Goal: Task Accomplishment & Management: Use online tool/utility

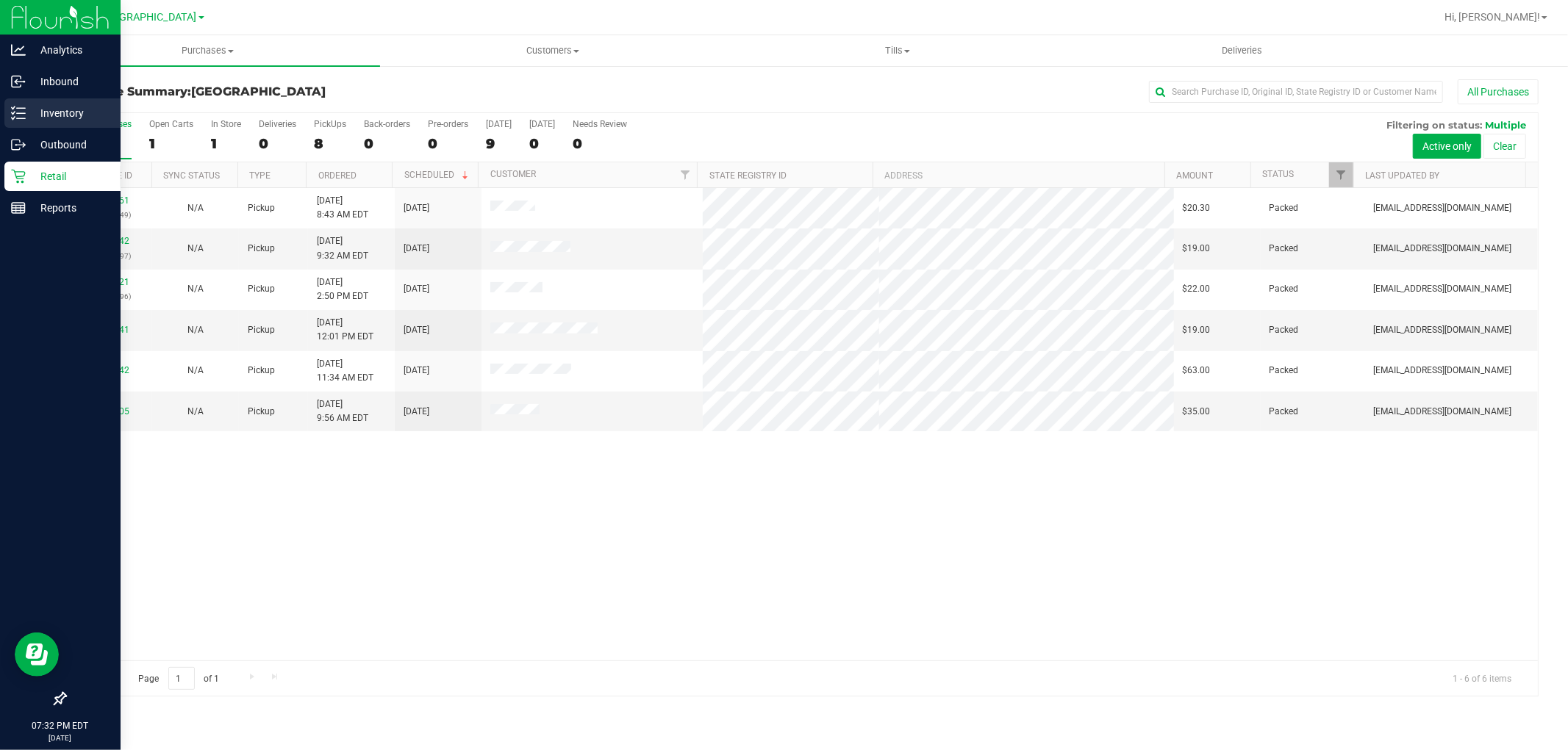
click at [49, 121] on p "Inventory" at bounding box center [69, 113] width 88 height 18
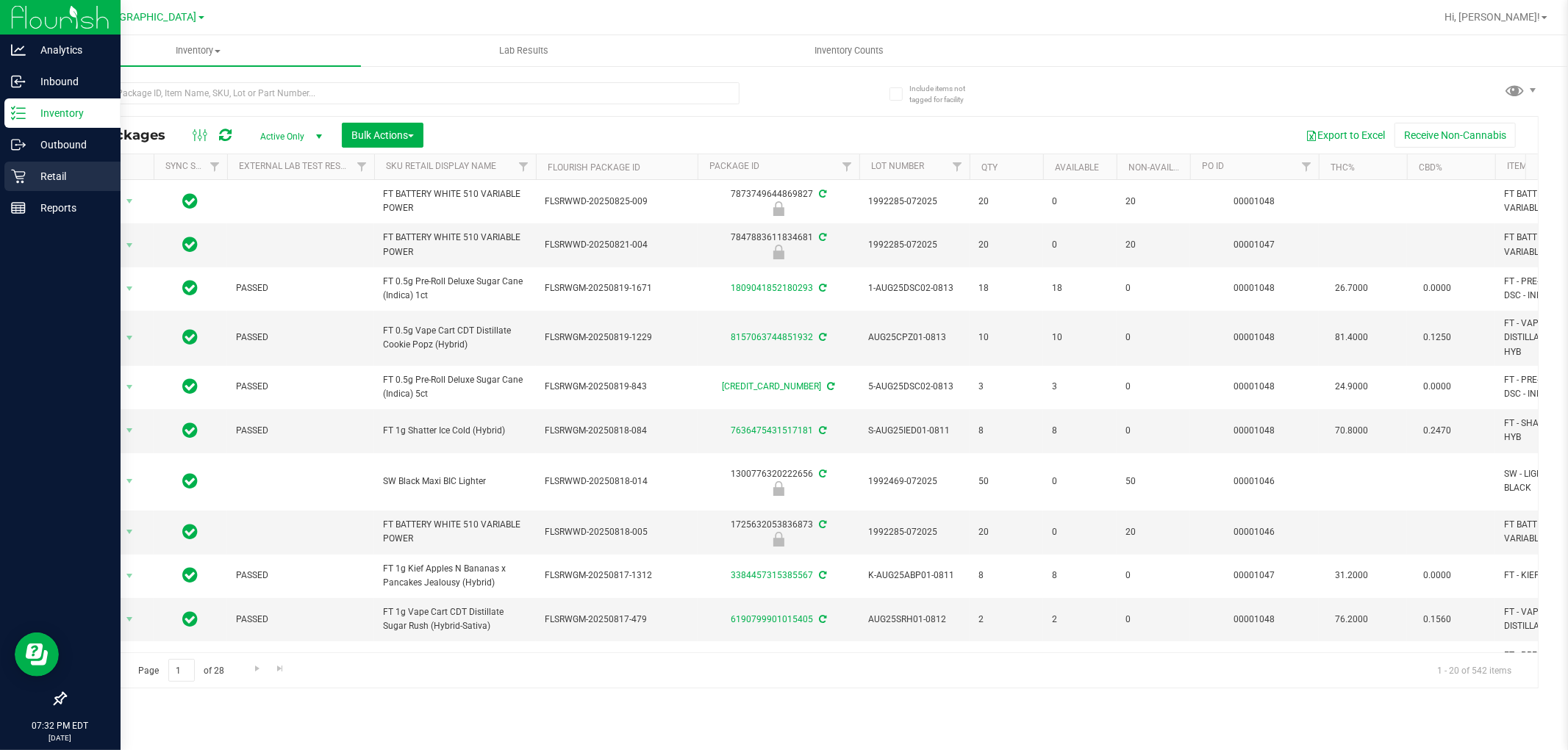
click at [26, 180] on p "Retail" at bounding box center [69, 176] width 88 height 18
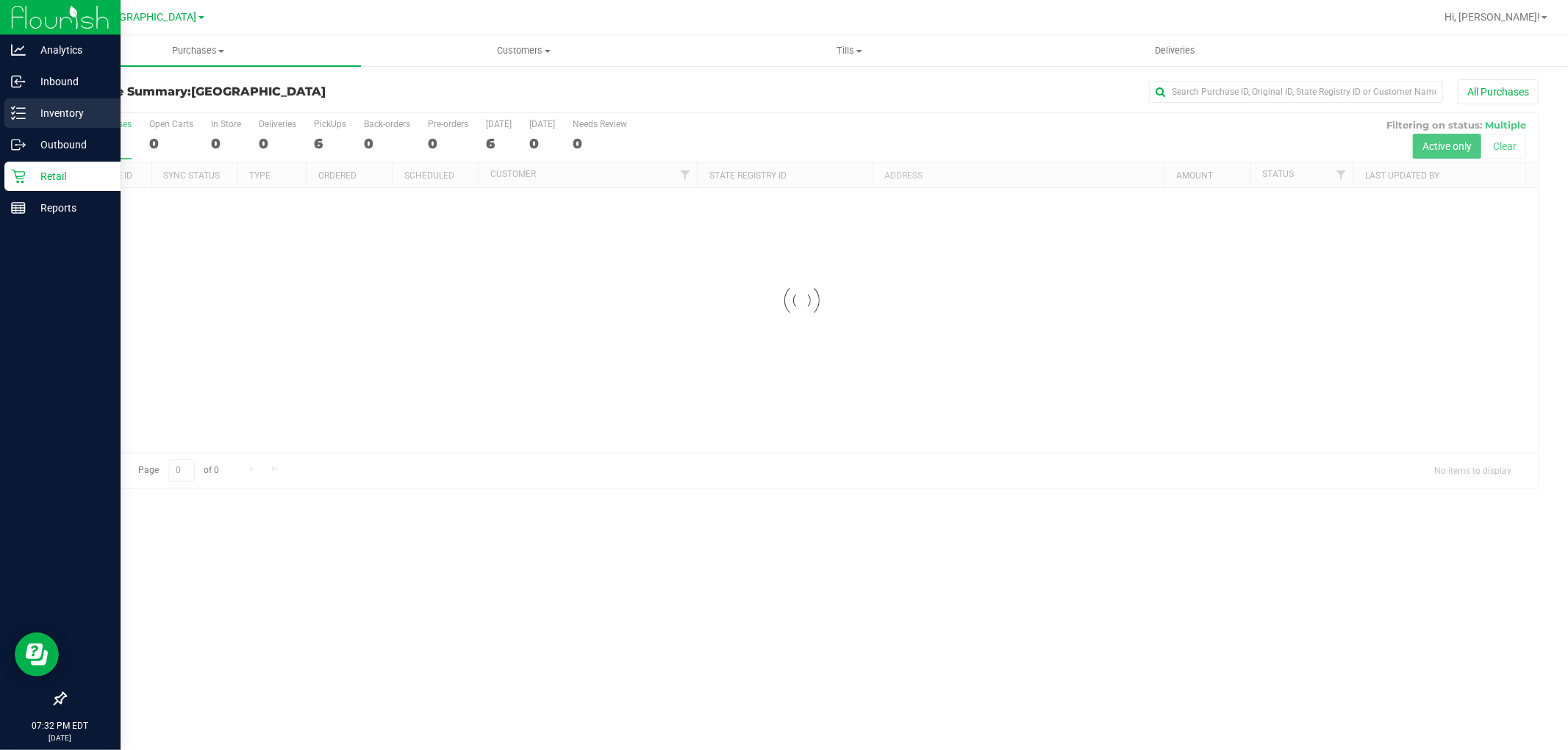
click at [54, 123] on div "Inventory" at bounding box center [62, 113] width 116 height 30
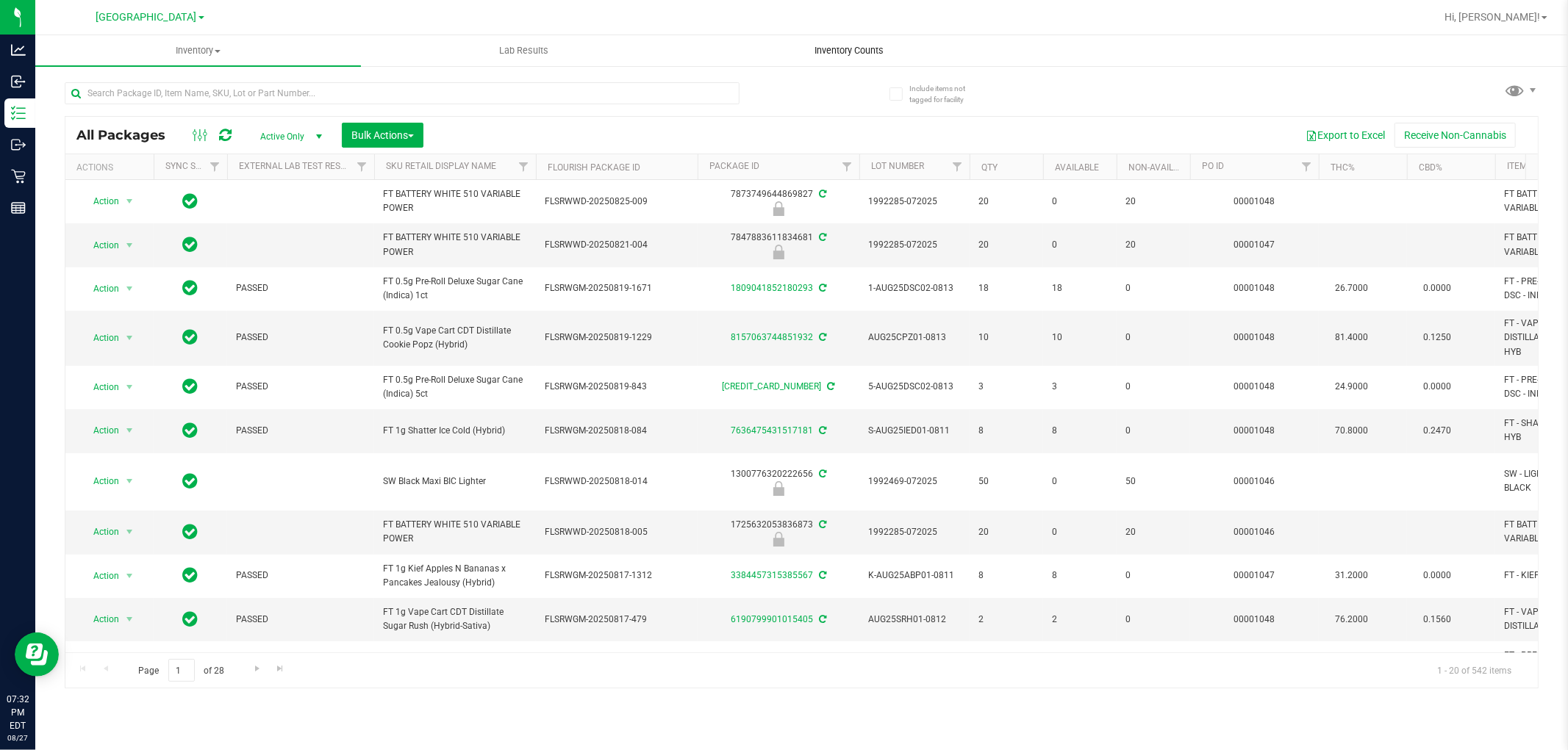
click at [829, 55] on span "Inventory Counts" at bounding box center [849, 51] width 109 height 13
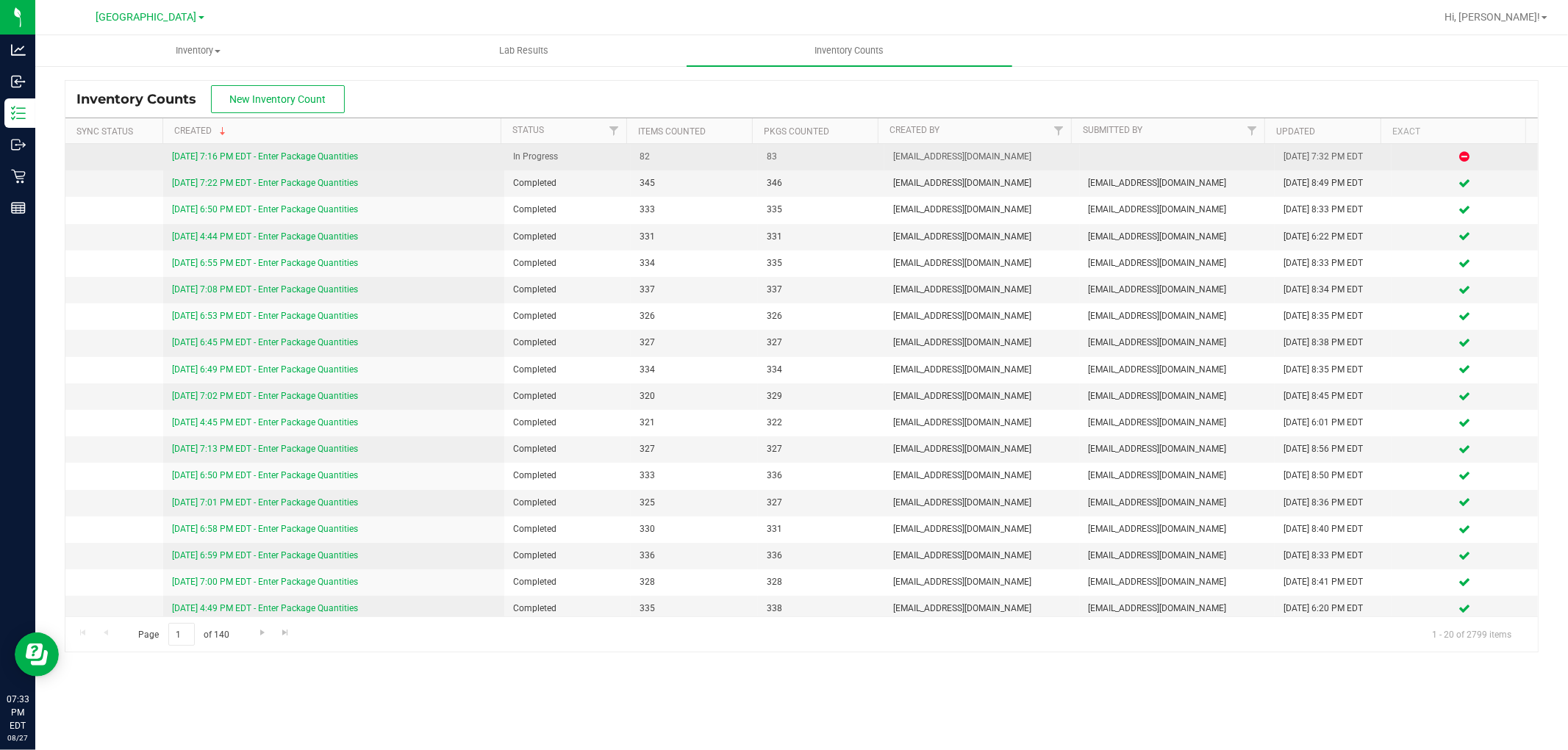
click at [318, 159] on link "[DATE] 7:16 PM EDT - Enter Package Quantities" at bounding box center [265, 156] width 186 height 10
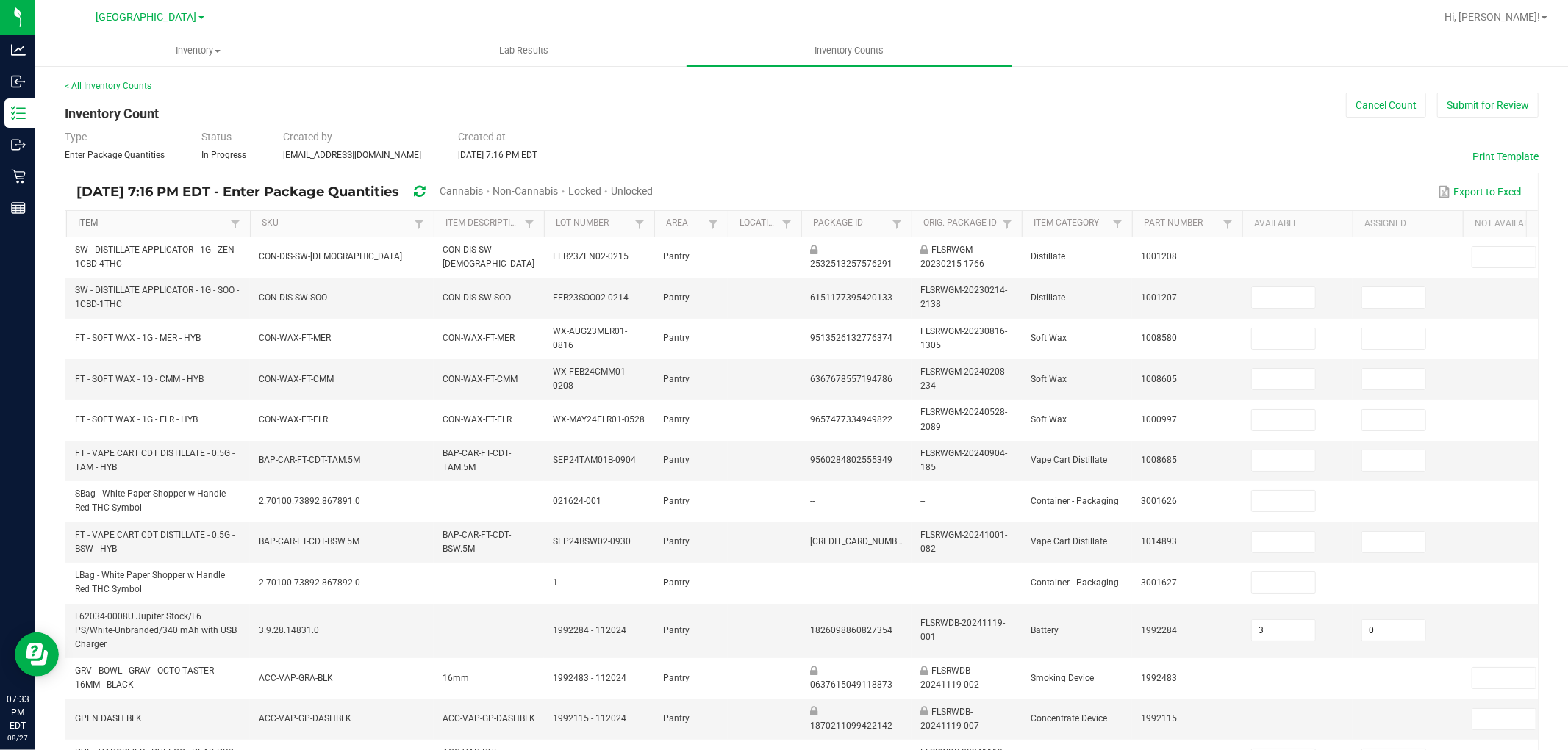
click at [86, 218] on link "Item" at bounding box center [152, 224] width 148 height 12
type input "3"
type input "0"
type input "5"
type input "10"
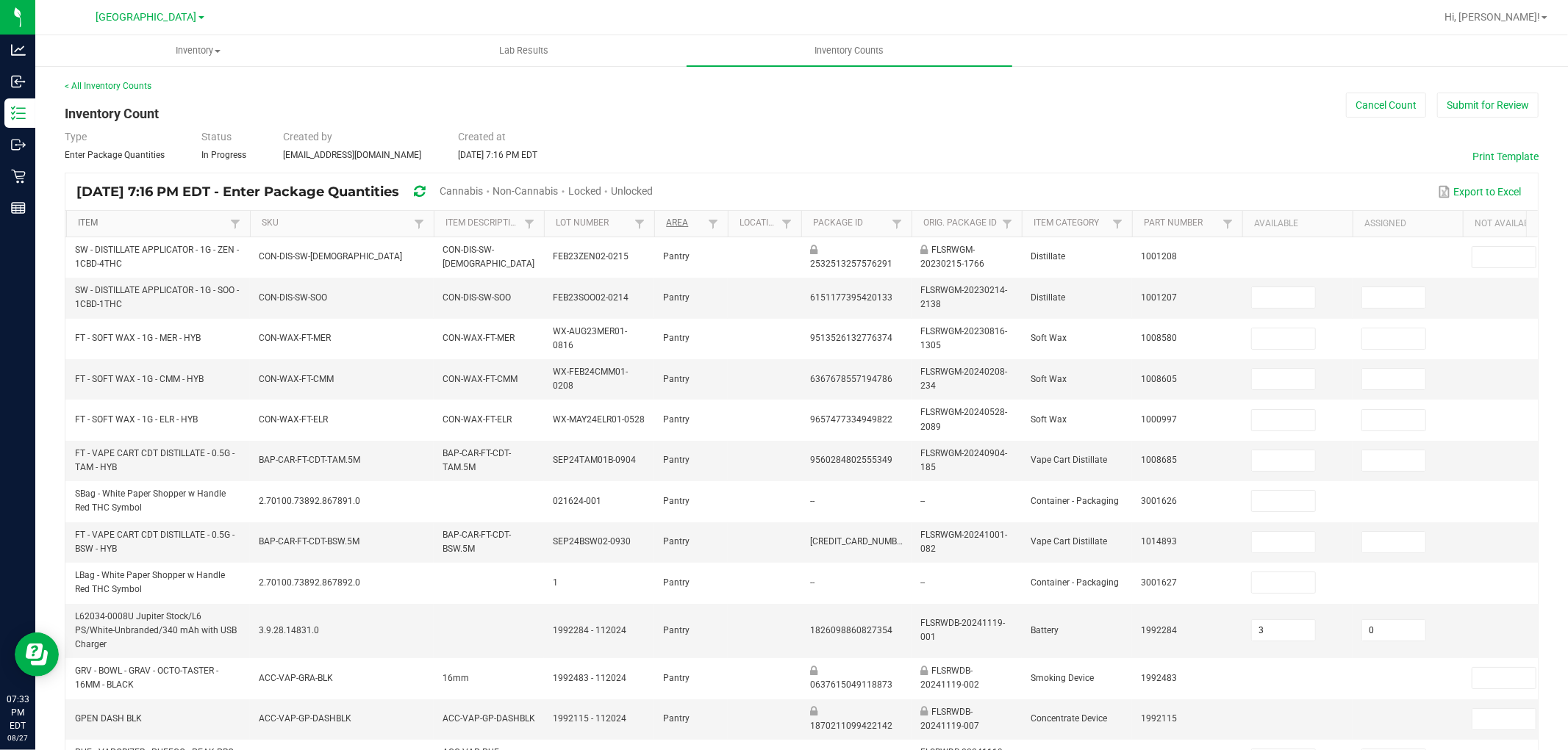
type input "10"
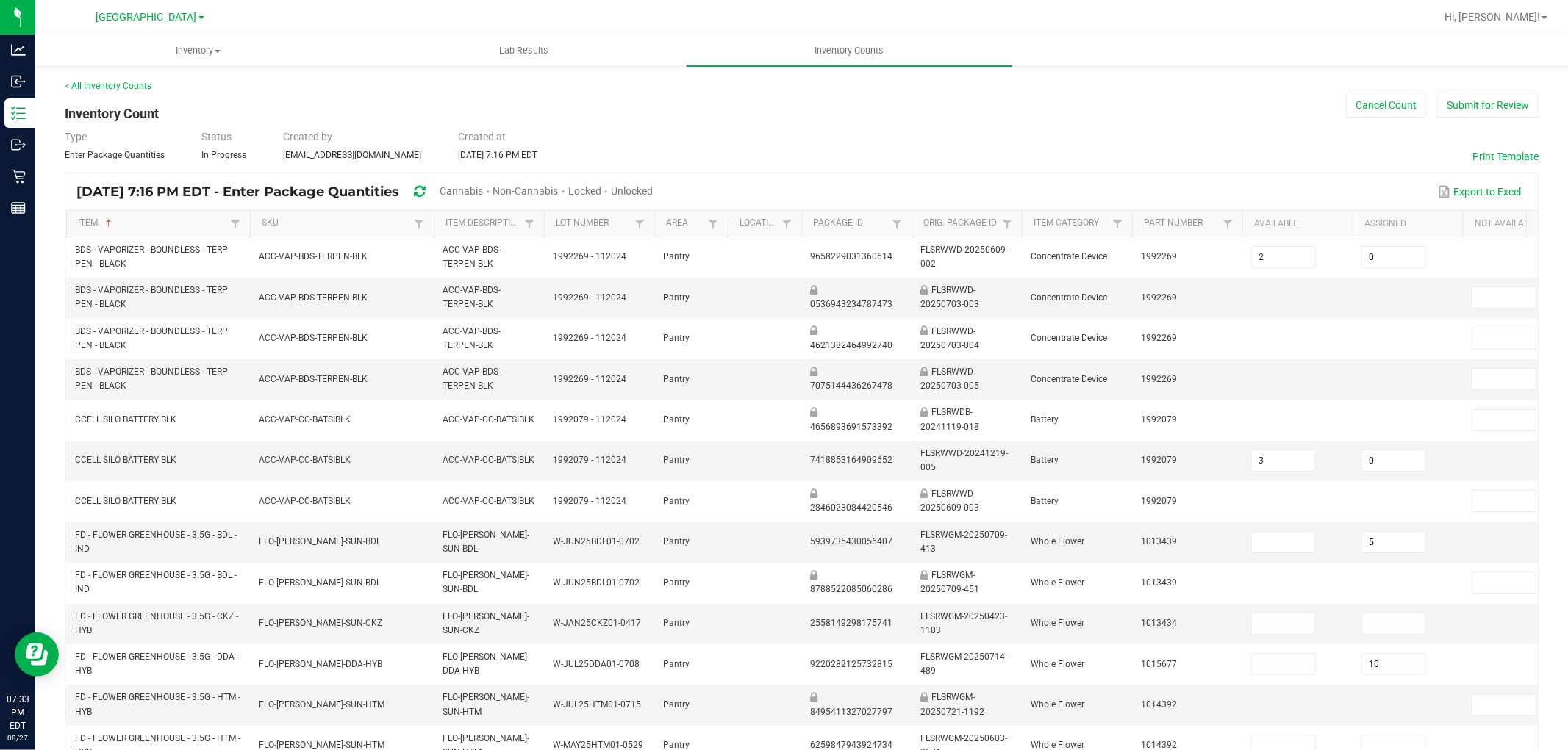
click at [483, 196] on span "Cannabis" at bounding box center [461, 191] width 44 height 12
click at [654, 185] on span "Unlocked" at bounding box center [632, 191] width 42 height 12
type input "10"
type input "5"
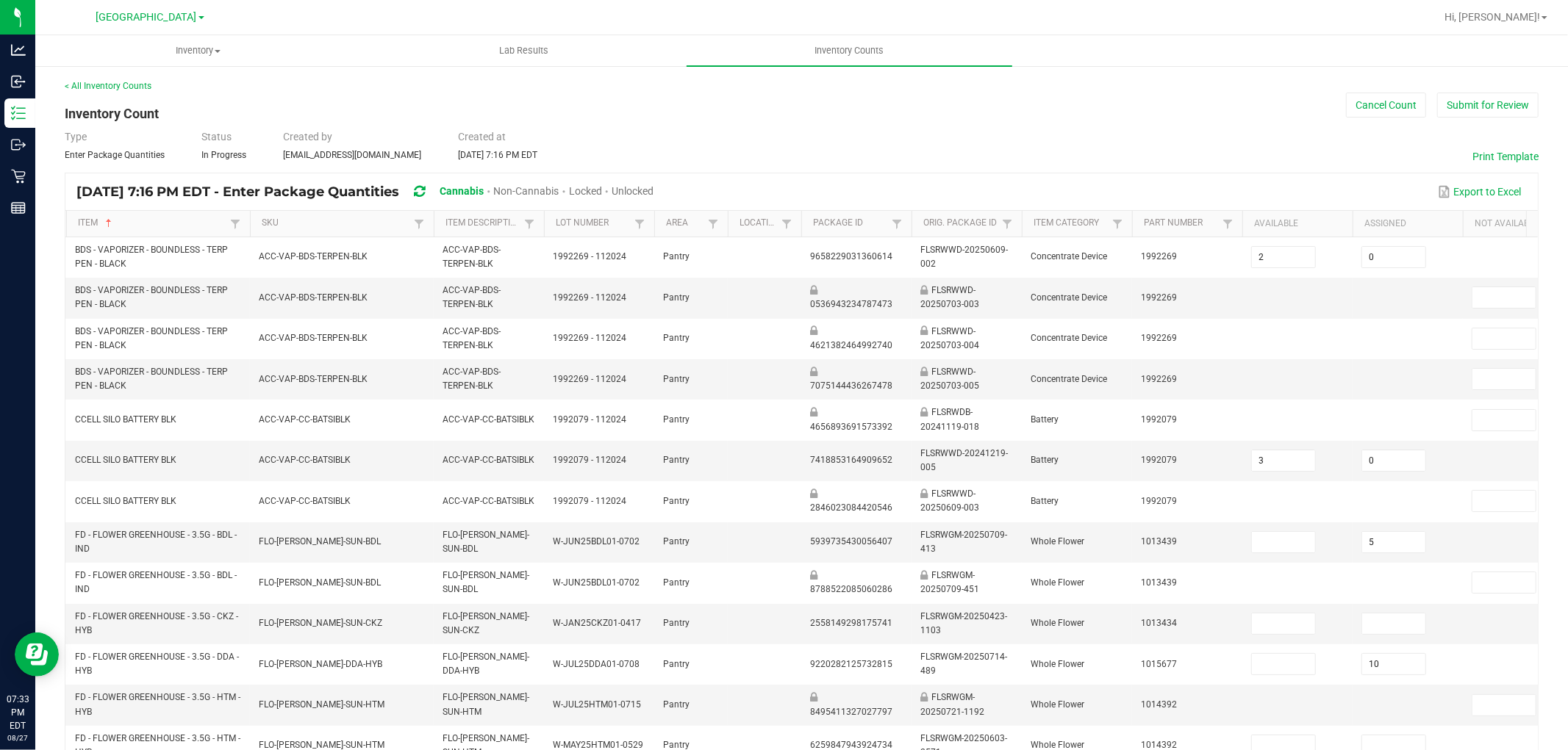
type input "6"
type input "0"
type input "5"
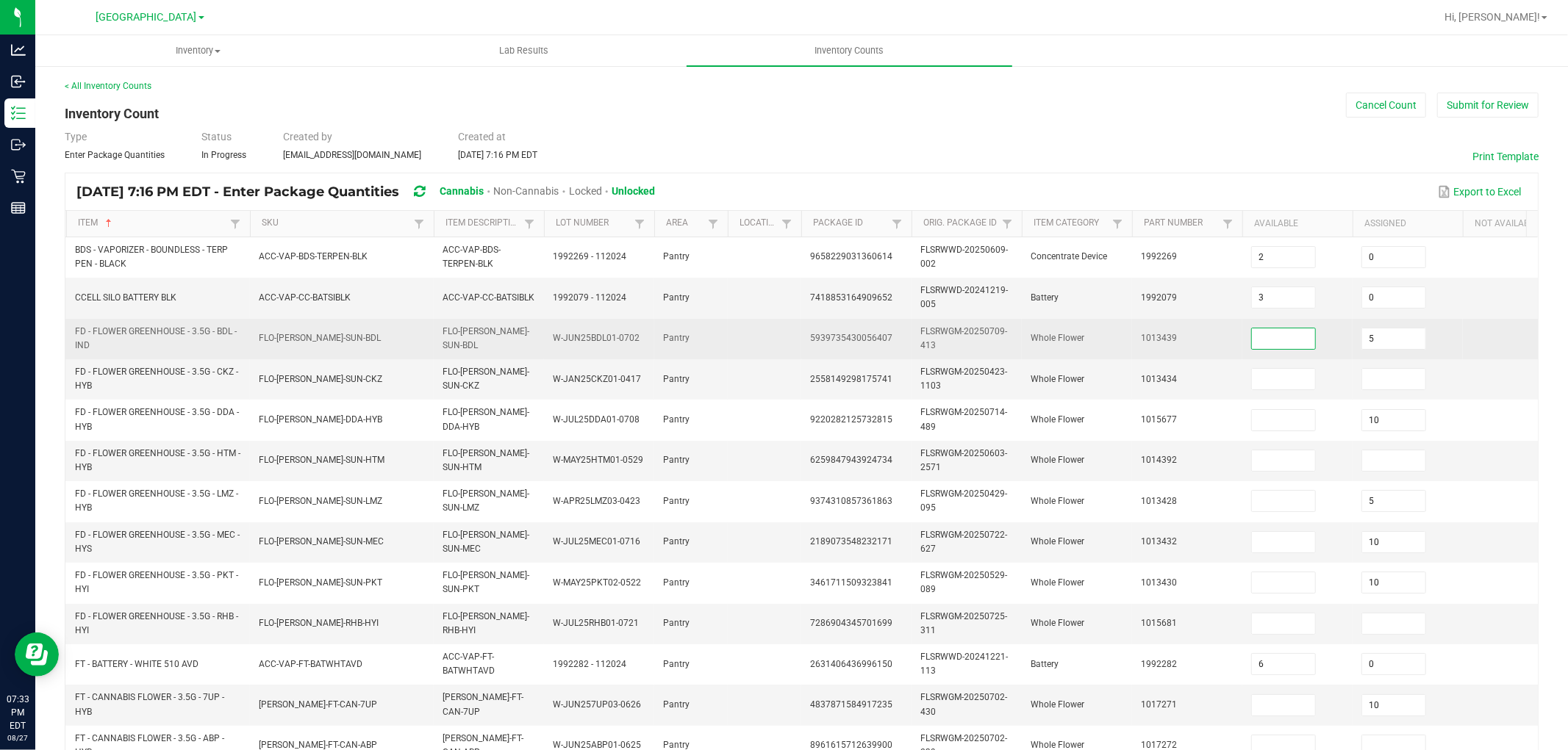
click at [1292, 345] on input at bounding box center [1284, 339] width 64 height 21
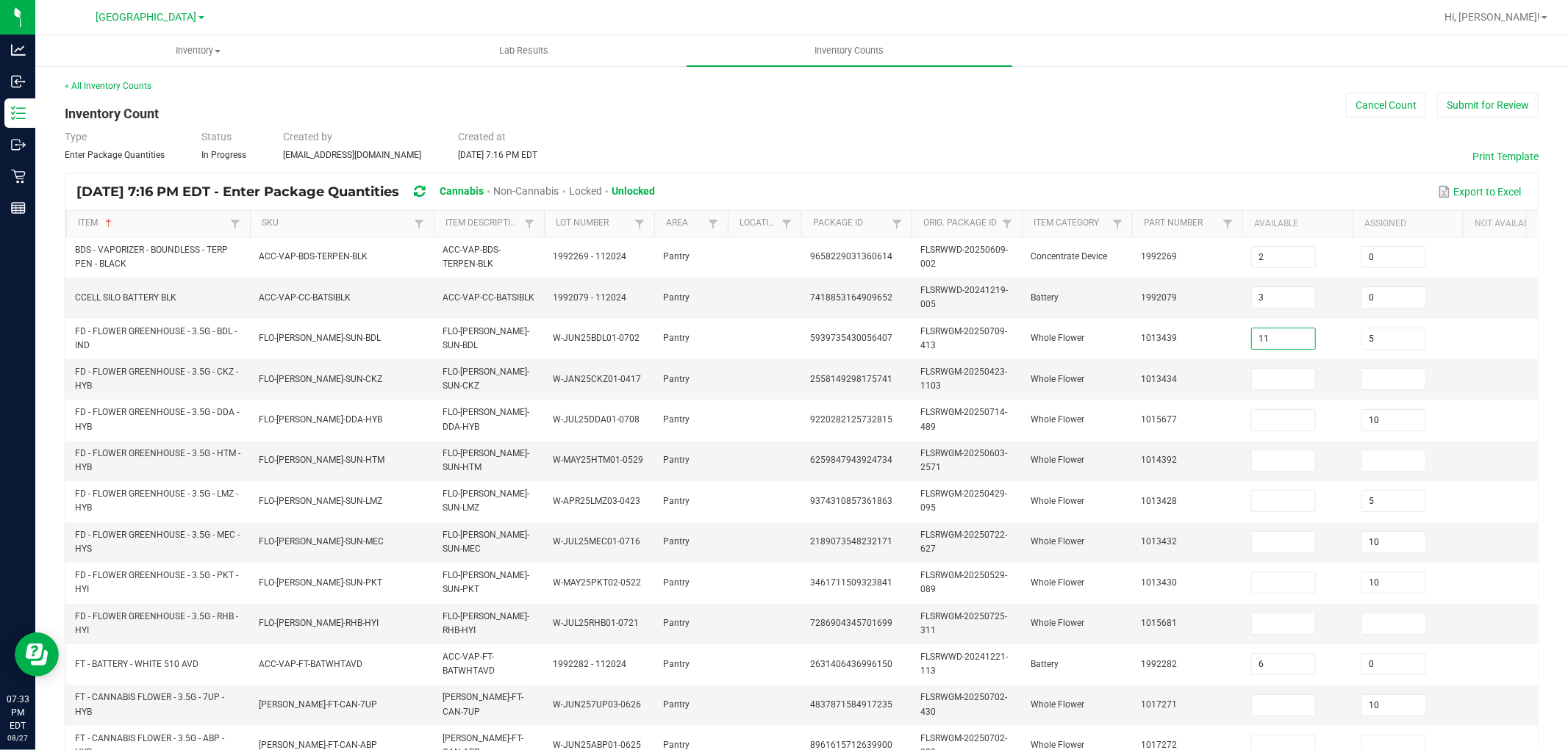
type input "11"
type input "0"
type input "6"
type input "0"
type input "17"
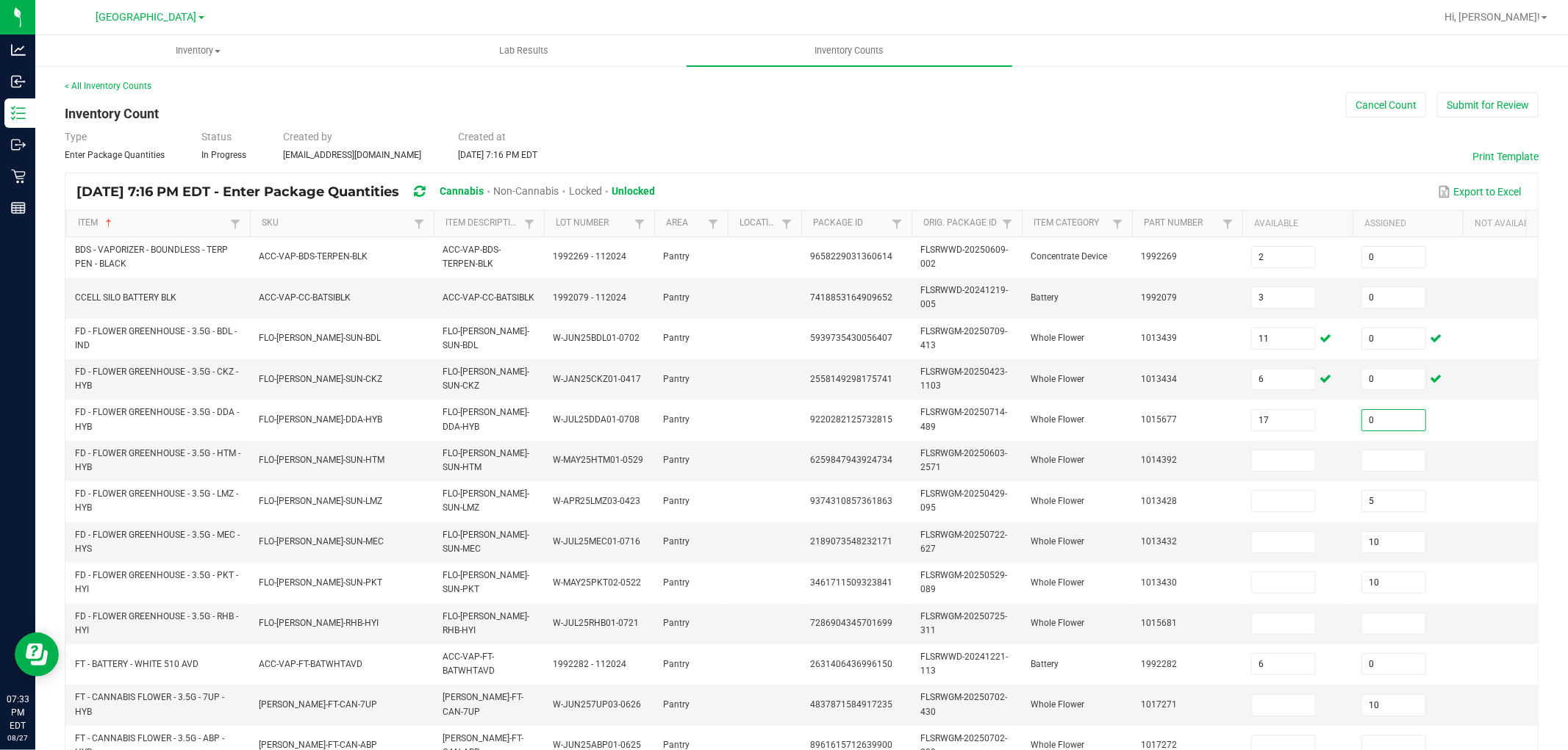
type input "0"
type input "12"
type input "0"
type input "12"
type input "0"
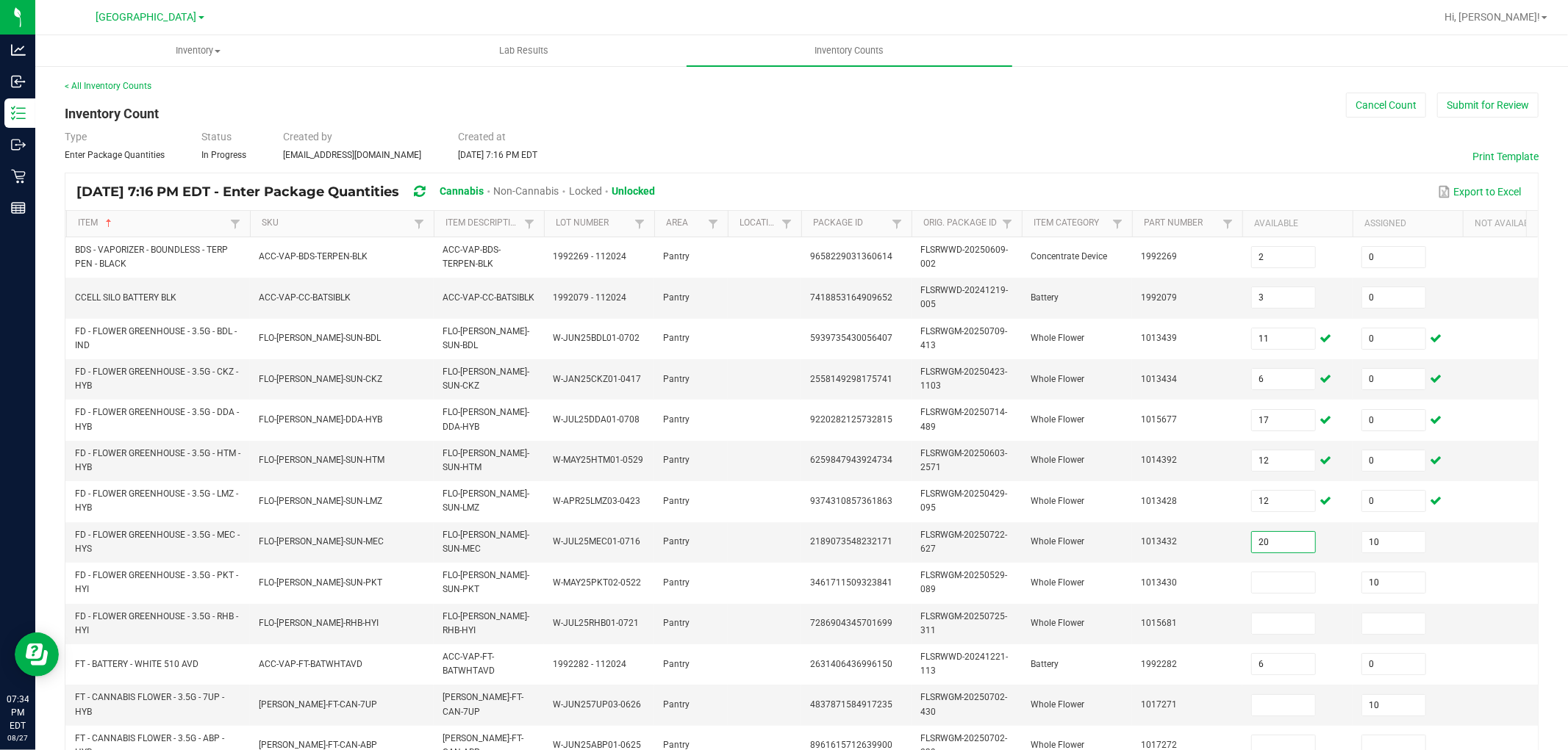
type input "20"
type input "0"
click at [1304, 545] on input "20" at bounding box center [1284, 543] width 64 height 21
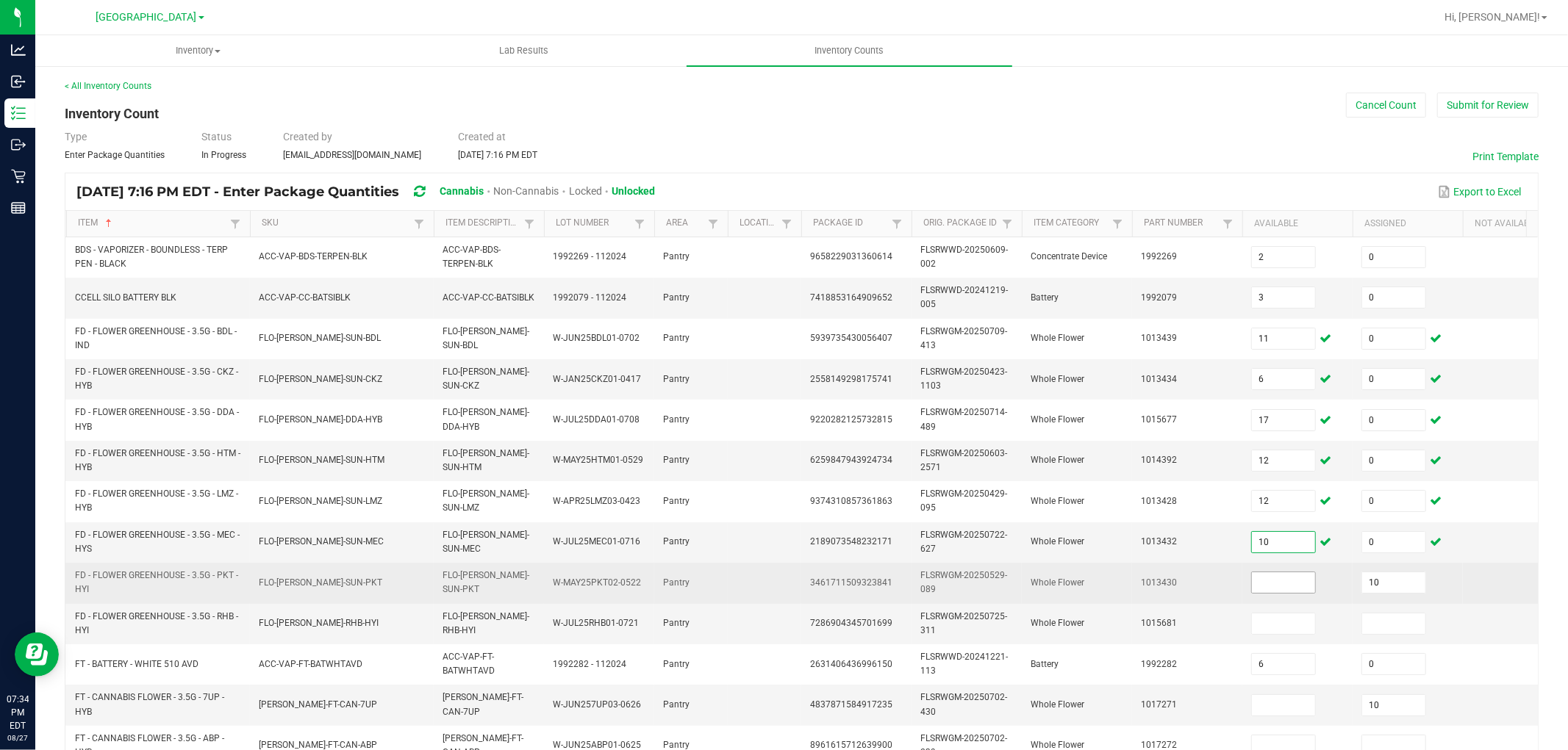
type input "10"
click at [1303, 586] on input at bounding box center [1284, 582] width 64 height 21
type input "14"
type input "0"
type input "4"
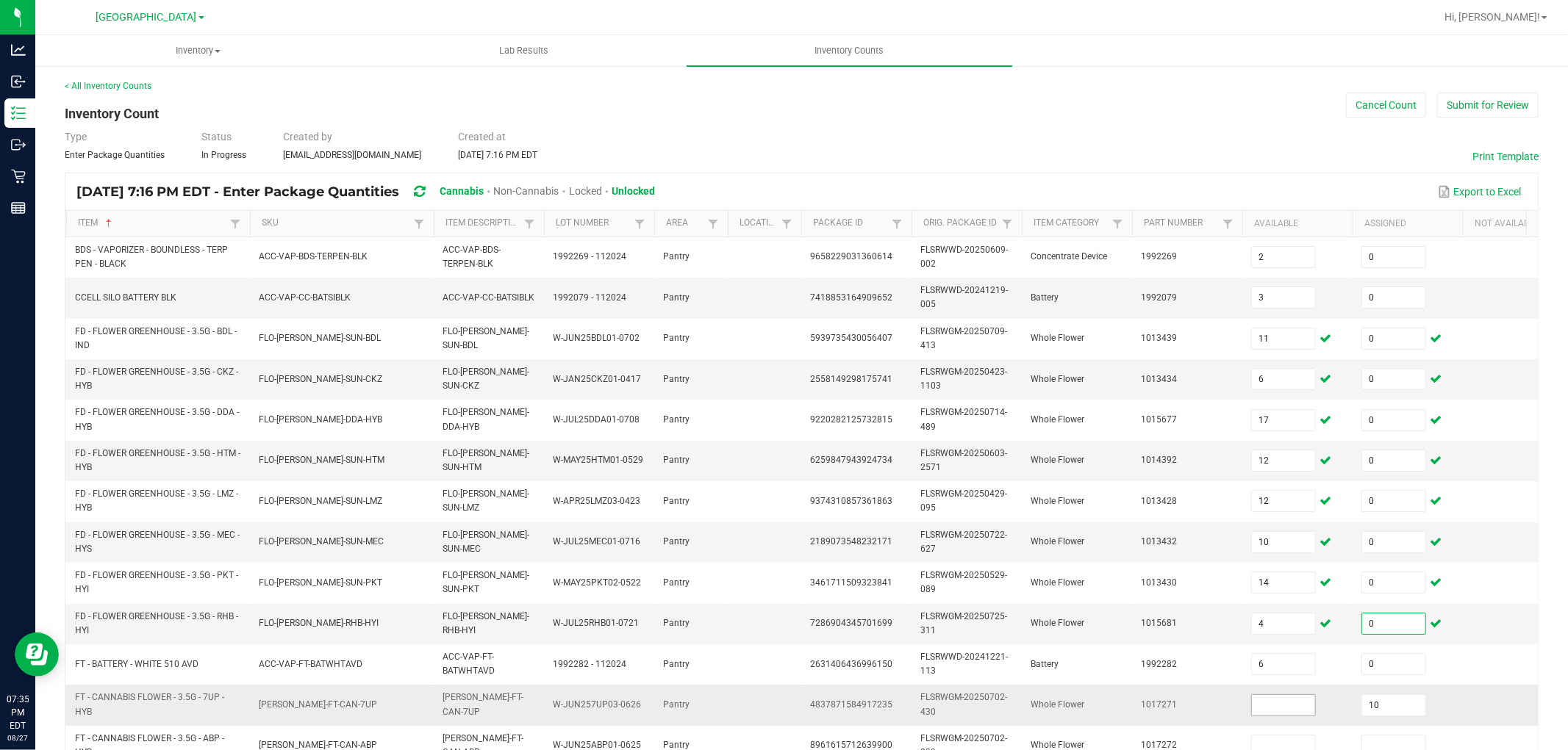
type input "0"
click at [1293, 707] on input at bounding box center [1284, 706] width 64 height 21
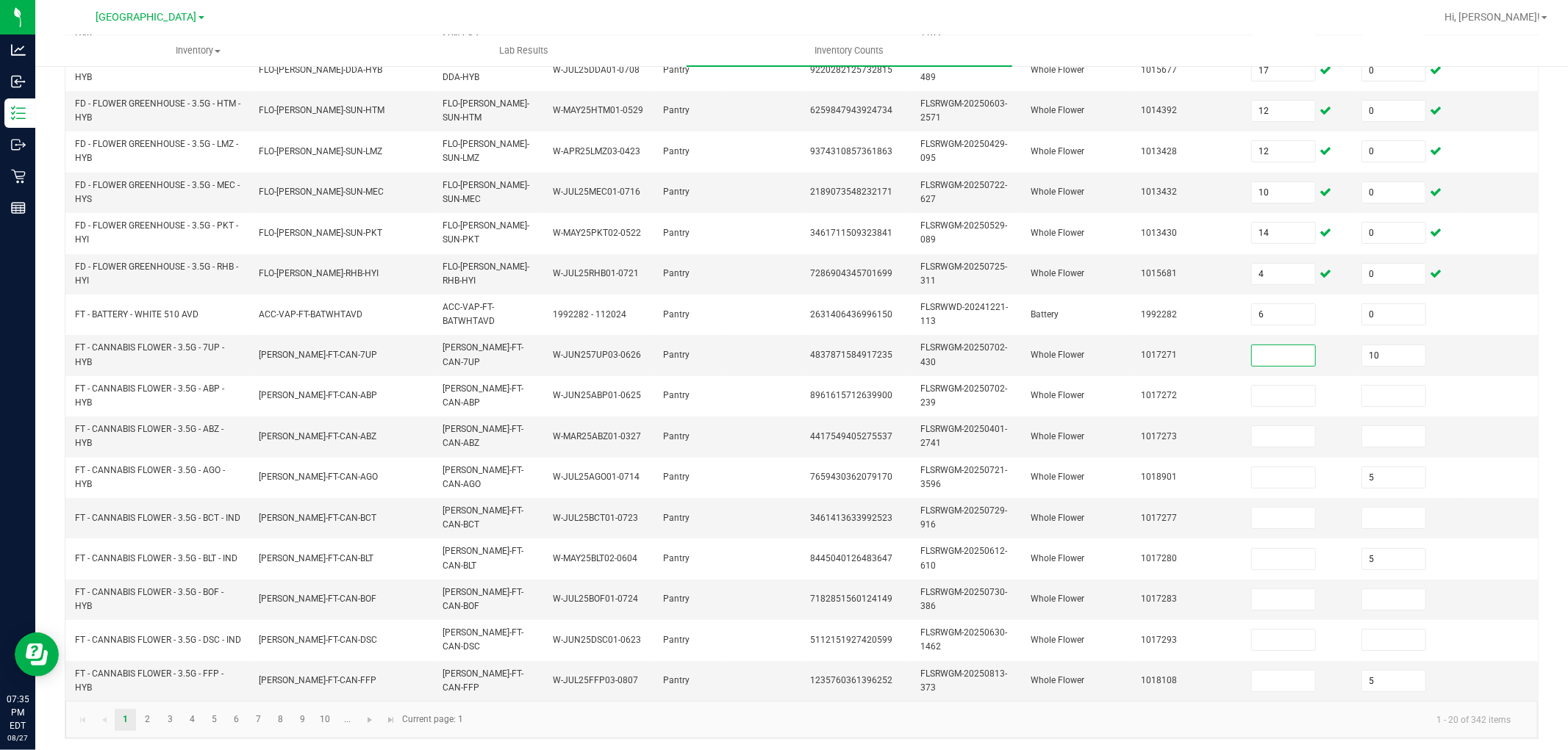
scroll to position [368, 0]
type input "20"
type input "0"
type input "9"
type input "0"
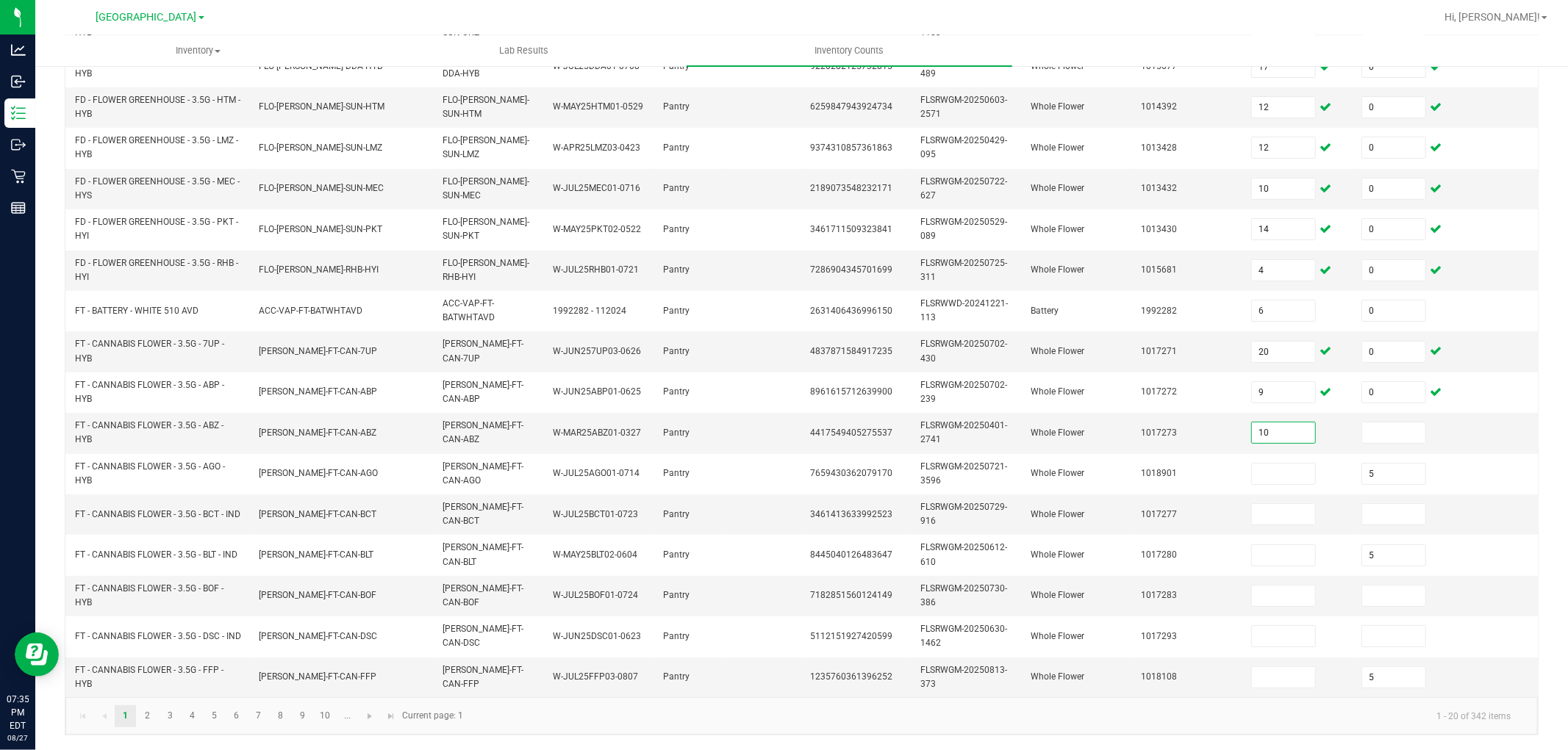
type input "10"
type input "0"
type input "16"
type input "0"
type input "12"
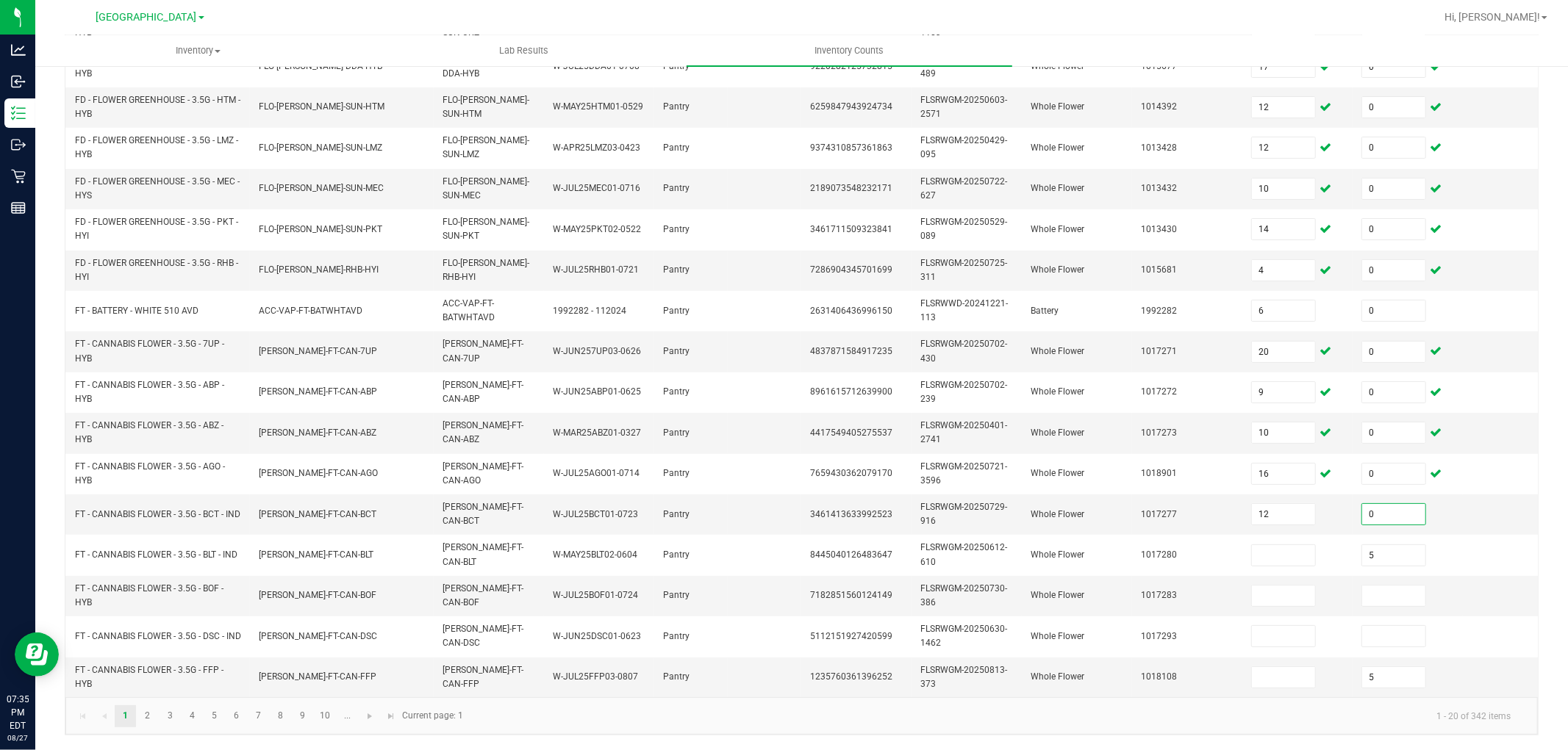
type input "0"
type input "17"
type input "0"
type input "15"
type input "0"
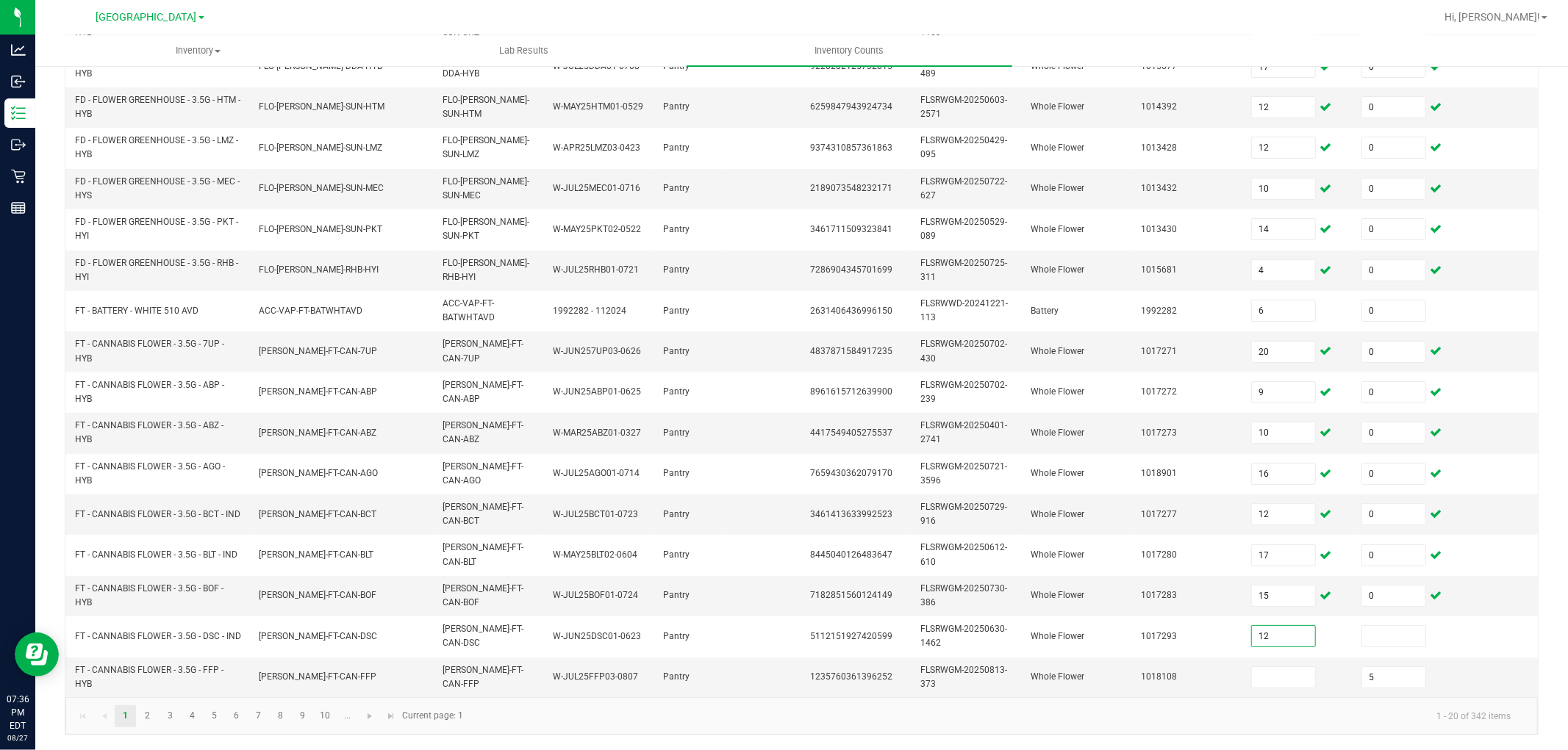
type input "12"
type input "0"
type input "17"
type input "0"
click at [145, 723] on link "2" at bounding box center [147, 717] width 21 height 22
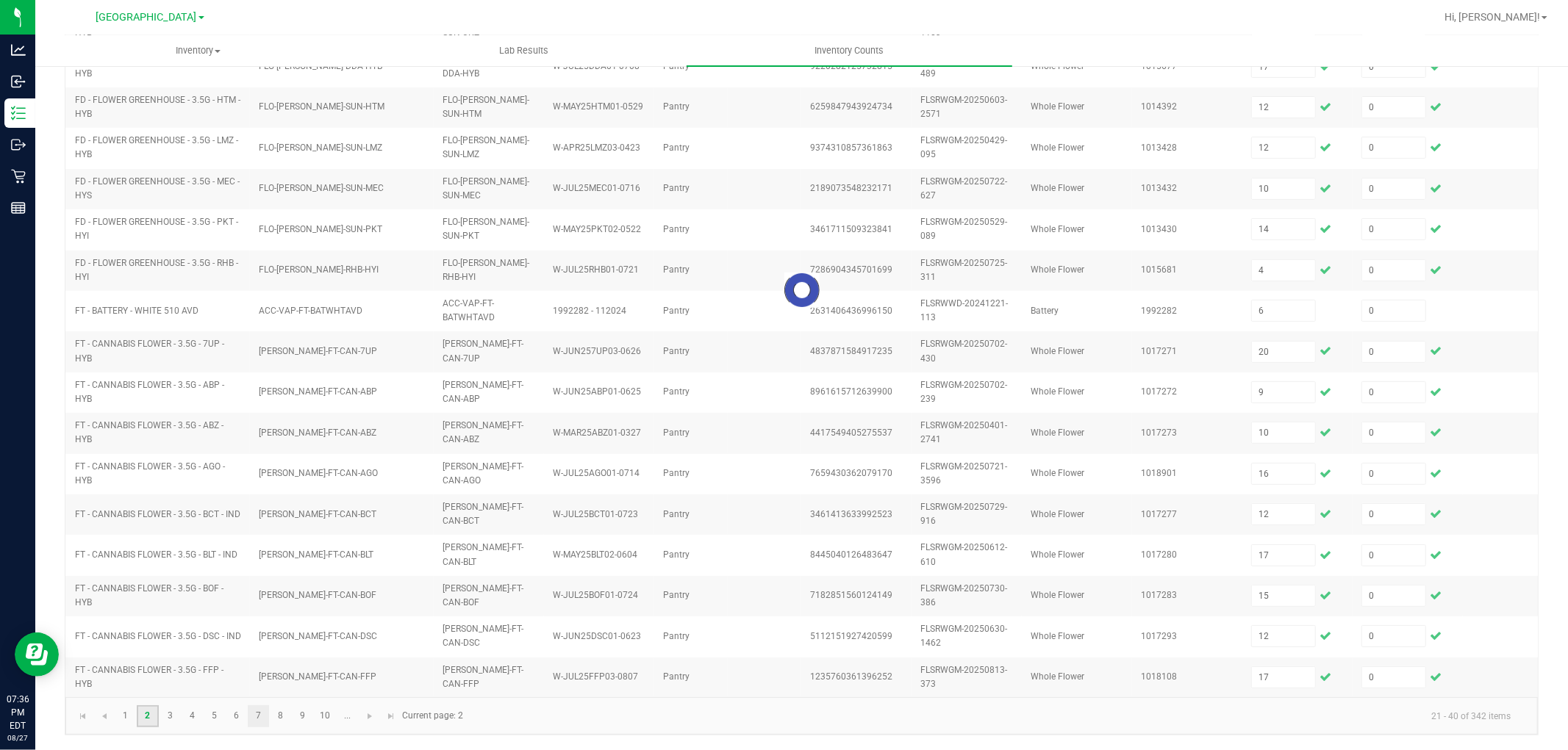
type input "5"
type input "15"
type input "5"
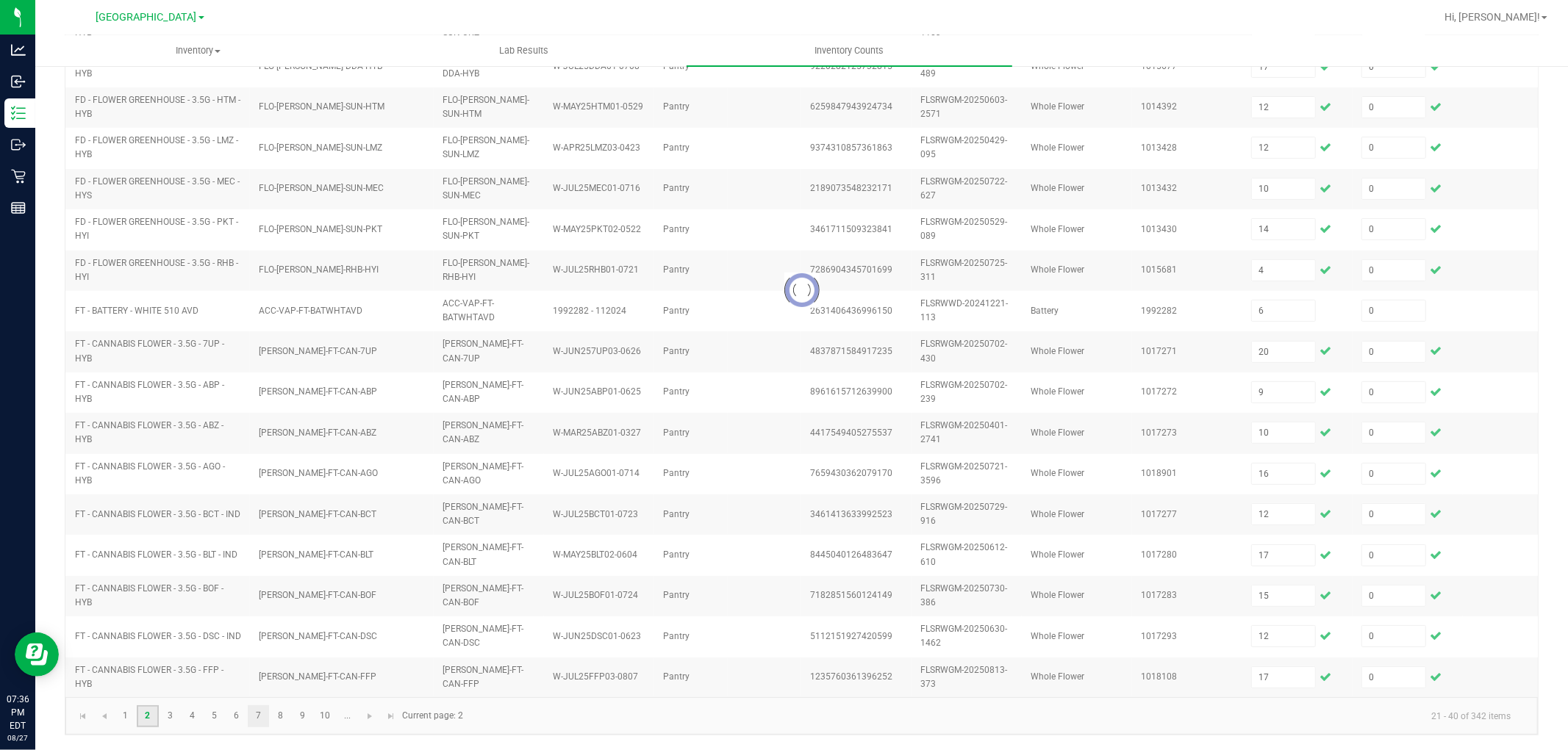
type input "5"
type input "10"
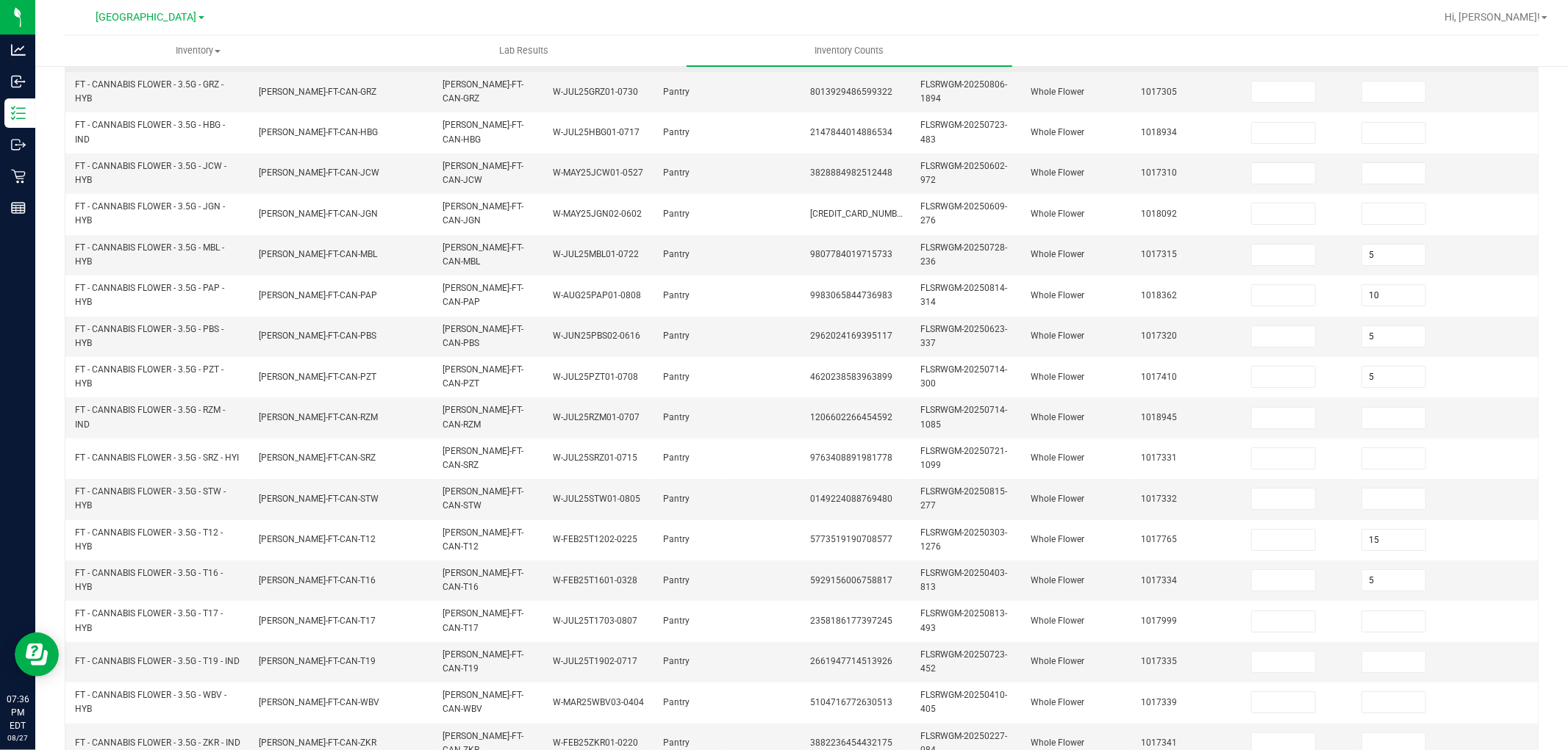
scroll to position [0, 0]
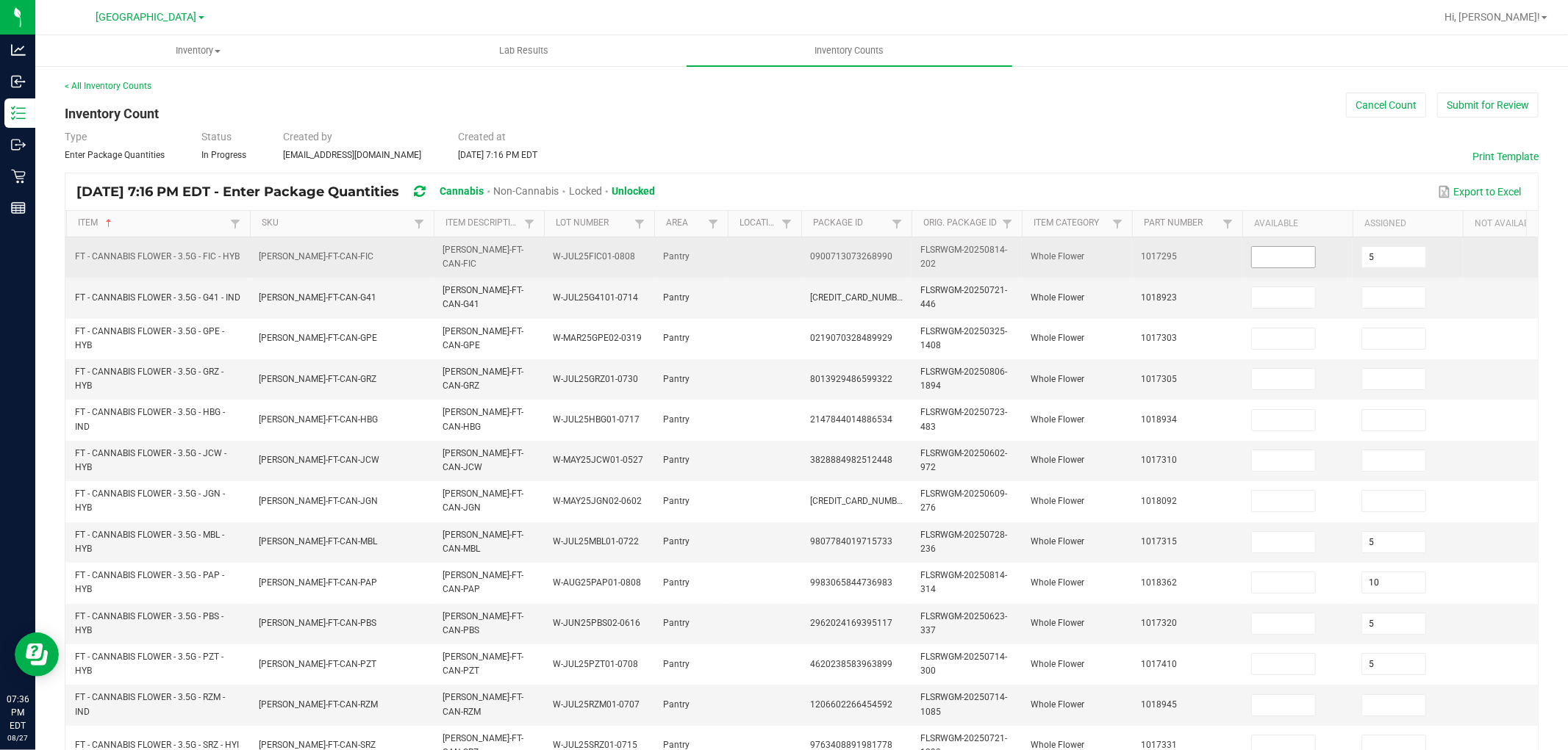
click at [1259, 257] on input at bounding box center [1284, 257] width 64 height 21
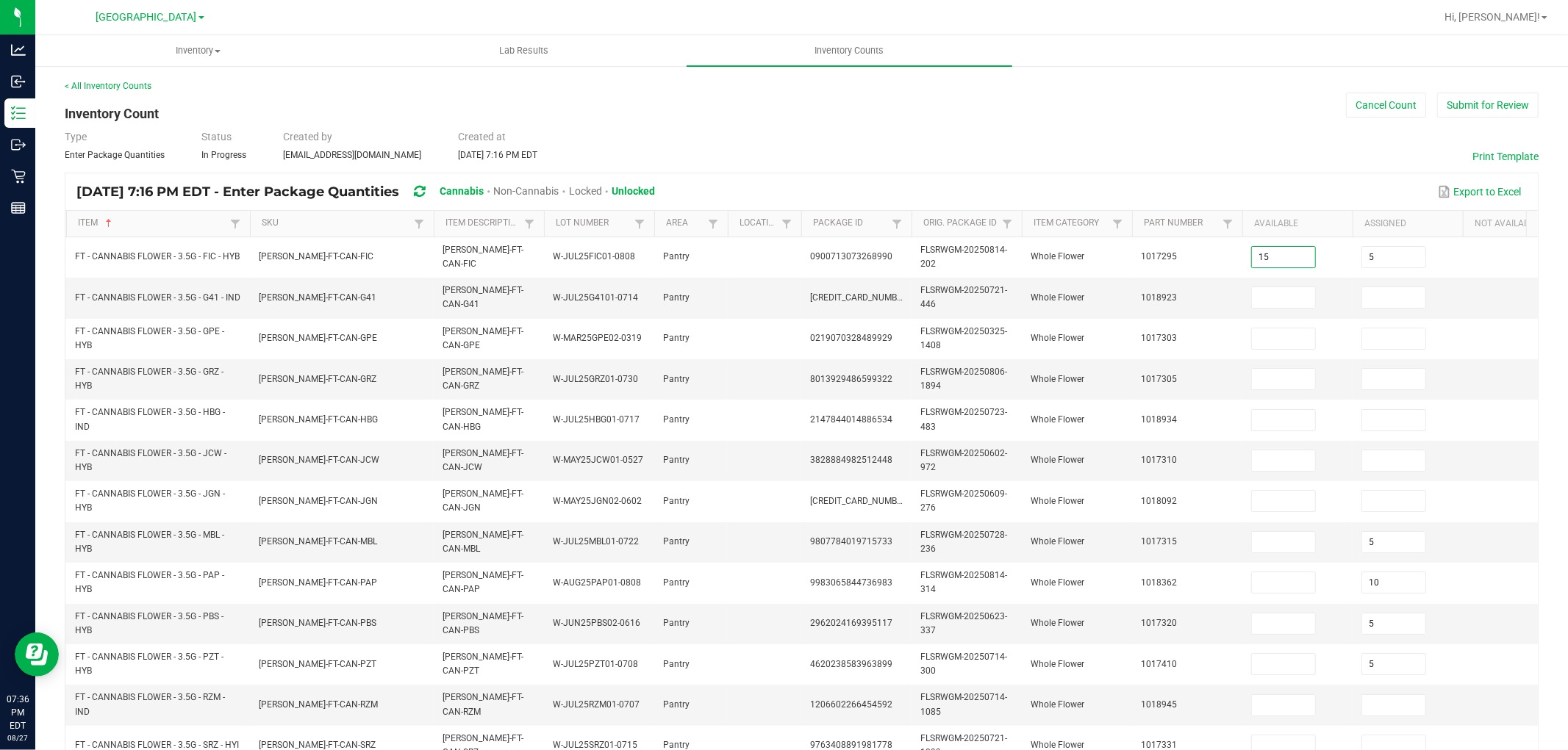
type input "15"
type input "0"
type input "17"
type input "0"
type input "6"
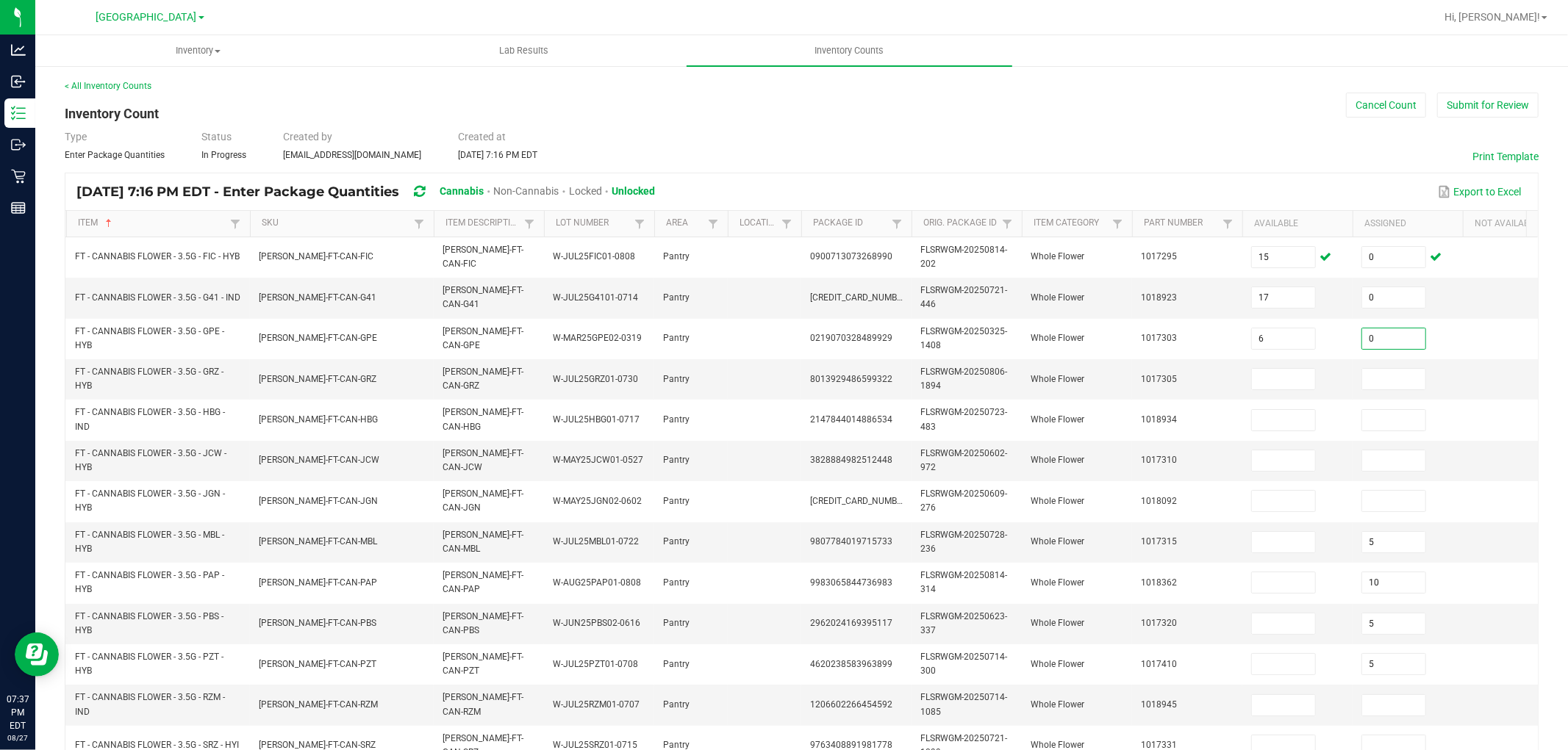
type input "0"
type input "10"
type input "0"
type input "1"
type input "0"
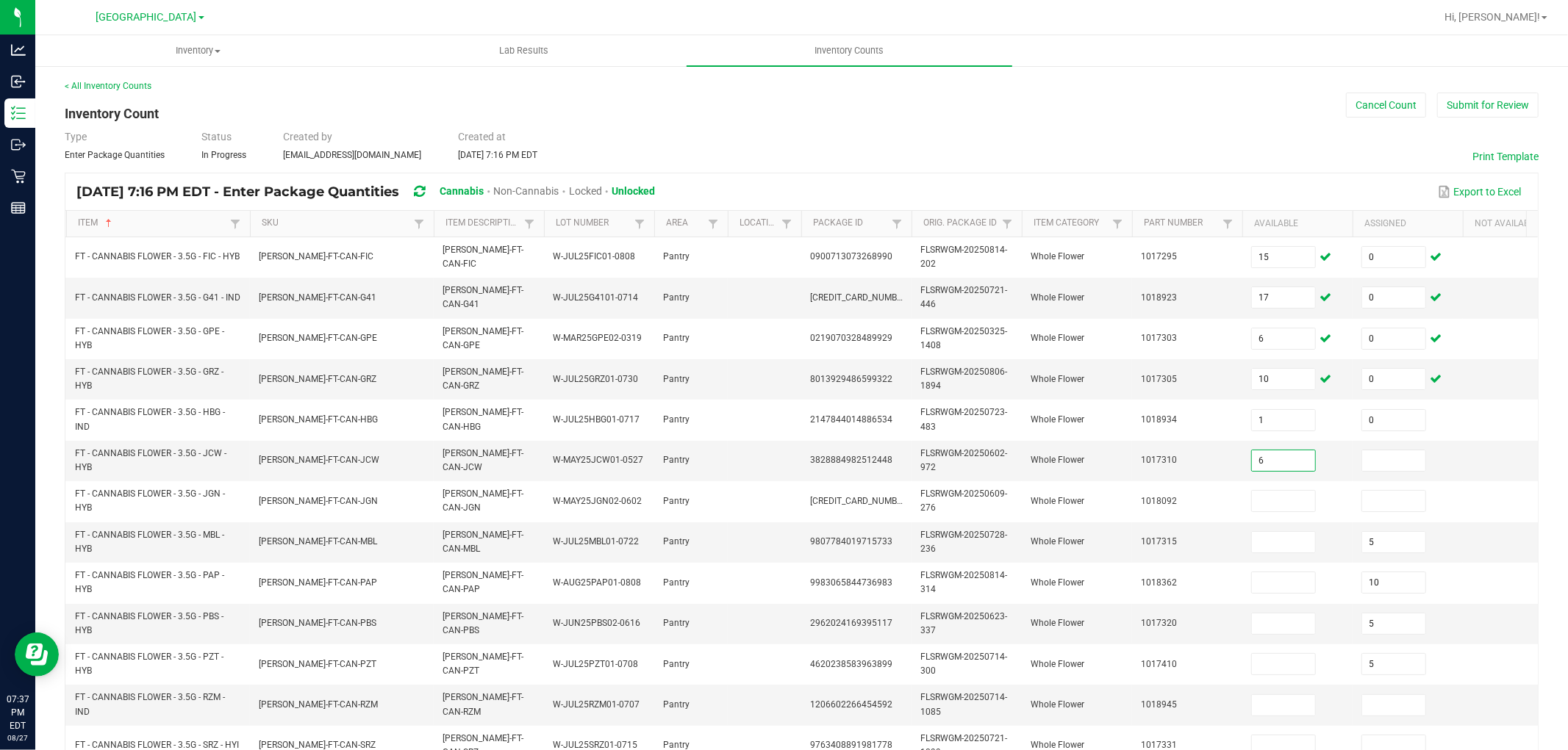
type input "6"
type input "0"
type input "16"
type input "0"
type input "13"
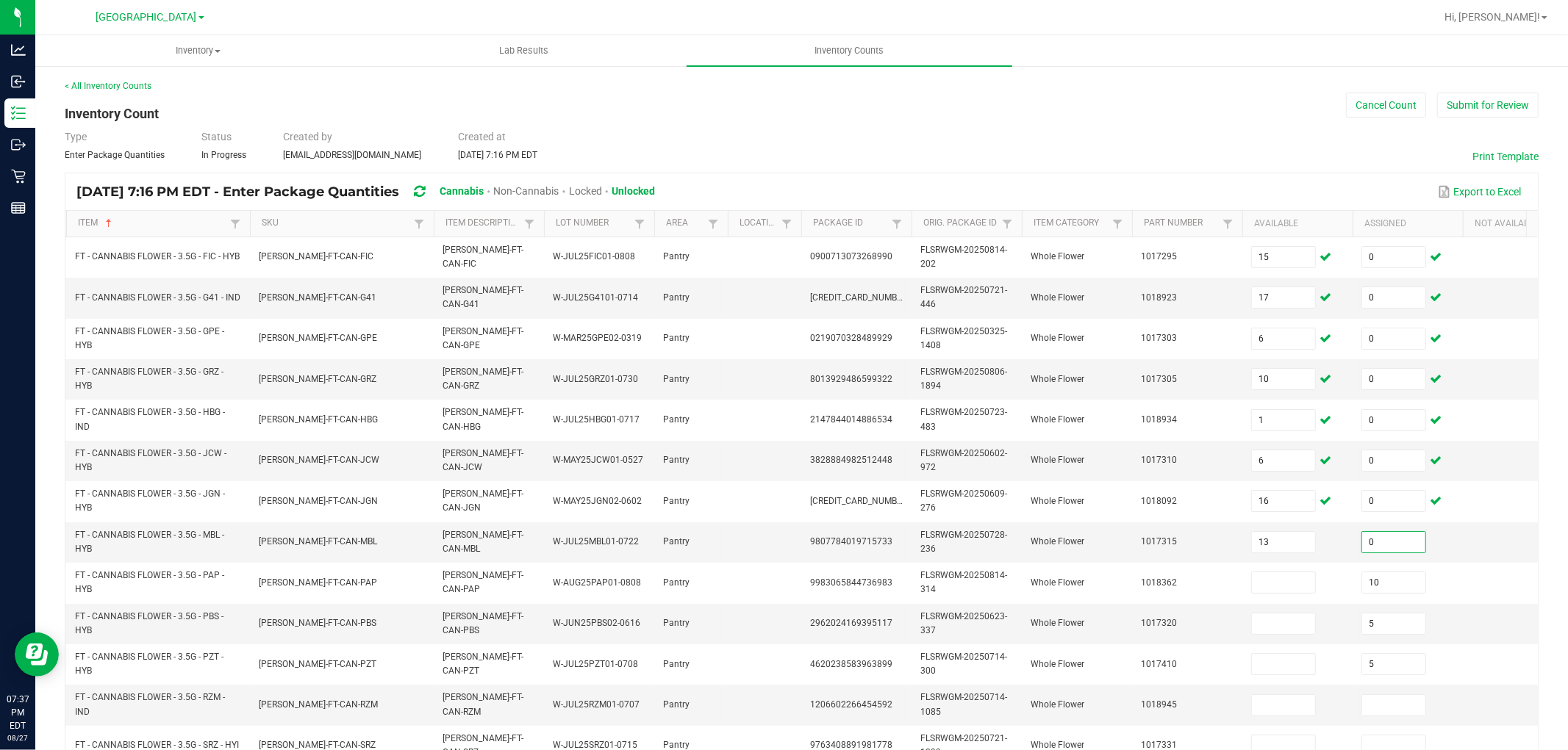
type input "0"
type input "21"
type input "0"
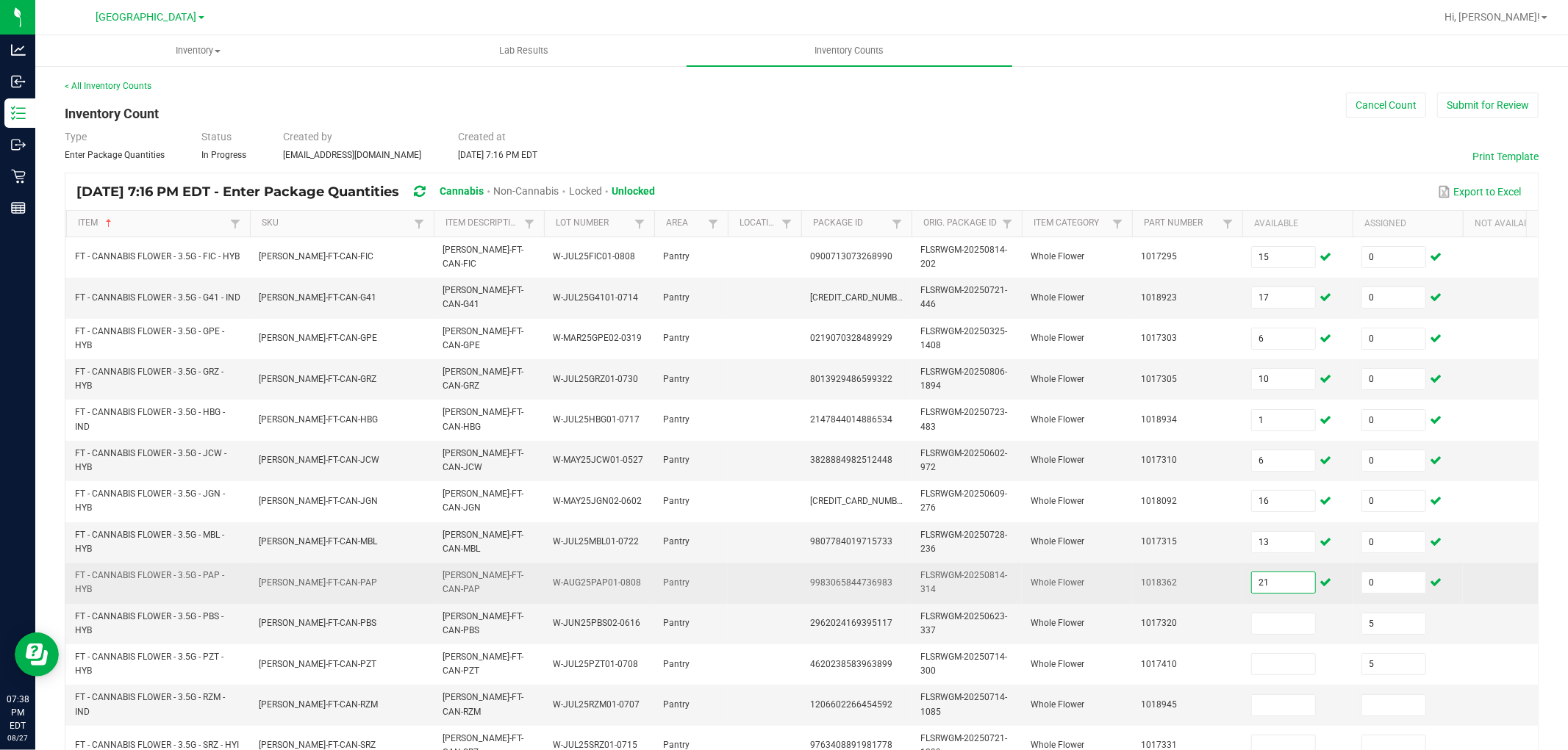
click at [1295, 579] on input "21" at bounding box center [1284, 582] width 64 height 21
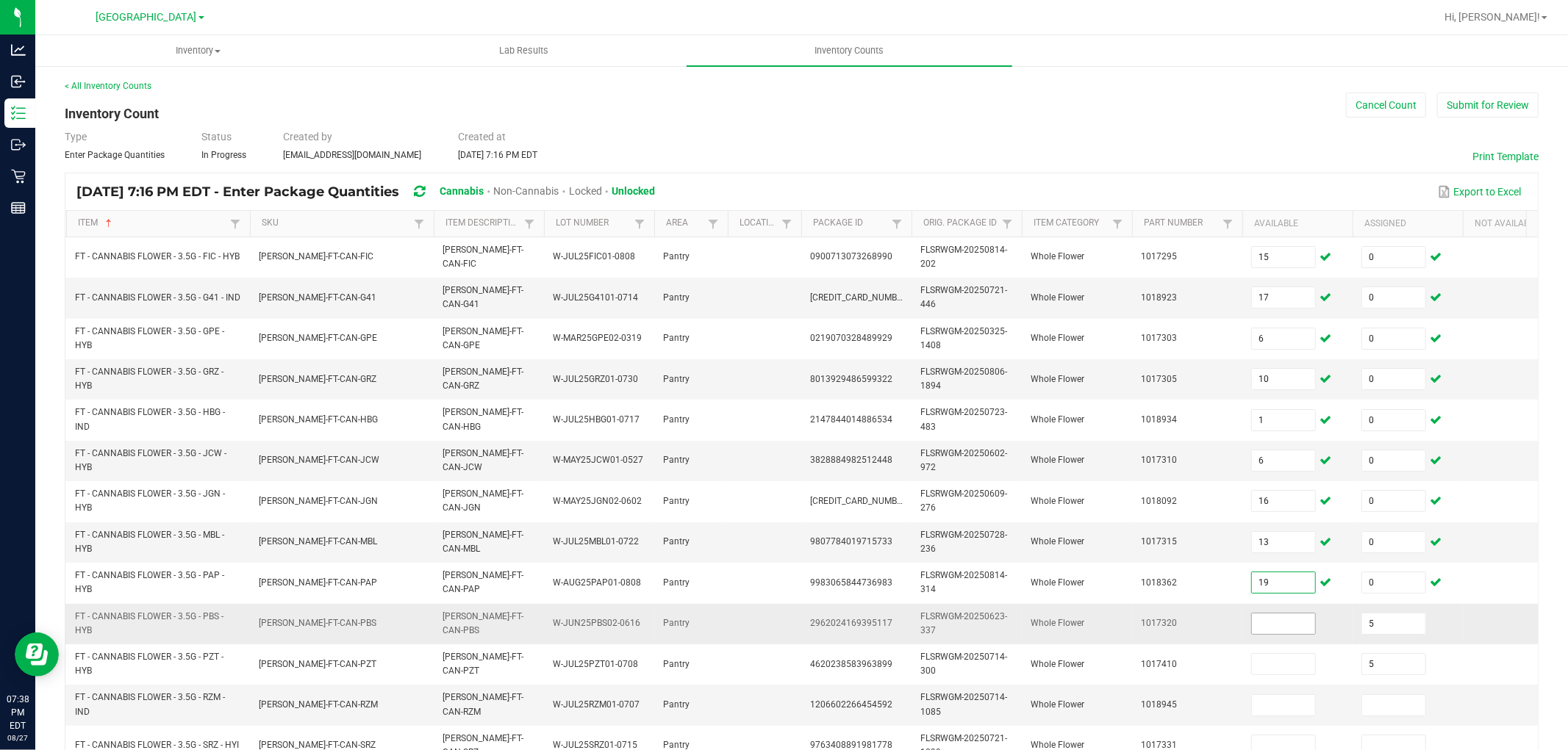
type input "19"
click at [1309, 630] on input at bounding box center [1284, 624] width 64 height 21
type input "13"
type input "0"
type input "13"
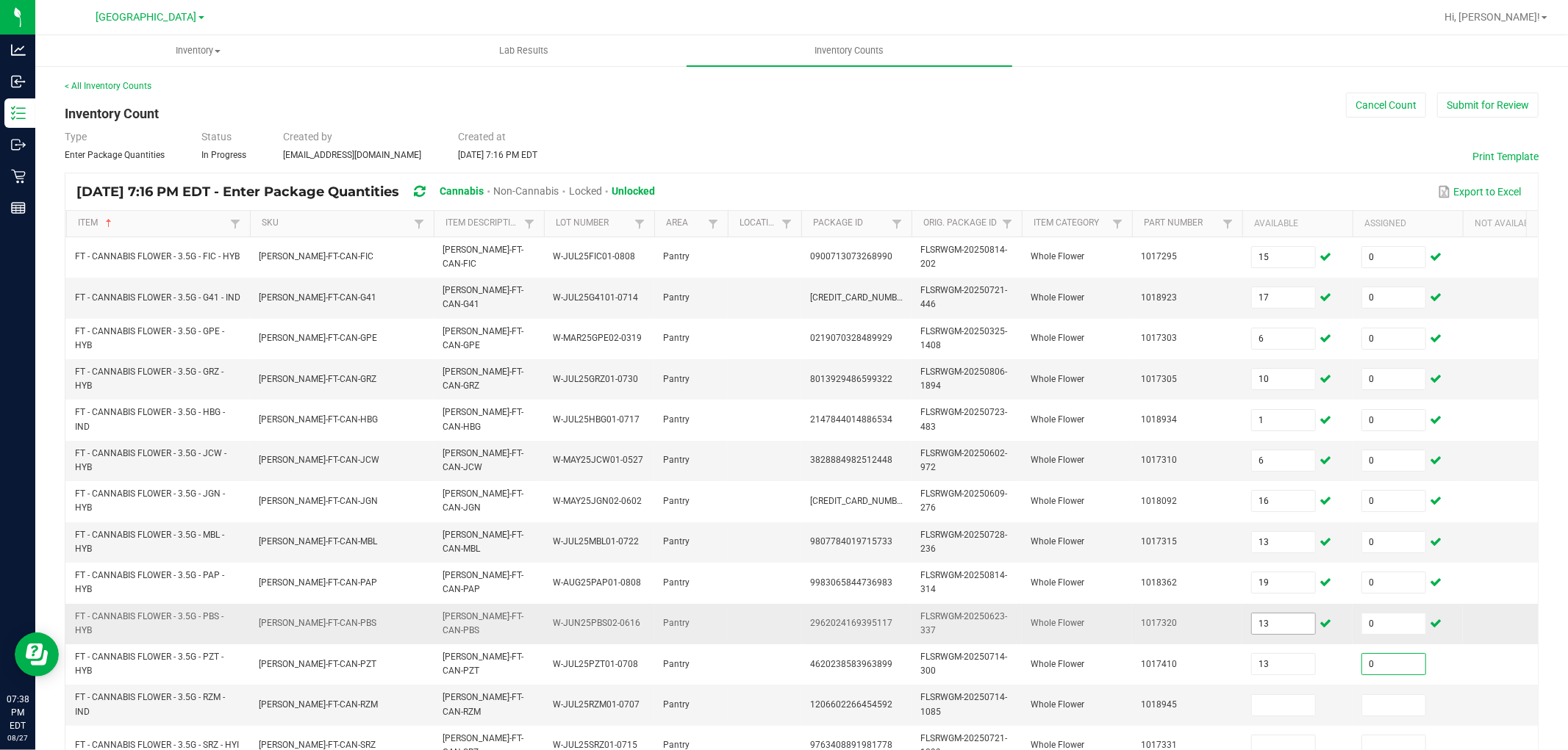
type input "0"
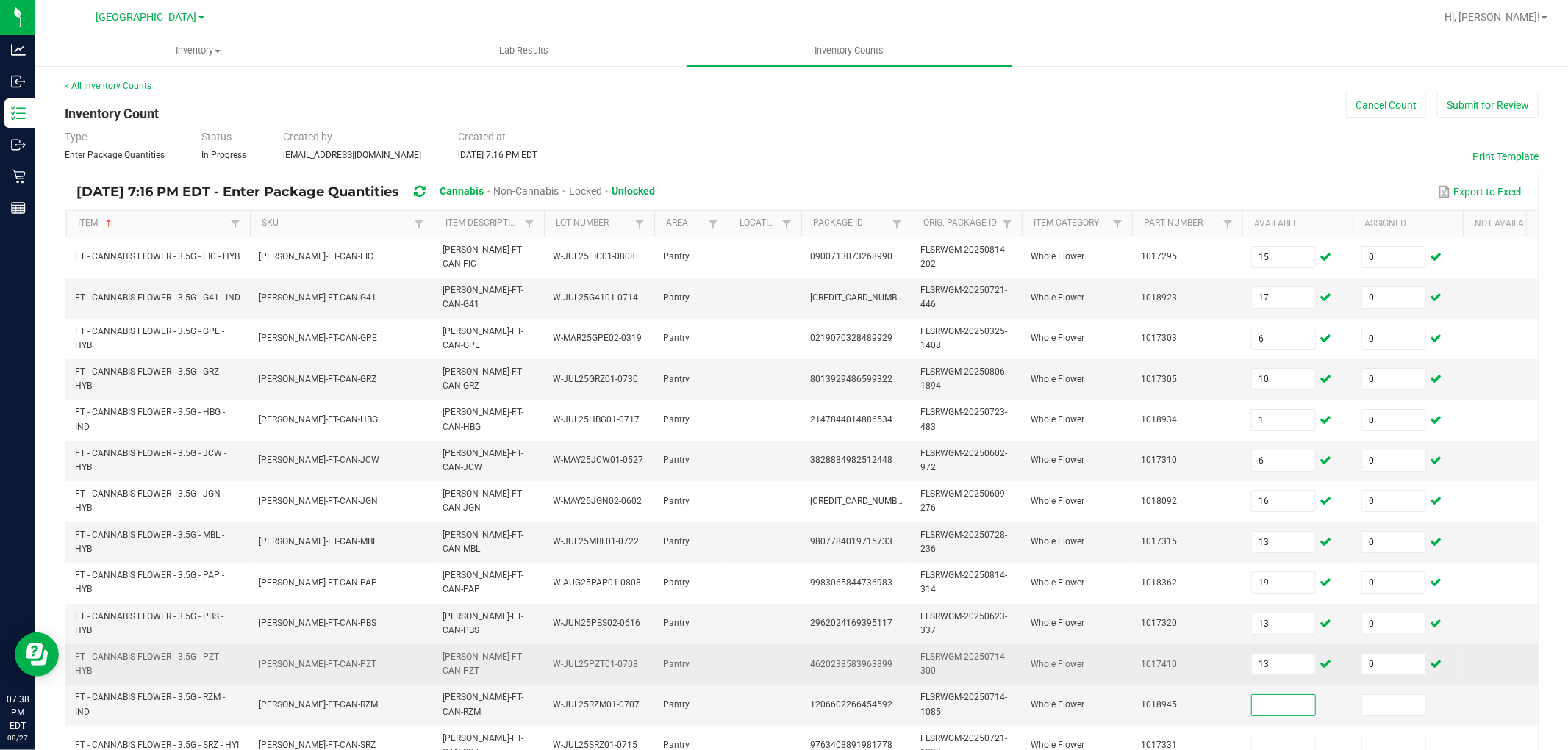
scroll to position [163, 0]
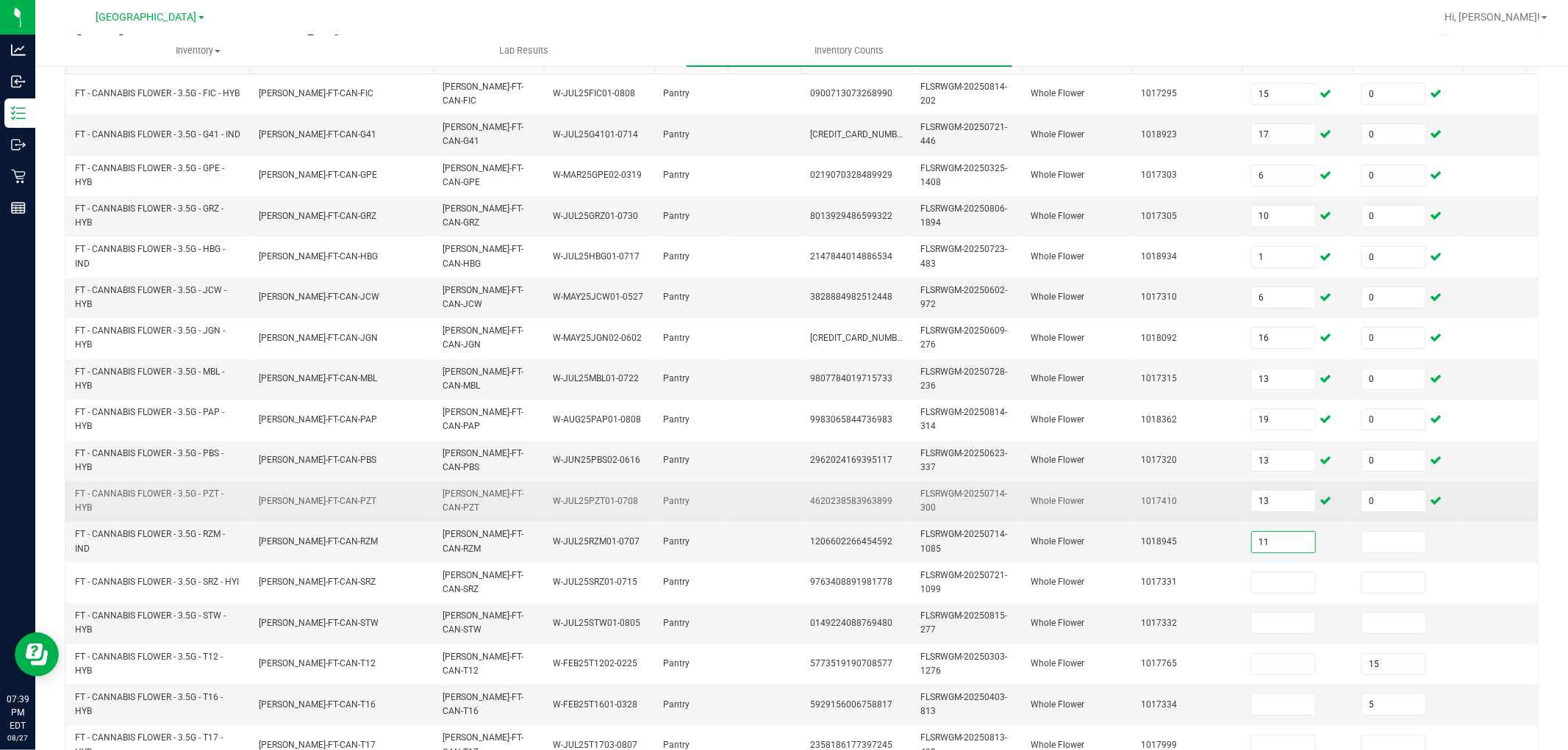
type input "11"
type input "0"
type input "4"
type input "0"
type input "16"
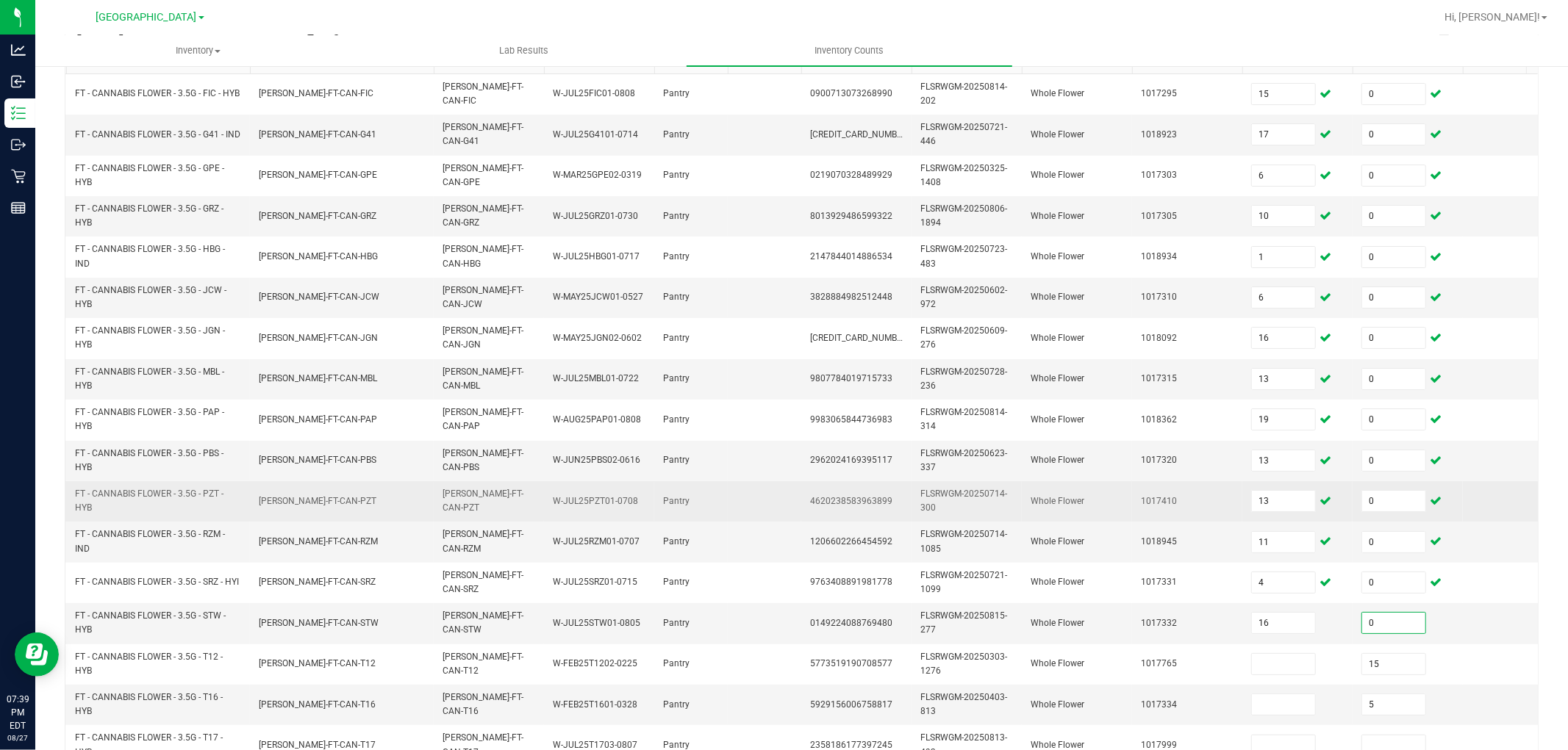
type input "0"
type input "24"
type input "0"
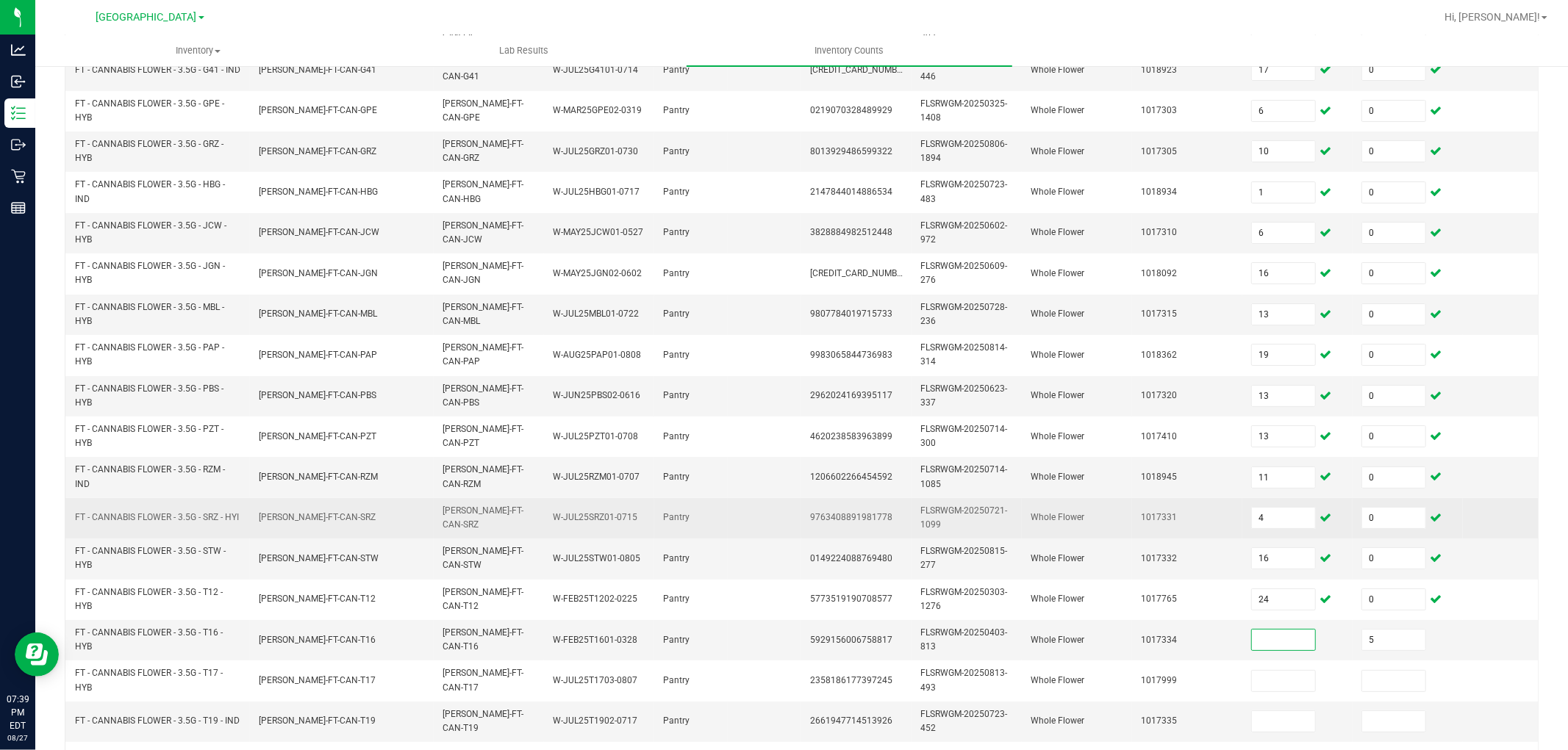
scroll to position [368, 0]
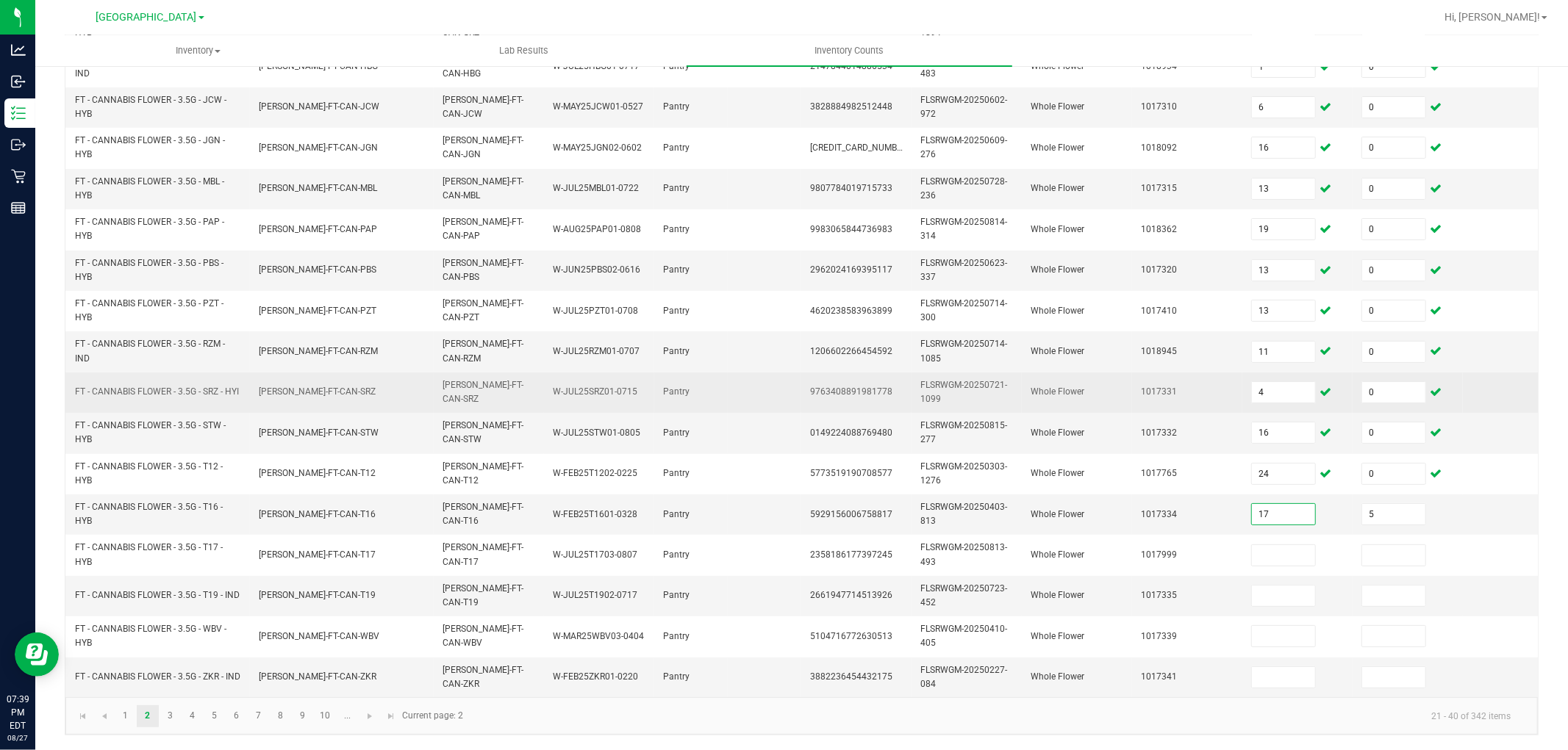
type input "17"
type input "0"
type input "12"
type input "0"
type input "8"
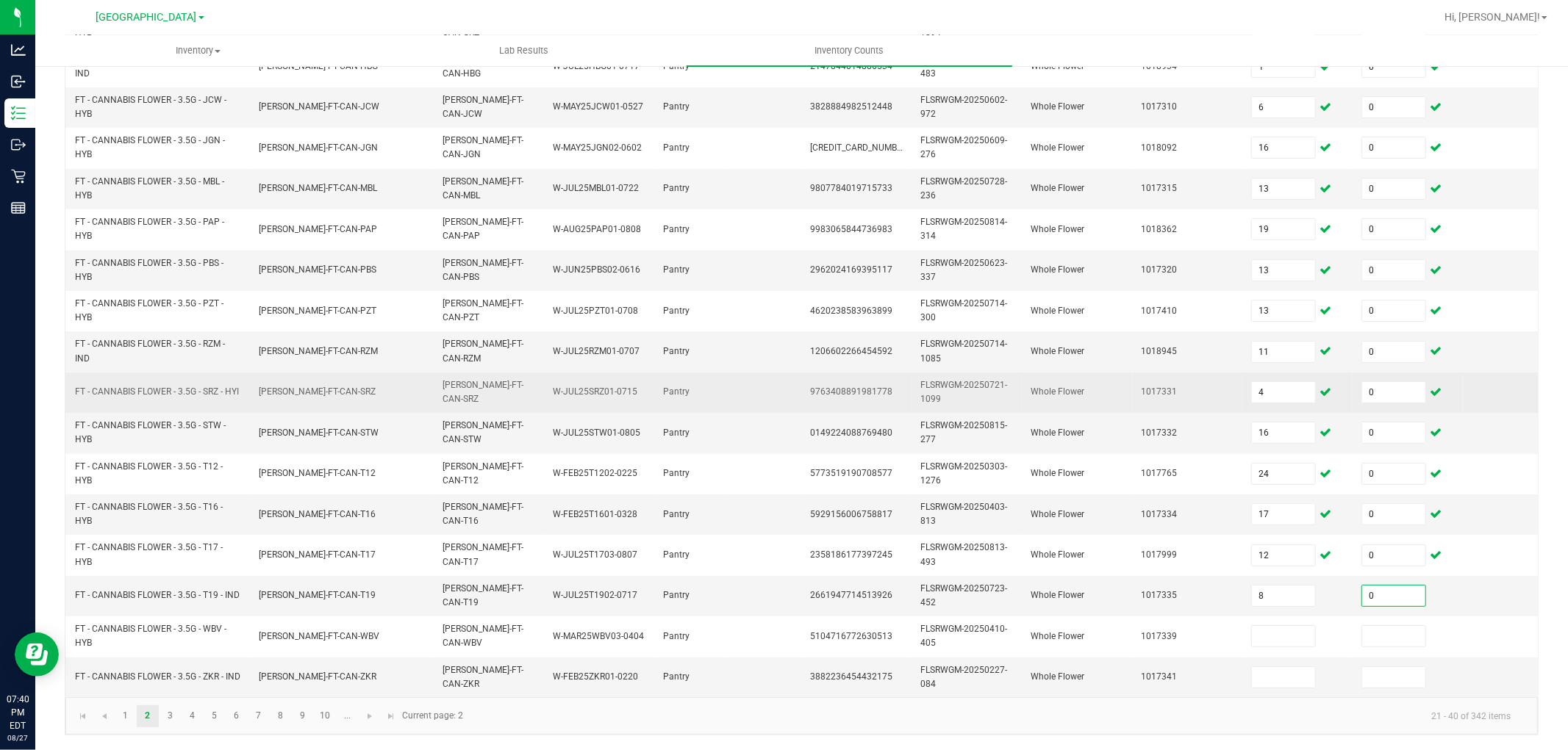
type input "0"
type input "3"
type input "0"
type input "11"
type input "0"
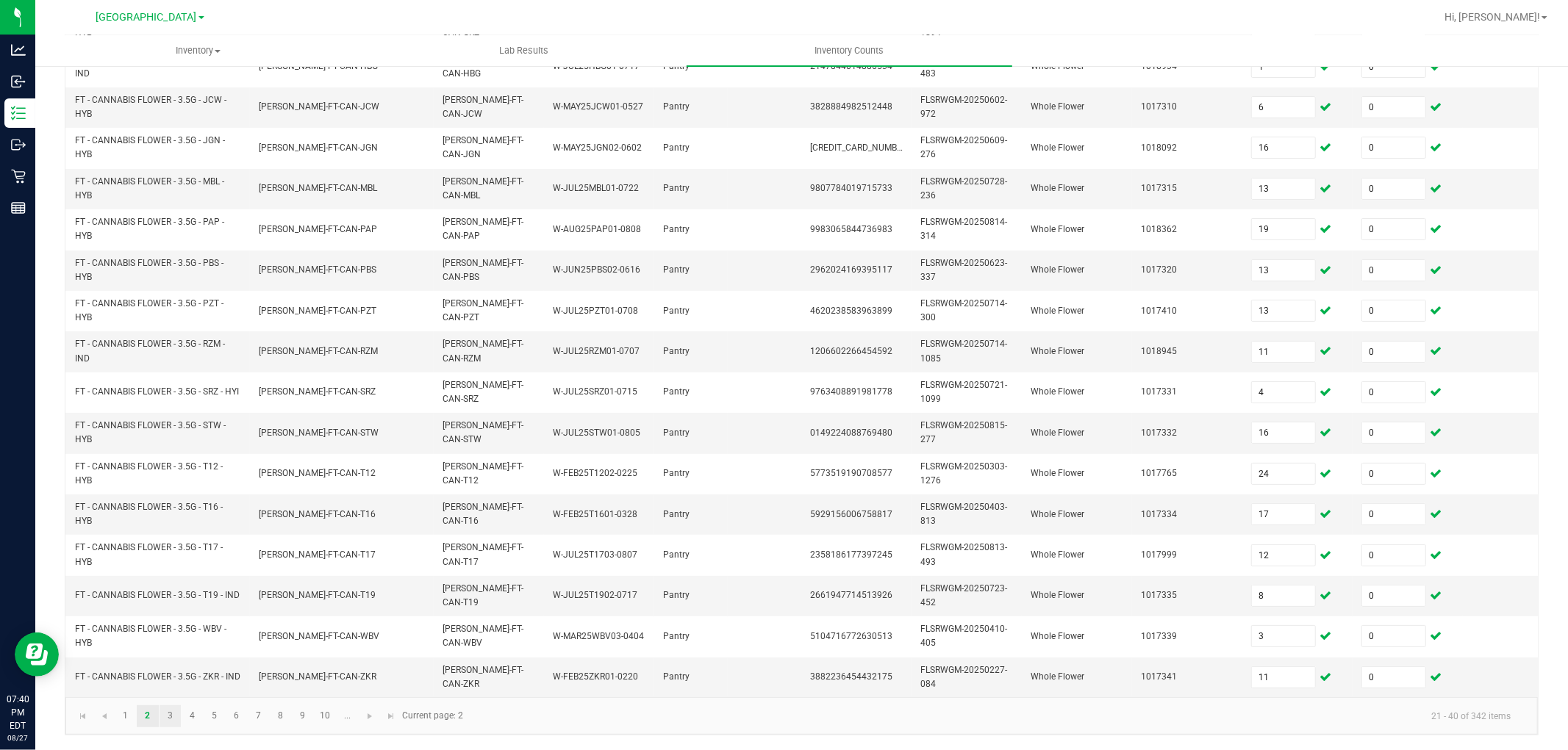
click at [173, 710] on link "3" at bounding box center [170, 717] width 21 height 22
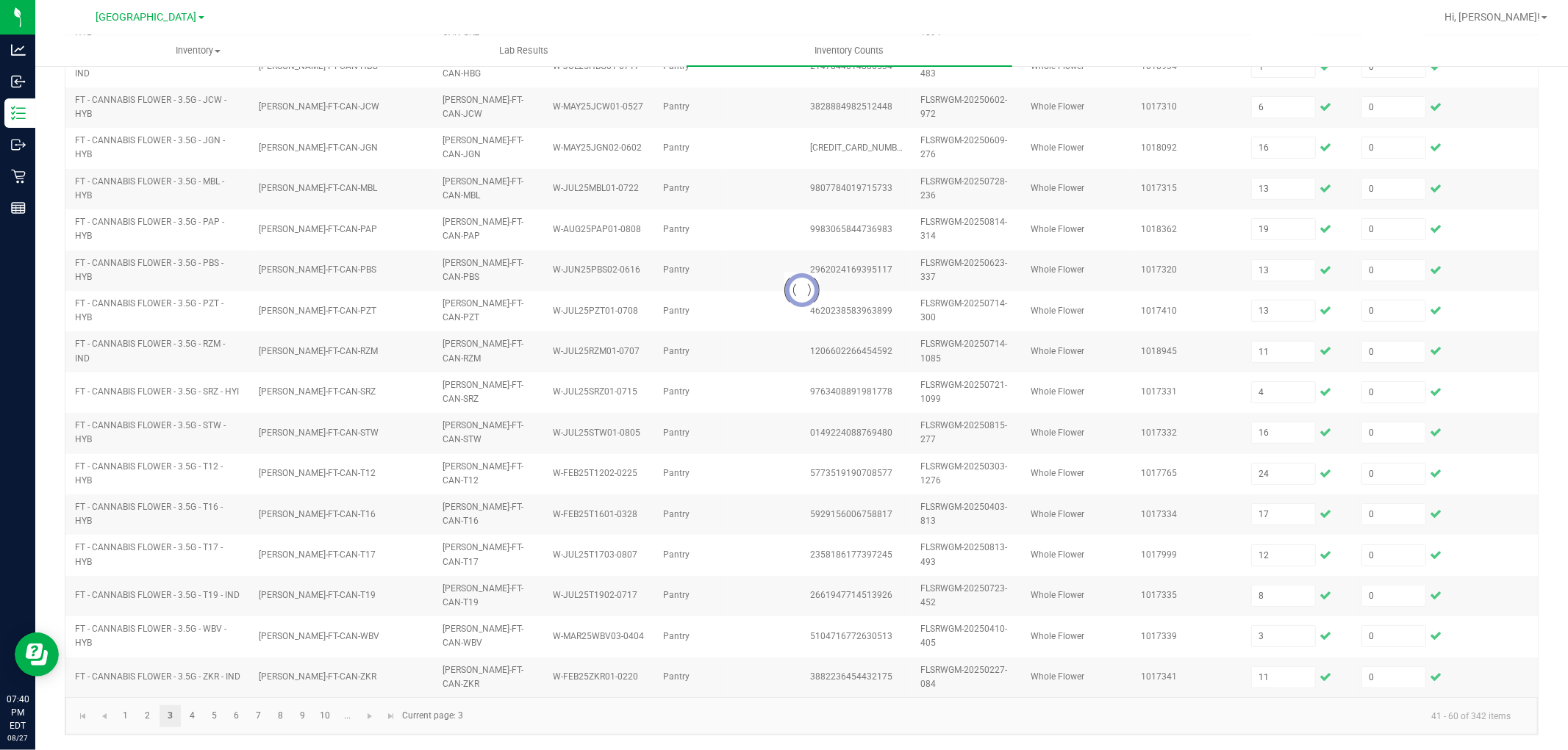
type input "2"
type input "19"
type input "6"
type input "12"
type input "19"
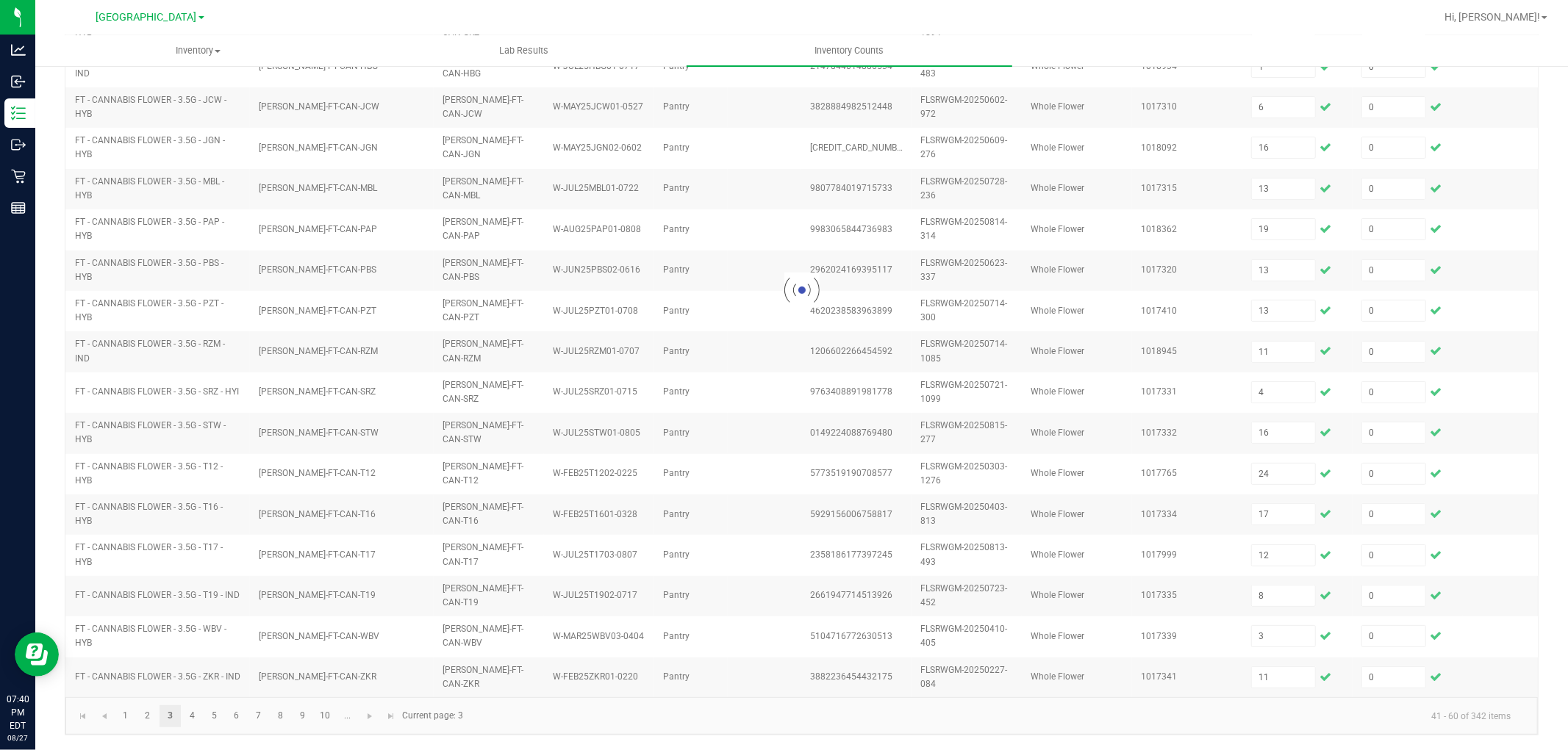
type input "10"
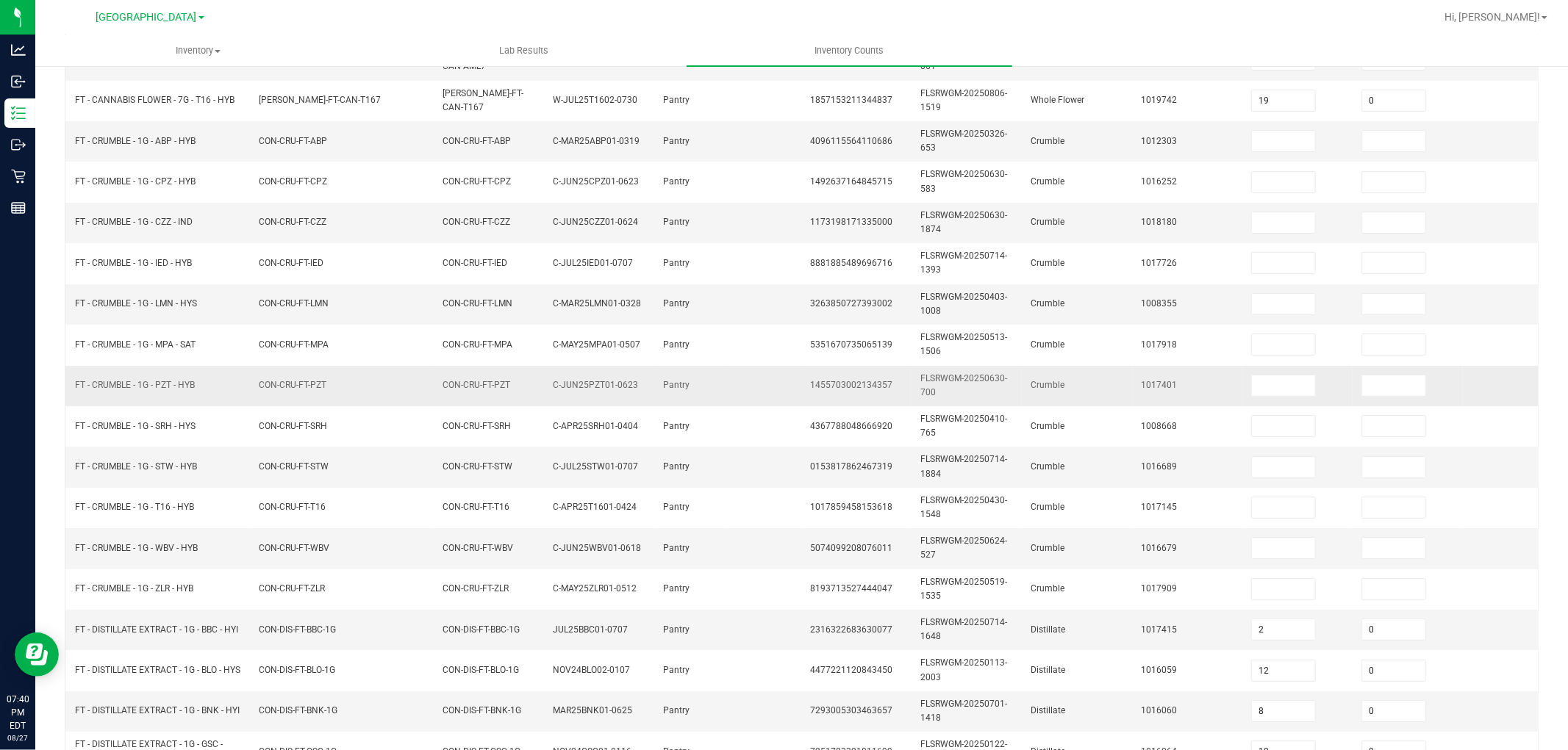
scroll to position [0, 0]
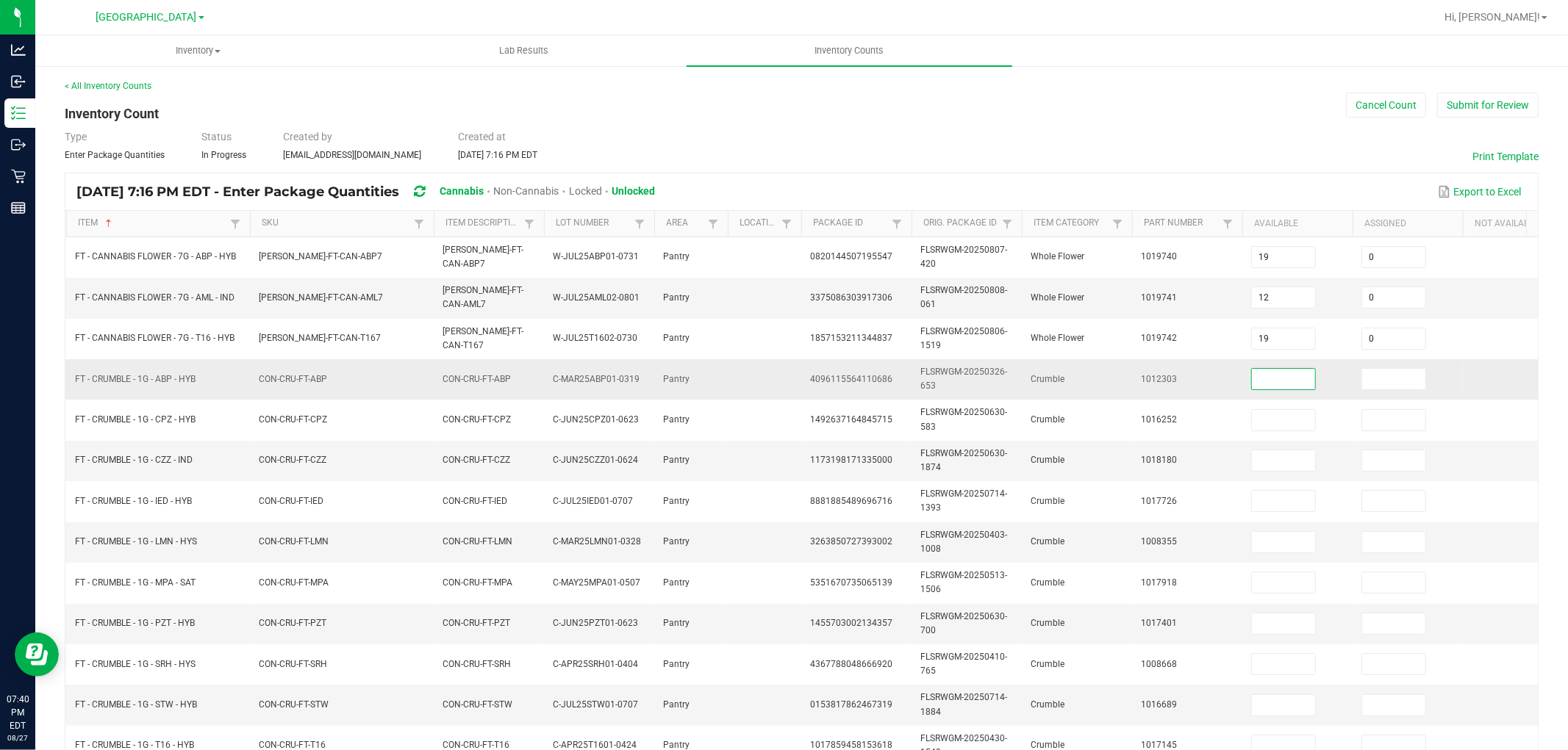
click at [1255, 379] on input at bounding box center [1284, 379] width 64 height 21
type input "0"
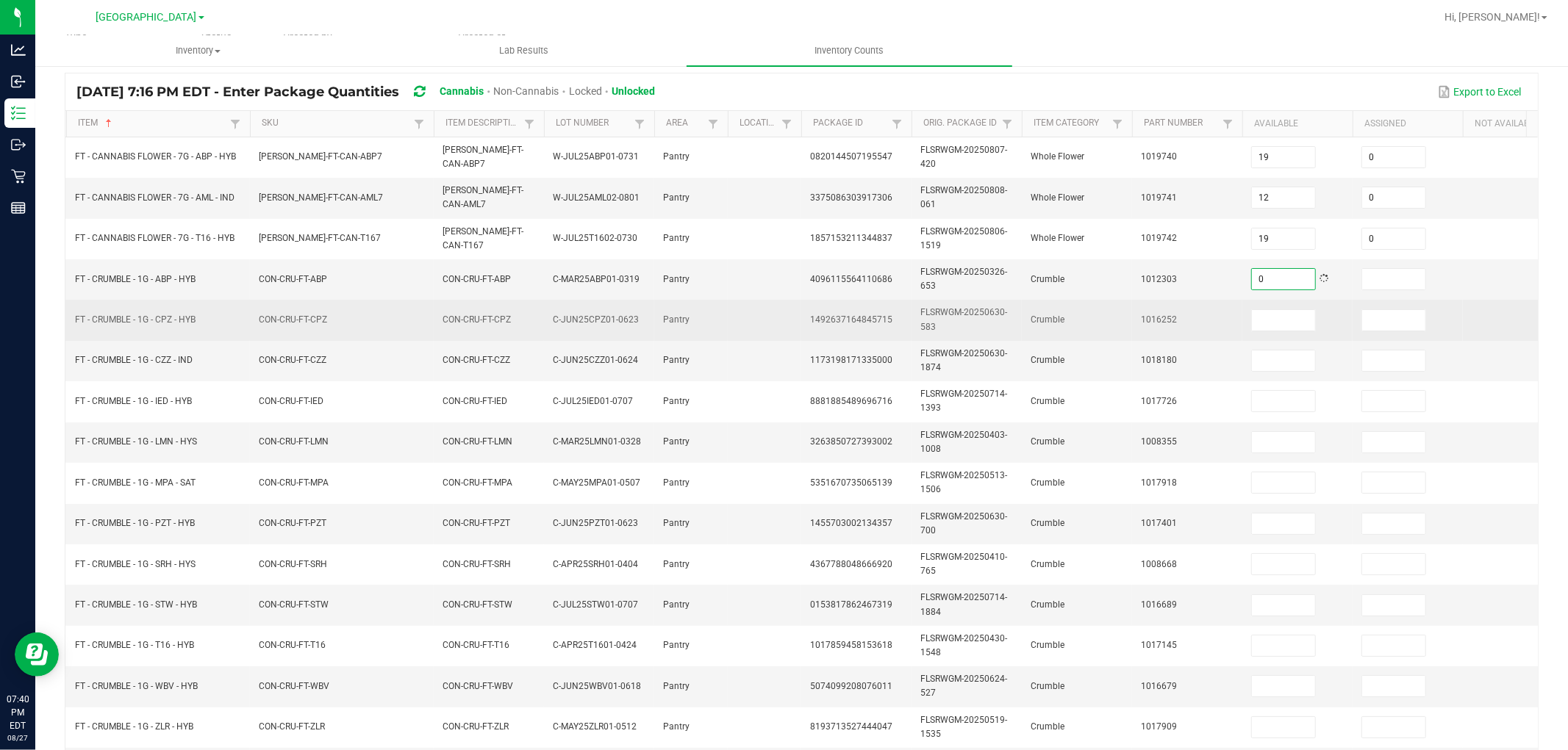
scroll to position [244, 0]
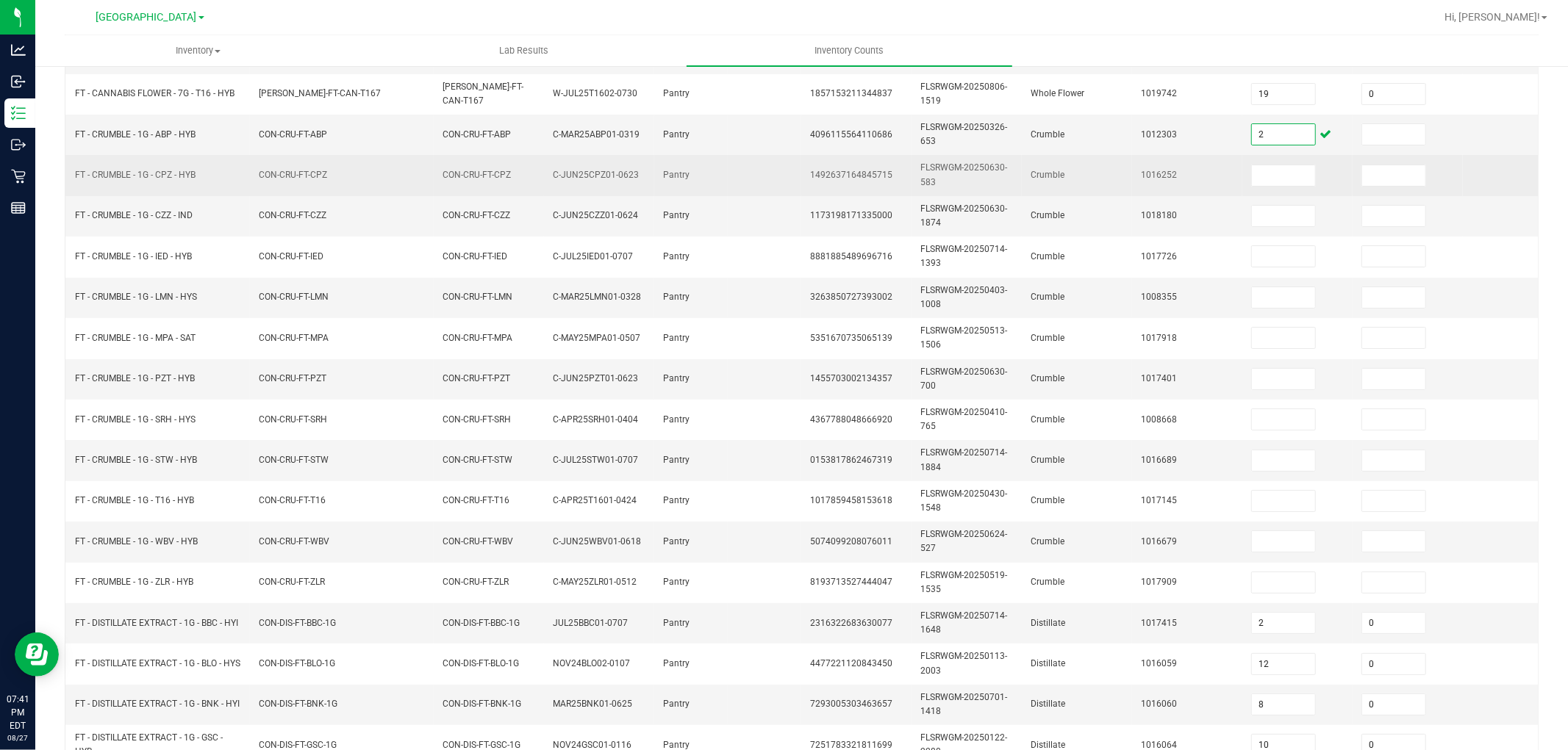
type input "2"
type input "0"
type input "8"
type input "0"
type input "3"
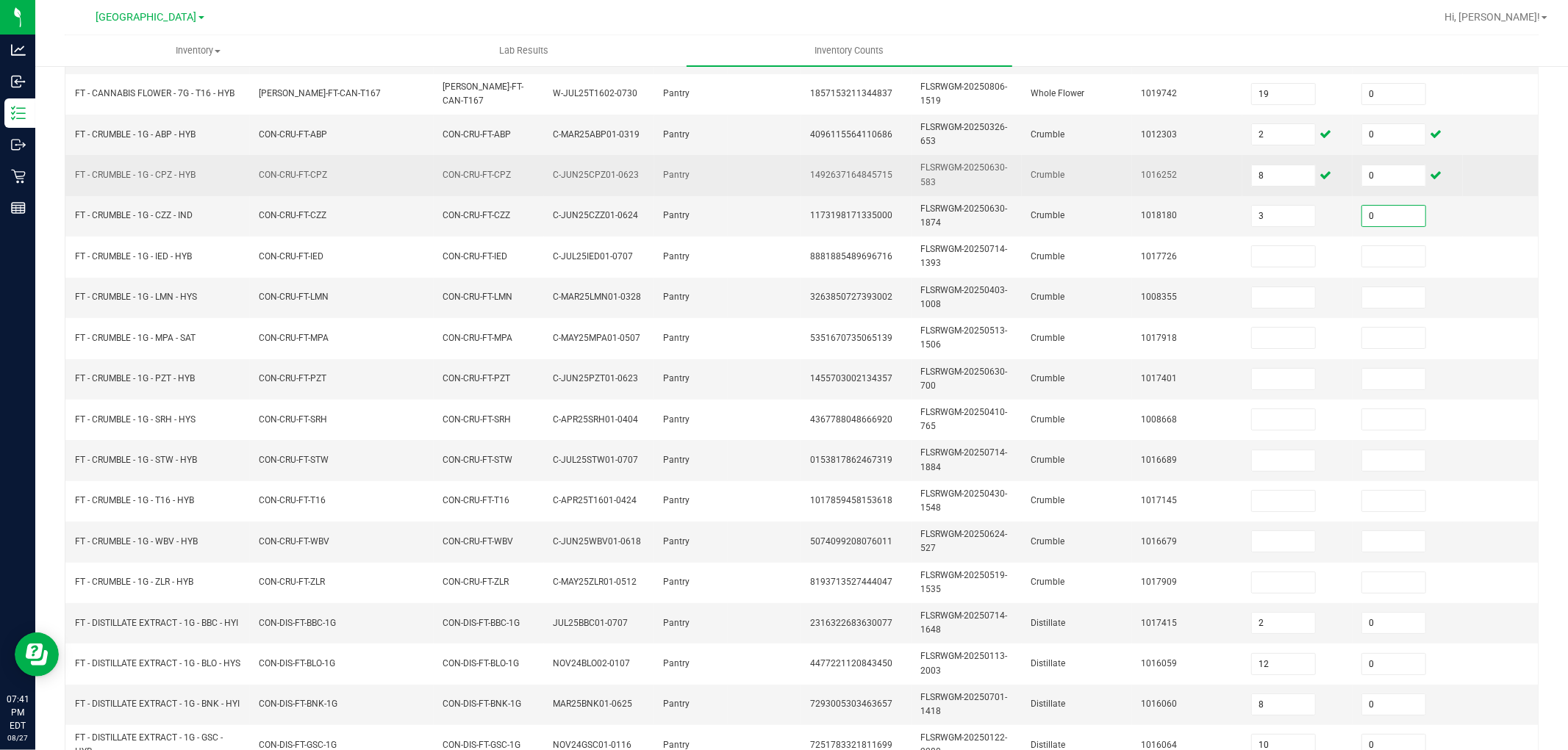
type input "0"
type input "6"
type input "0"
type input "3"
type input "0"
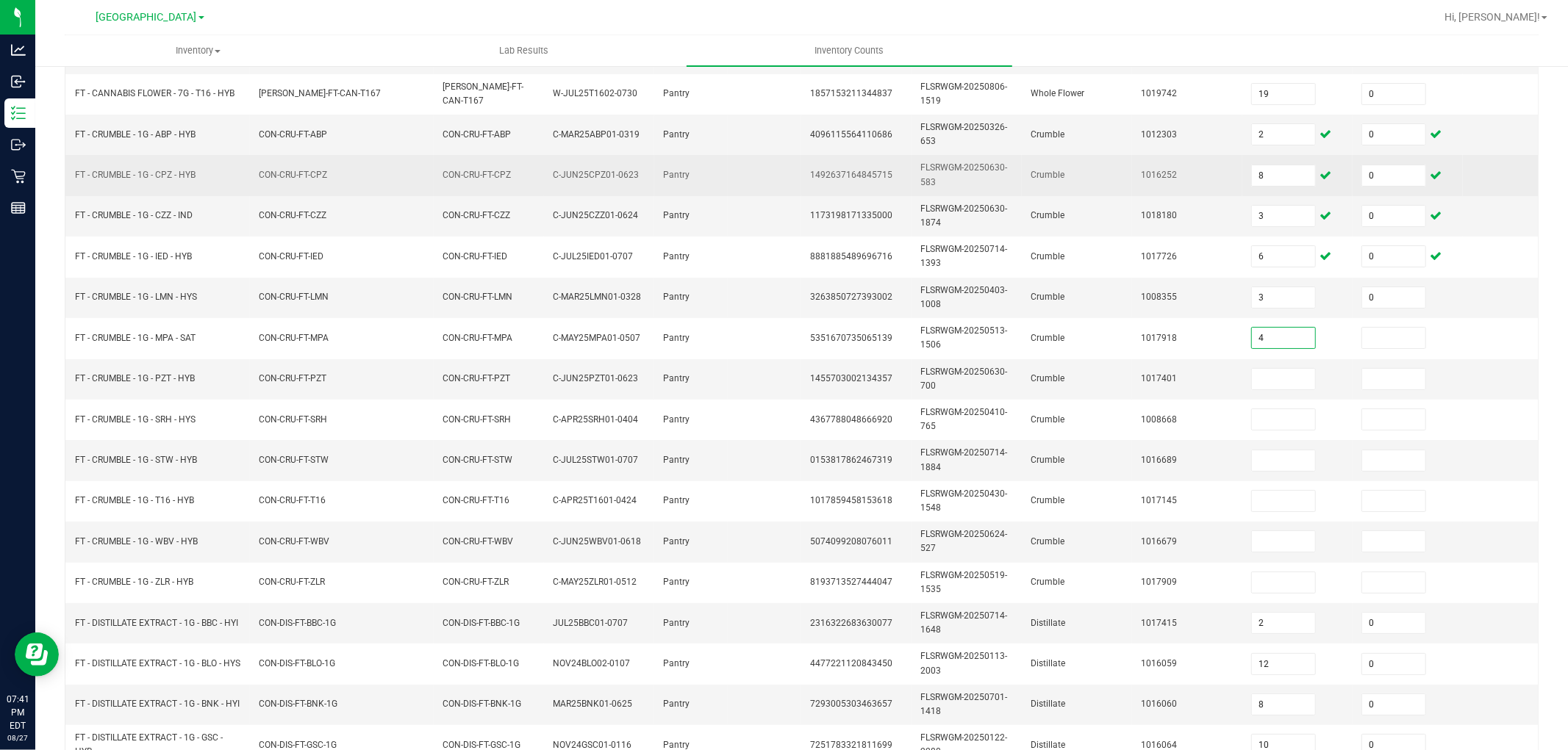
type input "4"
type input "0"
type input "8"
type input "0"
type input "4"
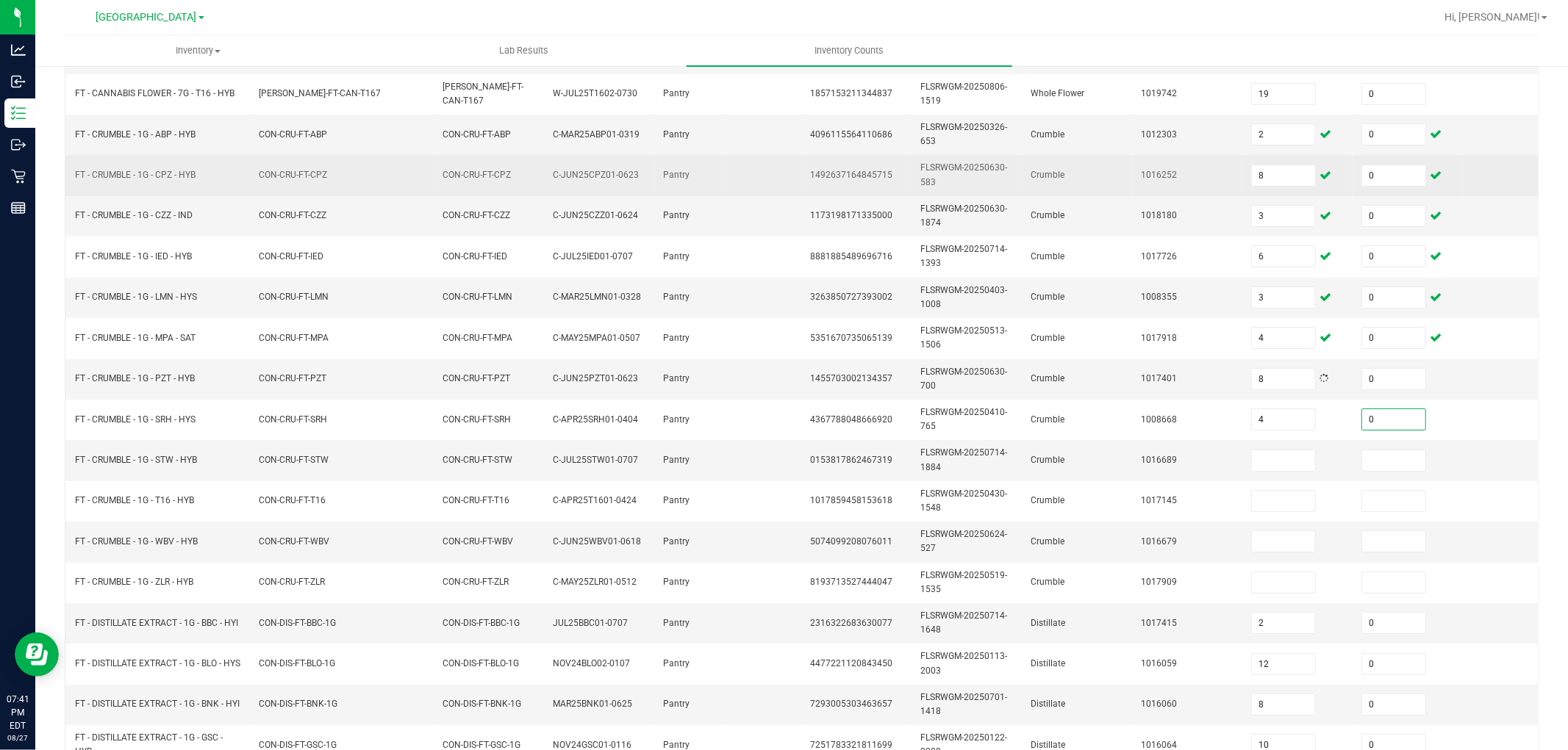
type input "0"
type input "7"
type input "0"
type input "5"
type input "0"
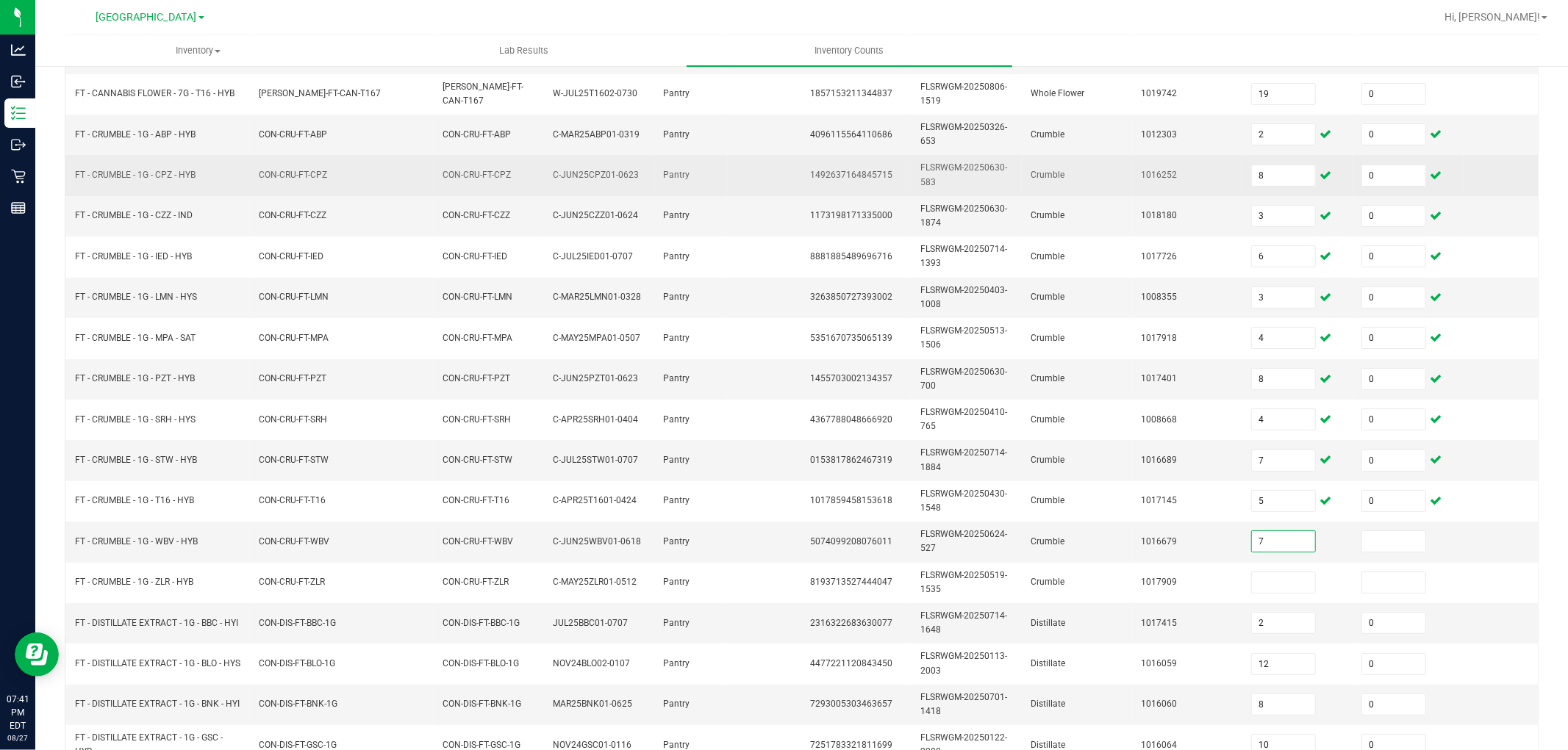
type input "7"
type input "0"
type input "1"
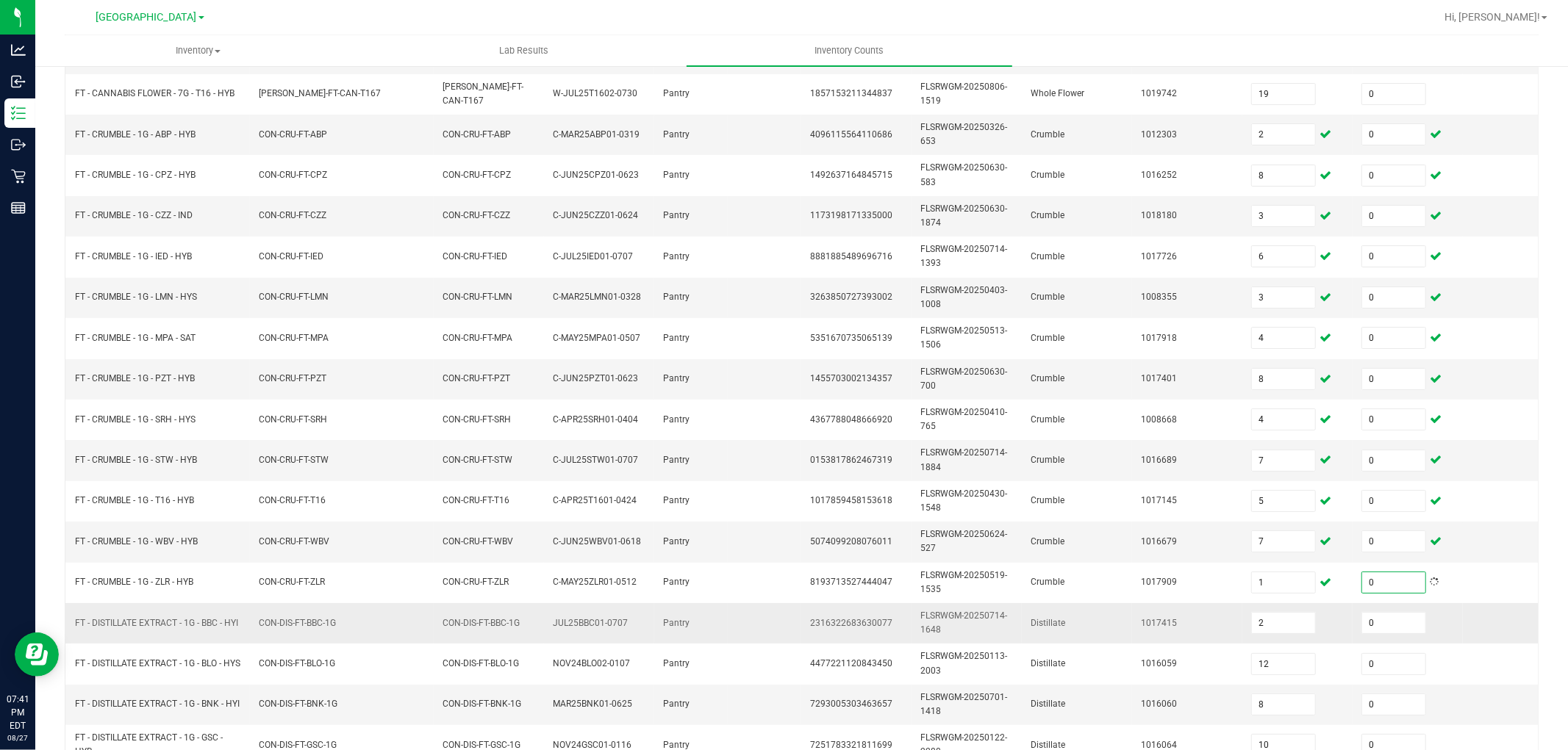
type input "0"
click at [1485, 643] on td at bounding box center [1518, 623] width 110 height 41
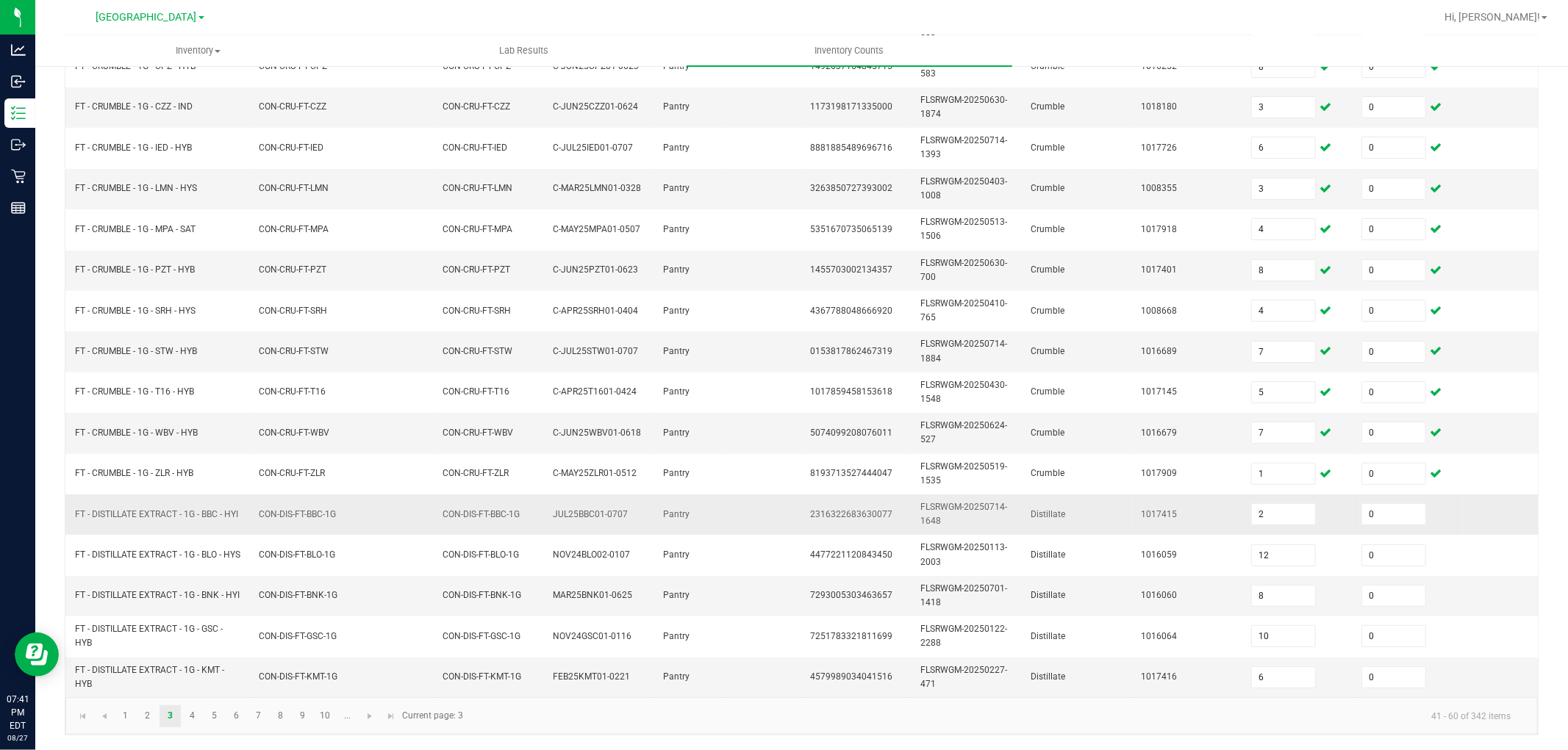
scroll to position [368, 0]
click at [199, 715] on link "4" at bounding box center [192, 717] width 21 height 22
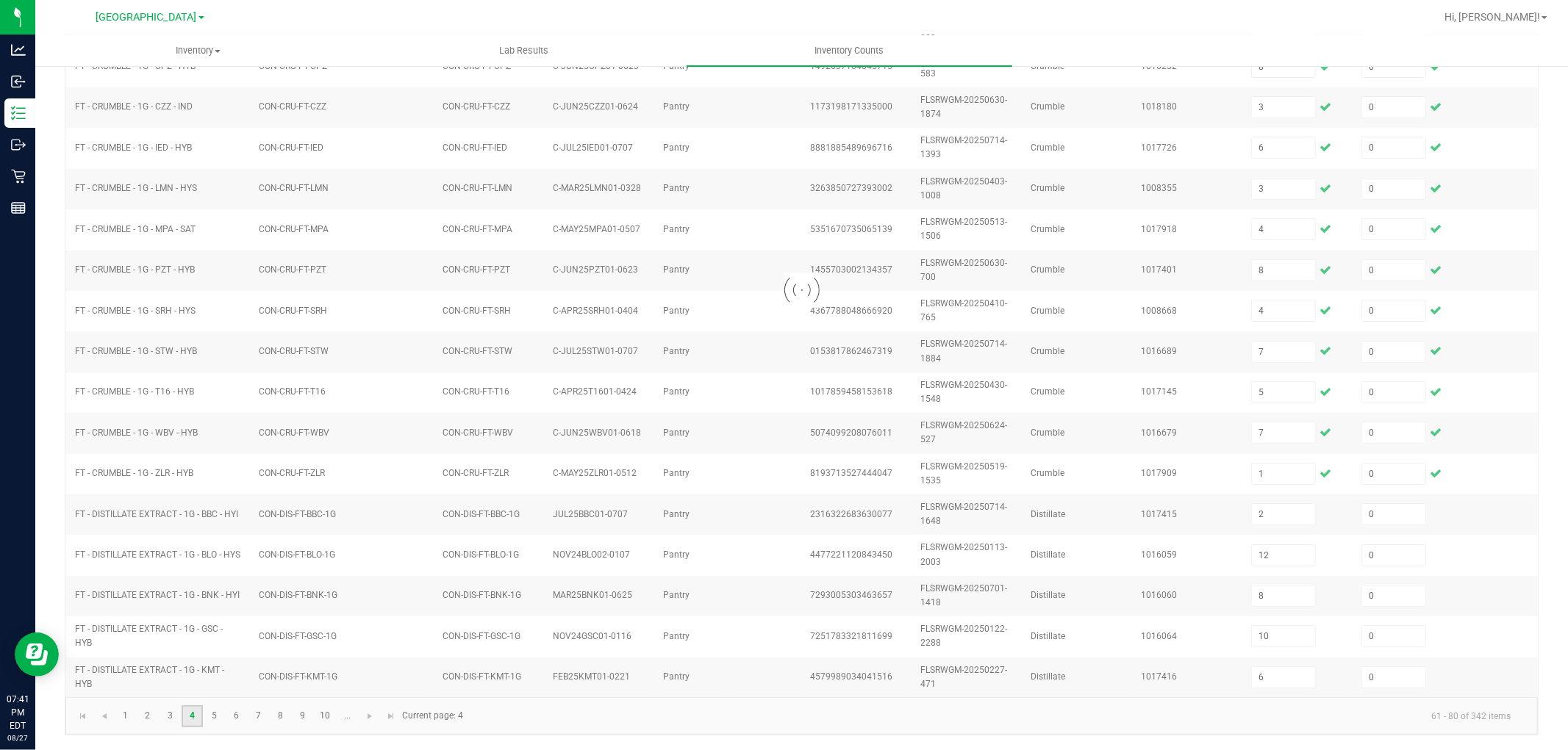
type input "4"
type input "3"
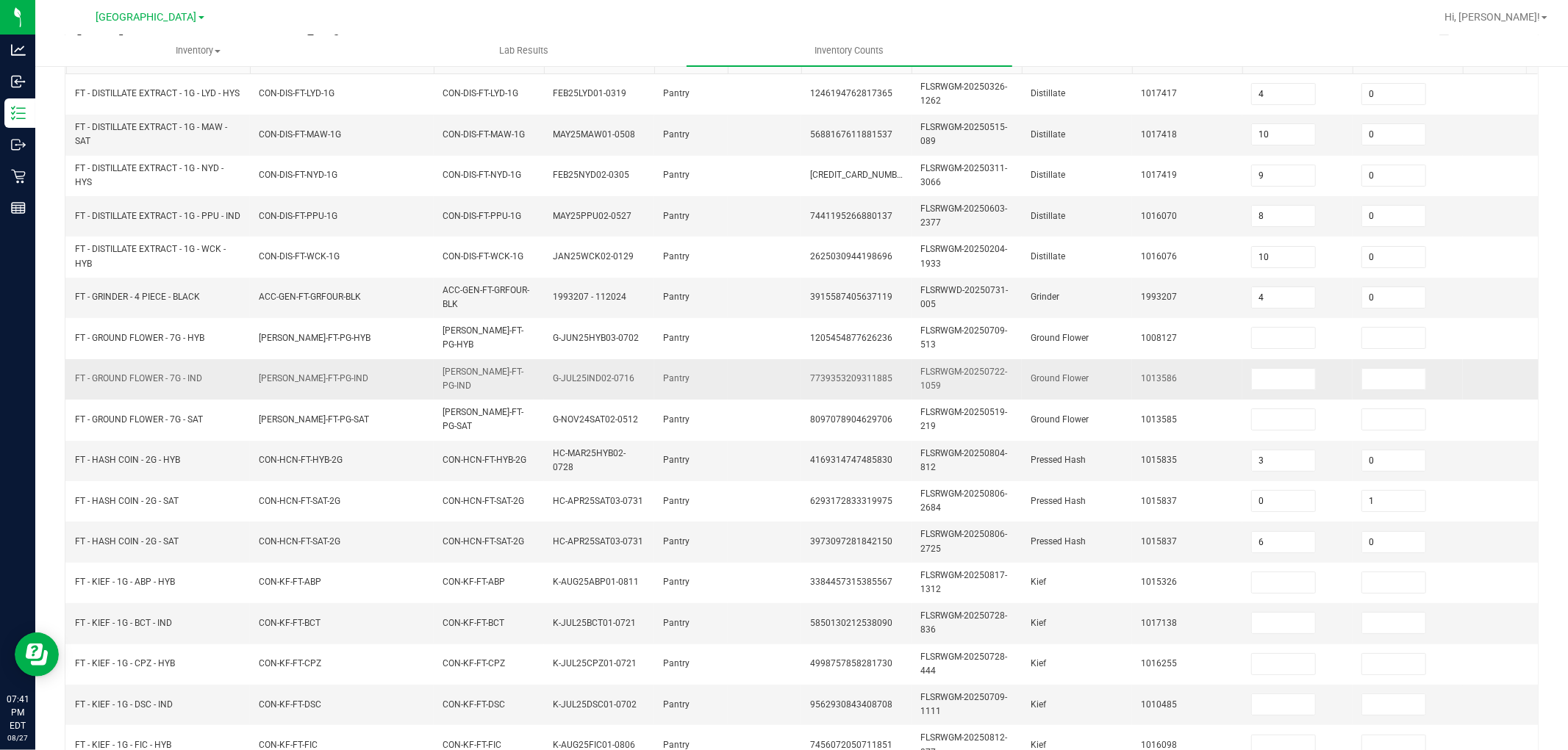
scroll to position [244, 0]
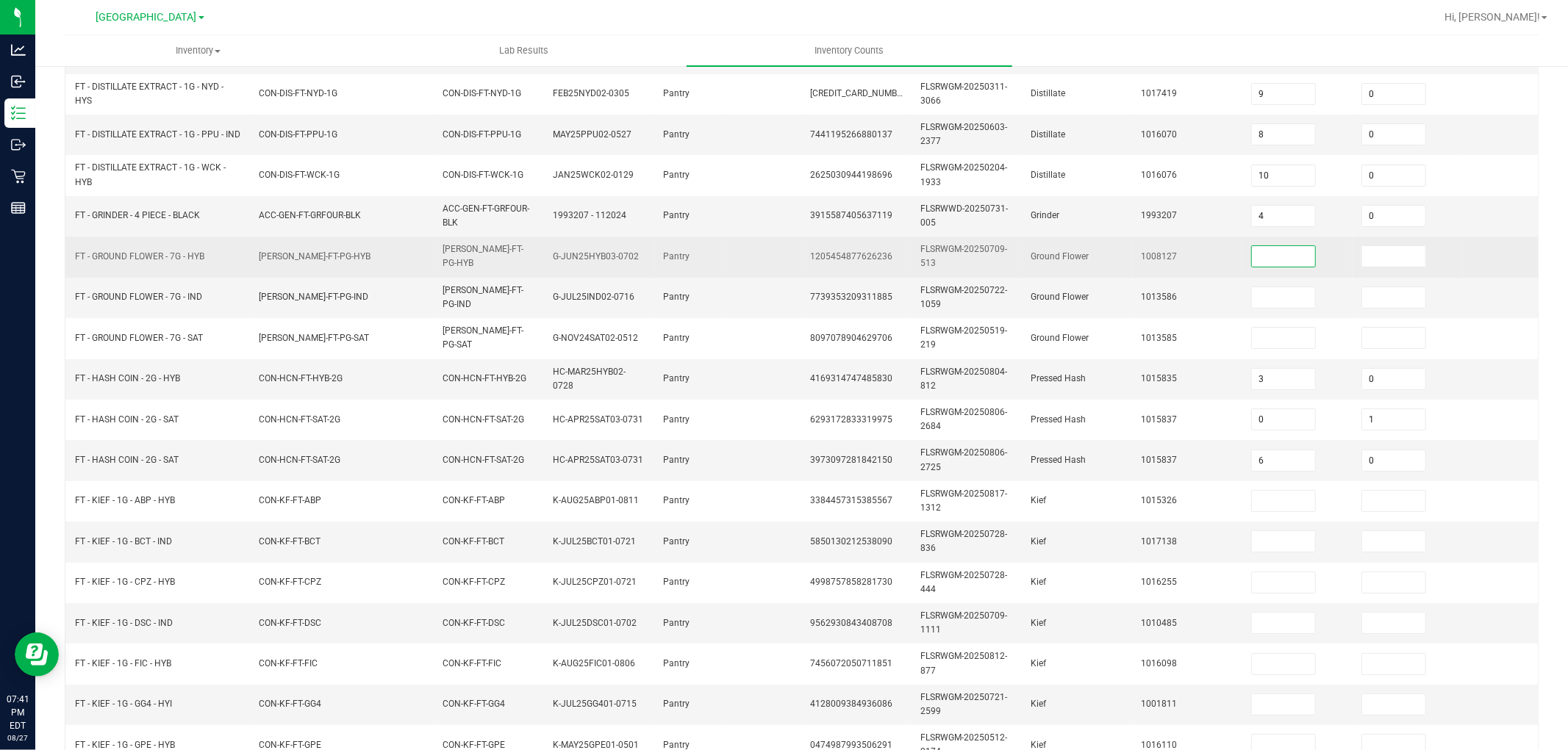
click at [1276, 260] on input at bounding box center [1284, 256] width 64 height 21
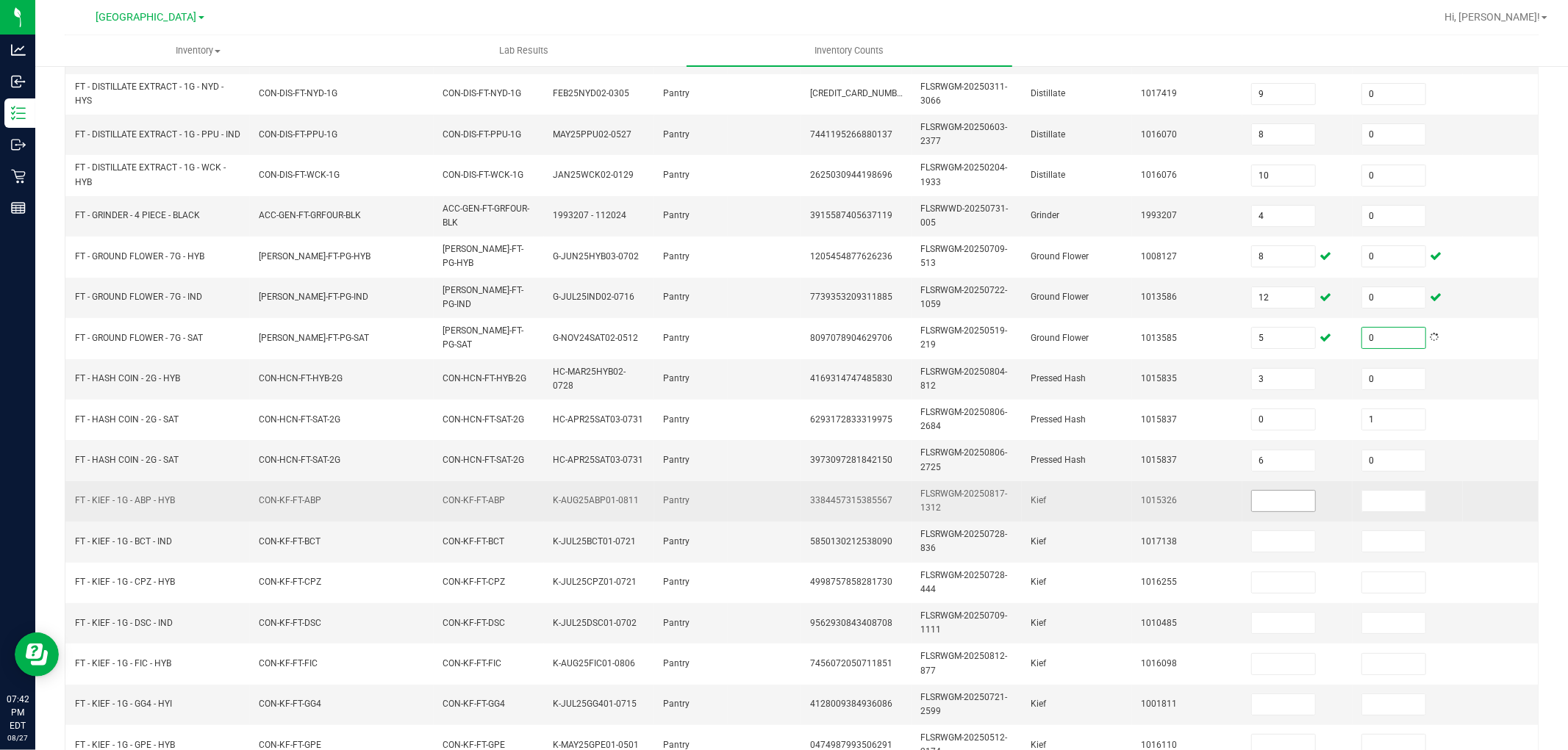
click at [1293, 495] on input at bounding box center [1284, 501] width 64 height 21
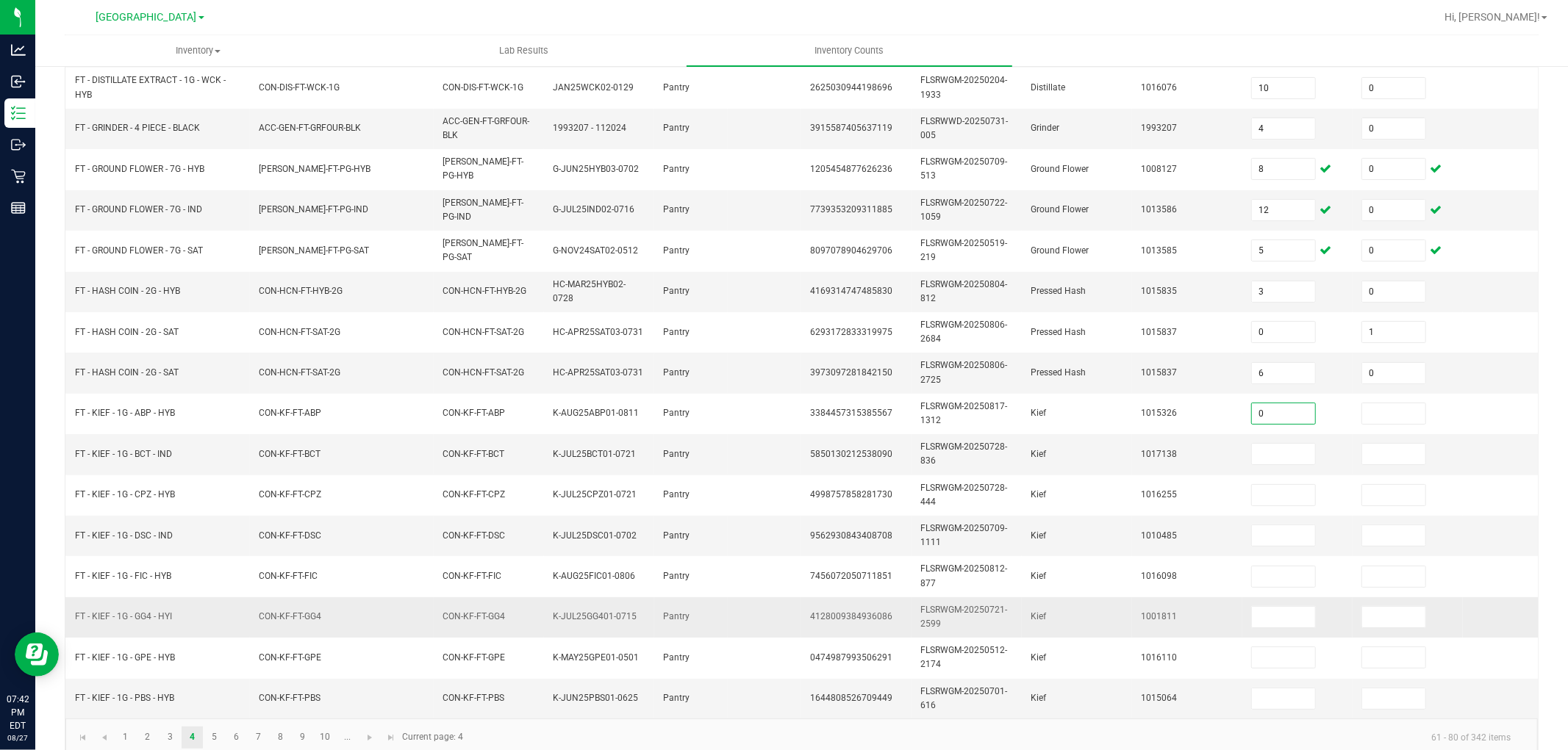
scroll to position [368, 0]
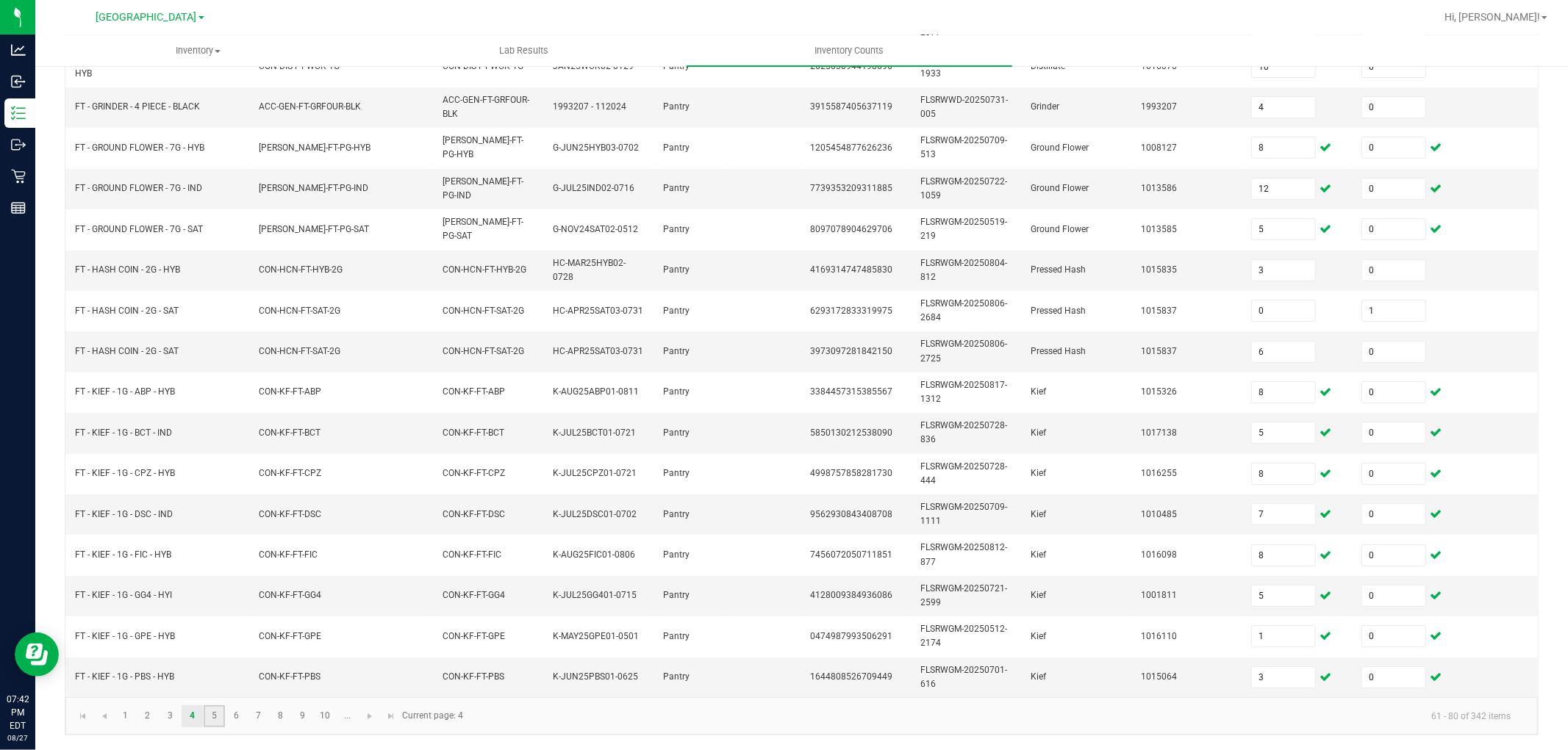
click at [211, 716] on link "5" at bounding box center [214, 717] width 21 height 22
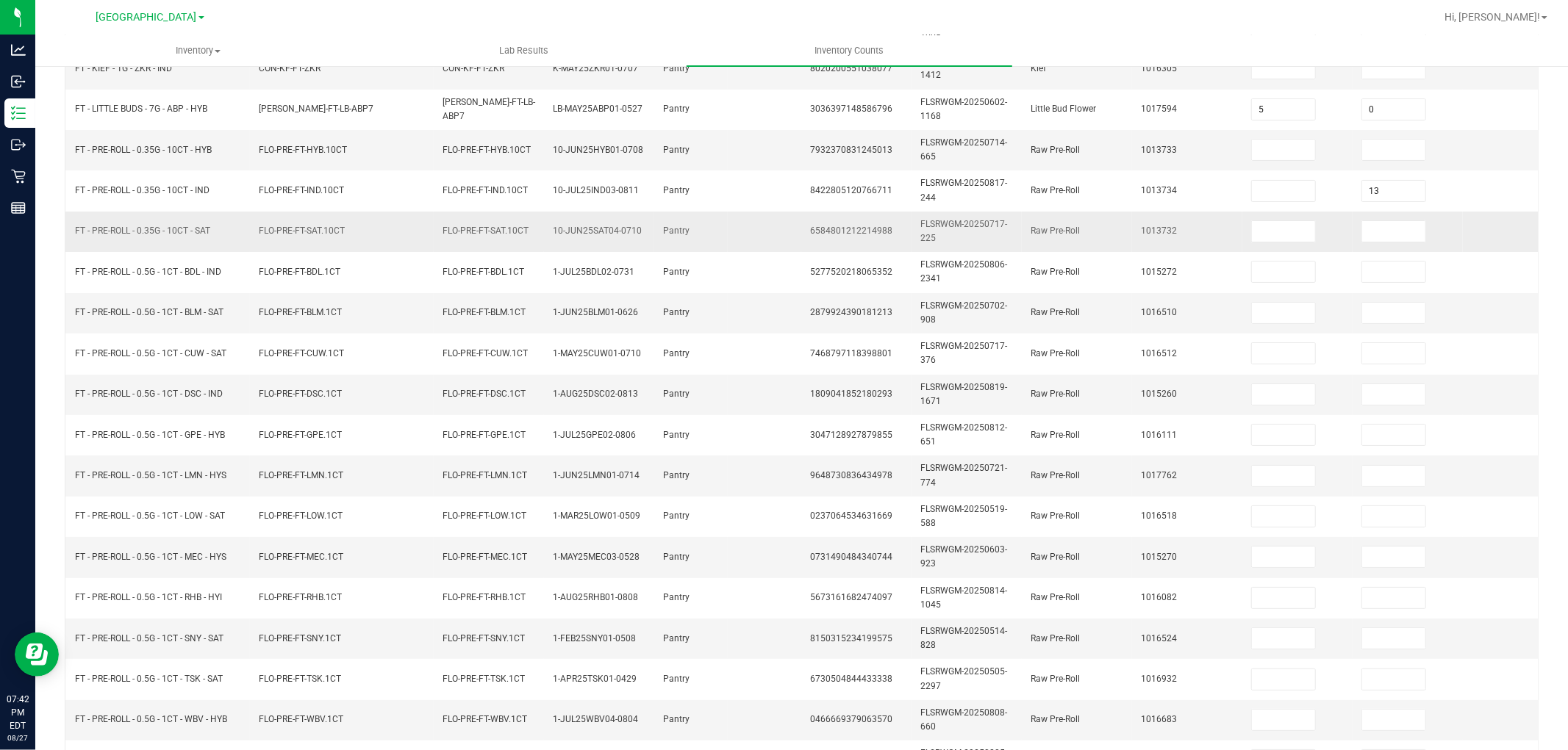
scroll to position [0, 0]
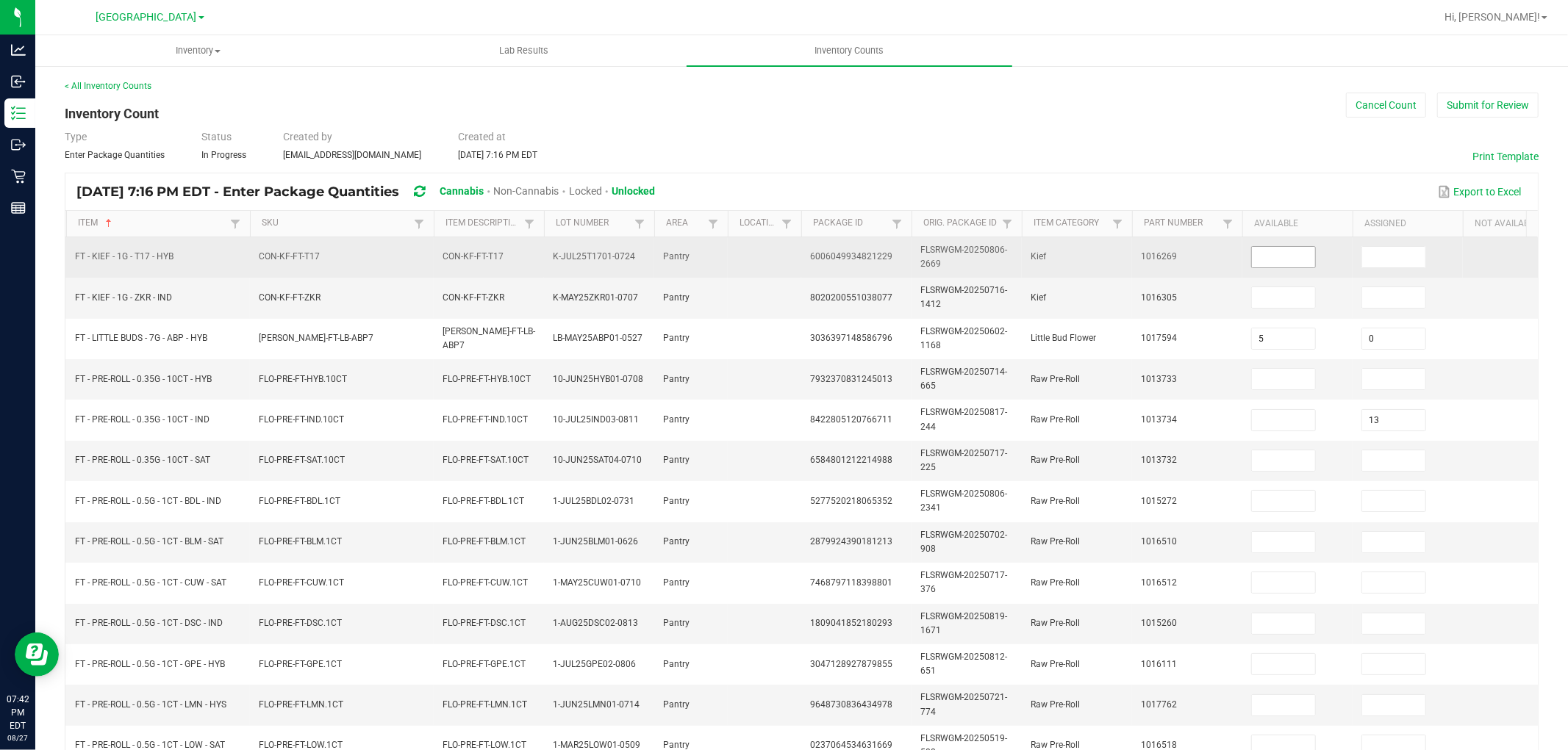
click at [1283, 261] on input at bounding box center [1284, 257] width 64 height 21
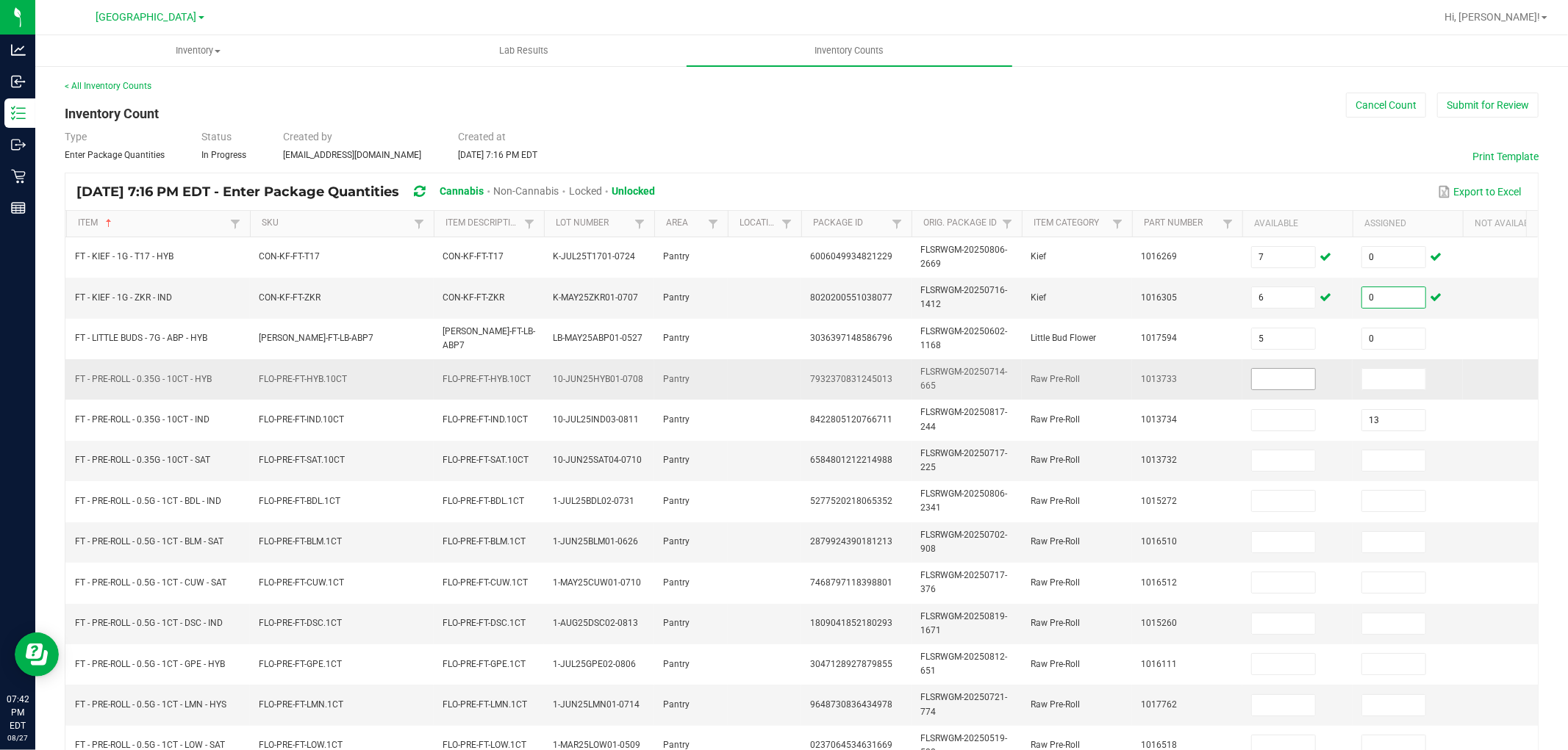
click at [1293, 385] on input at bounding box center [1284, 379] width 64 height 21
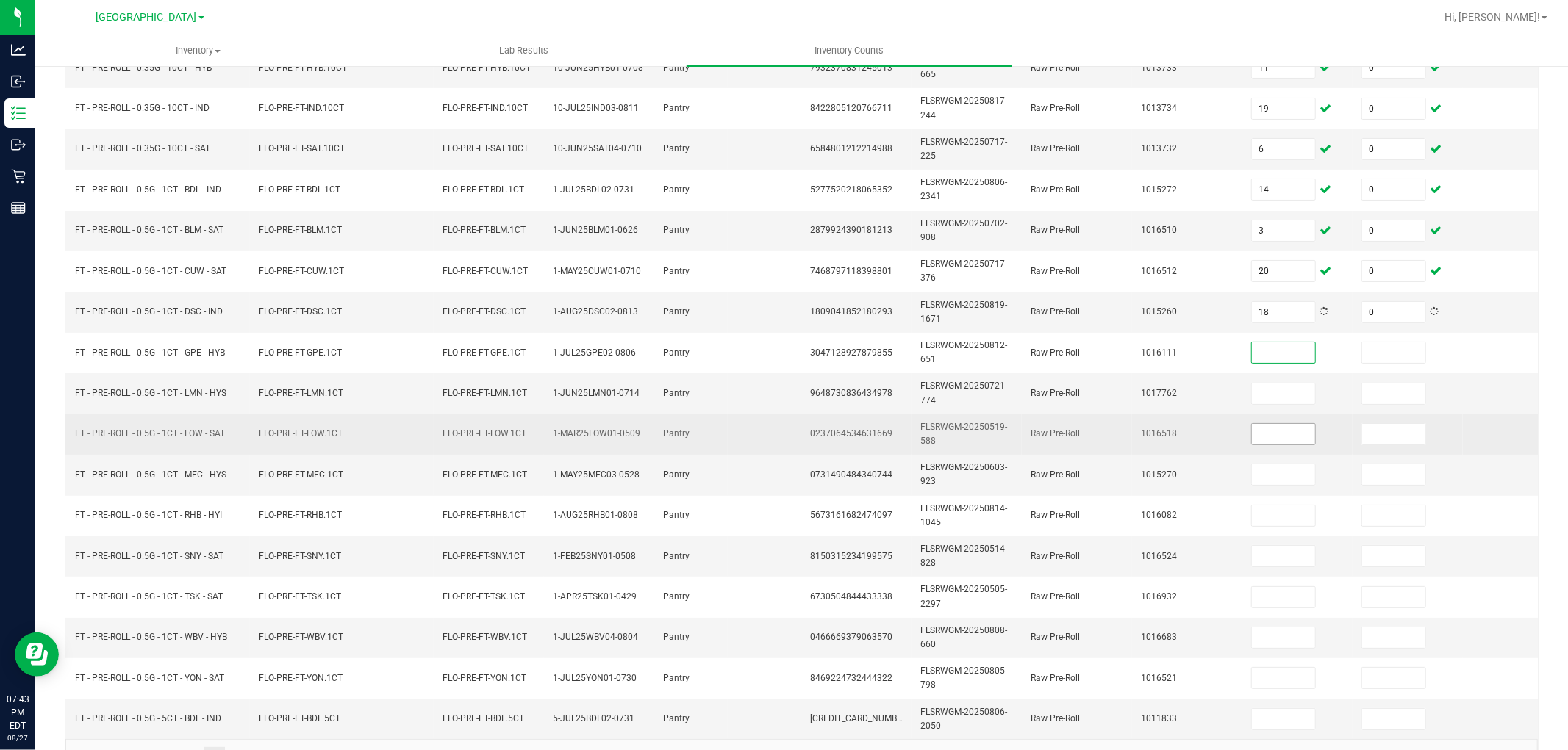
scroll to position [368, 0]
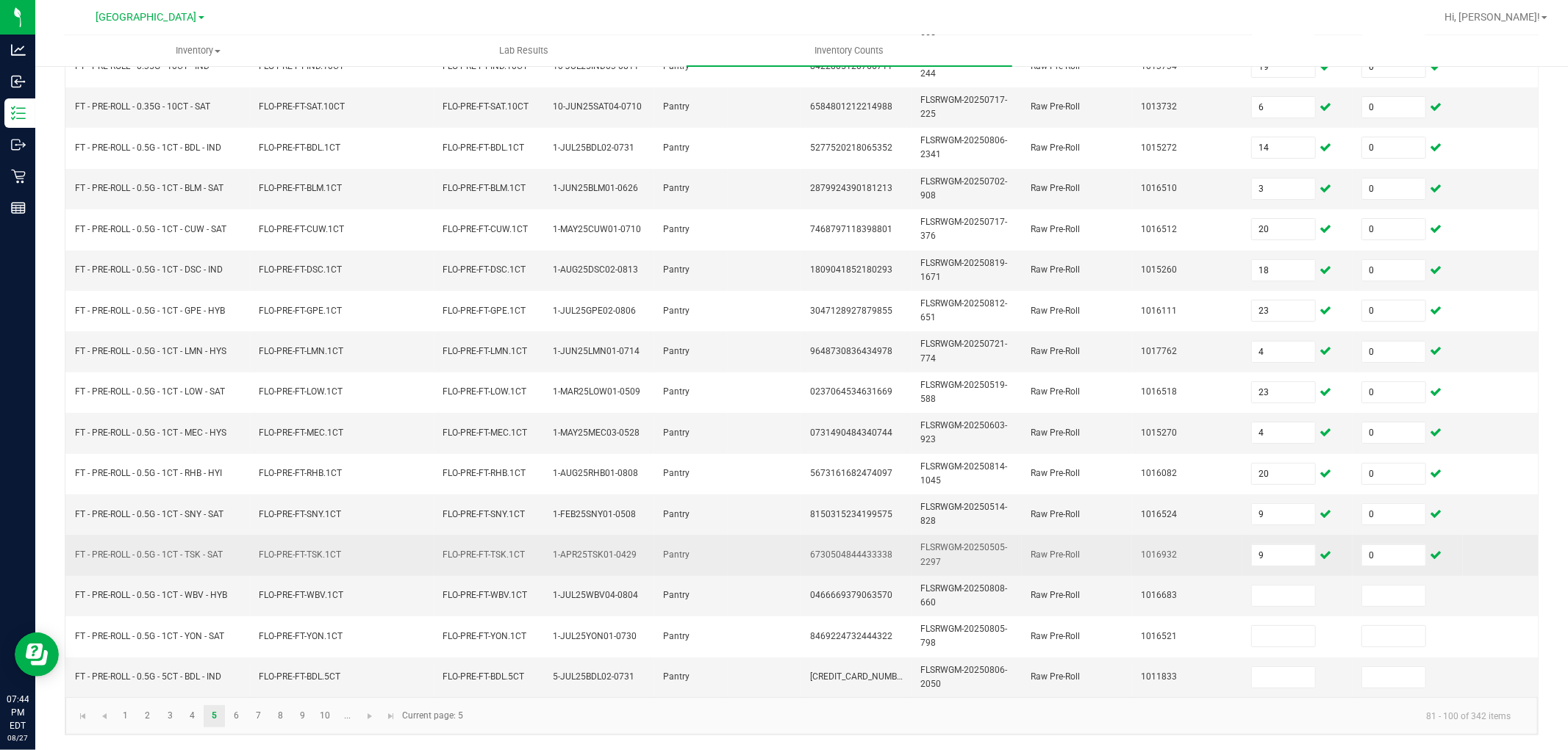
click at [1281, 554] on td "9" at bounding box center [1297, 555] width 110 height 41
click at [1280, 549] on input "9" at bounding box center [1284, 556] width 64 height 21
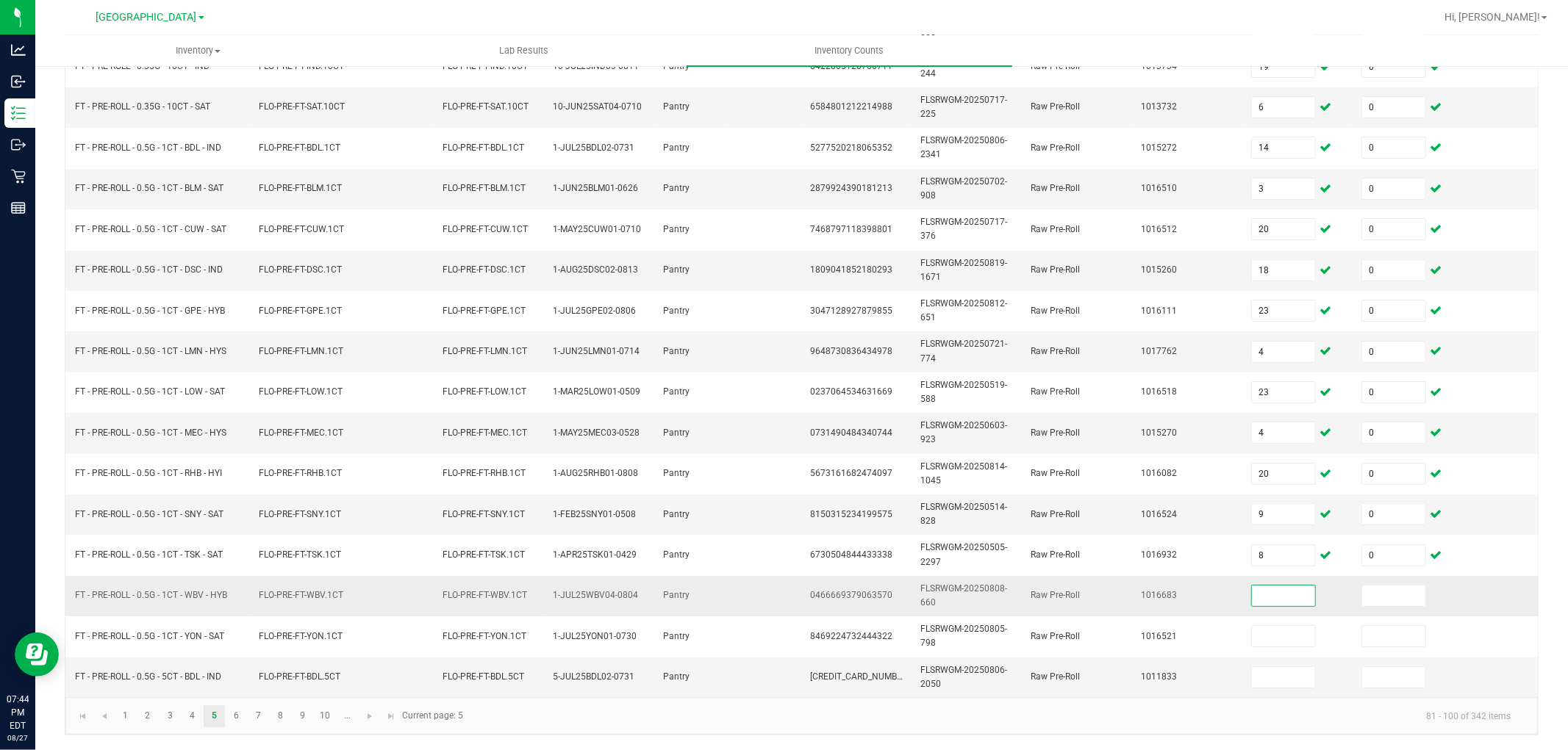
click at [1278, 586] on input at bounding box center [1284, 596] width 64 height 21
click at [241, 716] on link "6" at bounding box center [236, 717] width 21 height 22
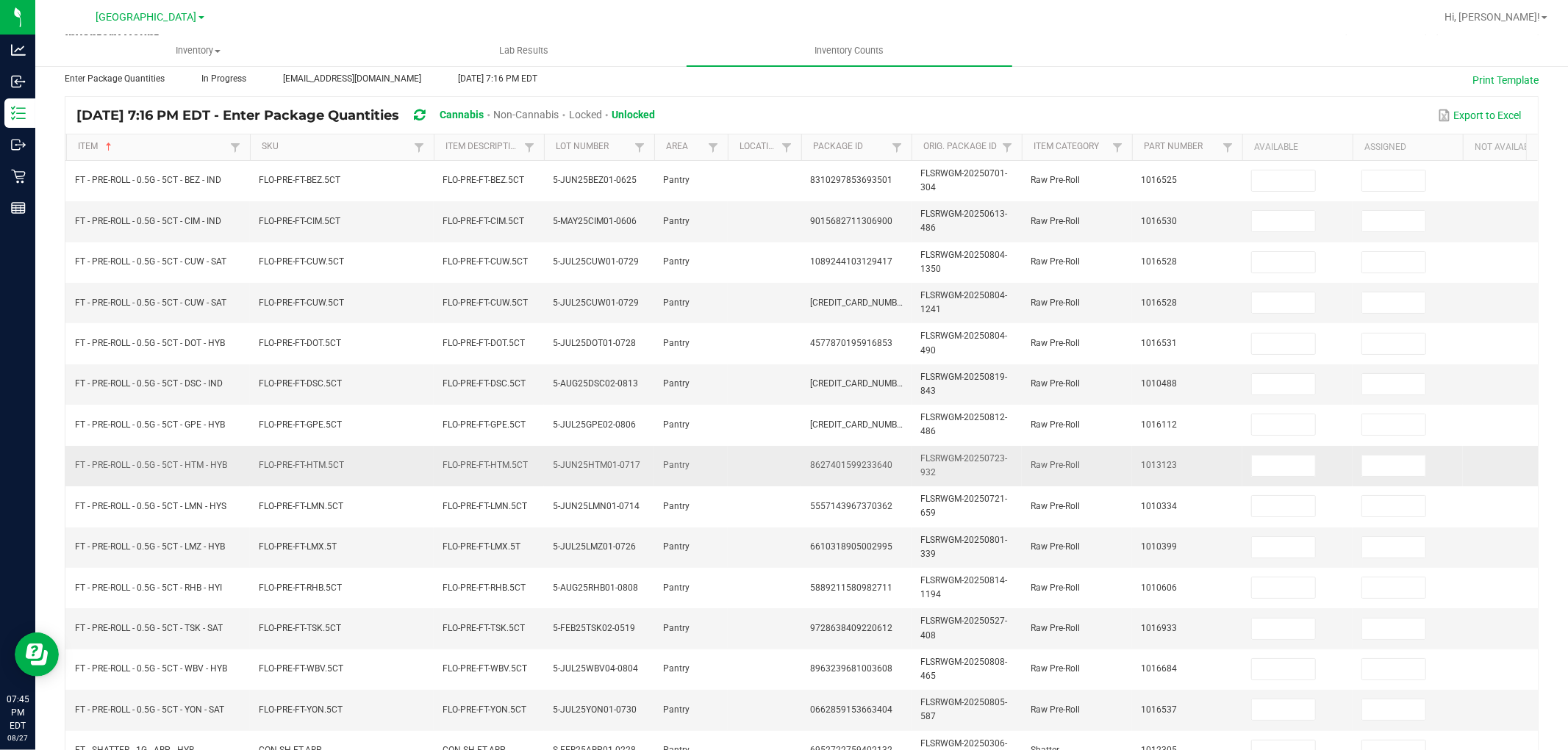
scroll to position [0, 0]
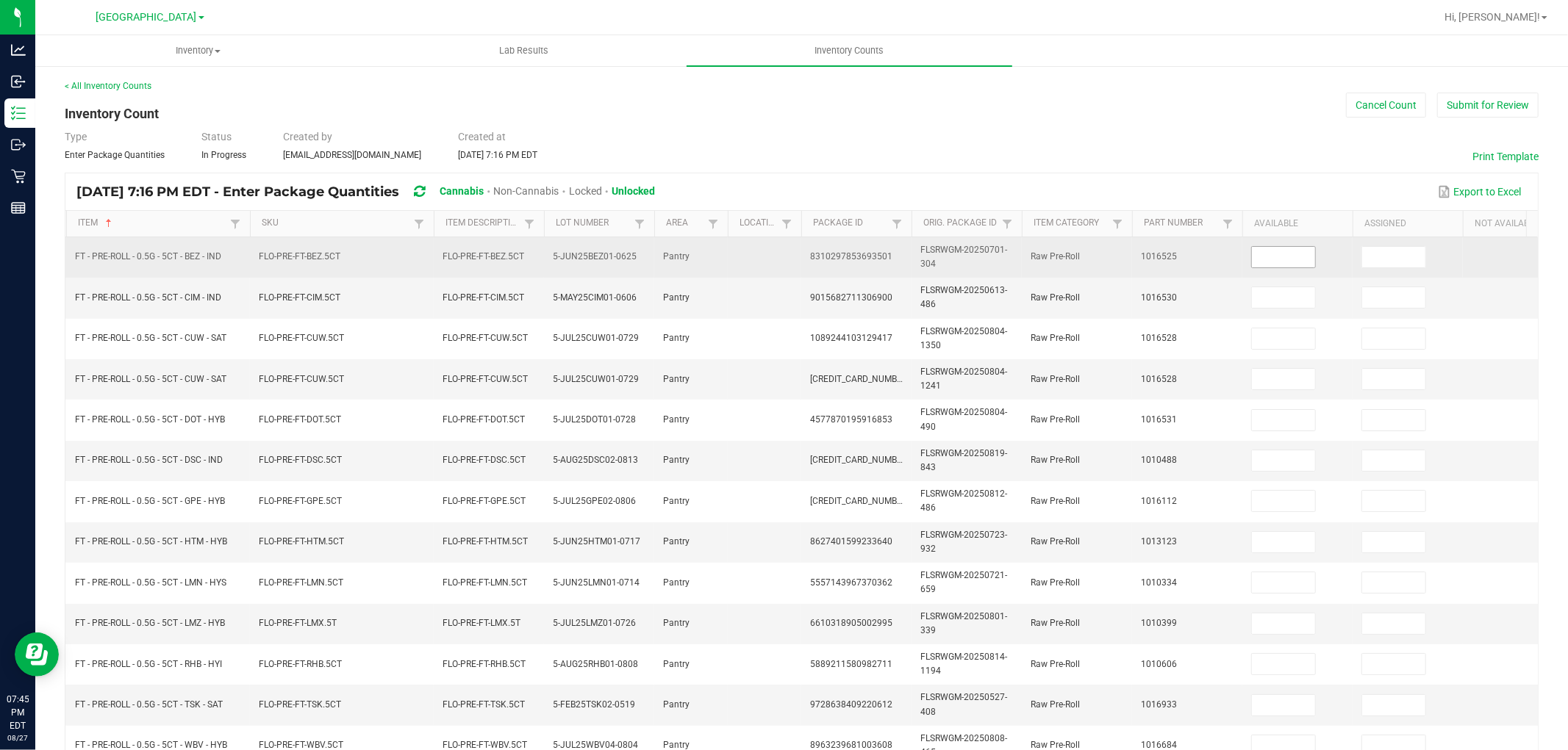
click at [1278, 260] on input at bounding box center [1284, 257] width 64 height 21
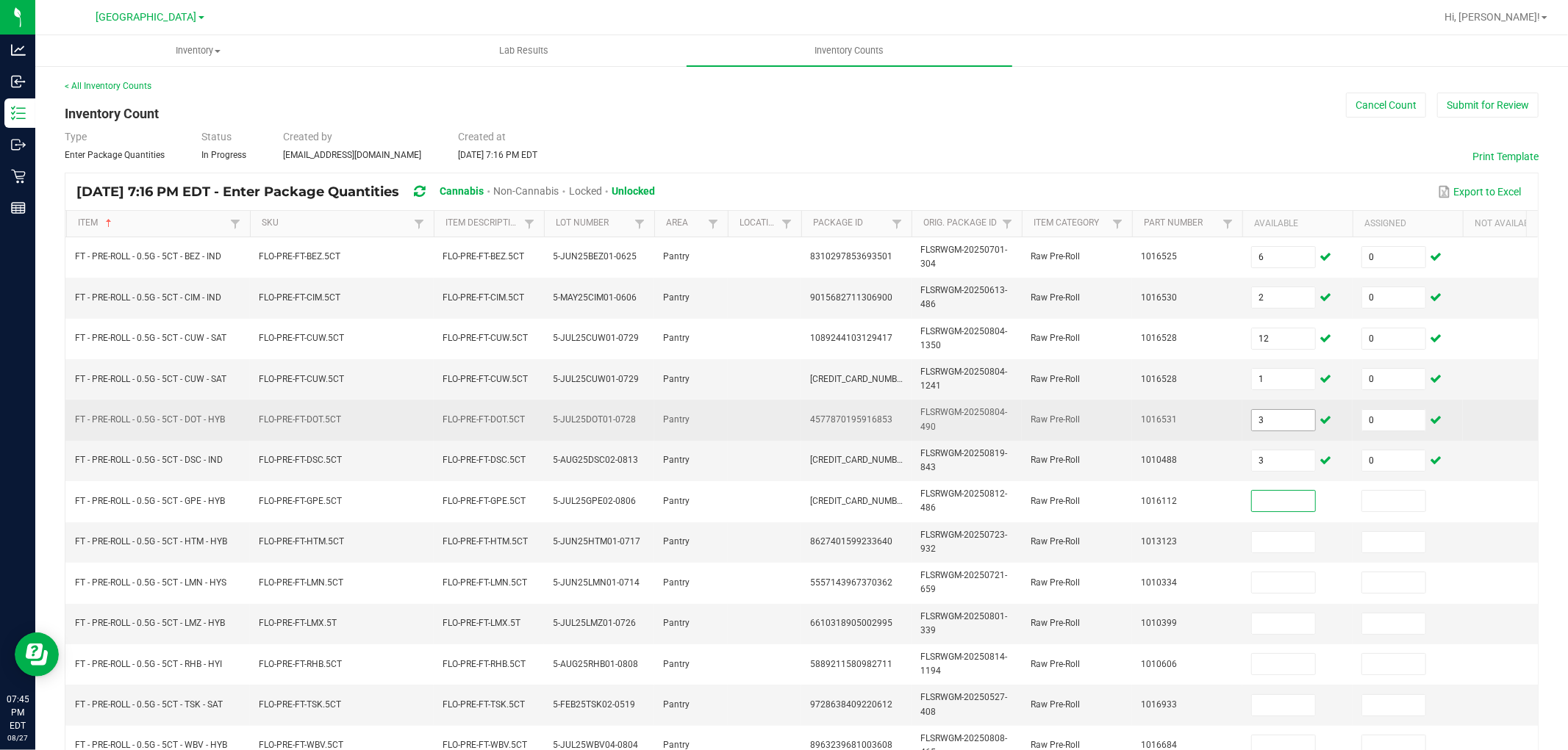
click at [1284, 421] on input "3" at bounding box center [1284, 420] width 64 height 21
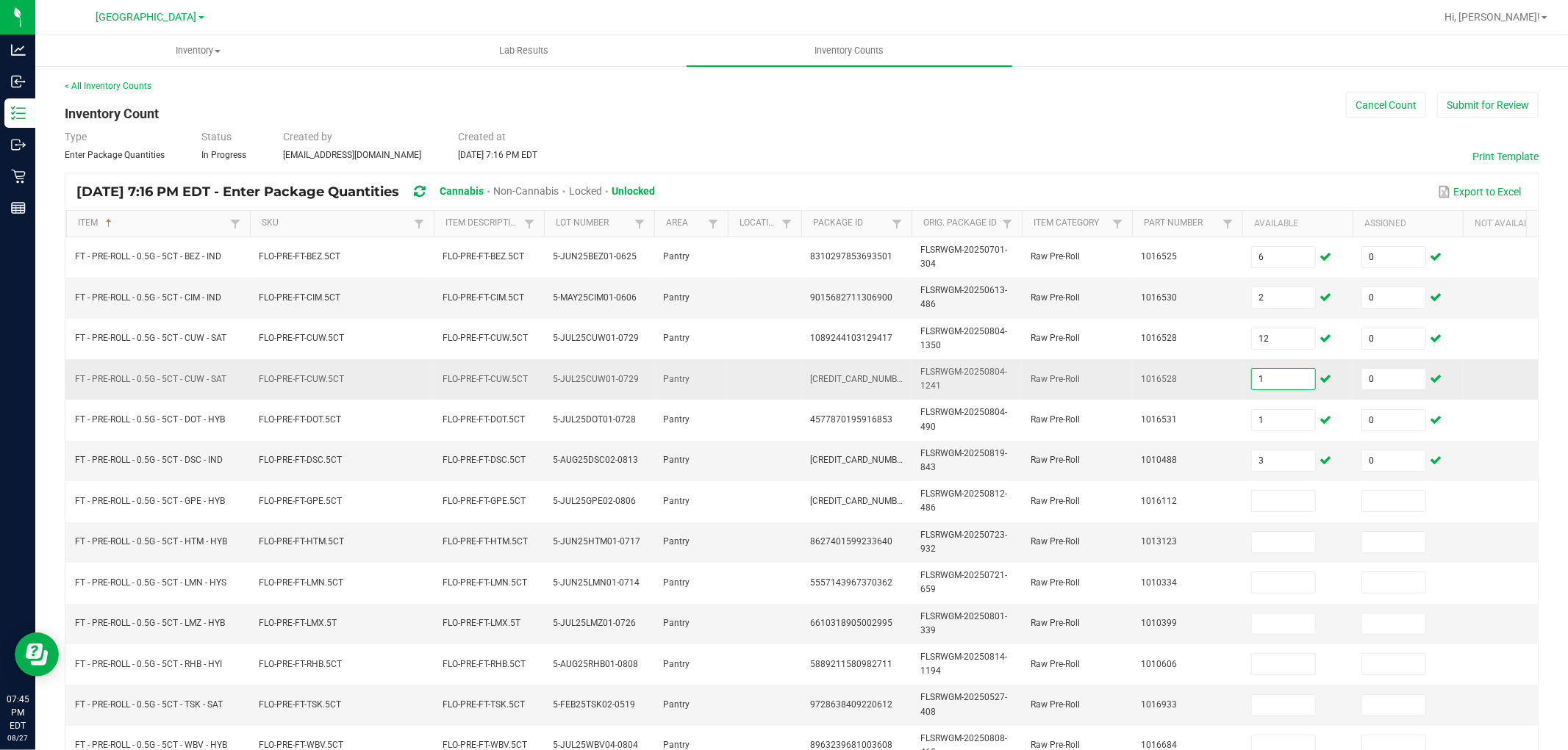
click at [1284, 388] on input "1" at bounding box center [1284, 379] width 64 height 21
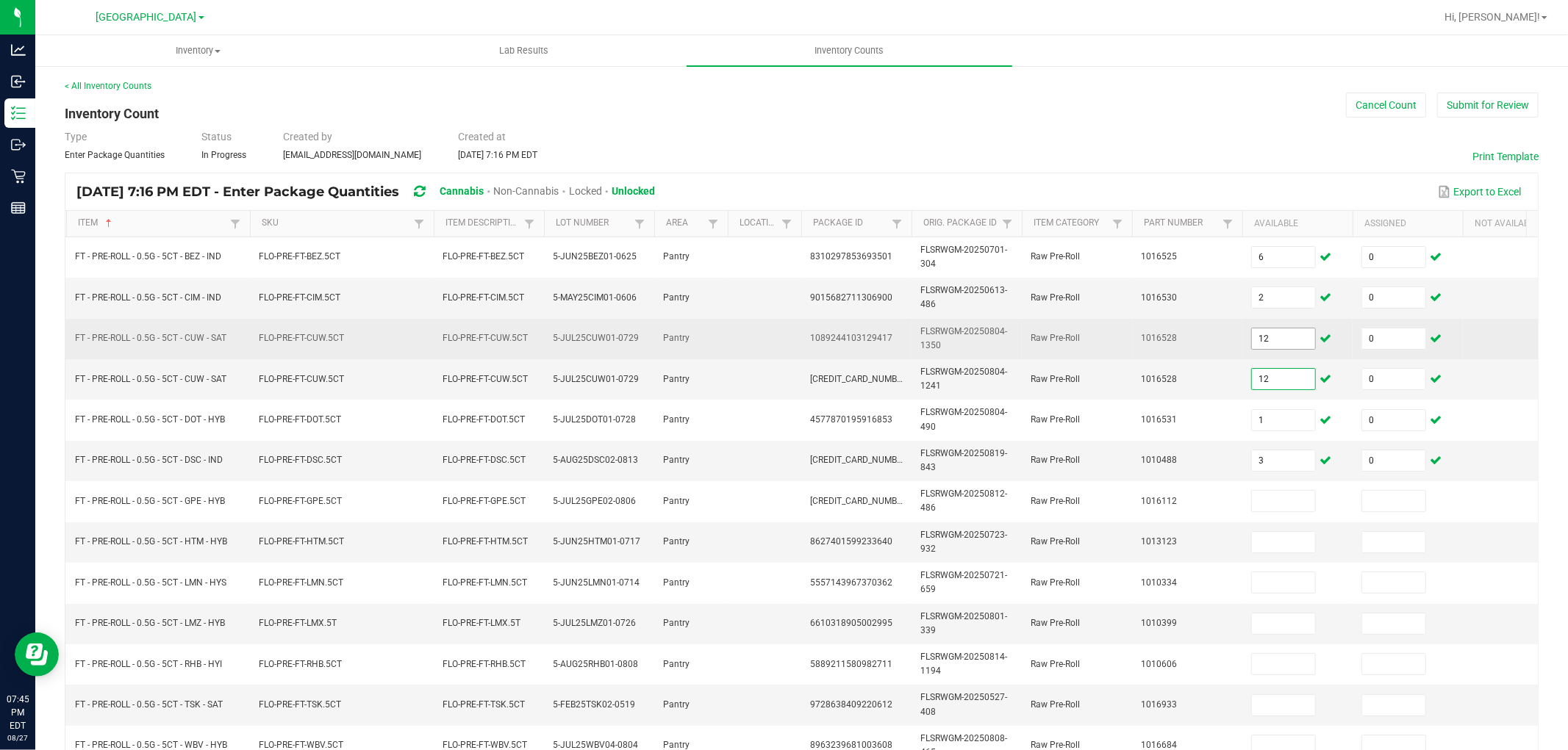
click at [1290, 334] on input "12" at bounding box center [1284, 339] width 64 height 21
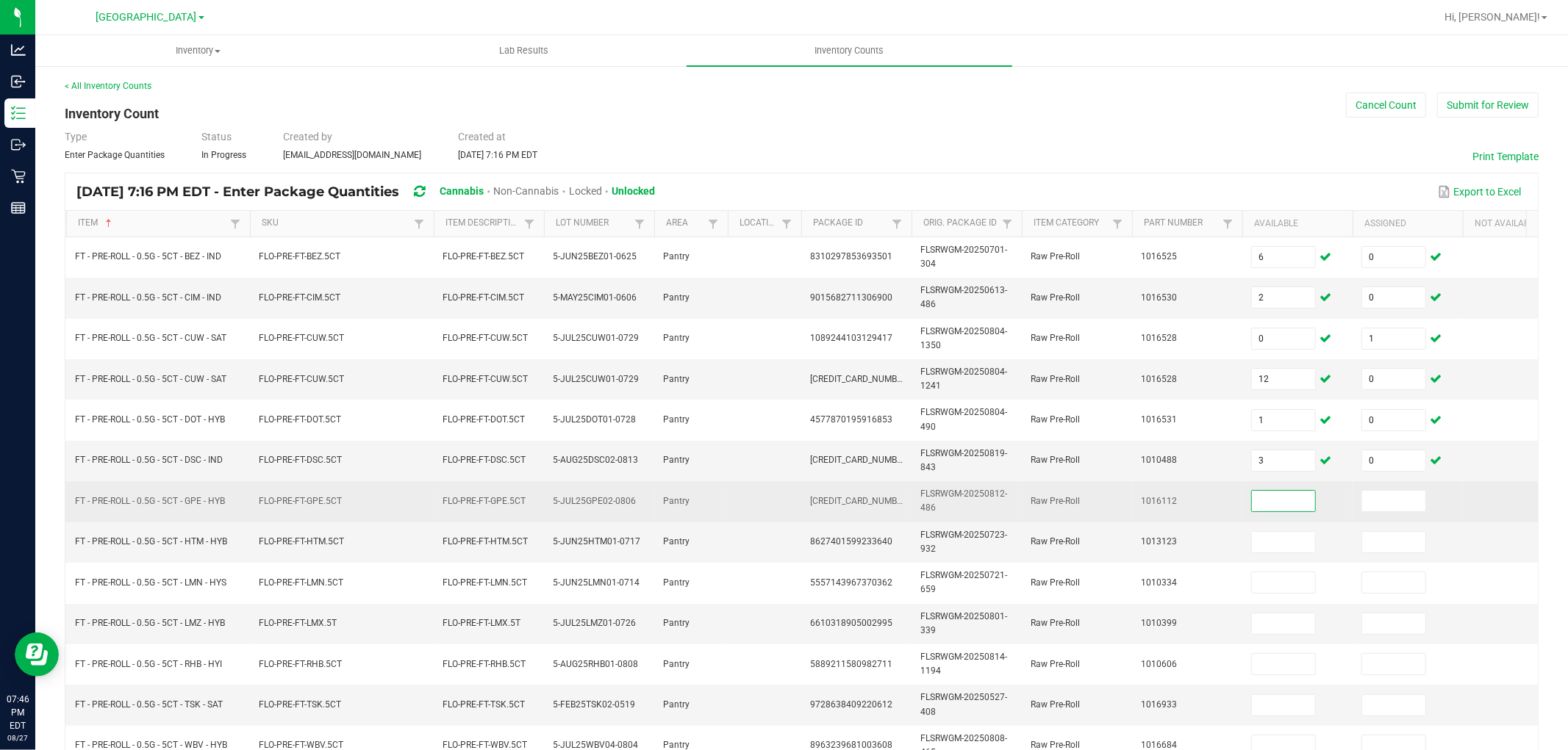
click at [1287, 501] on input at bounding box center [1284, 501] width 64 height 21
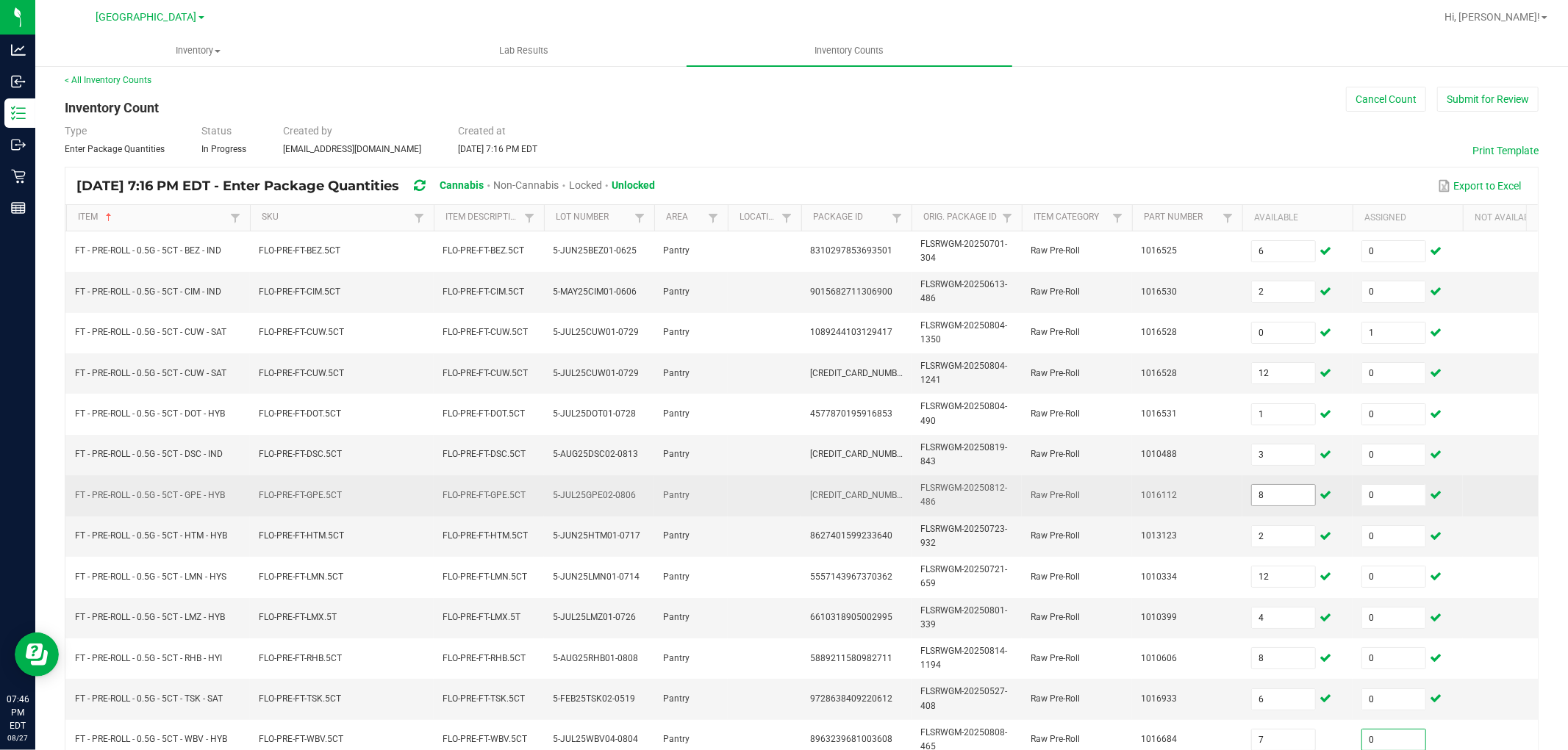
scroll to position [368, 0]
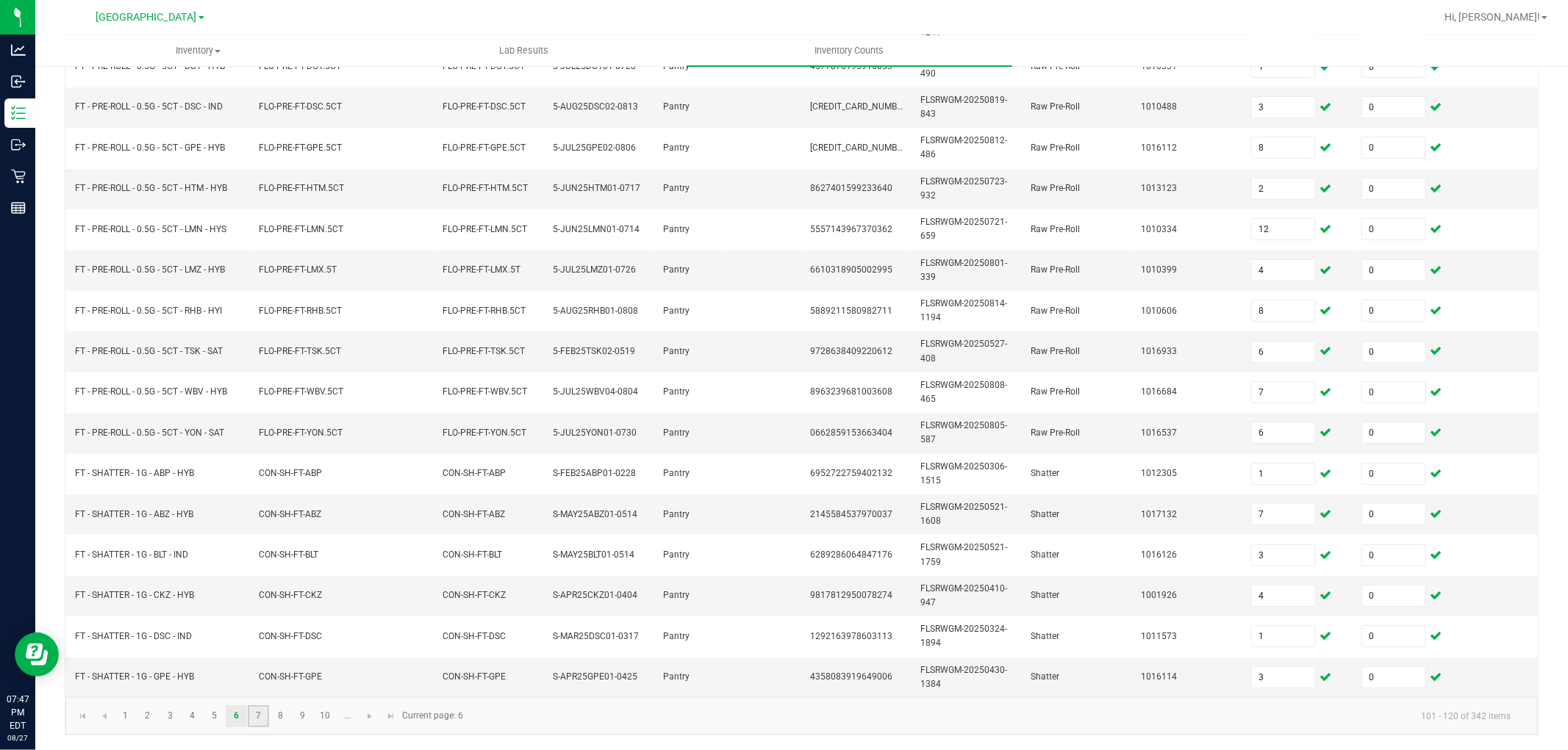
click at [253, 721] on link "7" at bounding box center [258, 717] width 21 height 22
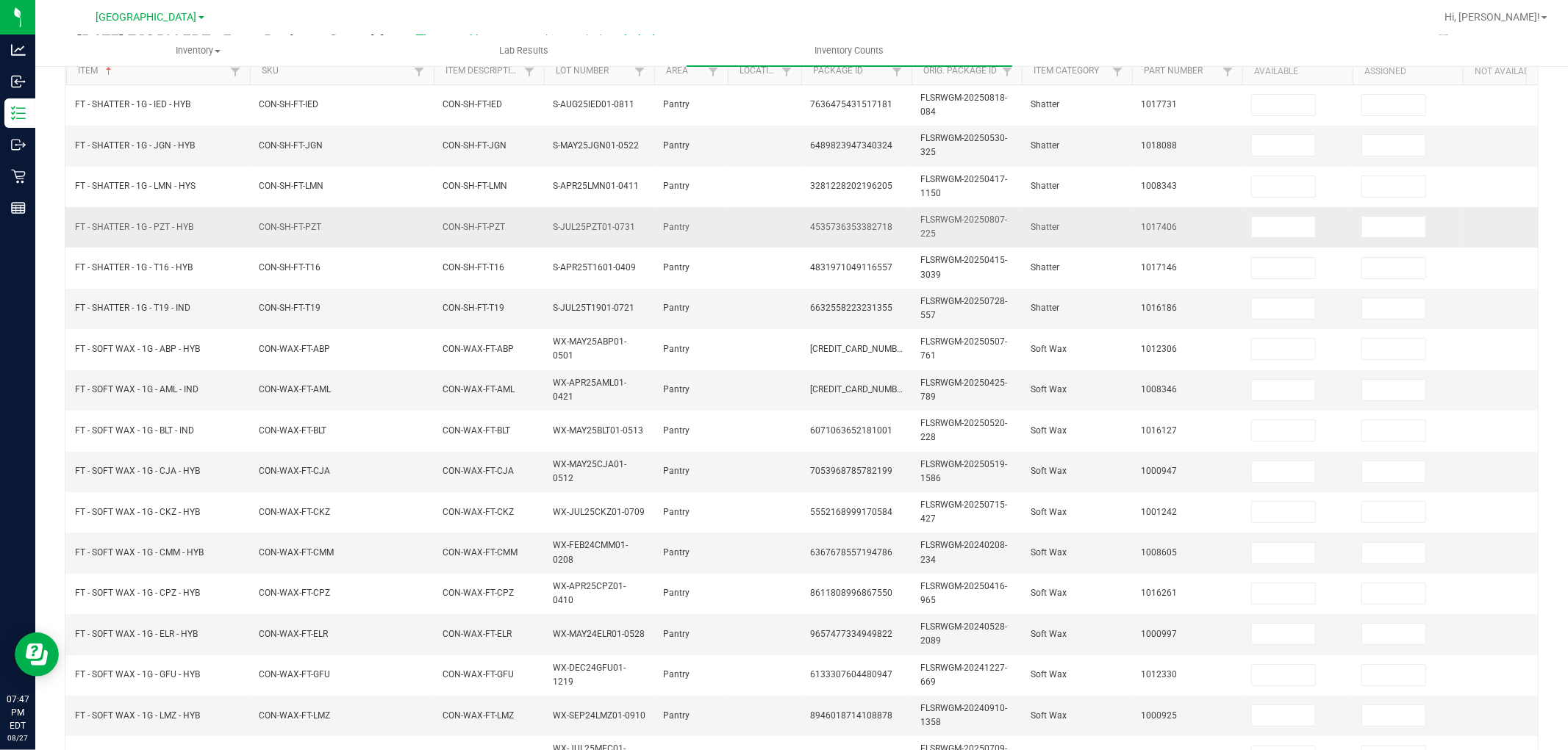
scroll to position [0, 0]
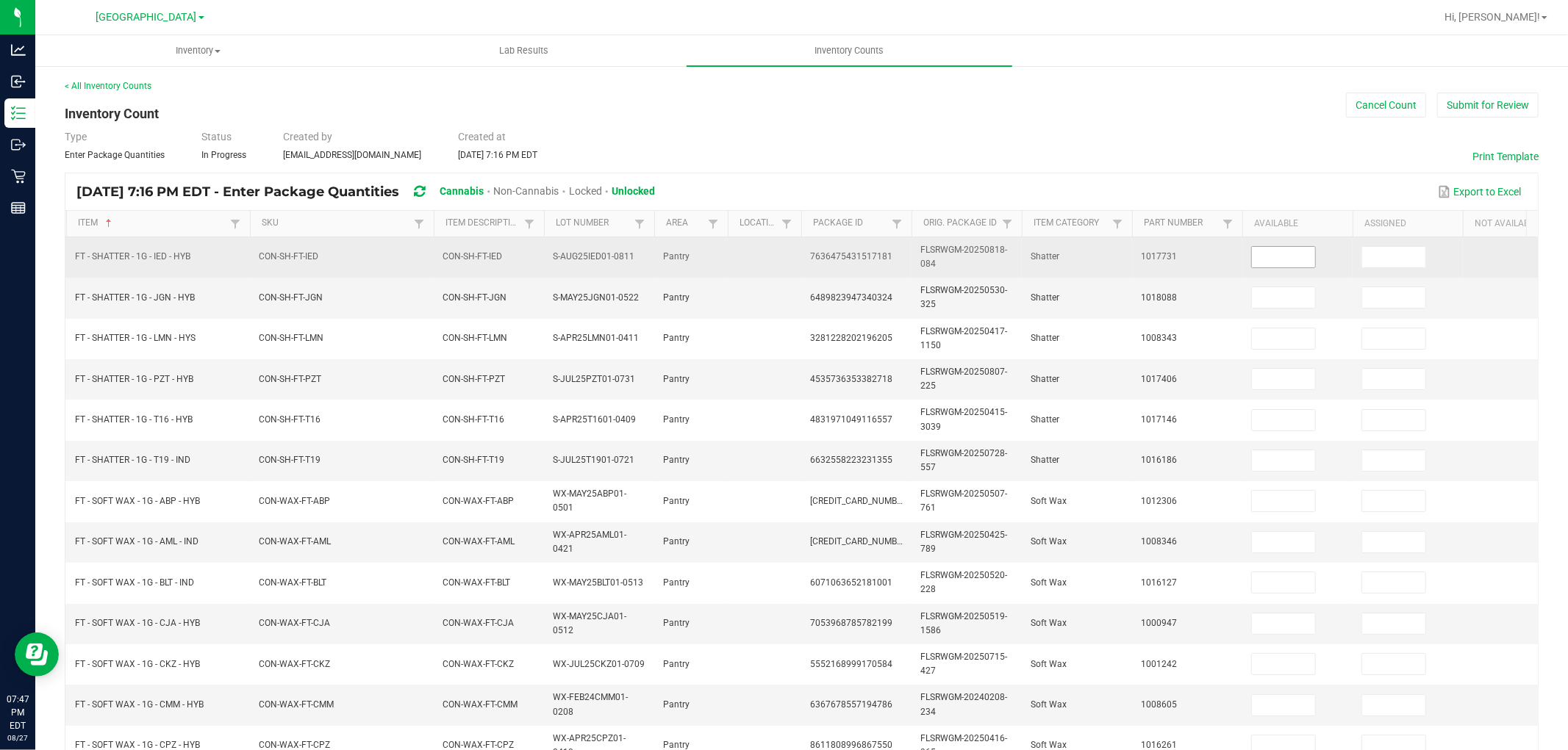
click at [1294, 261] on input at bounding box center [1284, 257] width 64 height 21
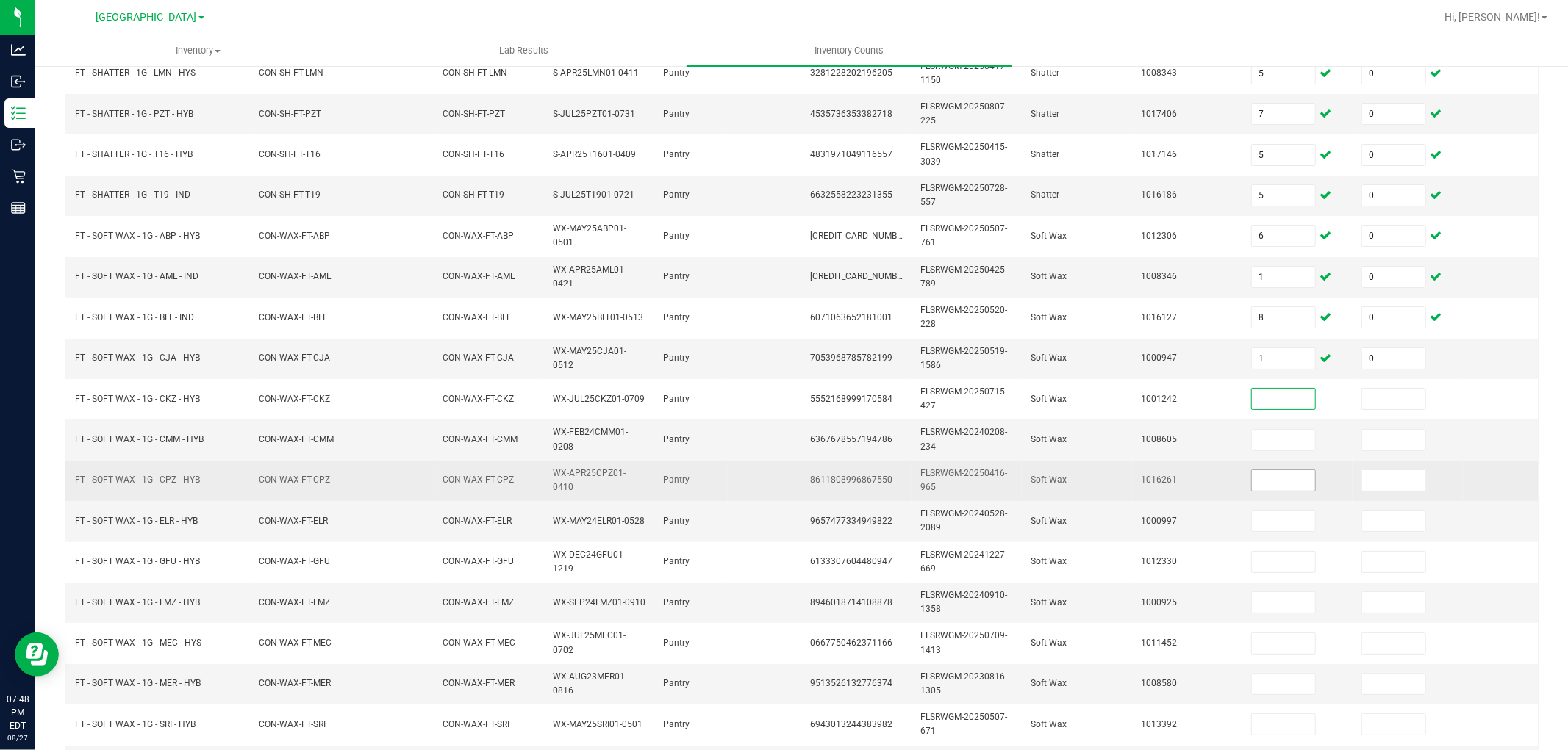
scroll to position [368, 0]
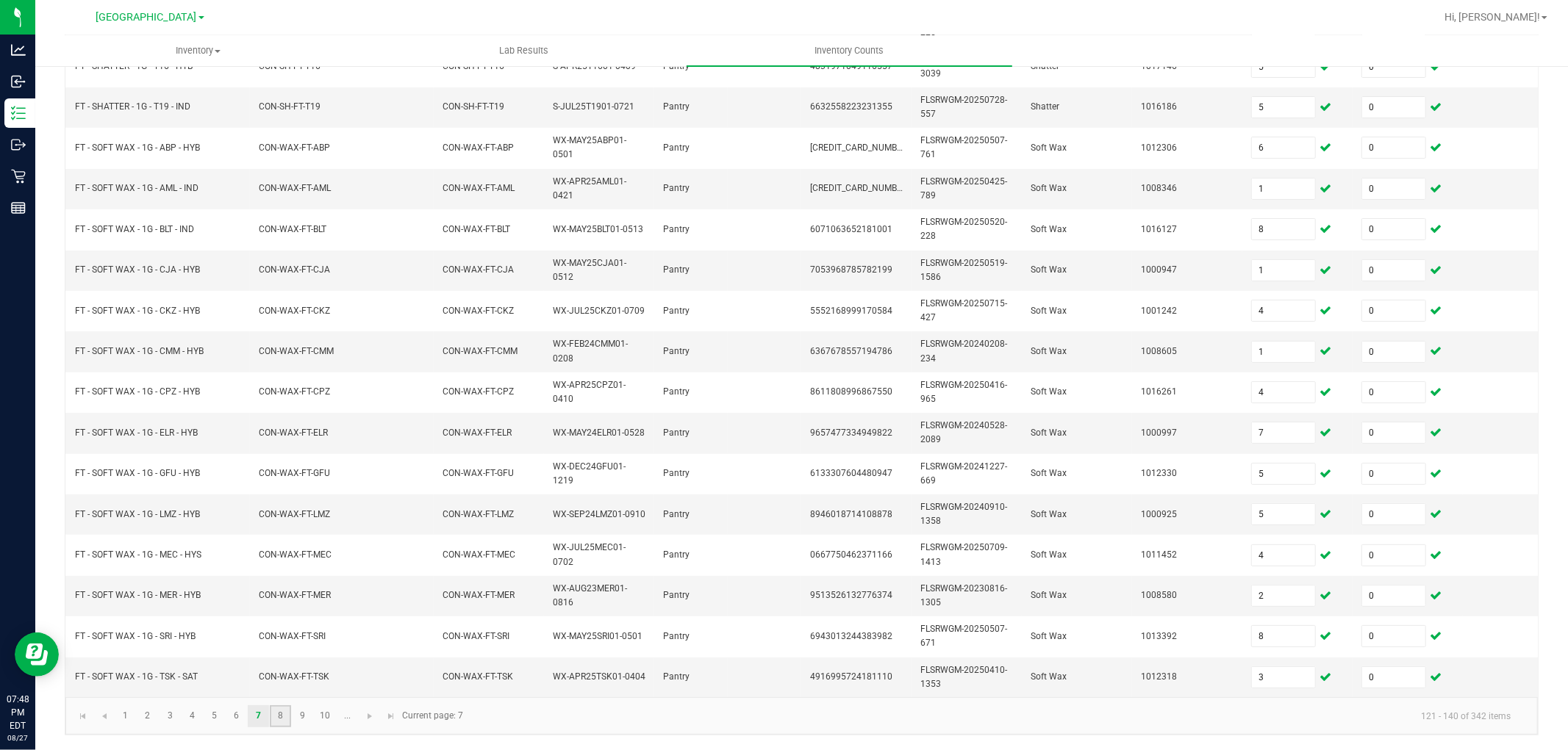
click at [274, 715] on link "8" at bounding box center [280, 717] width 21 height 22
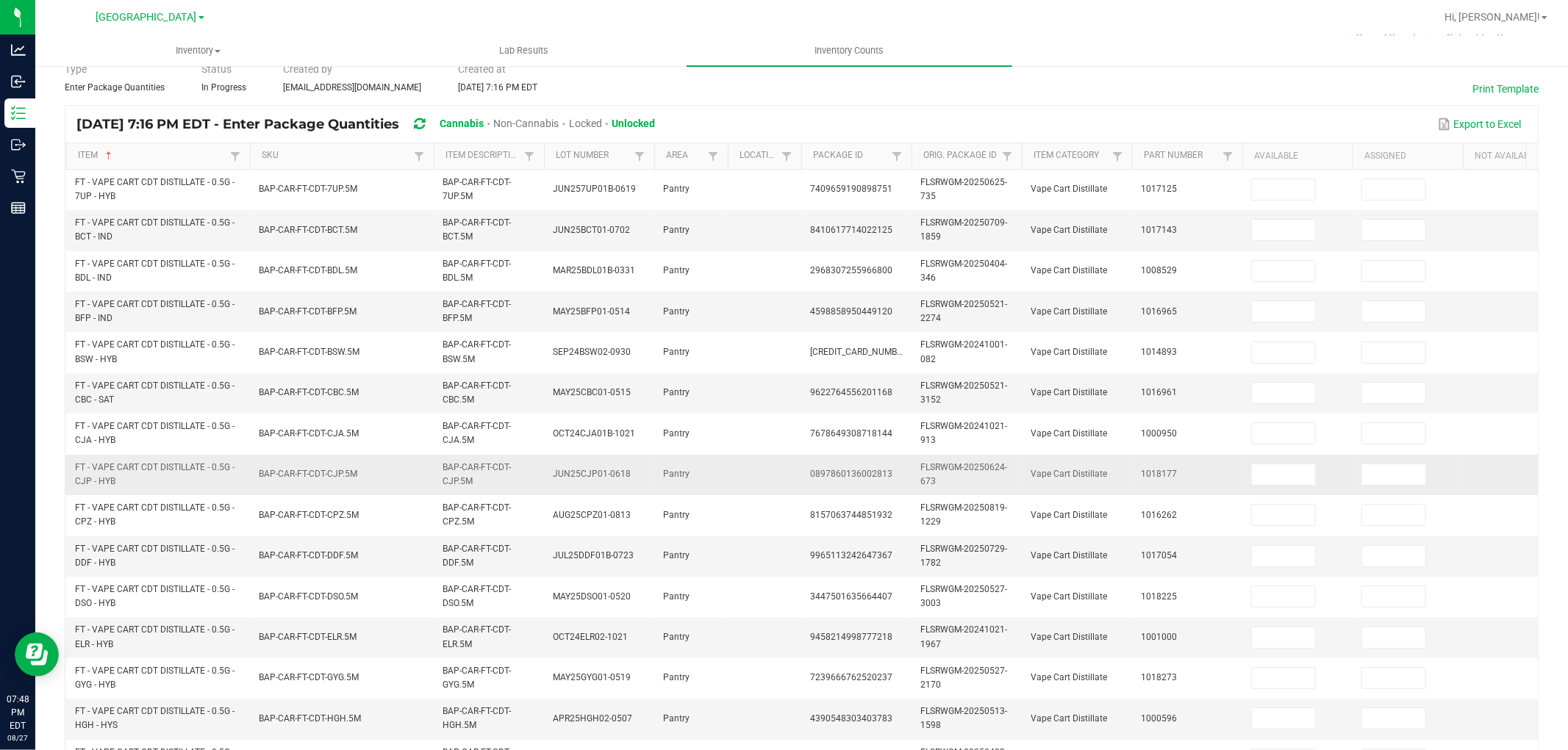
scroll to position [0, 0]
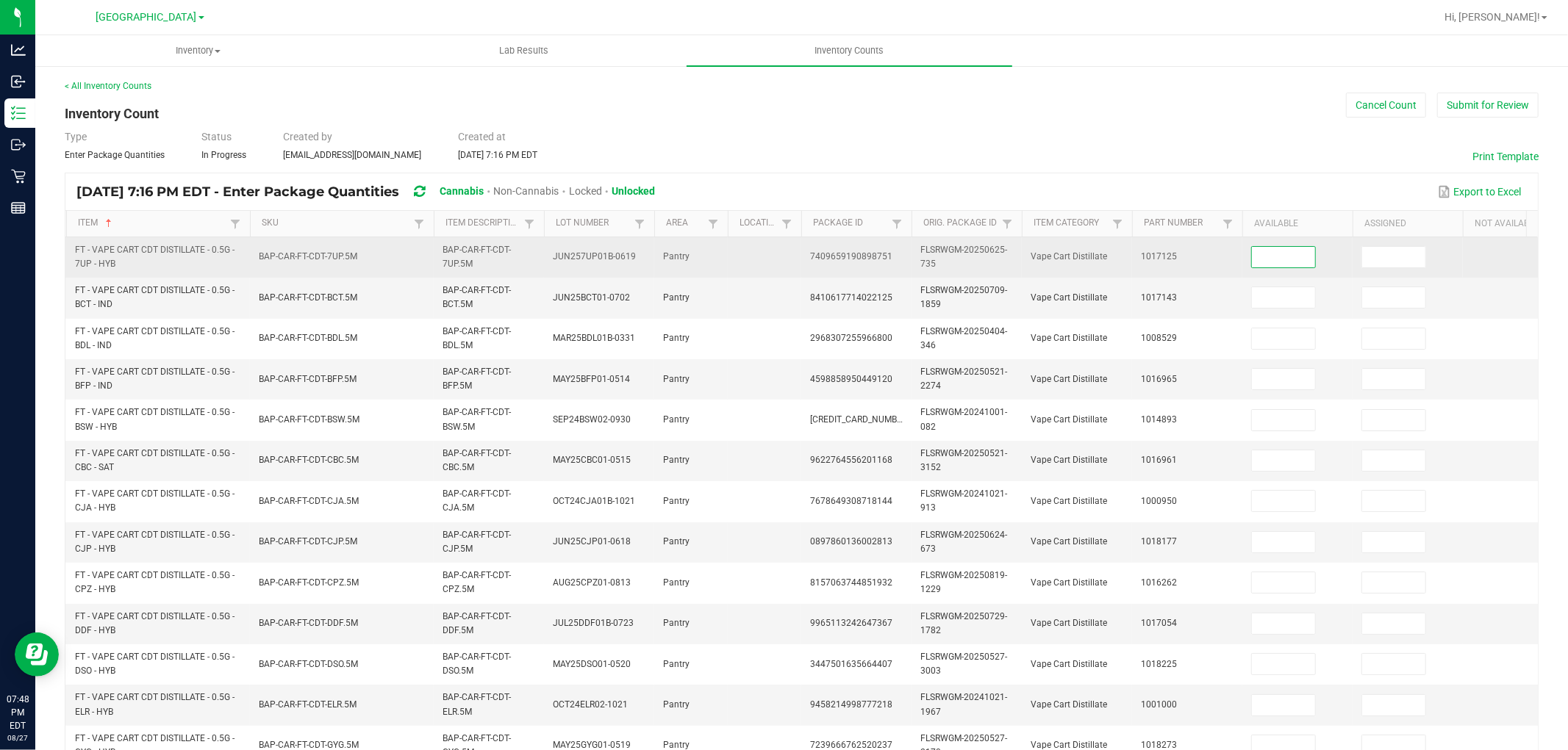
click at [1259, 261] on input at bounding box center [1284, 257] width 64 height 21
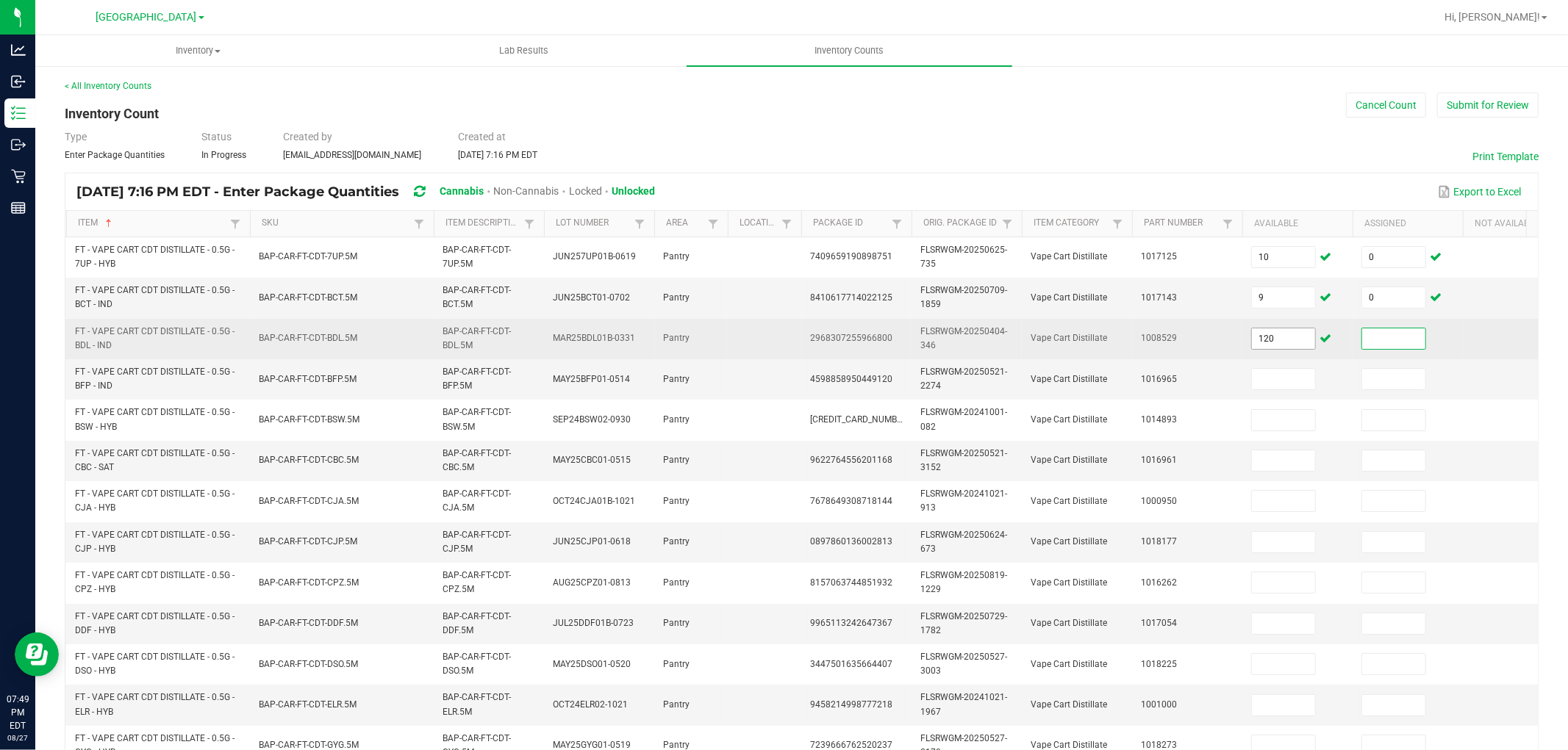
click at [1287, 334] on input "120" at bounding box center [1284, 339] width 64 height 21
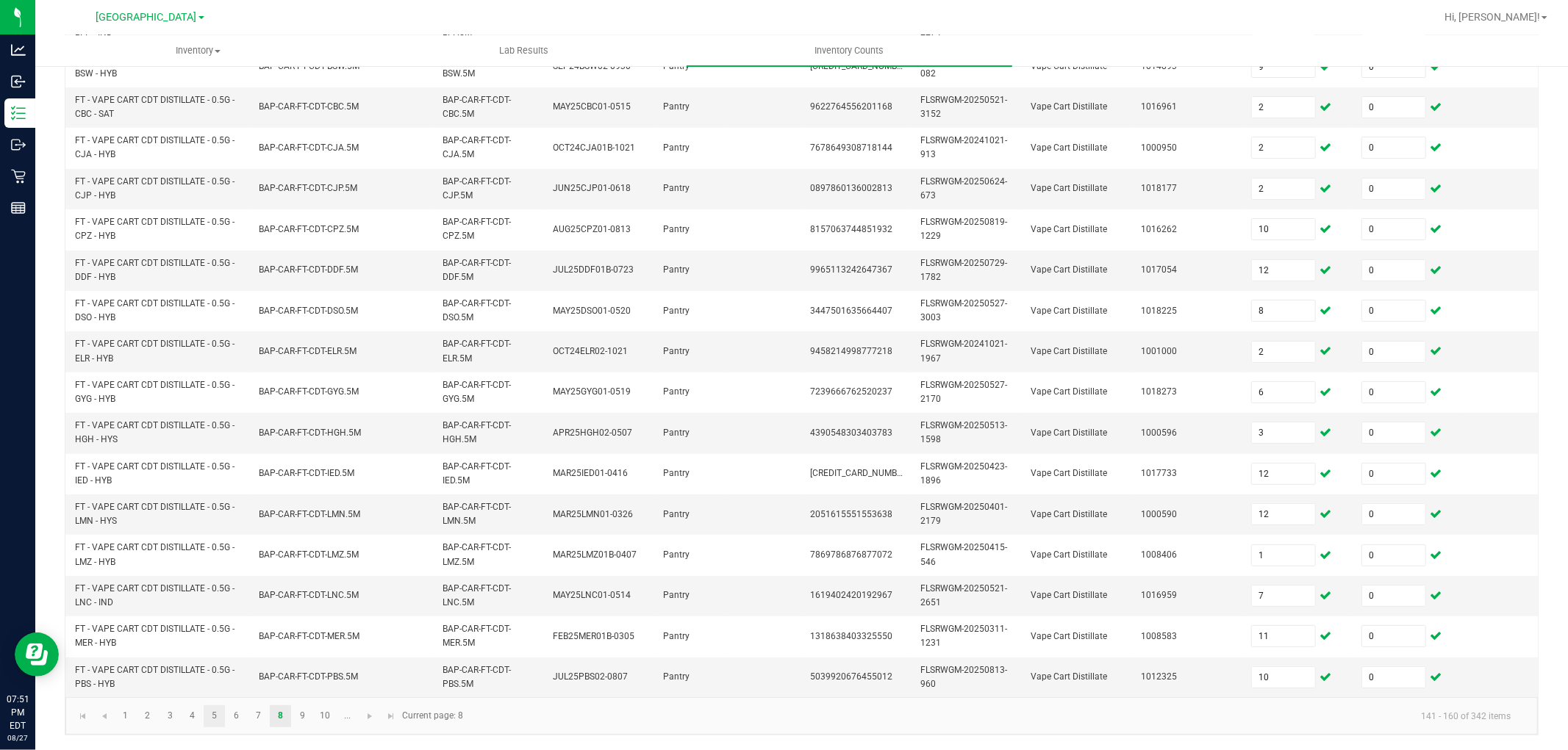
scroll to position [368, 0]
click at [304, 720] on link "9" at bounding box center [302, 717] width 21 height 22
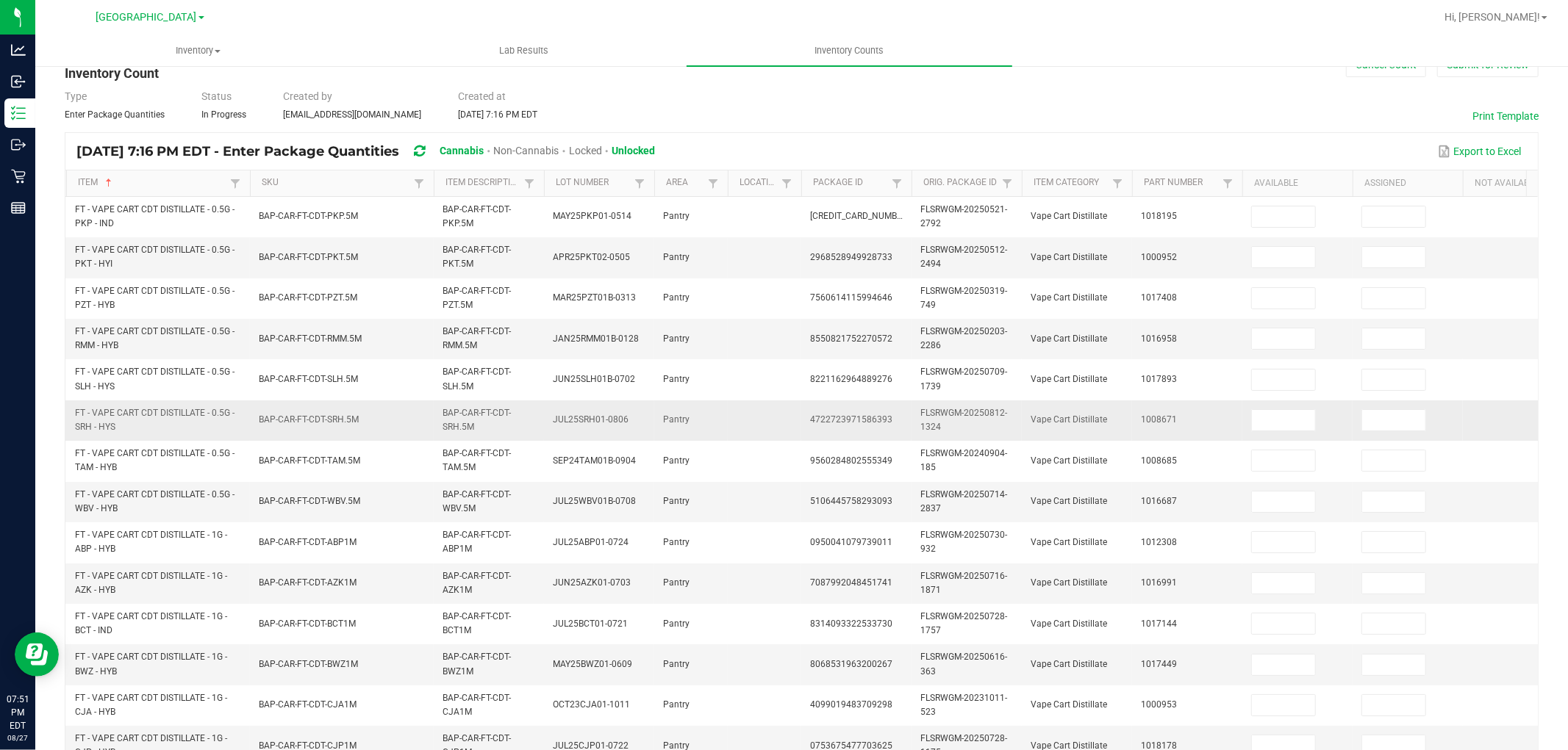
scroll to position [0, 0]
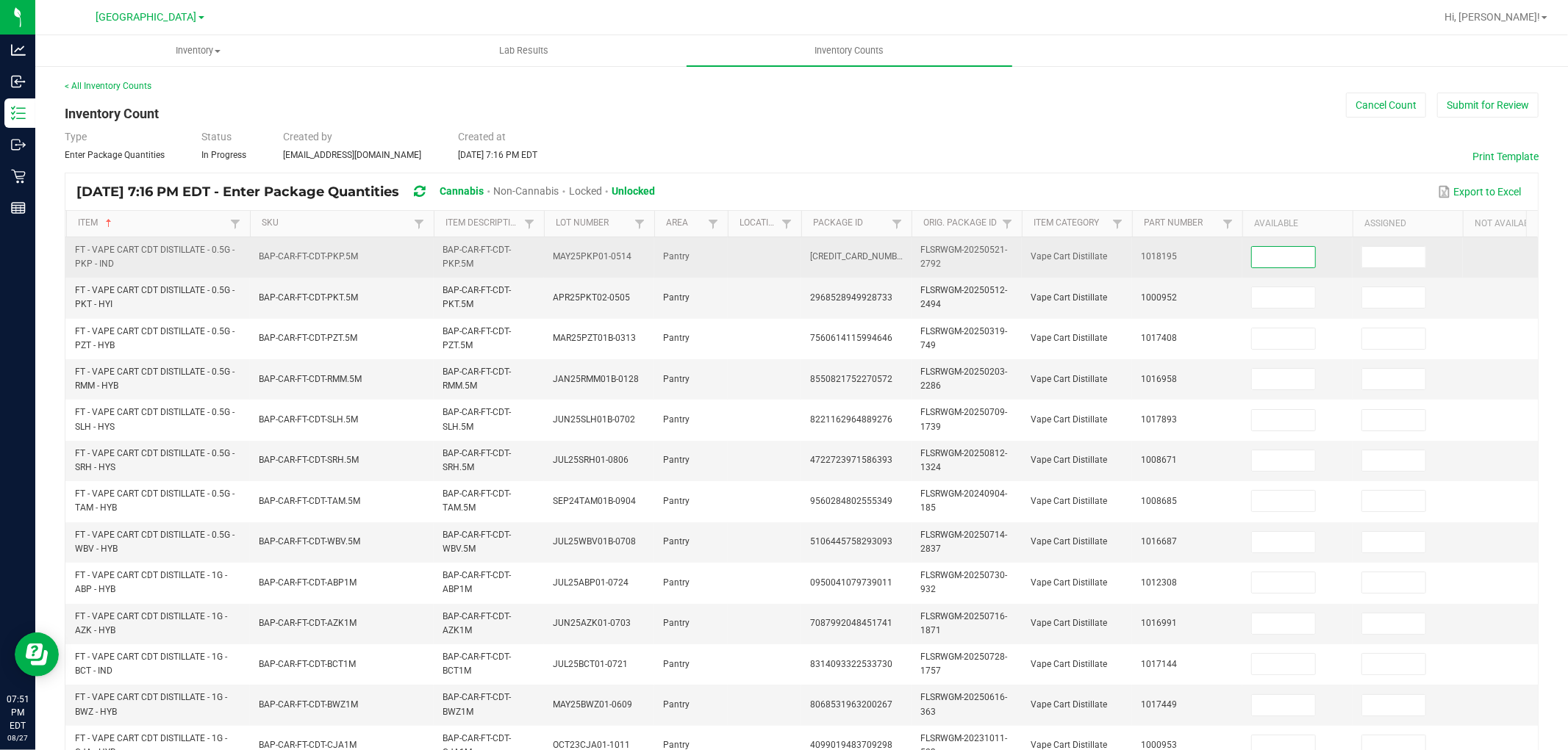
click at [1293, 263] on input at bounding box center [1284, 257] width 64 height 21
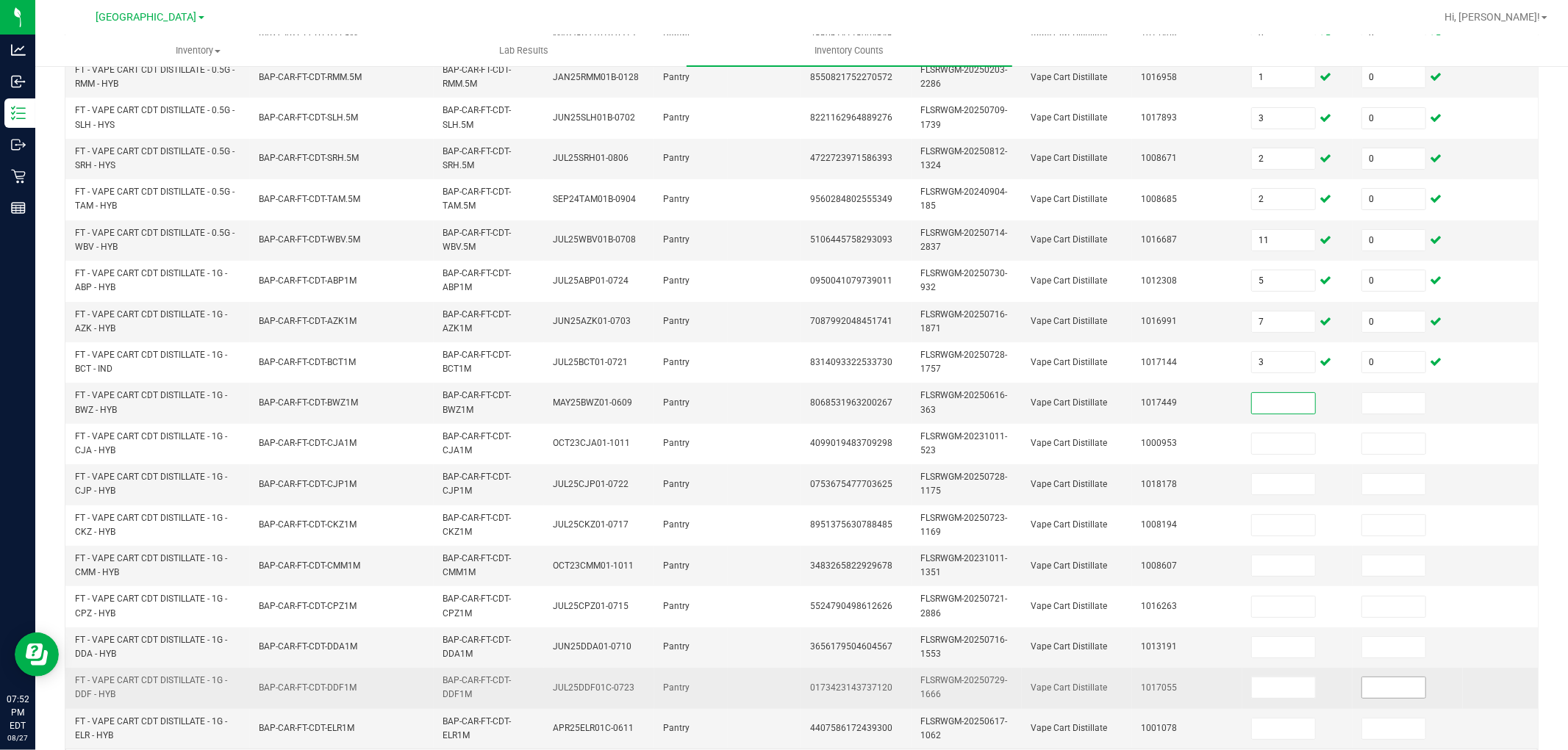
scroll to position [368, 0]
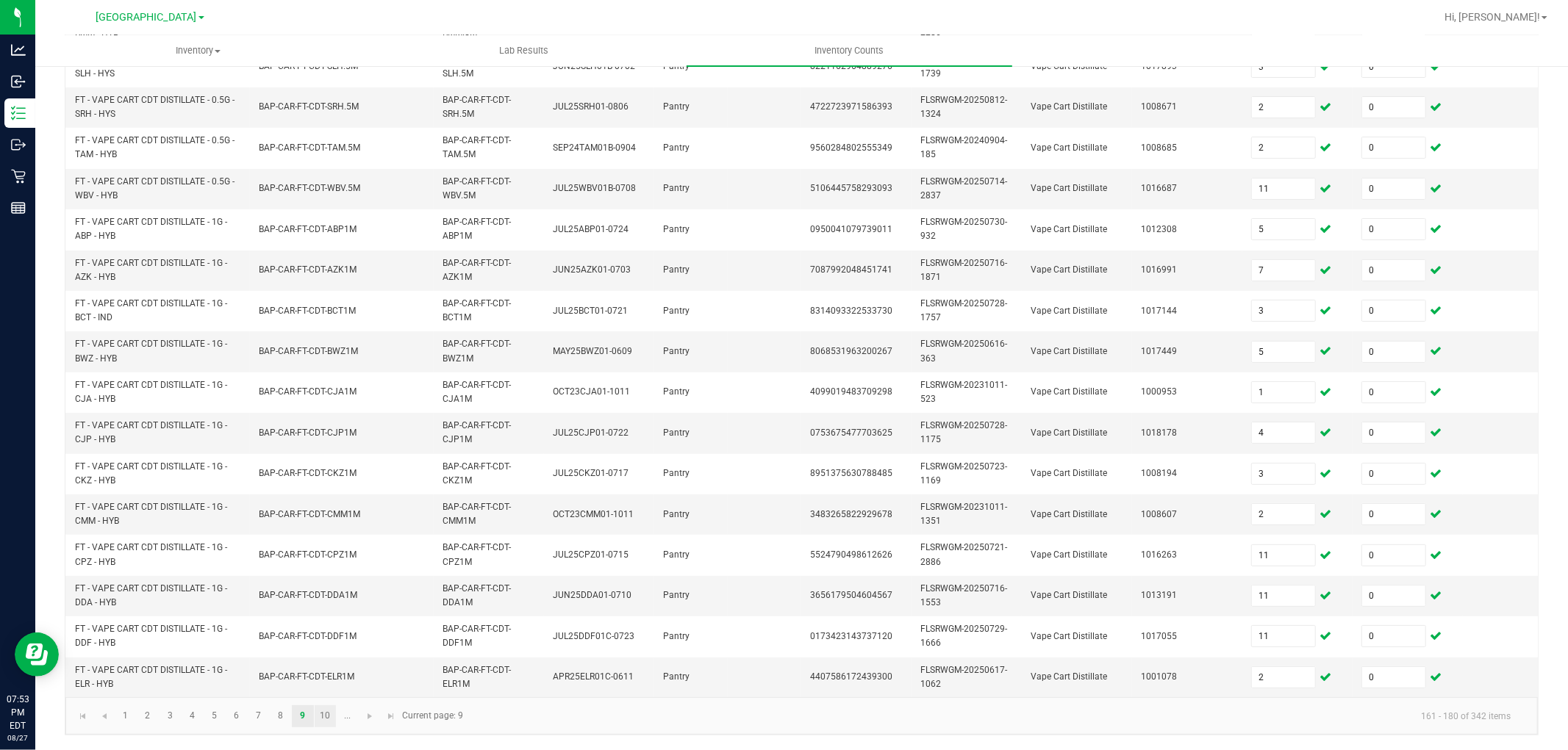
click at [329, 712] on link "10" at bounding box center [325, 717] width 21 height 22
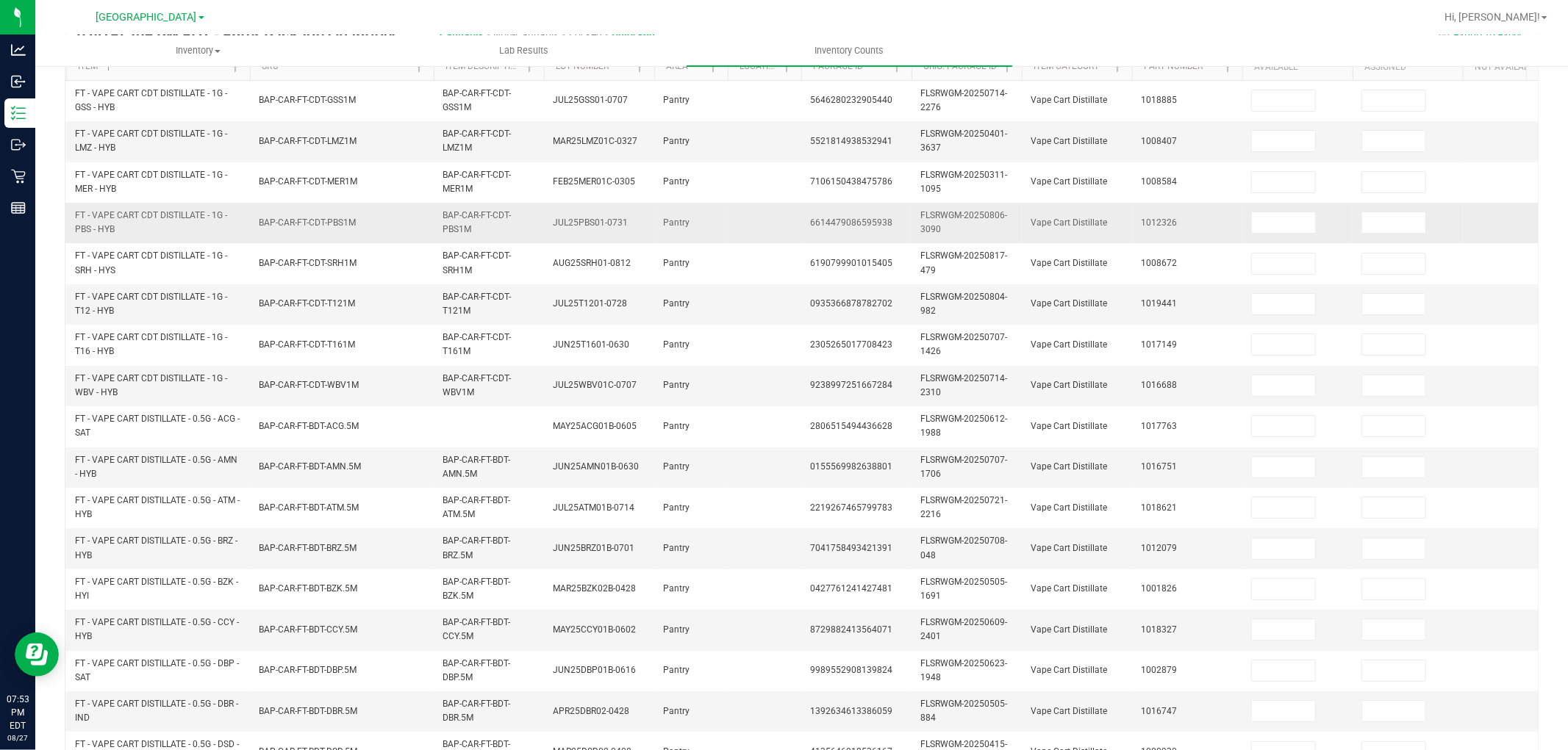
scroll to position [0, 0]
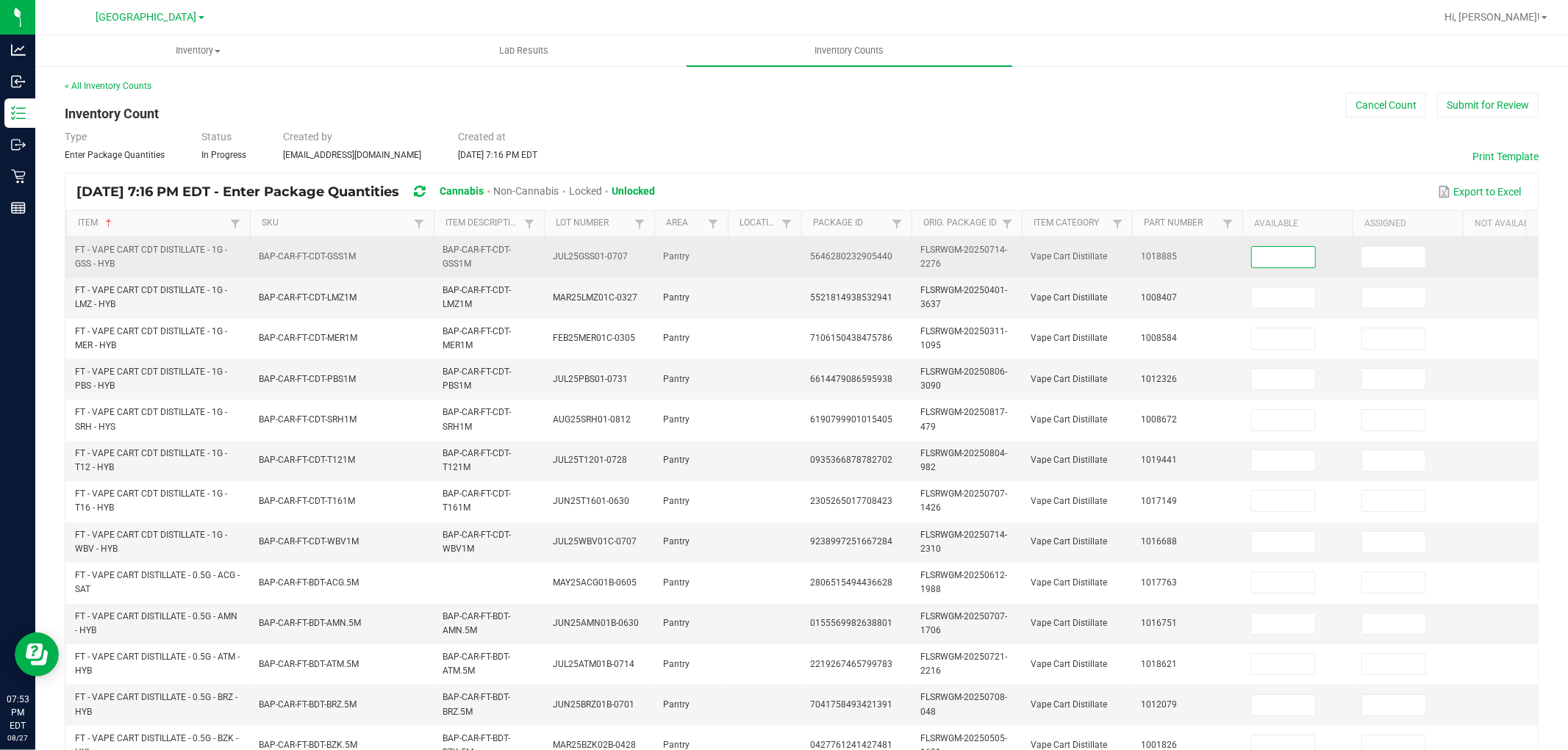
click at [1311, 263] on input at bounding box center [1284, 257] width 64 height 21
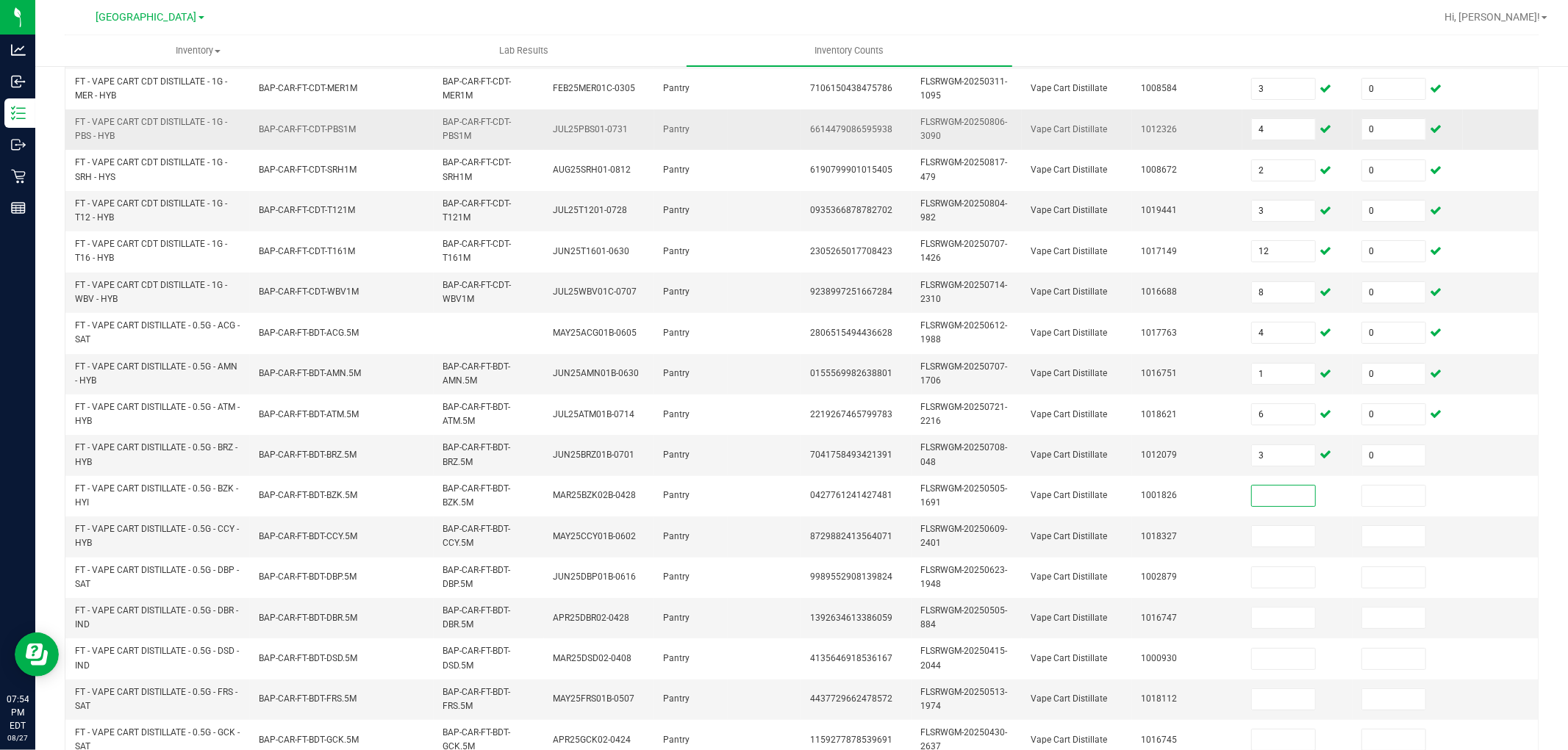
scroll to position [333, 0]
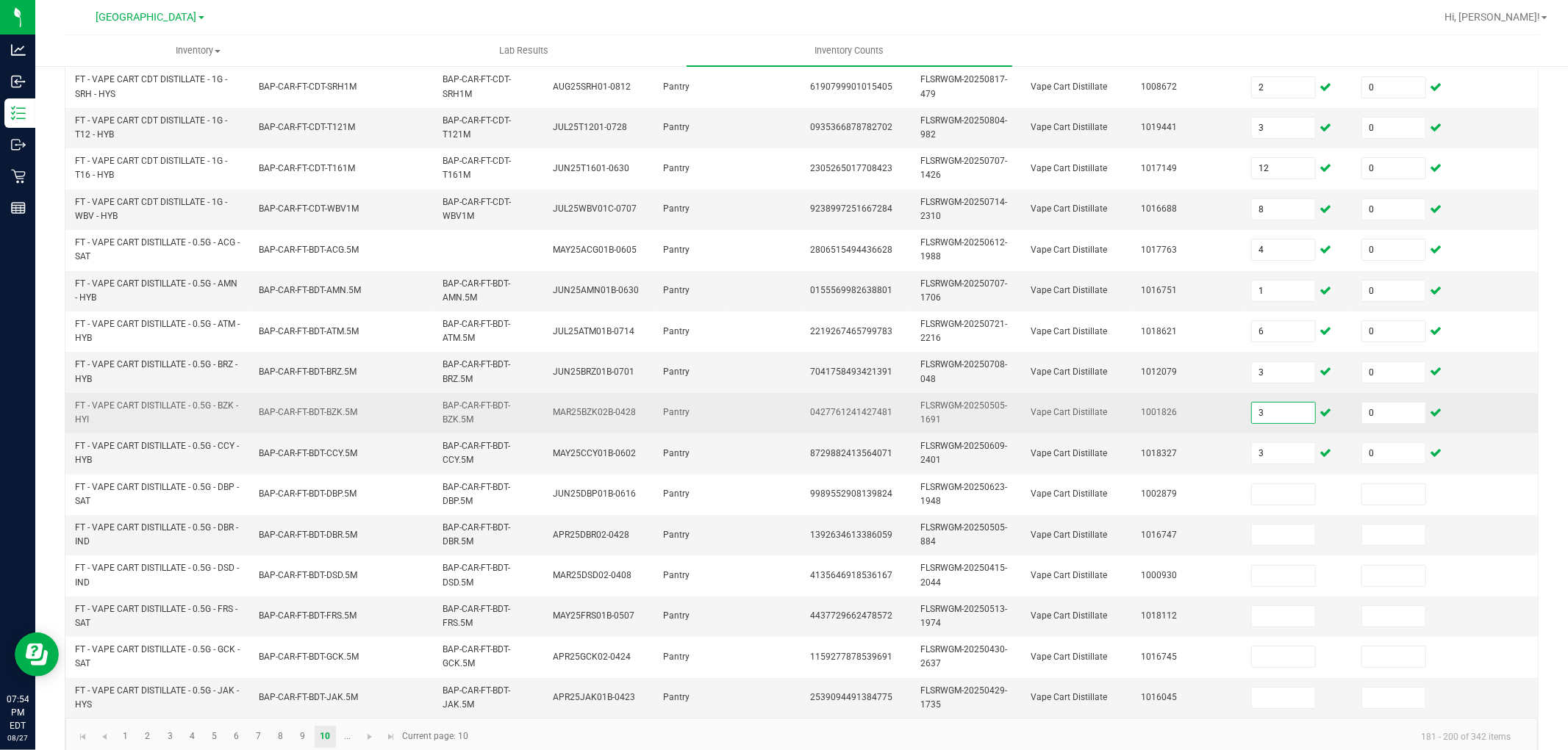
click at [1282, 406] on input "3" at bounding box center [1284, 413] width 64 height 21
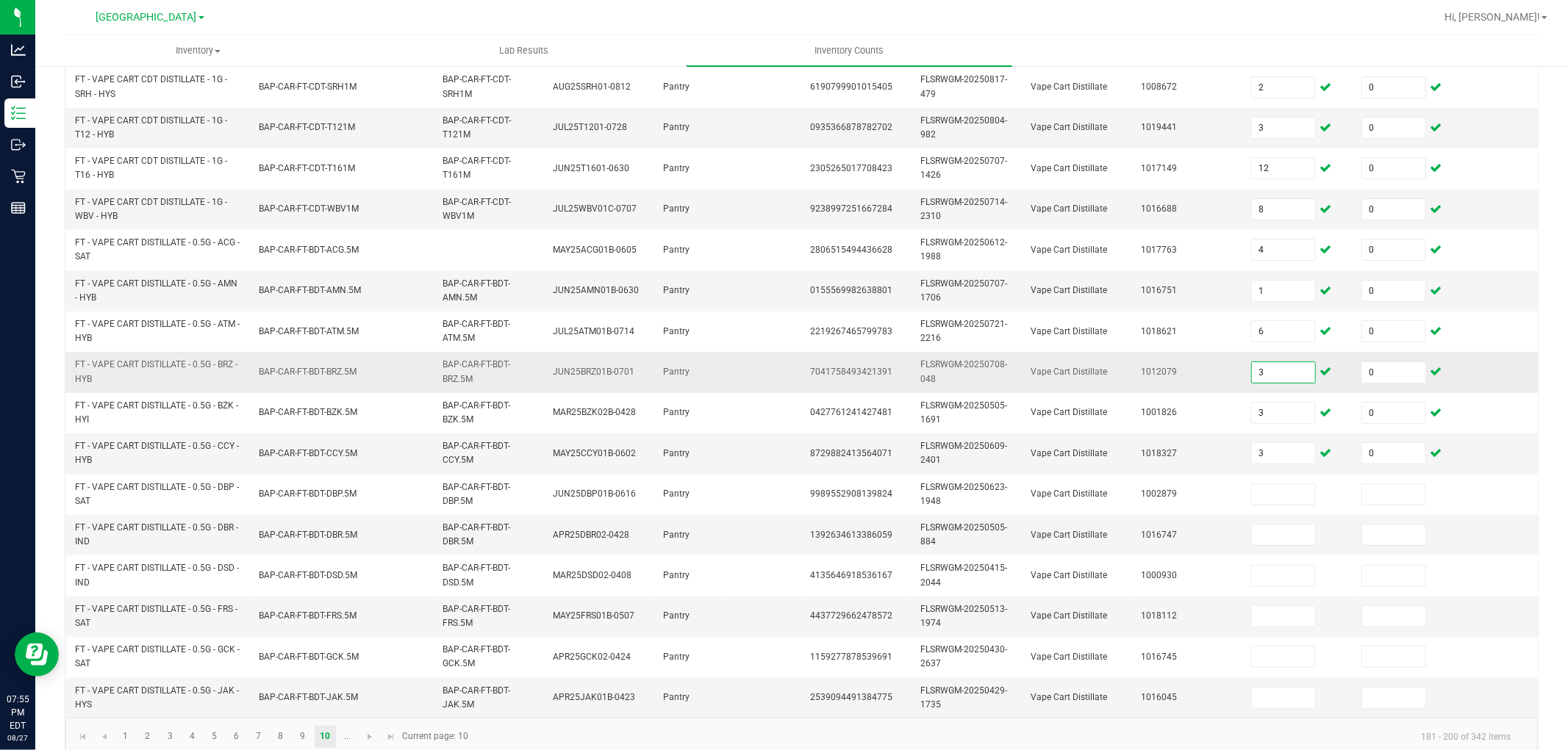
click at [1287, 370] on input "3" at bounding box center [1284, 373] width 64 height 21
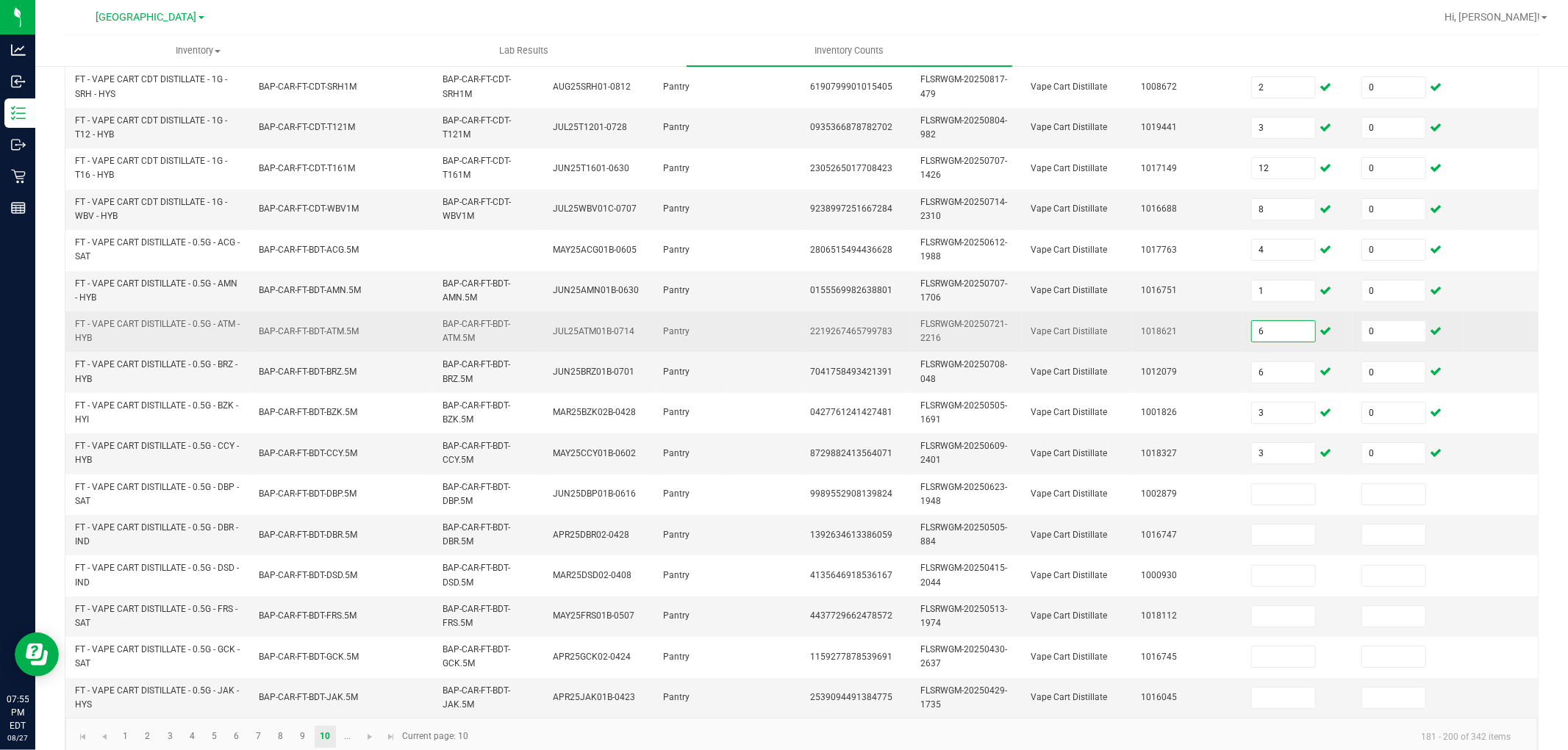
click at [1282, 339] on input "6" at bounding box center [1284, 331] width 64 height 21
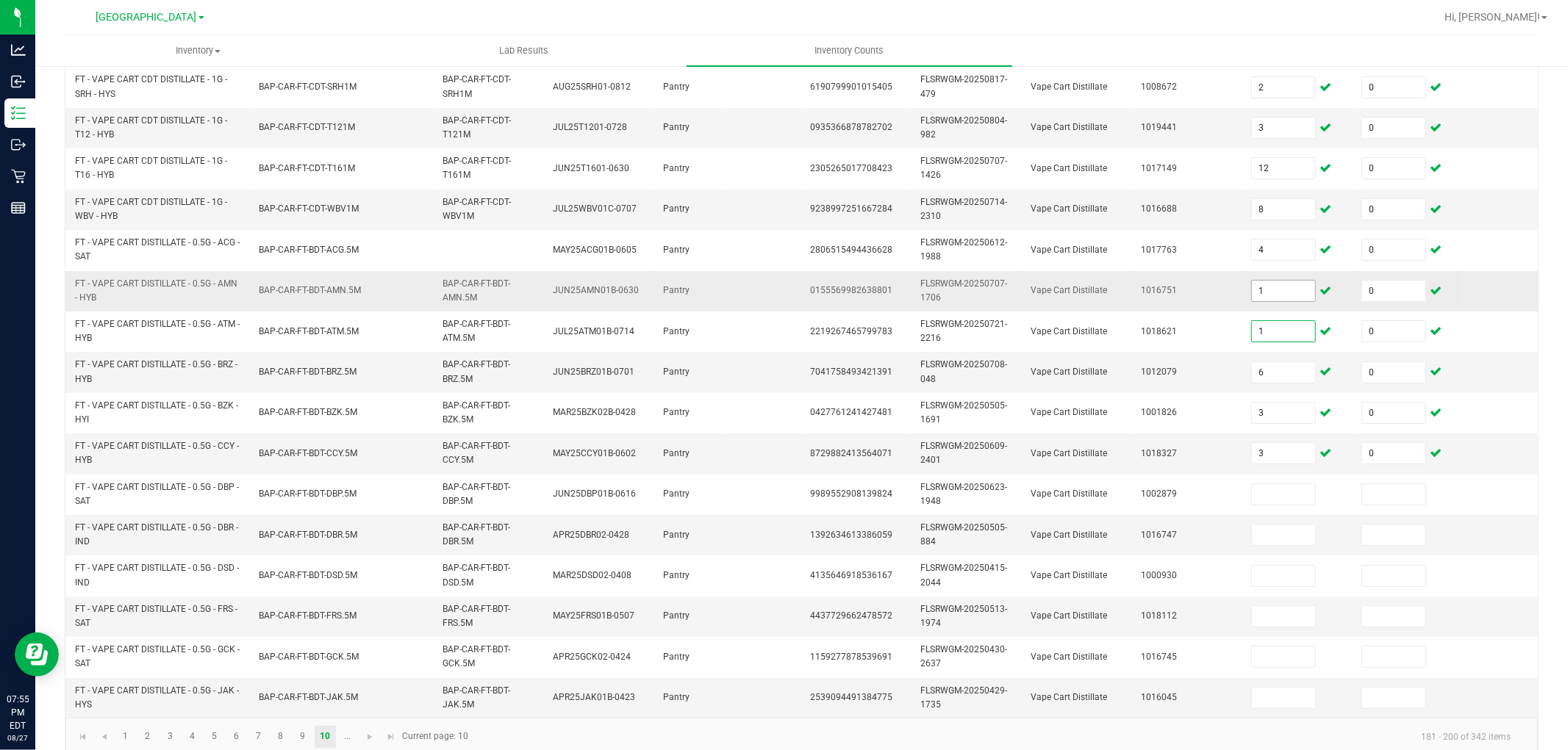
click at [1273, 287] on input "1" at bounding box center [1284, 291] width 64 height 21
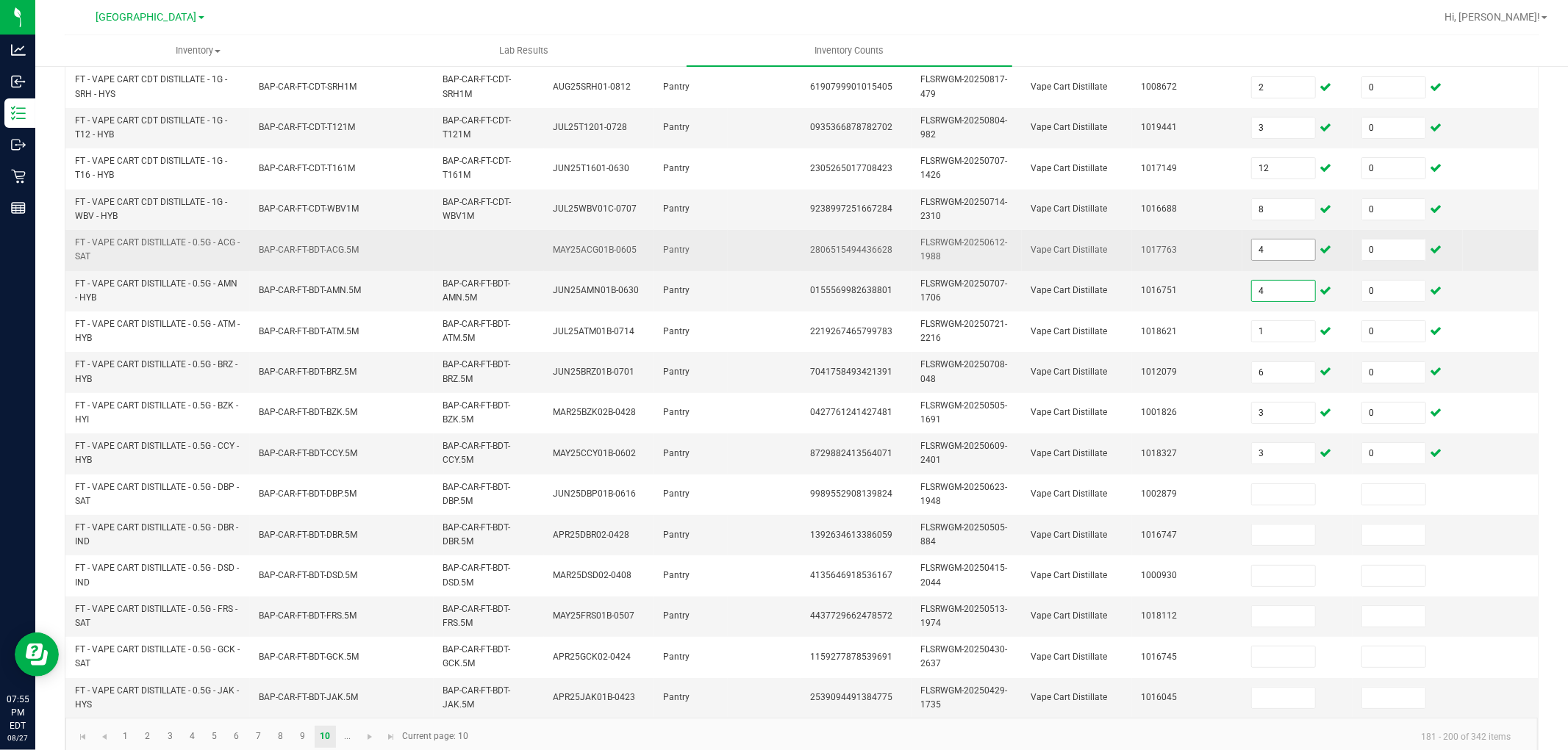
click at [1270, 247] on input "4" at bounding box center [1284, 250] width 64 height 21
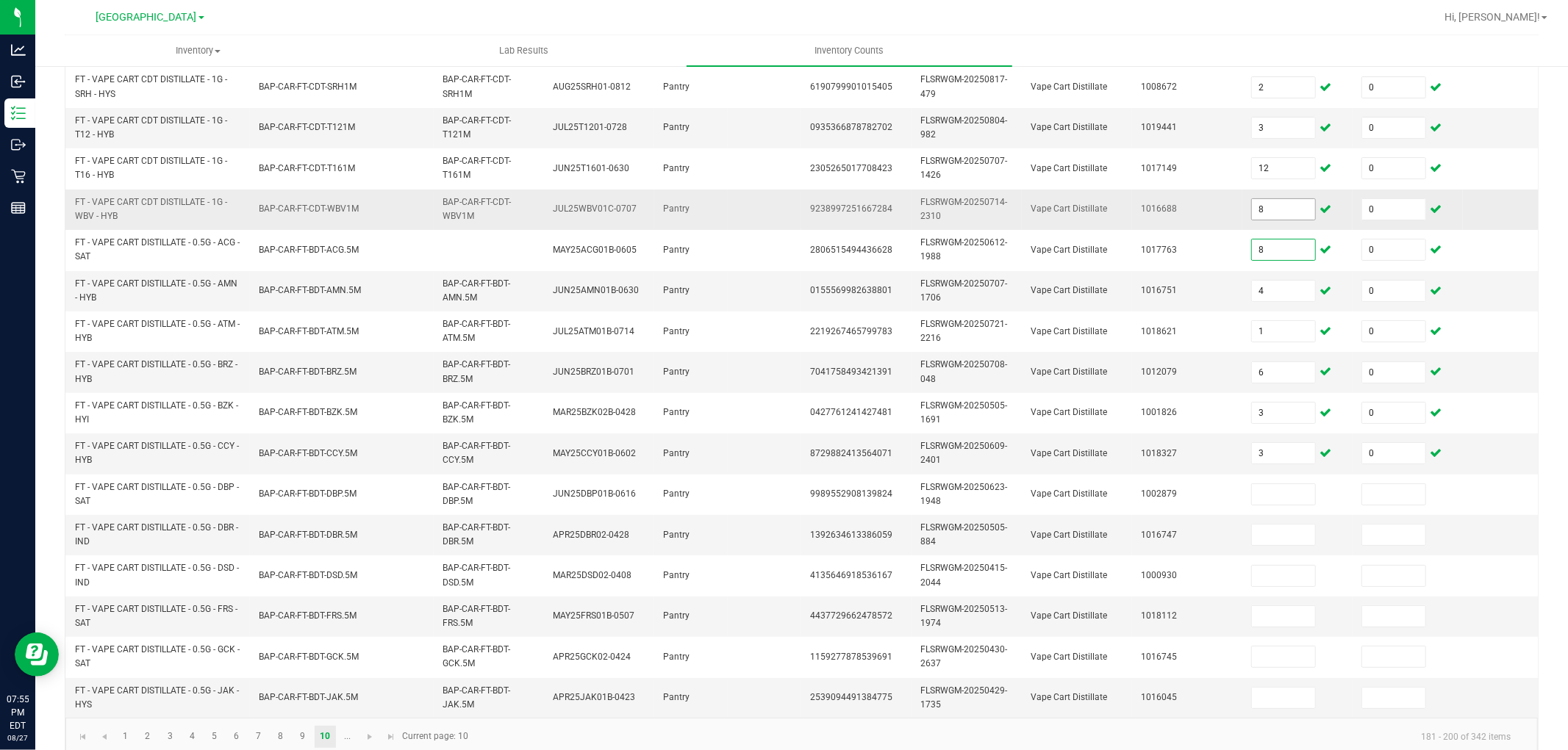
click at [1288, 202] on input "8" at bounding box center [1284, 210] width 64 height 21
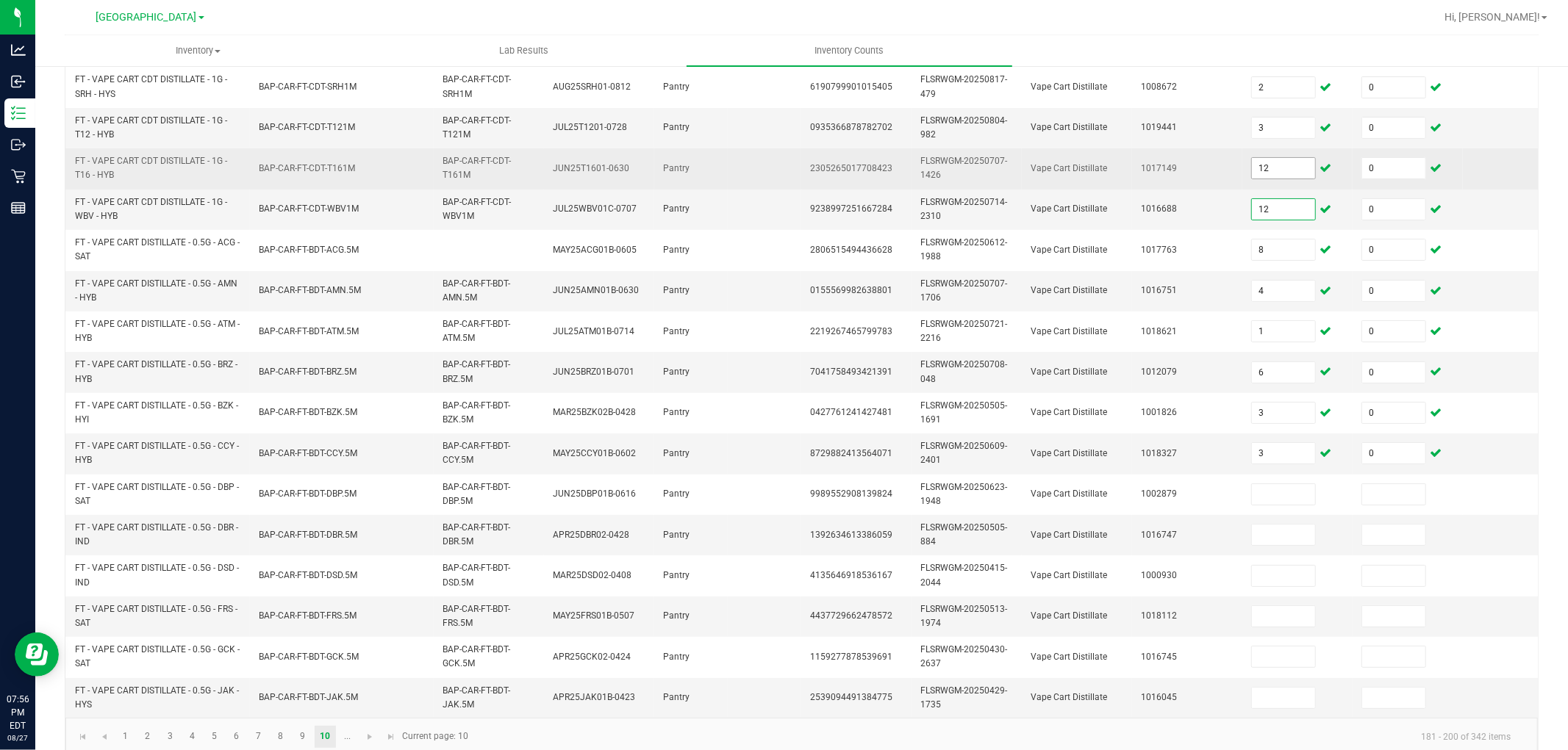
click at [1290, 170] on input "12" at bounding box center [1284, 168] width 64 height 21
click at [1289, 172] on input "18" at bounding box center [1284, 168] width 64 height 21
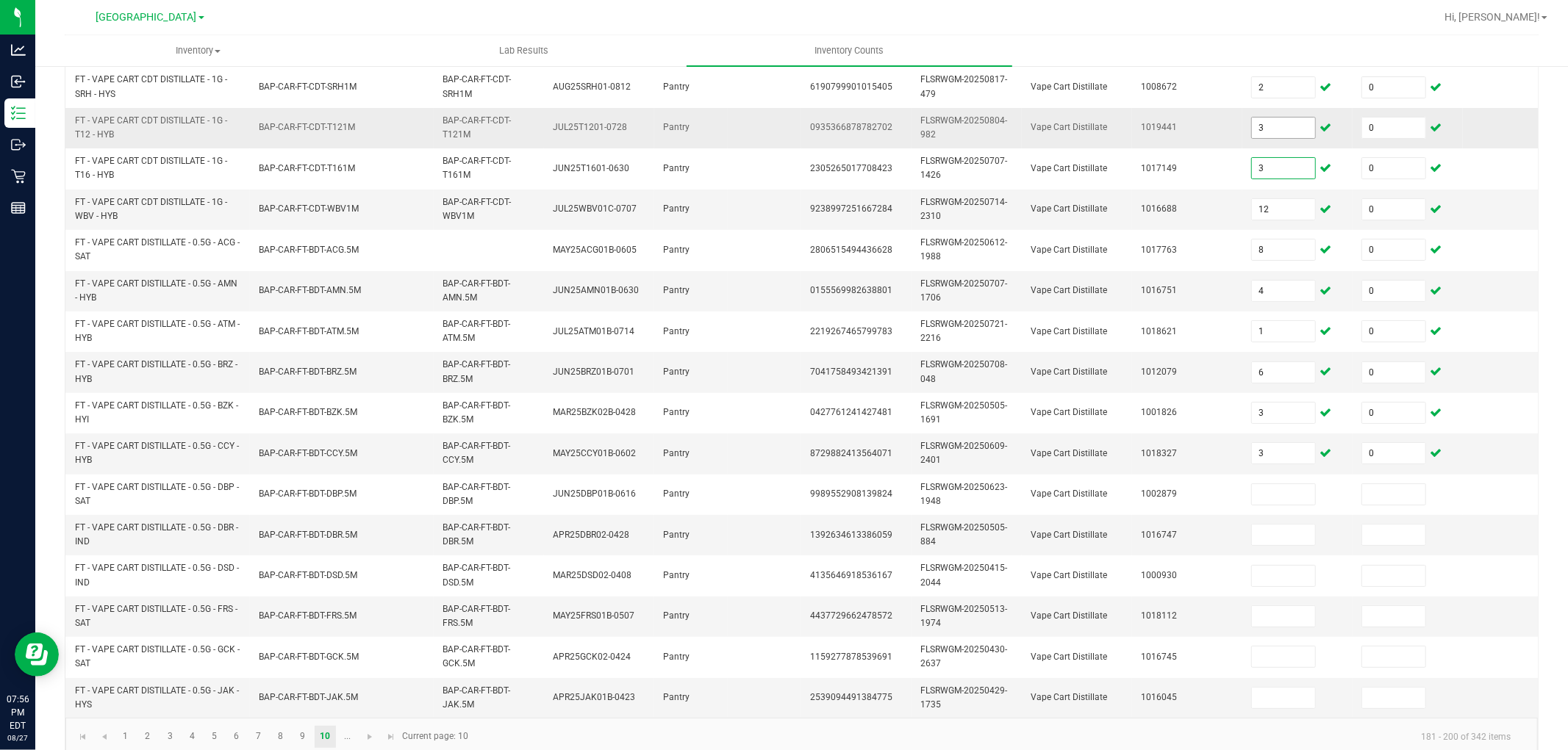
click at [1298, 122] on input "3" at bounding box center [1284, 128] width 64 height 21
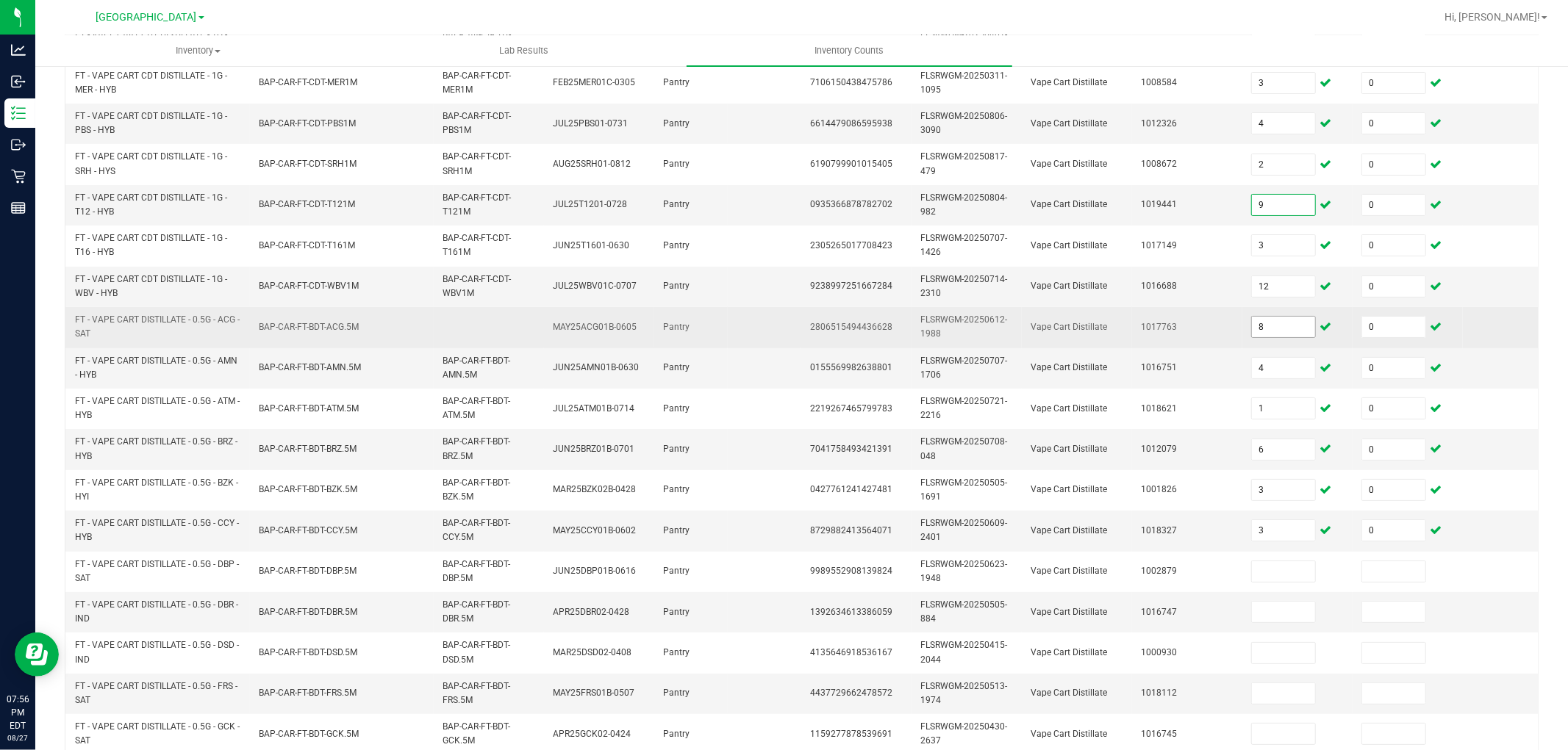
scroll to position [170, 0]
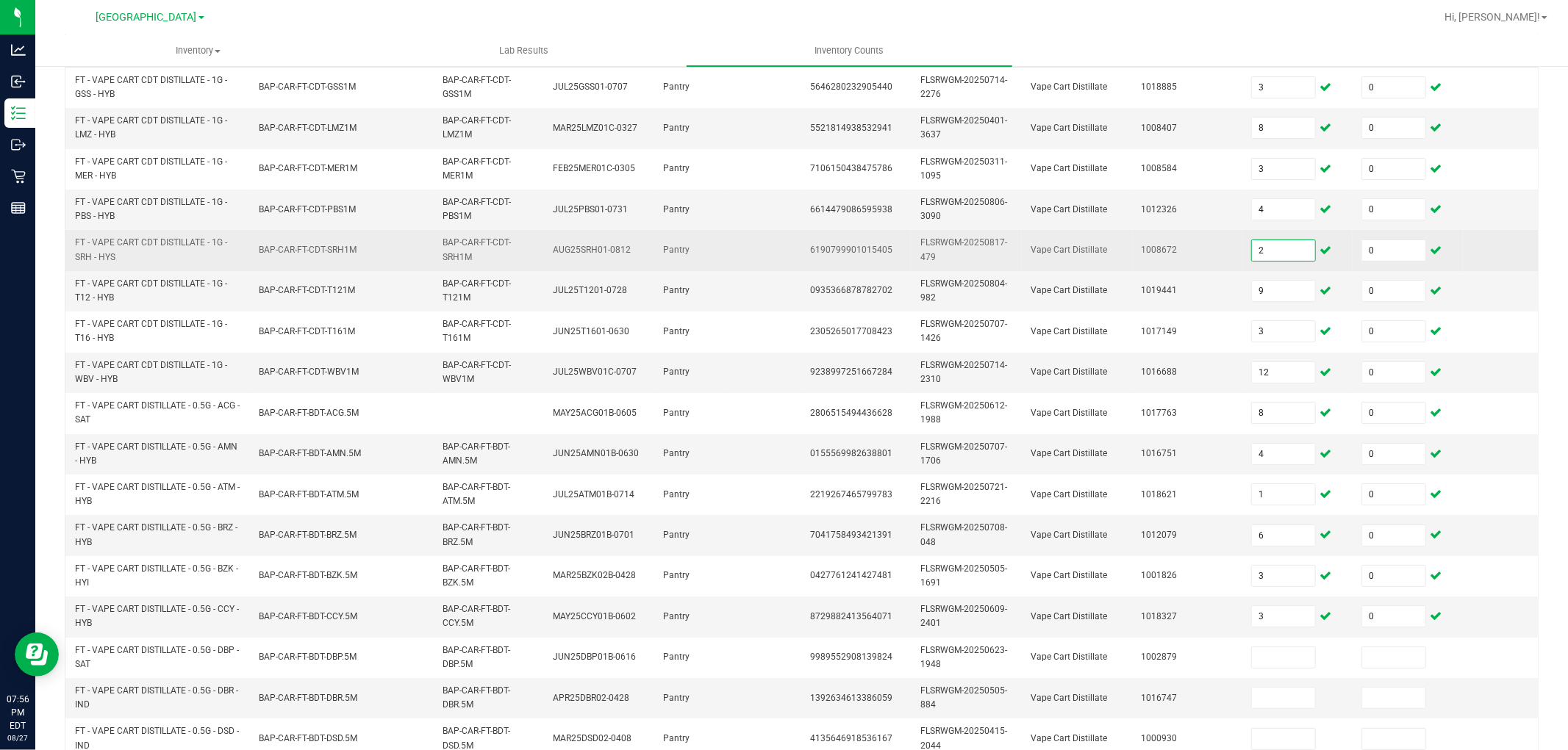
click at [1298, 241] on input "2" at bounding box center [1284, 251] width 64 height 21
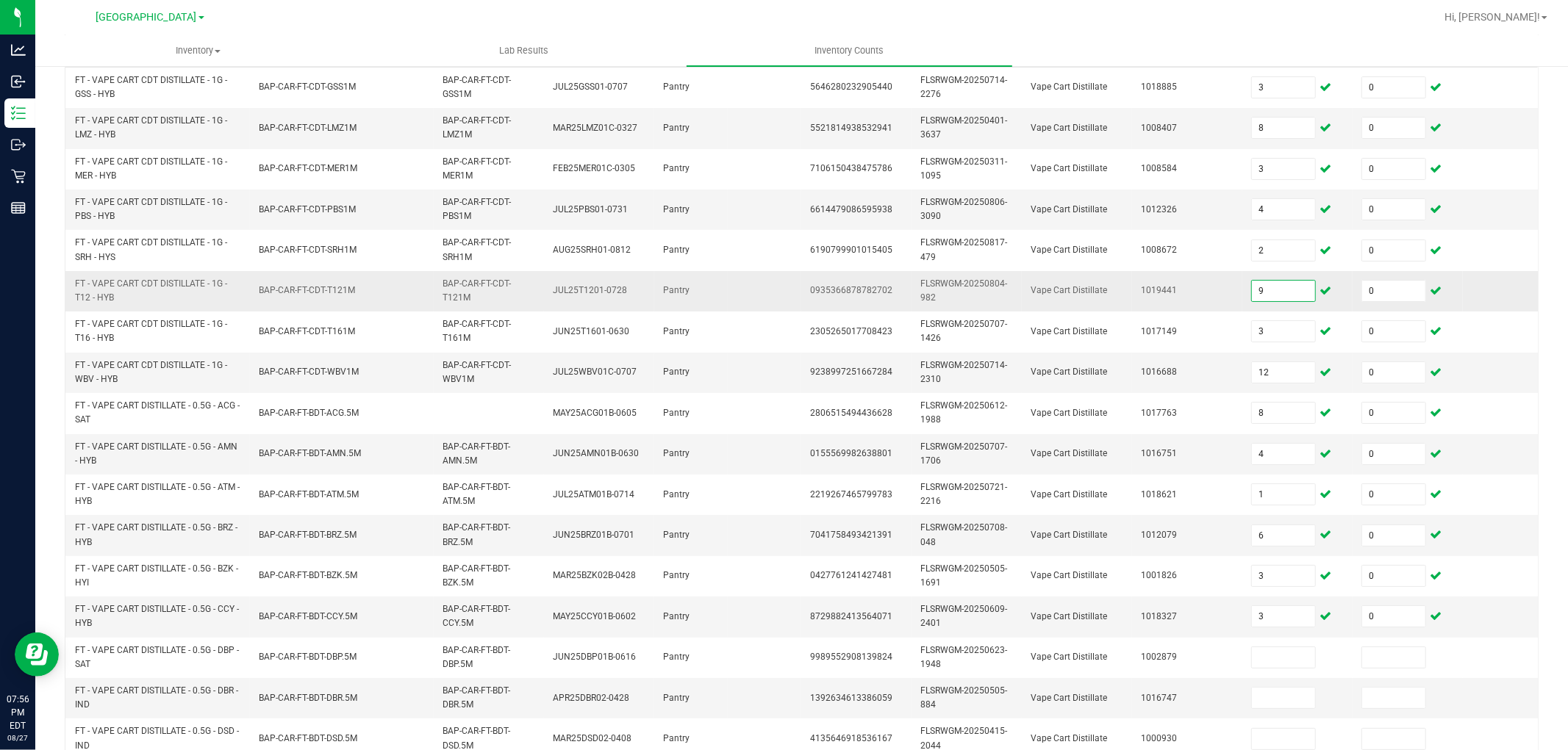
click at [1287, 289] on input "9" at bounding box center [1284, 291] width 64 height 21
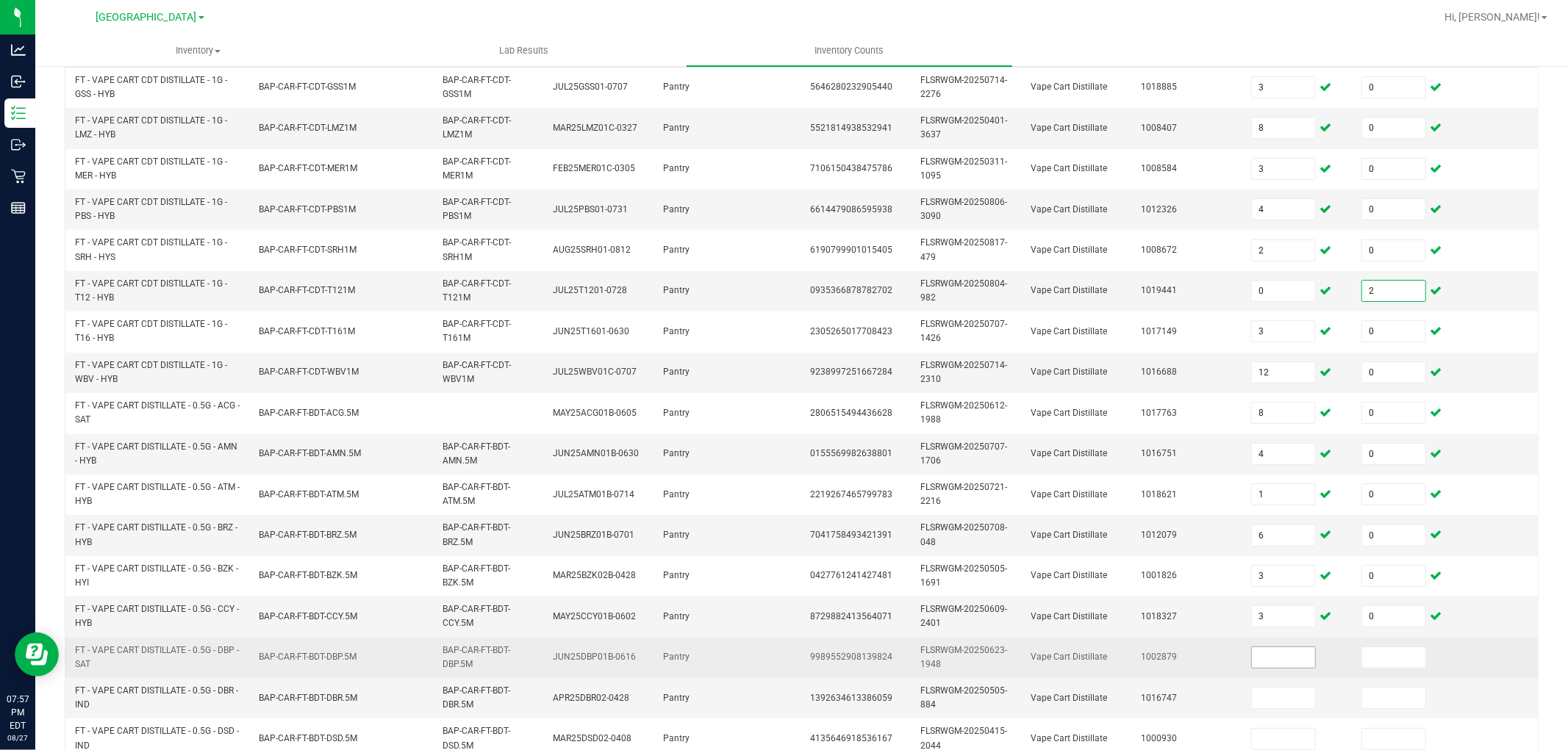
click at [1253, 657] on input at bounding box center [1284, 658] width 64 height 21
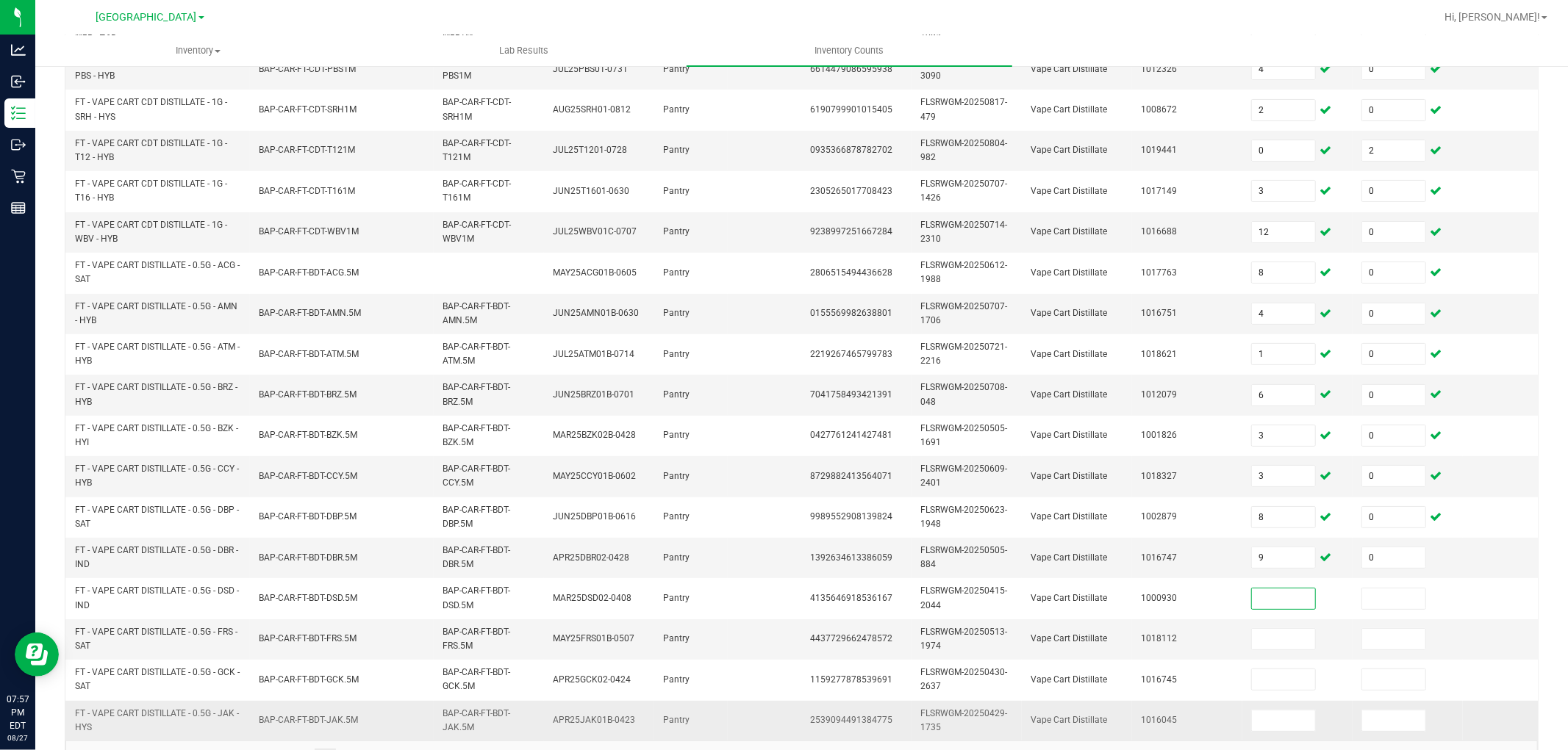
scroll to position [368, 0]
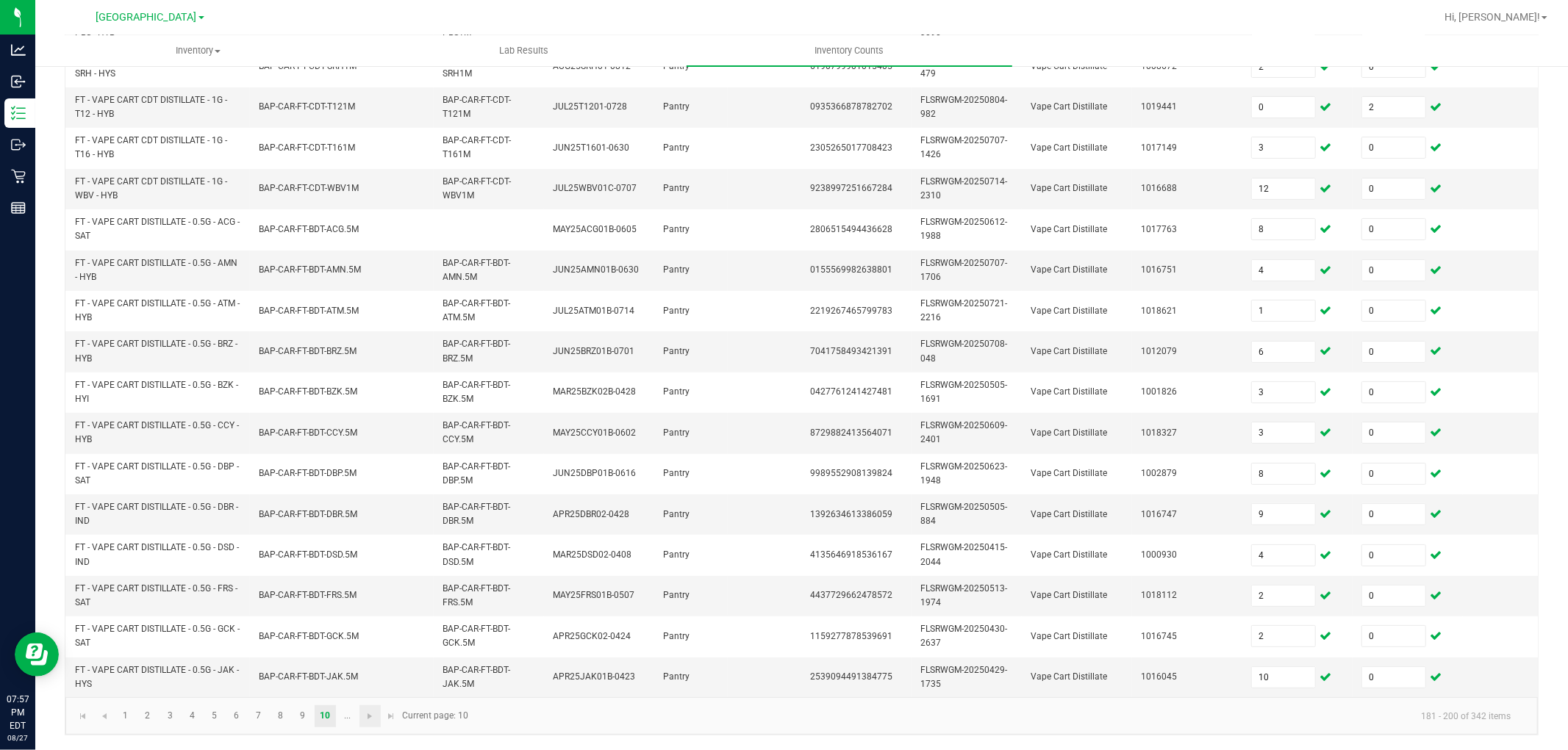
click at [365, 723] on link at bounding box center [370, 717] width 21 height 22
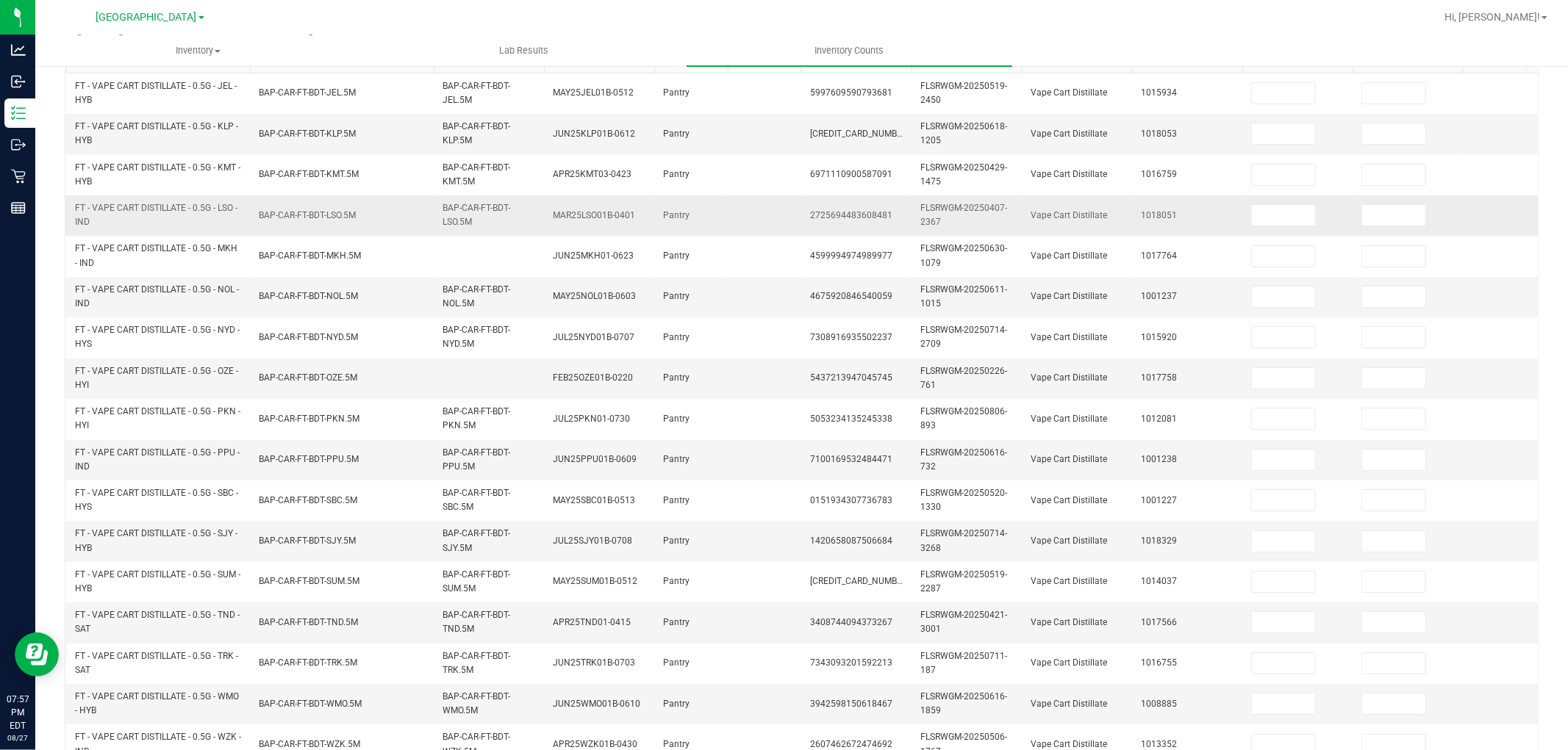
scroll to position [41, 0]
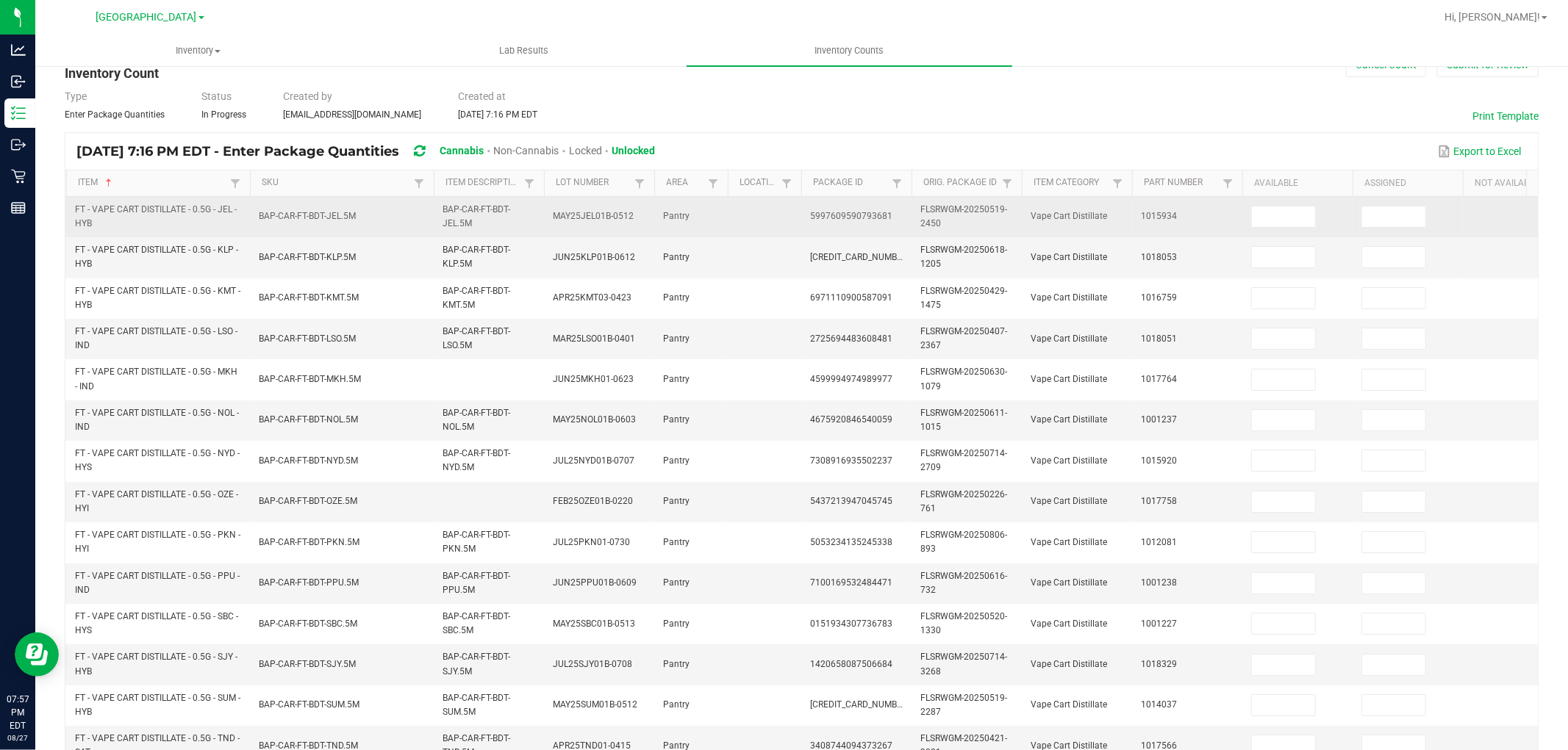
click at [1292, 230] on td at bounding box center [1297, 217] width 110 height 41
click at [1295, 216] on input at bounding box center [1284, 217] width 64 height 21
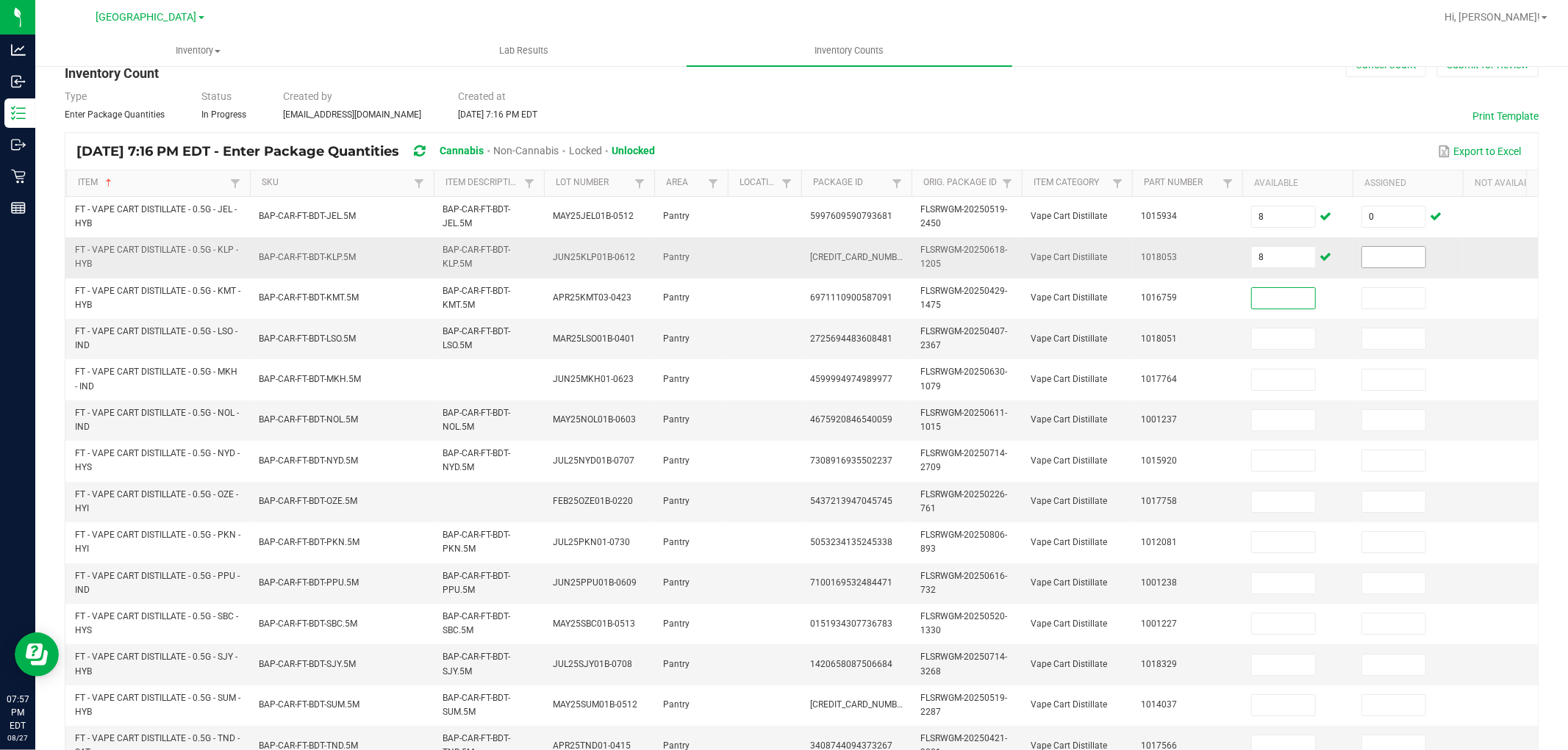
click at [1386, 247] on input at bounding box center [1394, 257] width 64 height 21
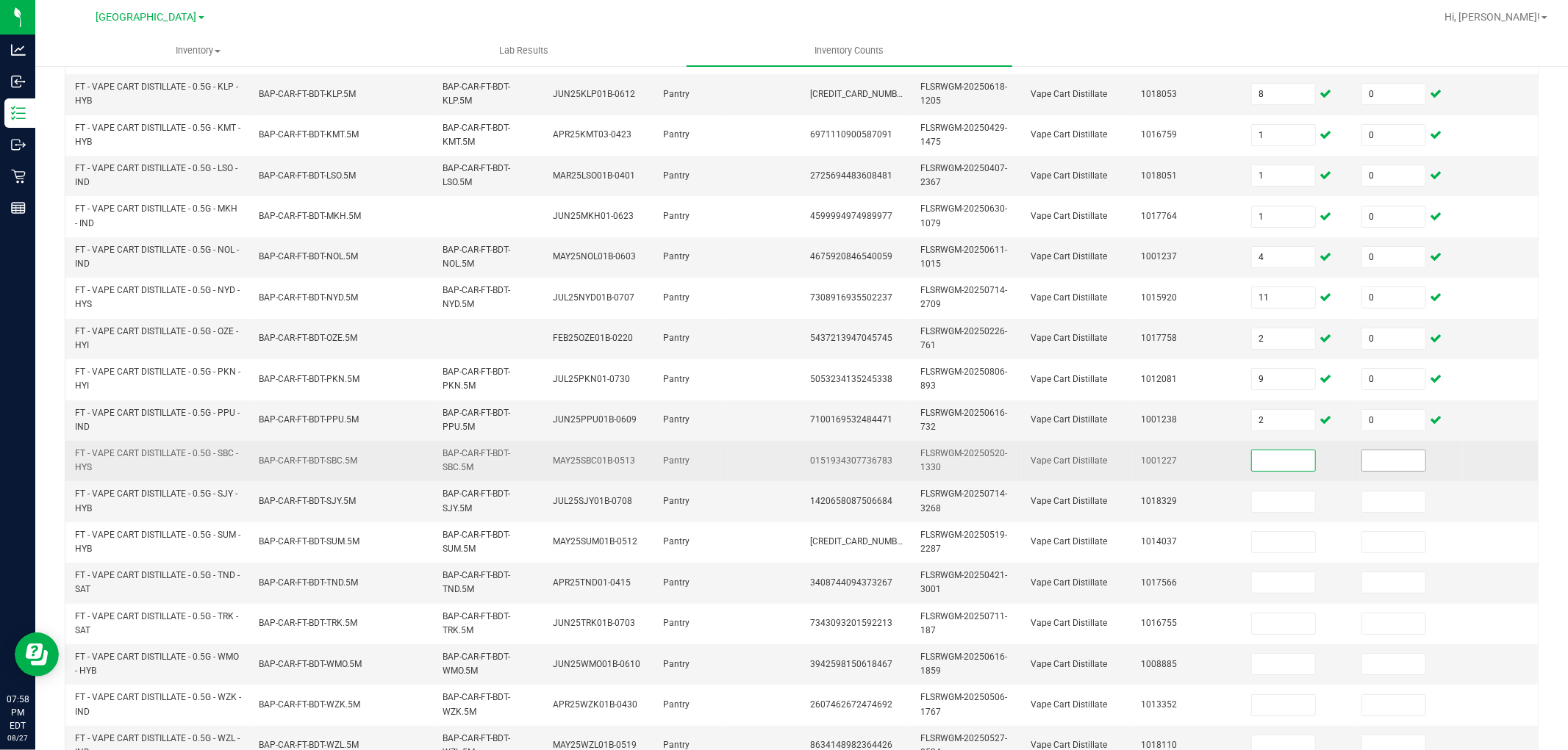
scroll to position [368, 0]
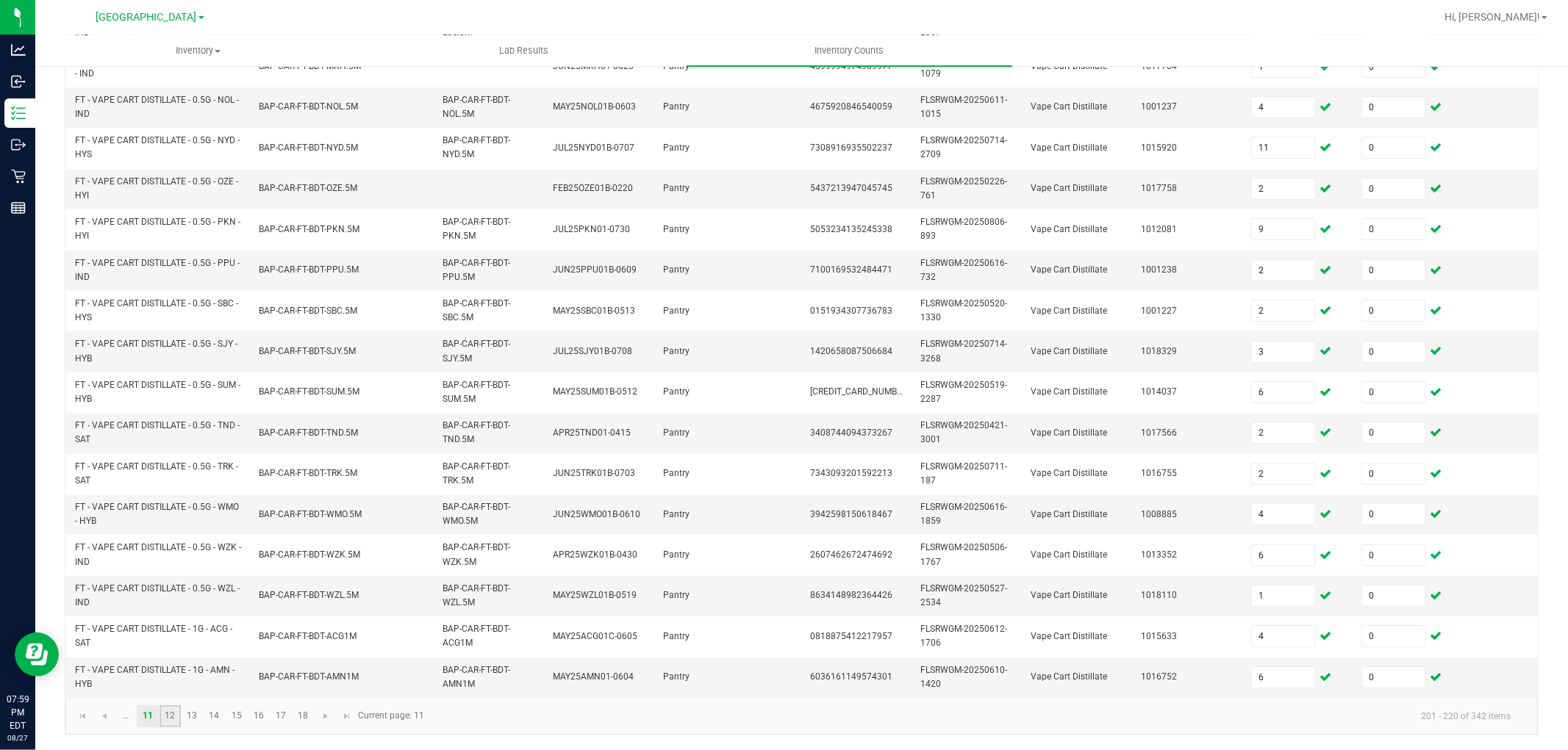
click at [174, 724] on link "12" at bounding box center [170, 717] width 21 height 22
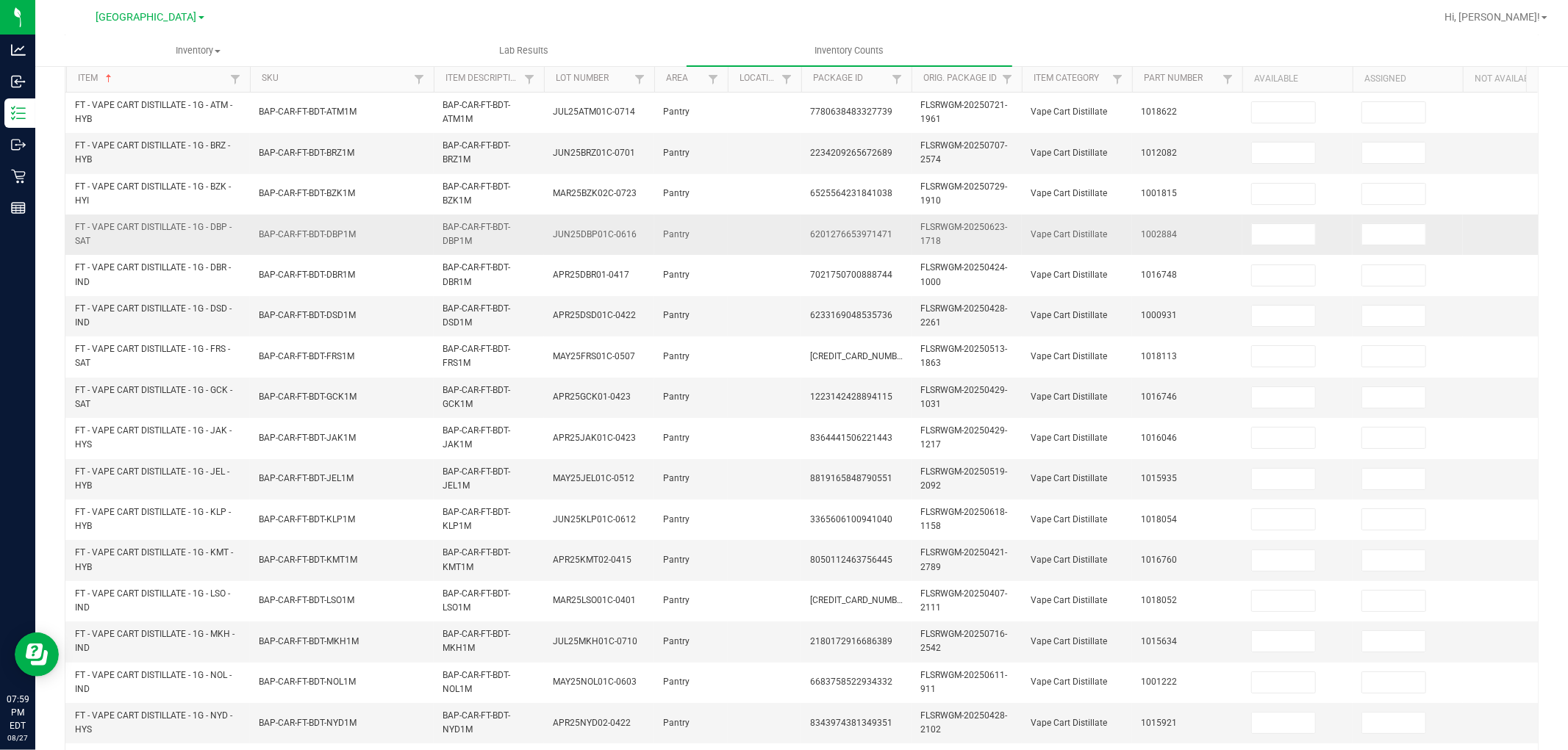
scroll to position [0, 0]
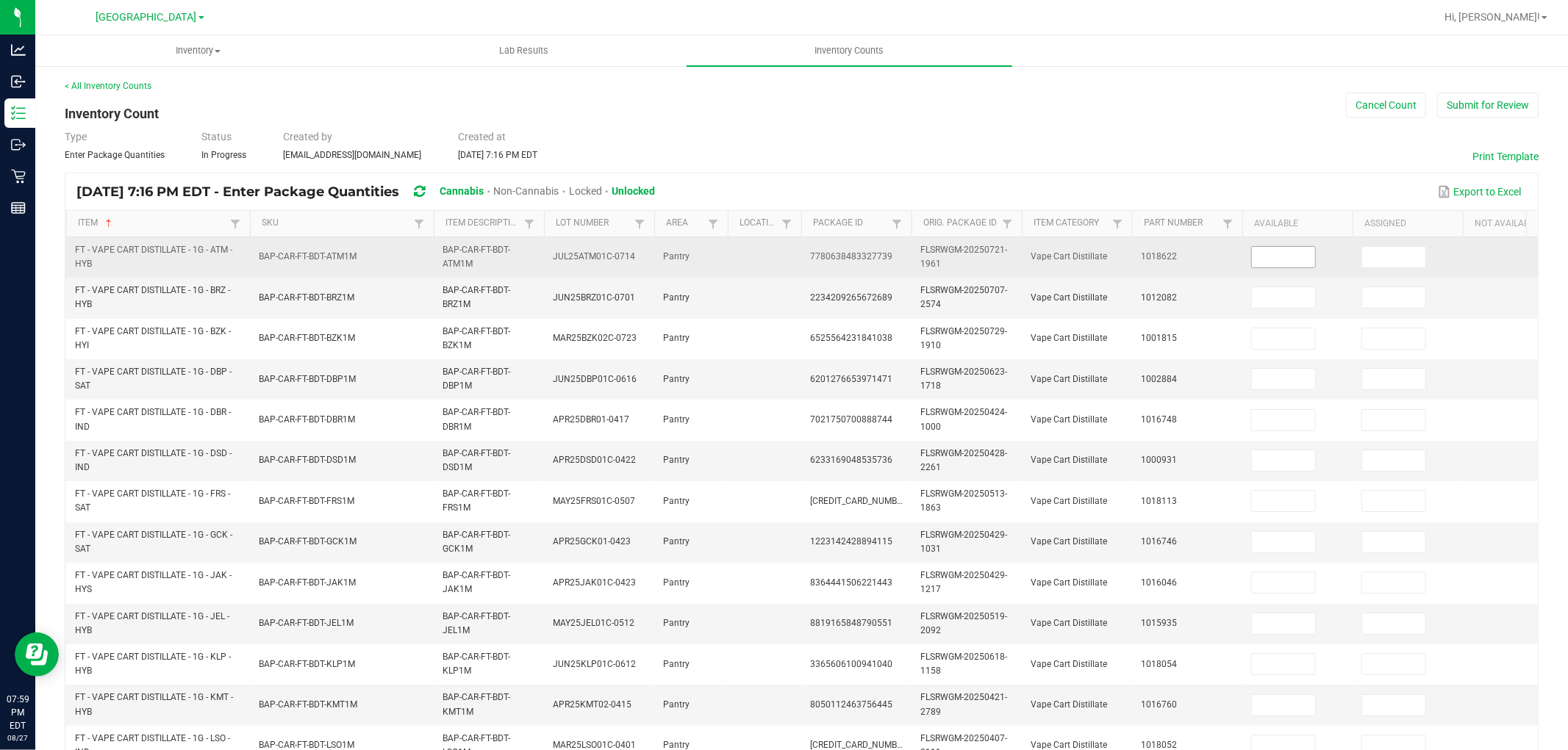
click at [1261, 251] on input at bounding box center [1284, 257] width 64 height 21
click at [1379, 272] on td "0" at bounding box center [1408, 258] width 110 height 41
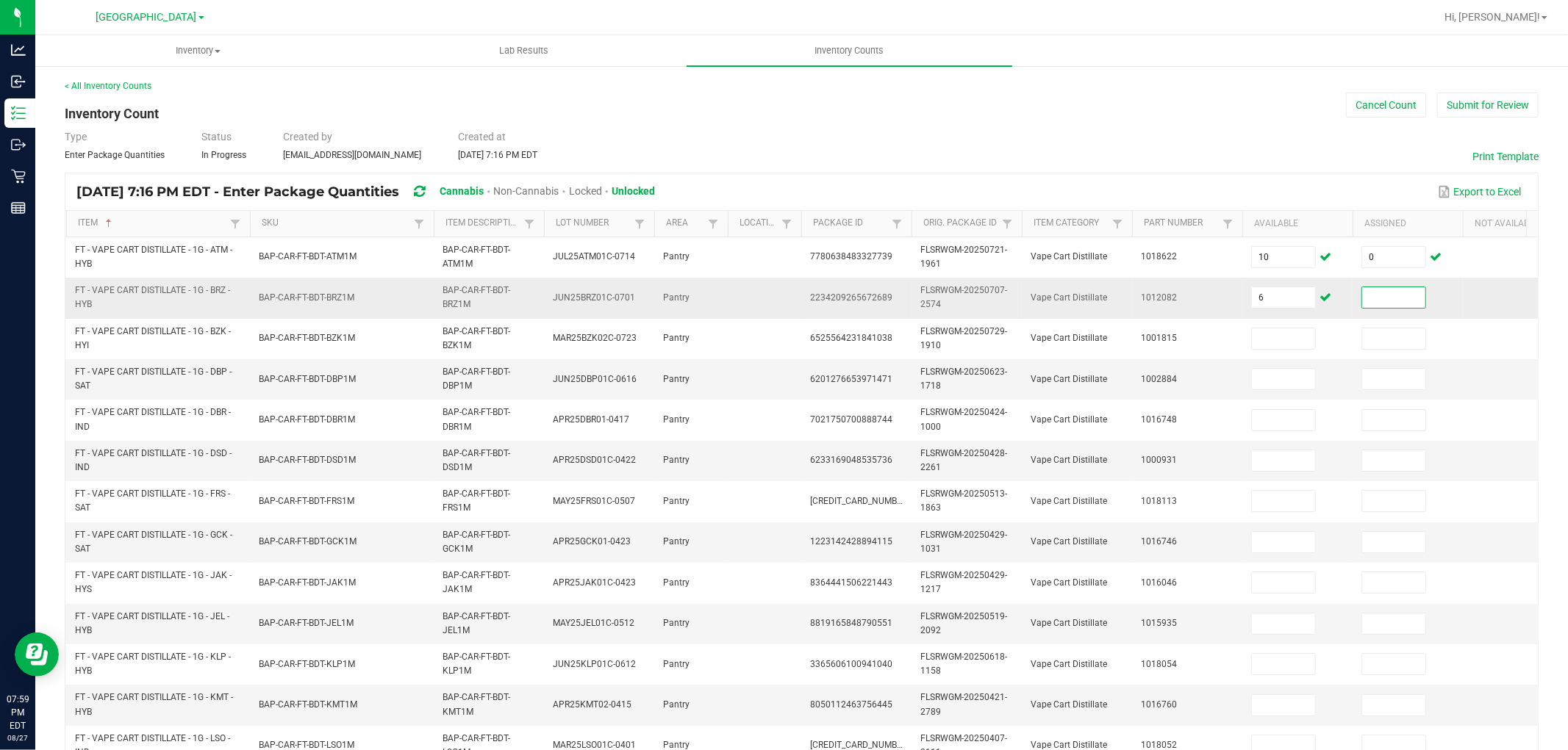
click at [1383, 304] on input at bounding box center [1394, 297] width 64 height 21
click at [1372, 560] on td "0" at bounding box center [1408, 543] width 110 height 41
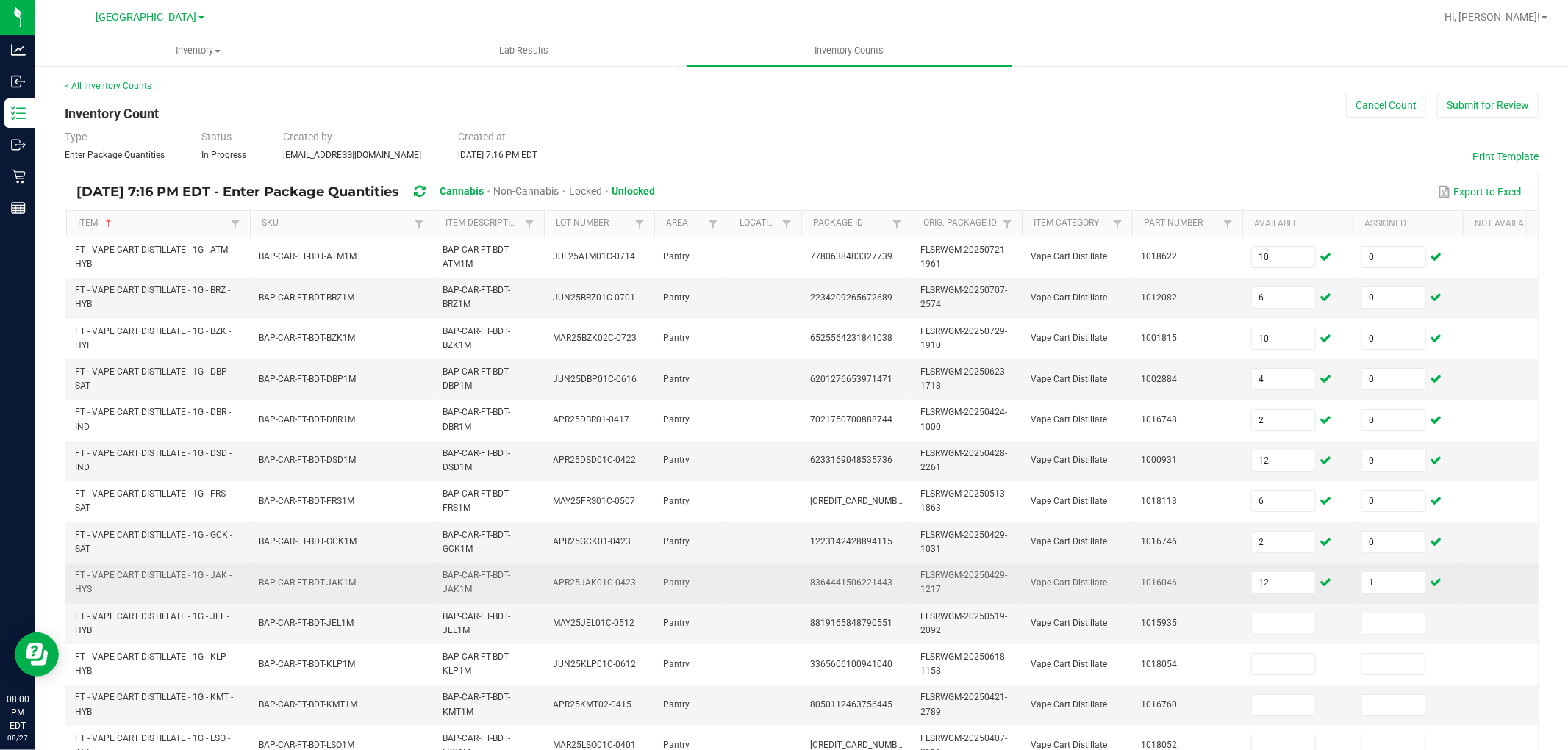
click at [1395, 596] on td "1" at bounding box center [1408, 582] width 110 height 41
click at [1395, 585] on input "1" at bounding box center [1394, 582] width 64 height 21
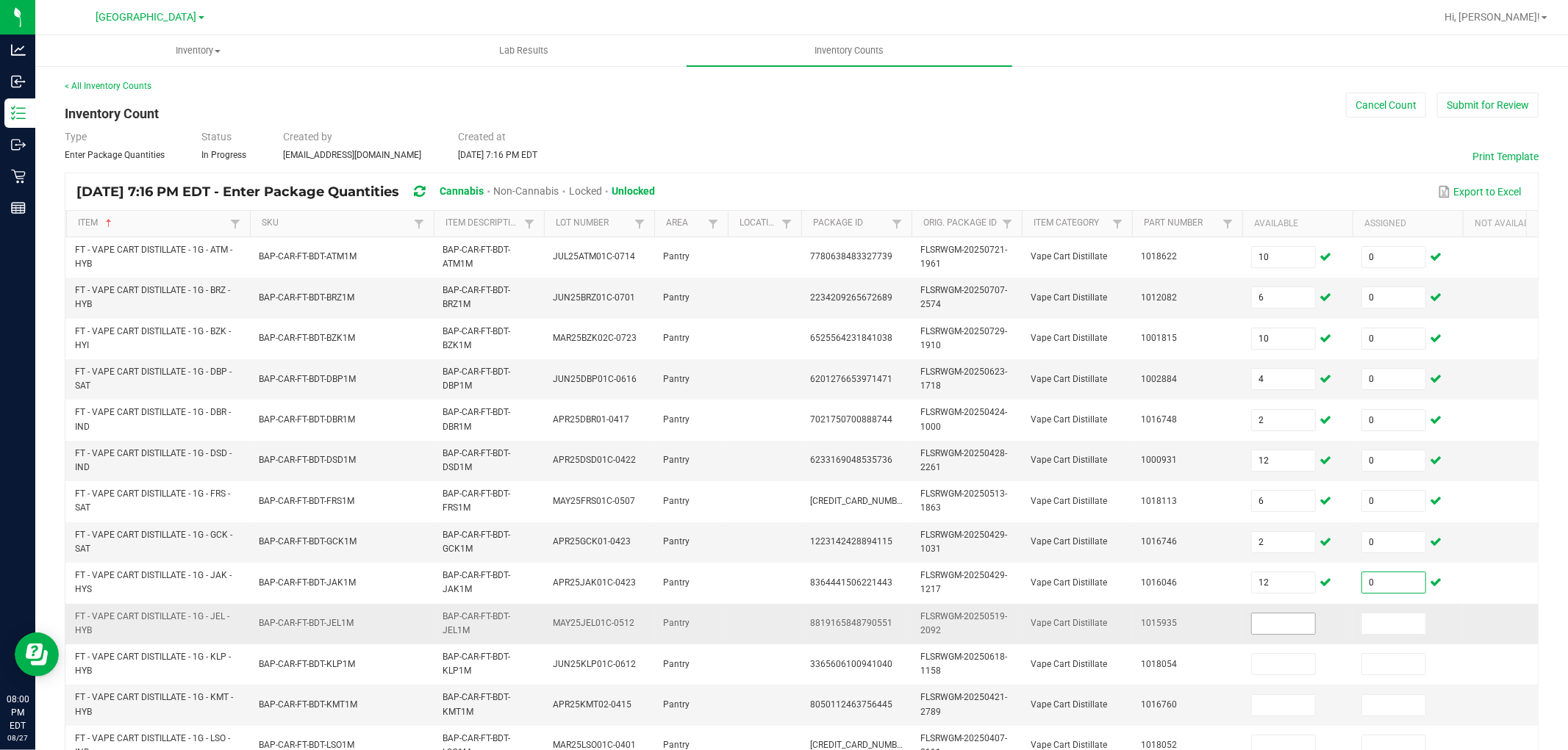
click at [1294, 614] on input at bounding box center [1284, 624] width 64 height 21
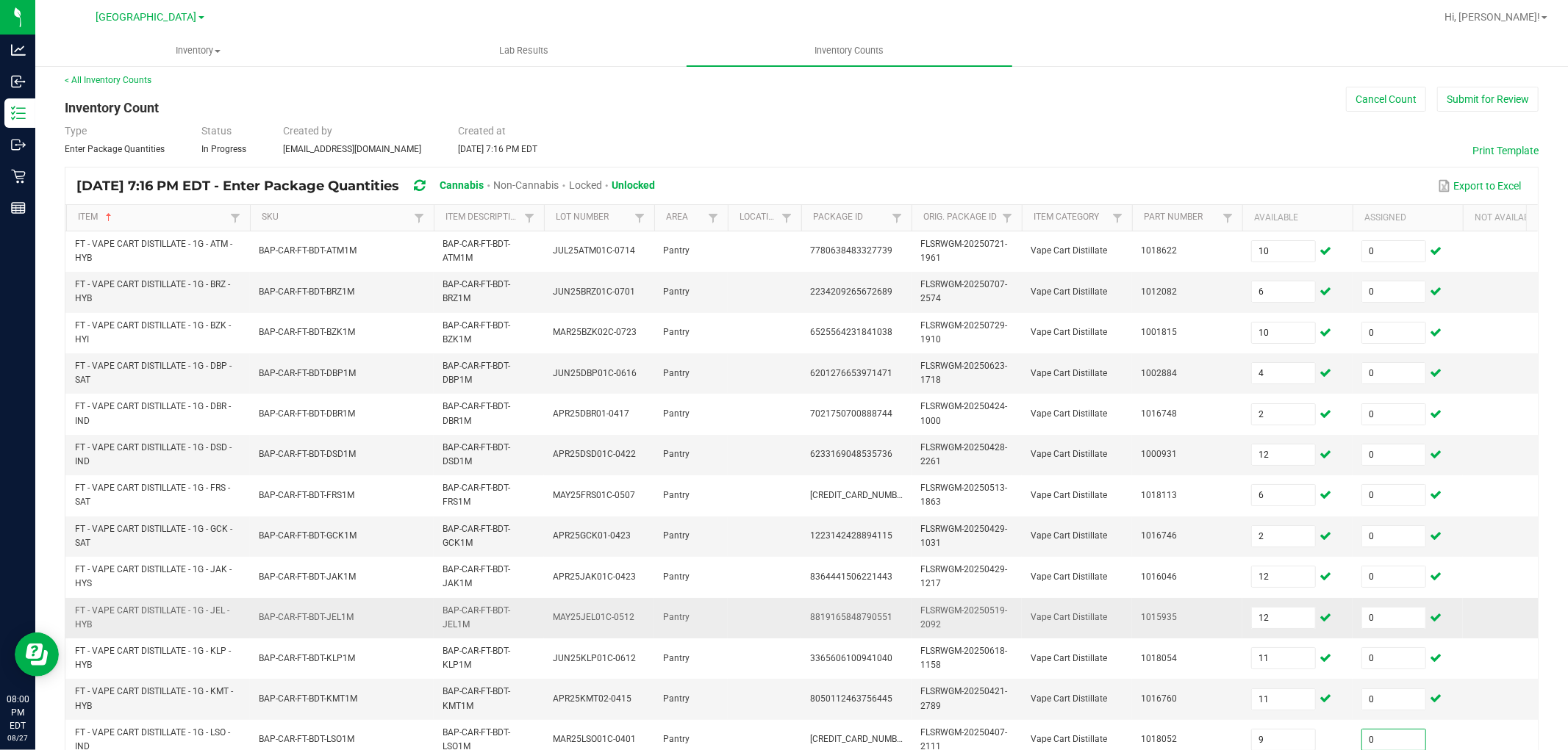
scroll to position [368, 0]
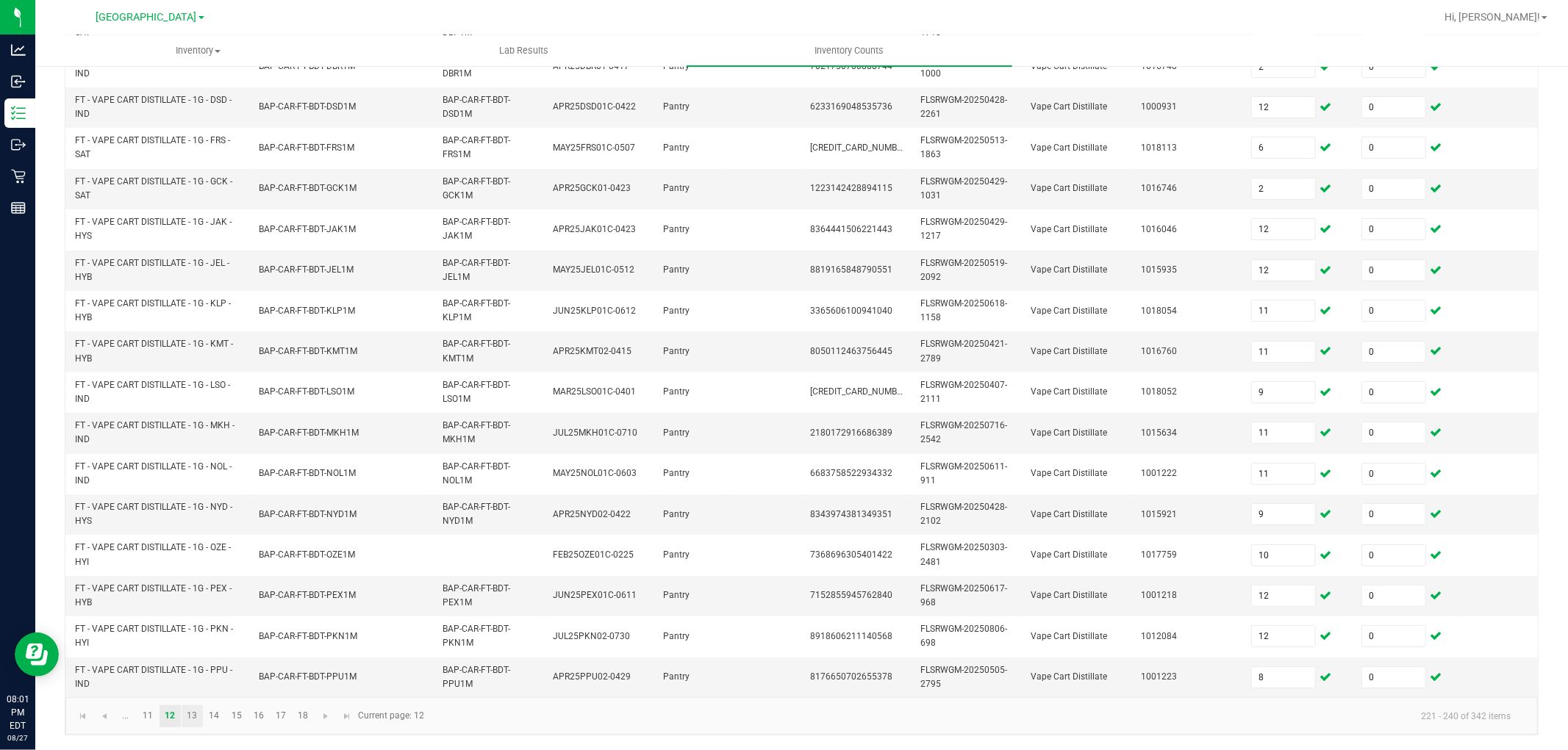
click at [192, 722] on link "13" at bounding box center [192, 717] width 21 height 22
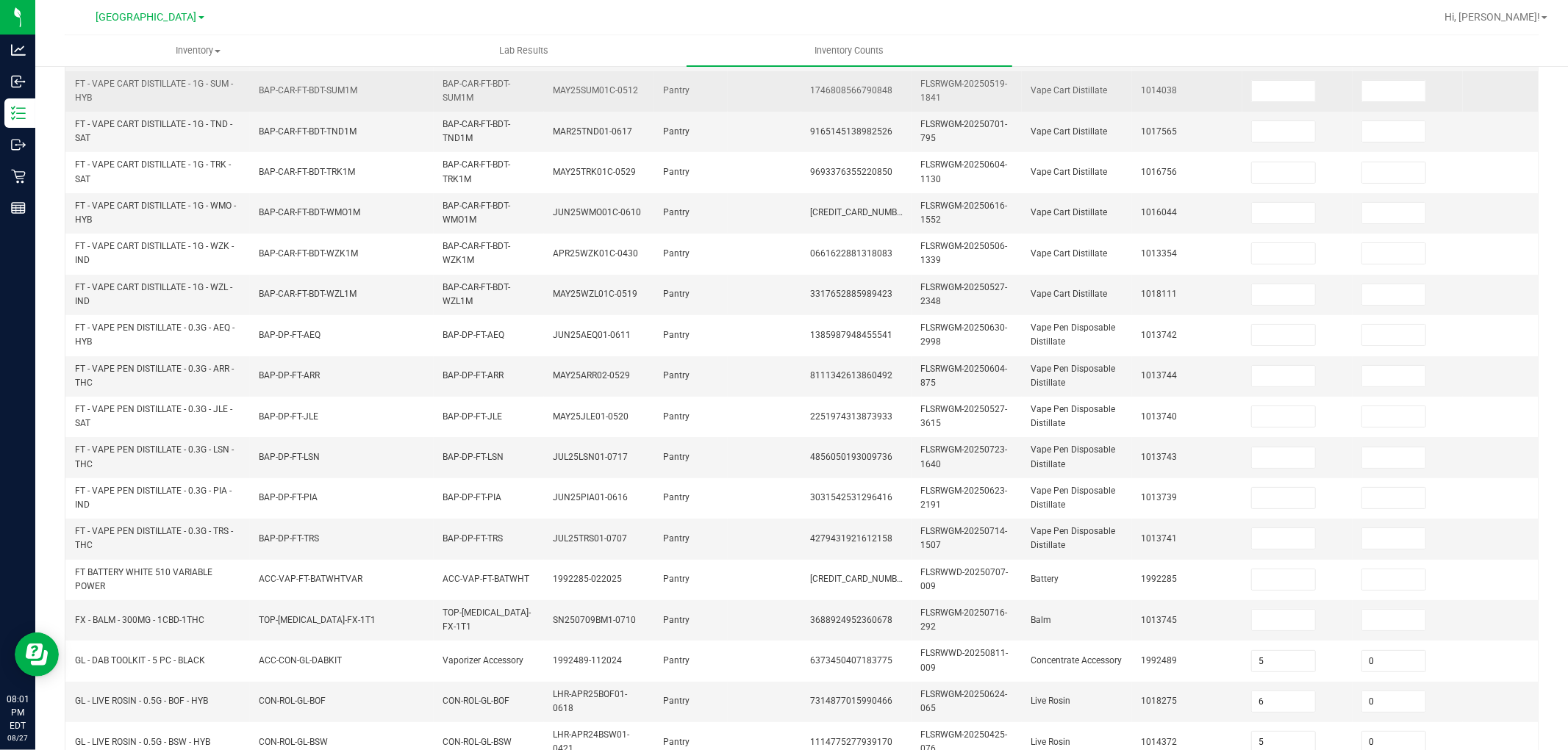
scroll to position [0, 0]
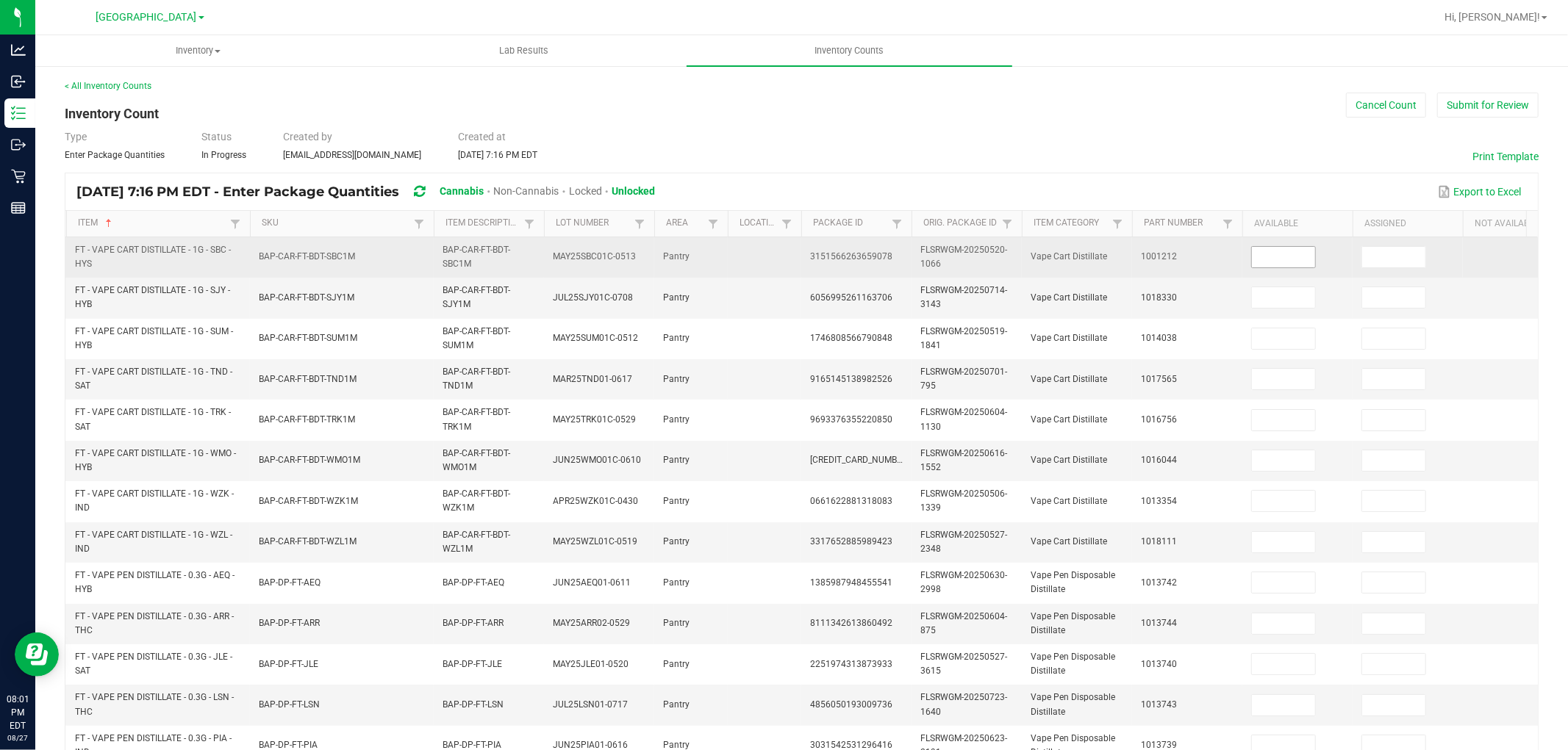
click at [1289, 263] on input at bounding box center [1284, 257] width 64 height 21
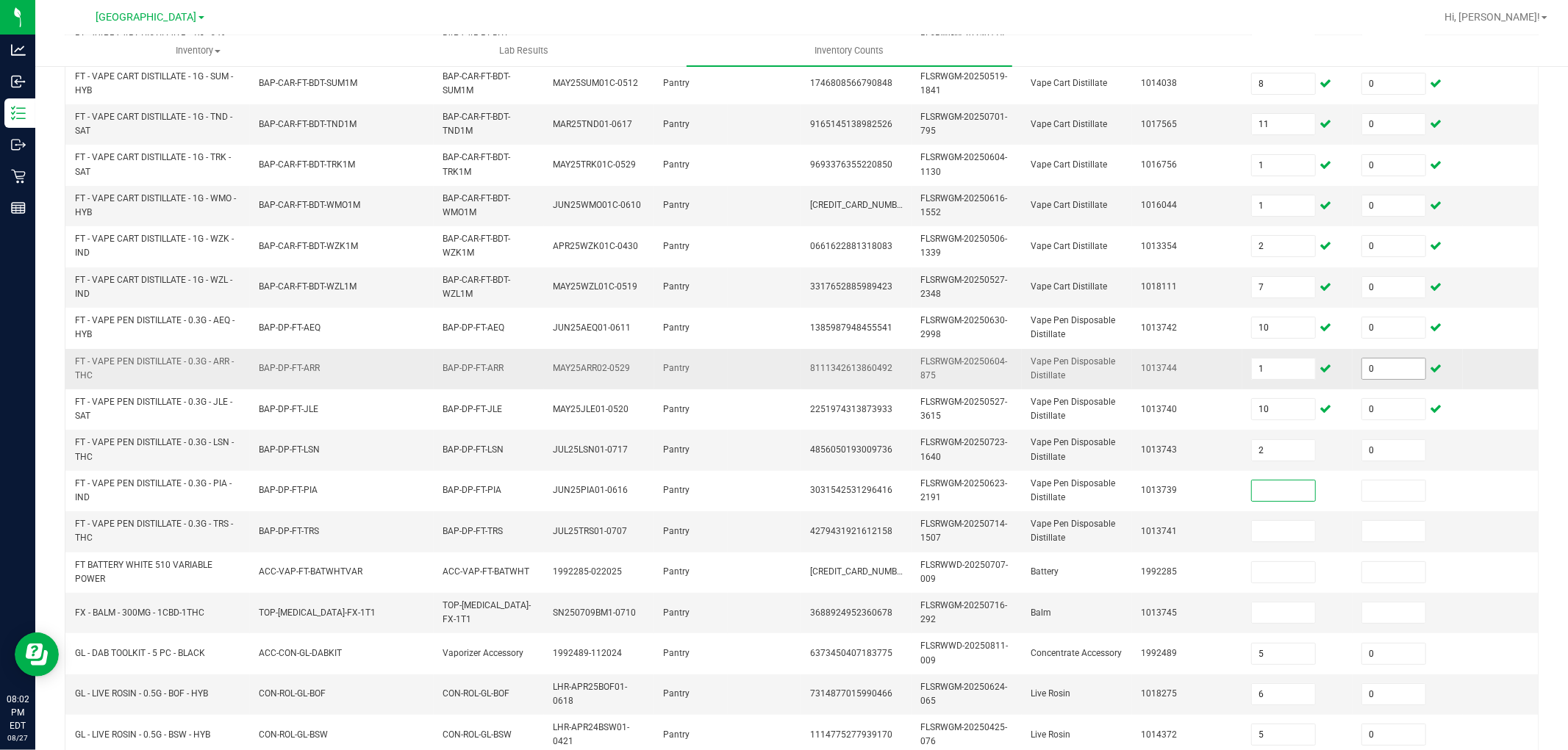
scroll to position [368, 0]
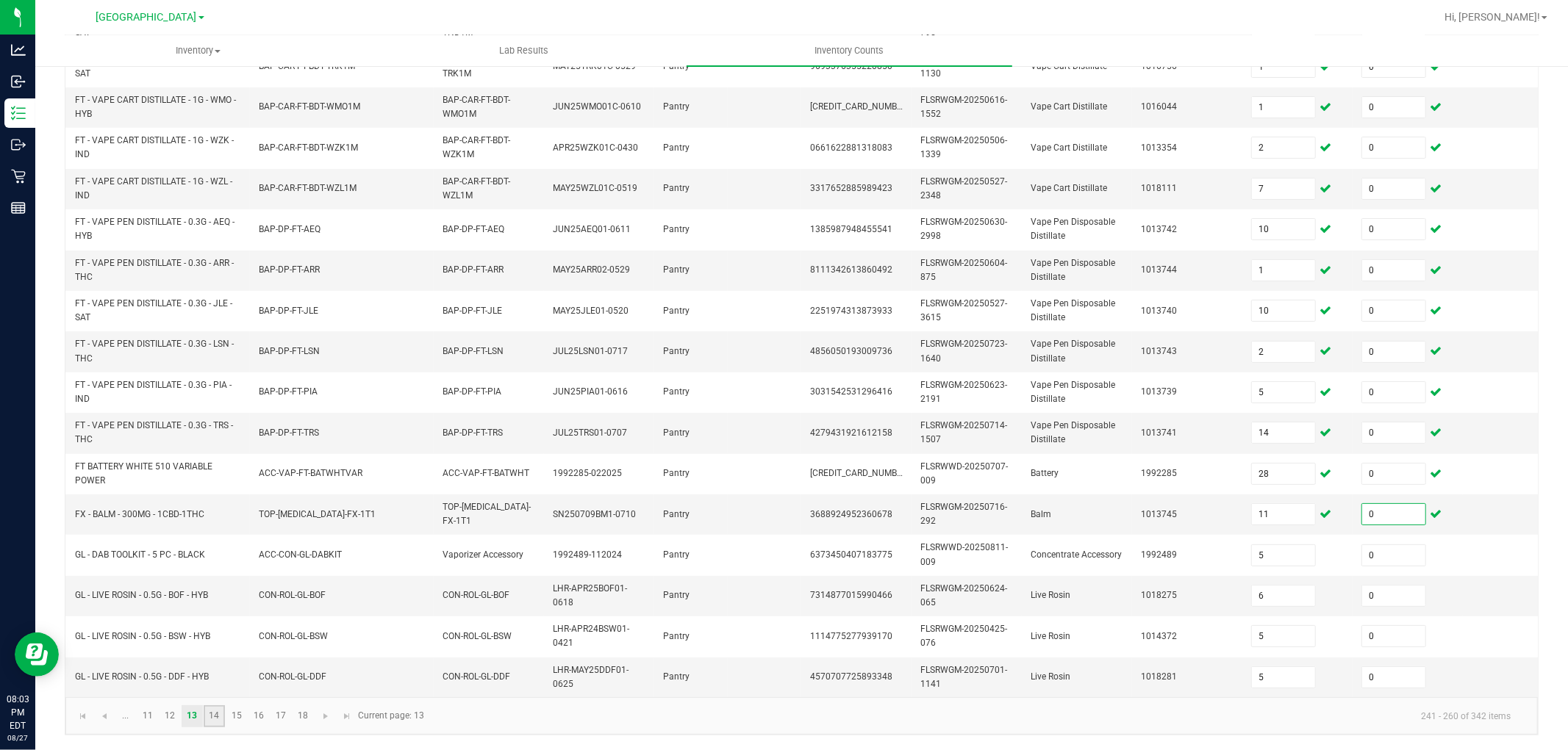
click at [212, 717] on link "14" at bounding box center [214, 717] width 21 height 22
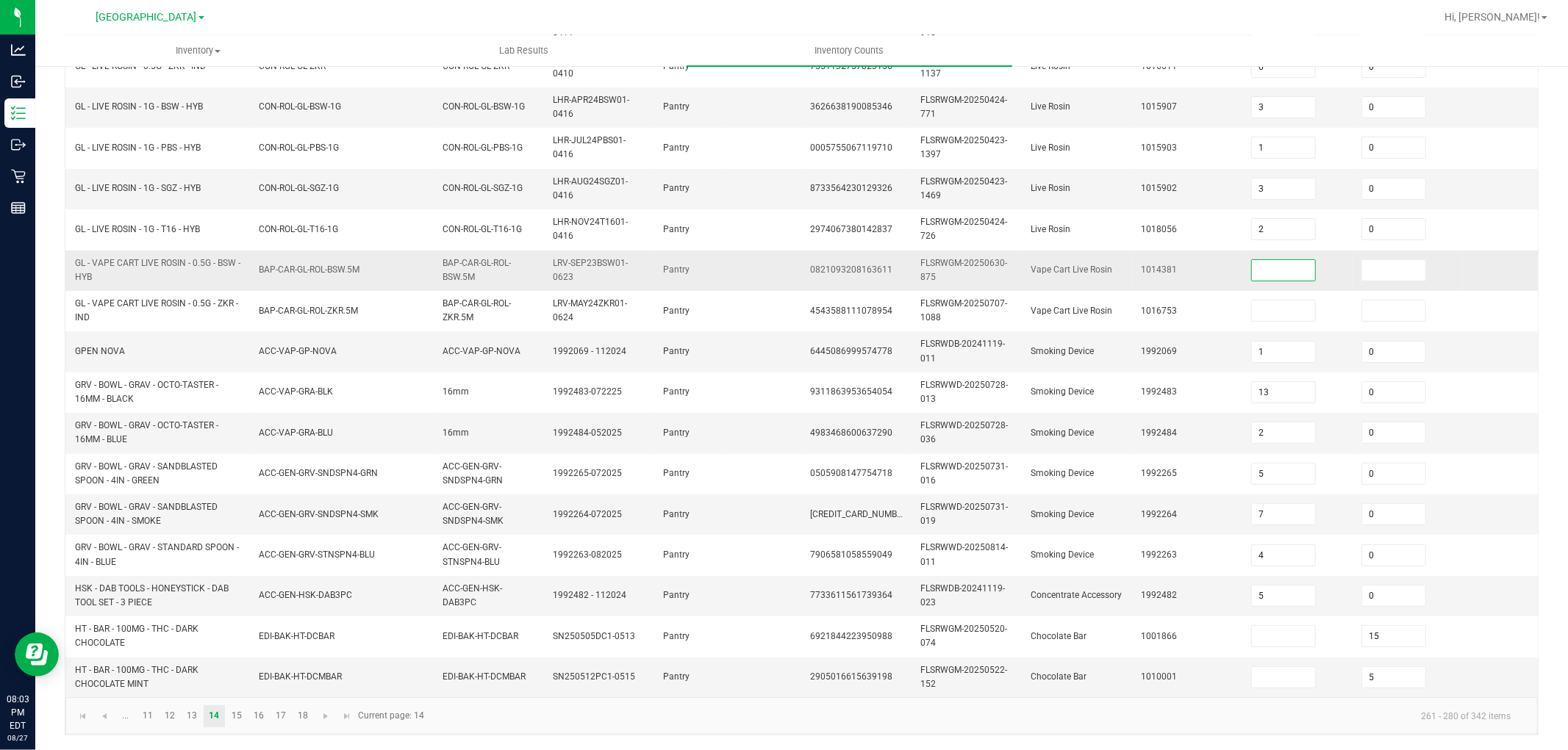
click at [1277, 260] on input at bounding box center [1284, 270] width 64 height 21
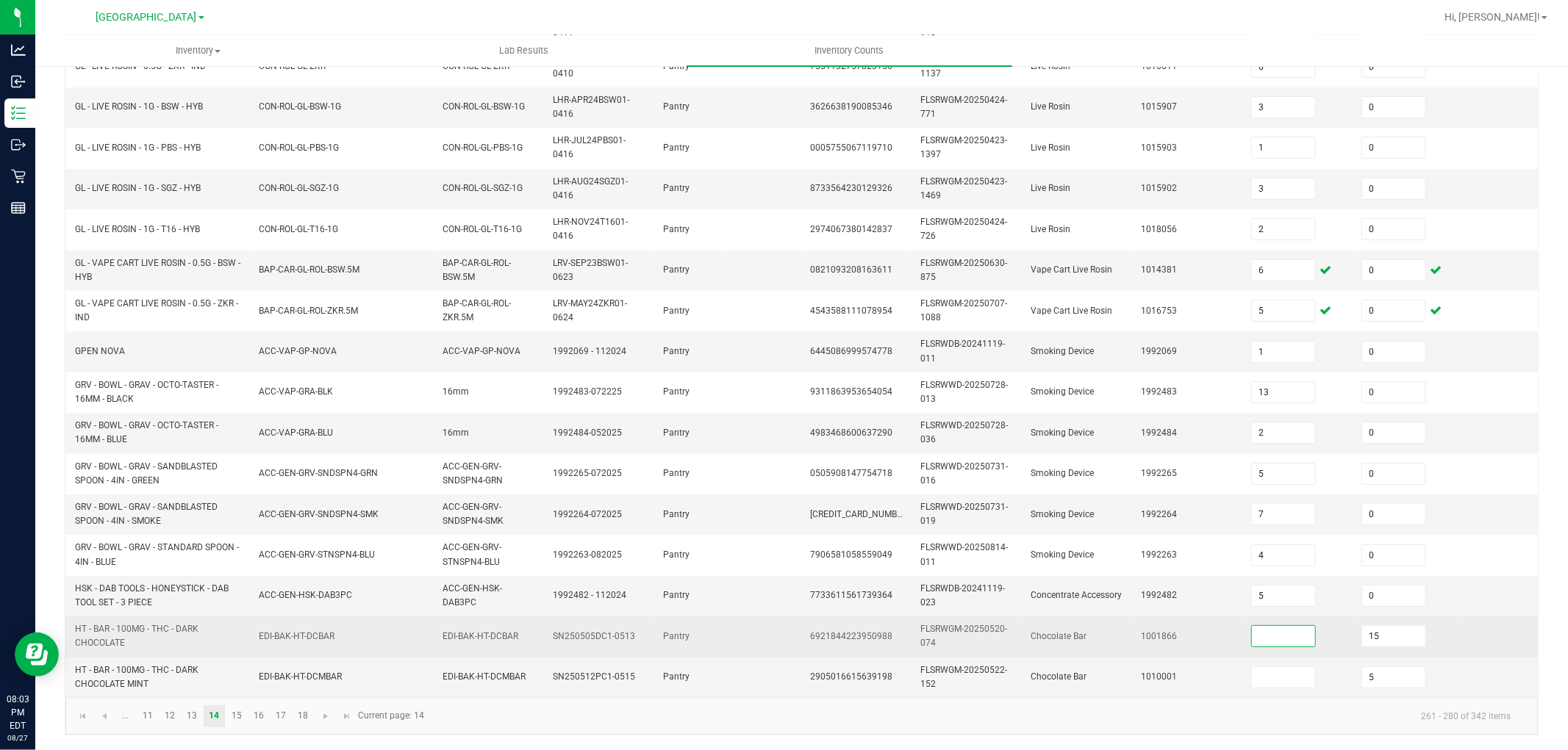
drag, startPoint x: 1298, startPoint y: 628, endPoint x: 1285, endPoint y: 628, distance: 13.0
click at [1293, 628] on input at bounding box center [1284, 636] width 64 height 21
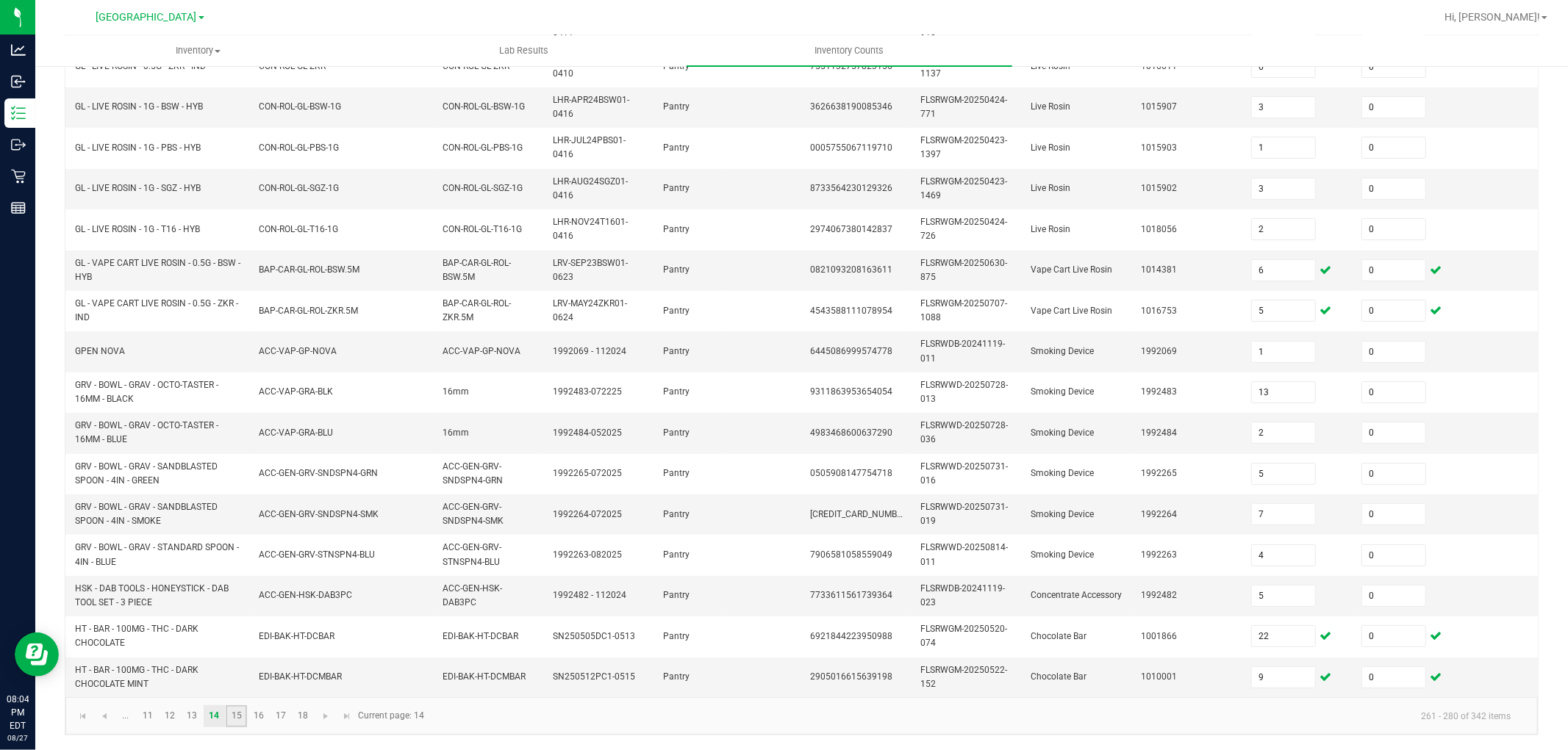
click at [238, 716] on link "15" at bounding box center [236, 717] width 21 height 22
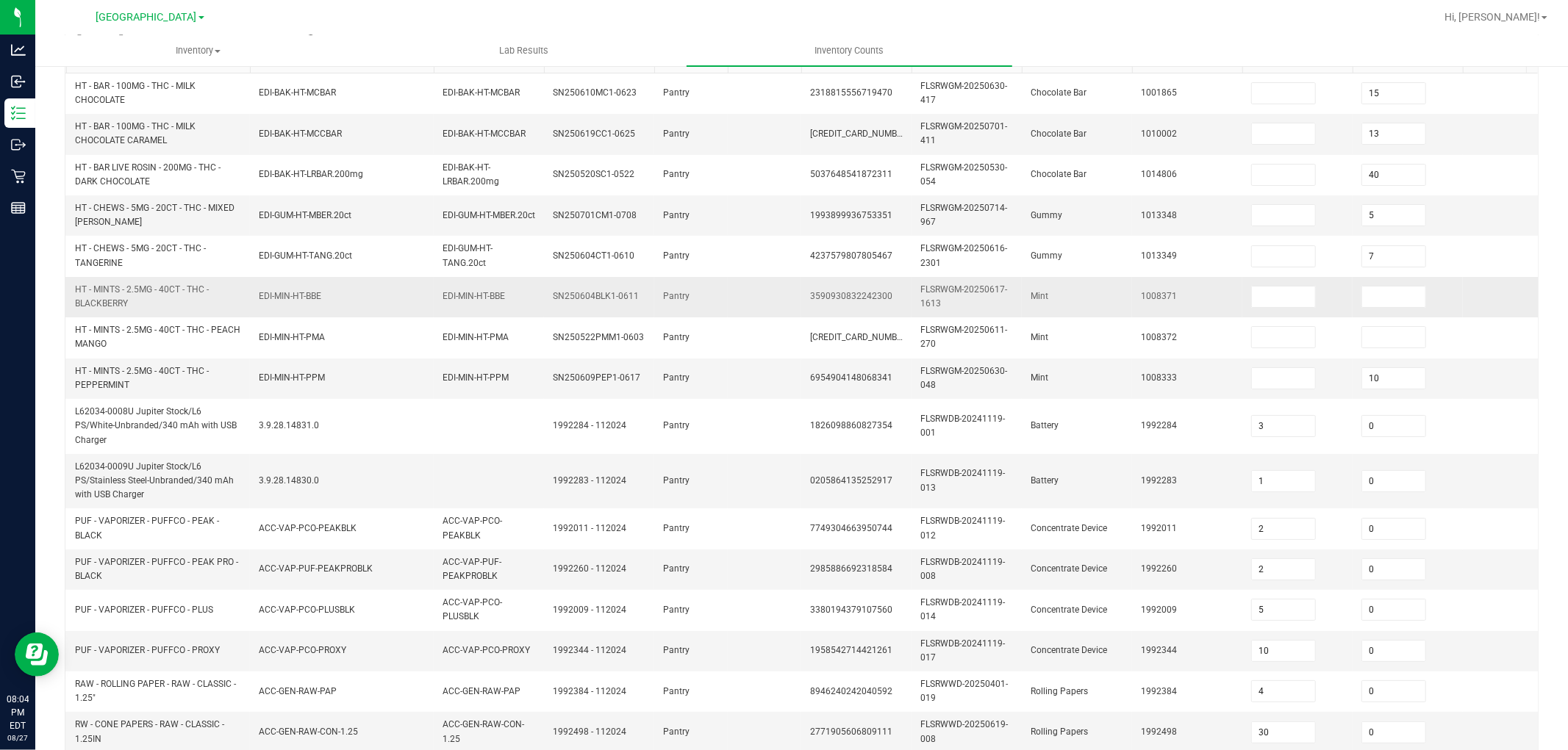
scroll to position [41, 0]
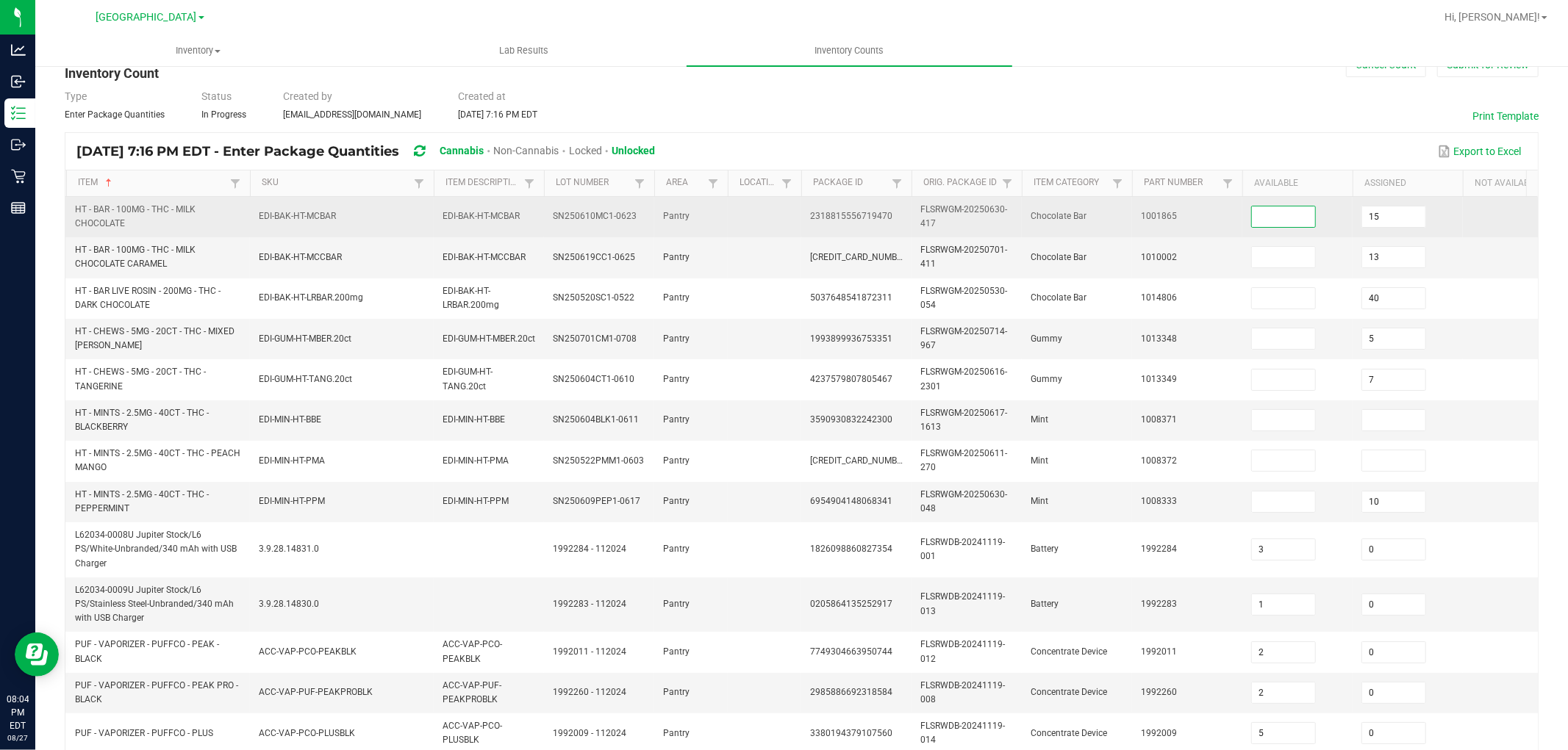
click at [1283, 215] on input at bounding box center [1284, 217] width 64 height 21
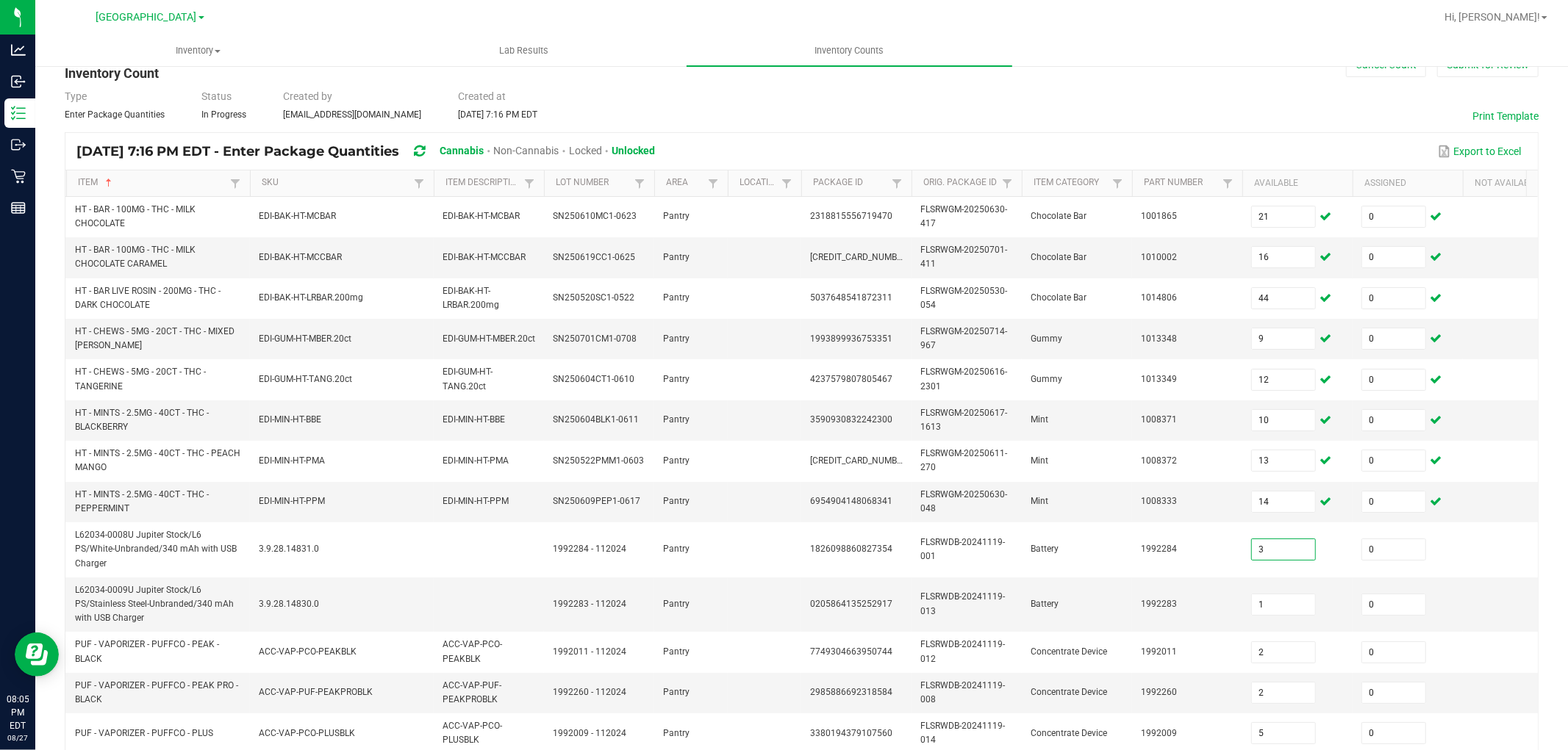
click at [1239, 111] on div "Type Enter Package Quantities Status In Progress Created by [EMAIL_ADDRESS][DOM…" at bounding box center [802, 105] width 1474 height 32
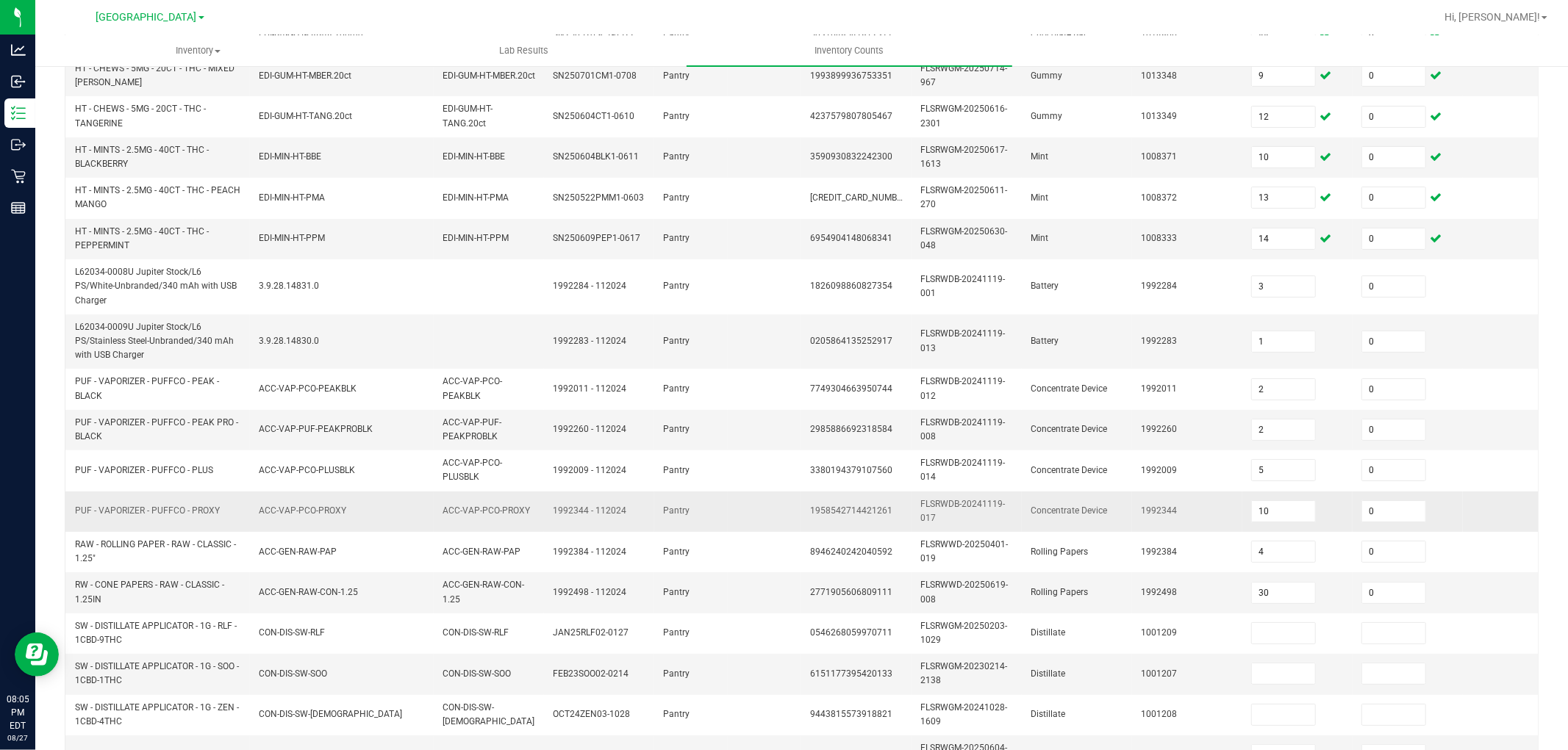
scroll to position [368, 0]
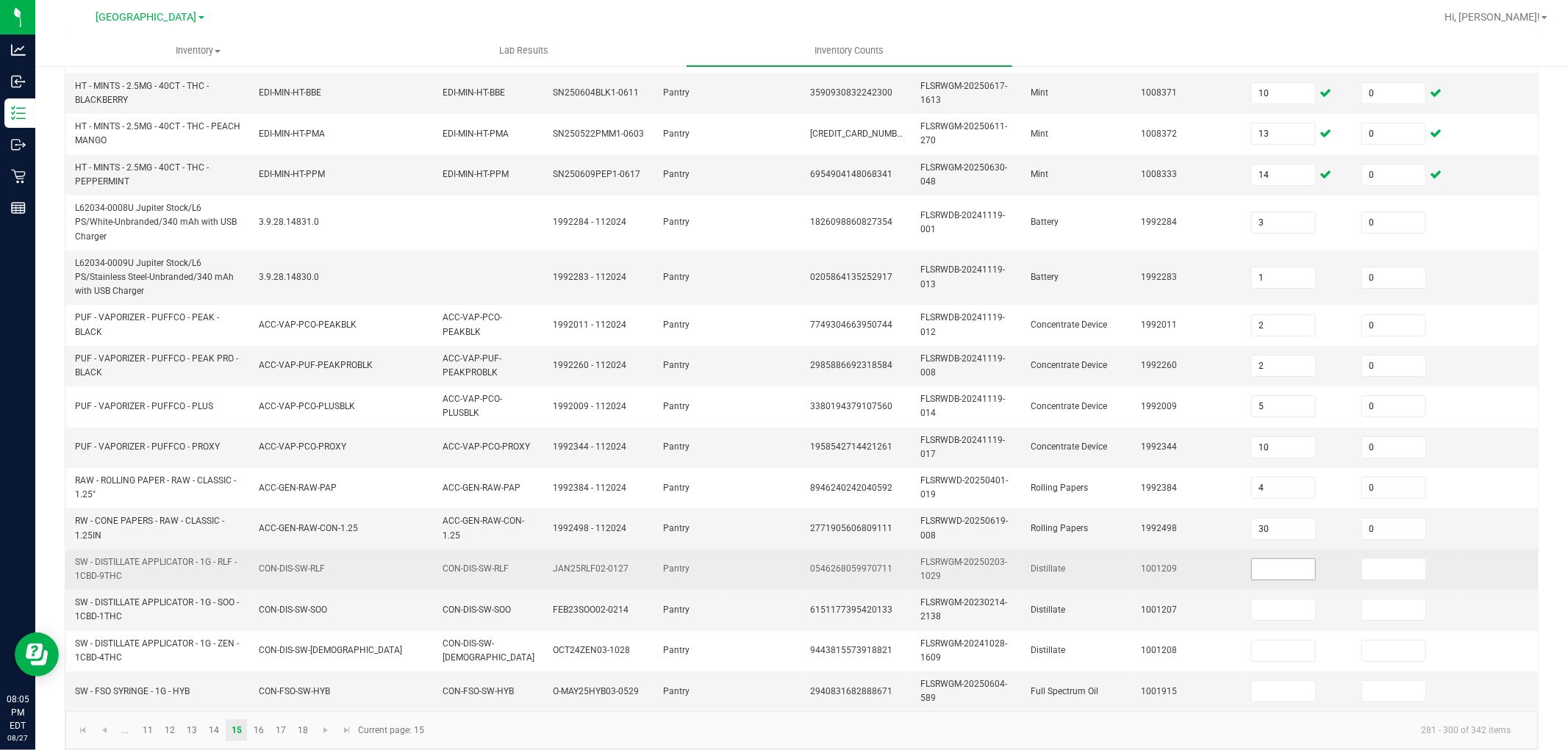
click at [1295, 560] on input at bounding box center [1284, 570] width 64 height 21
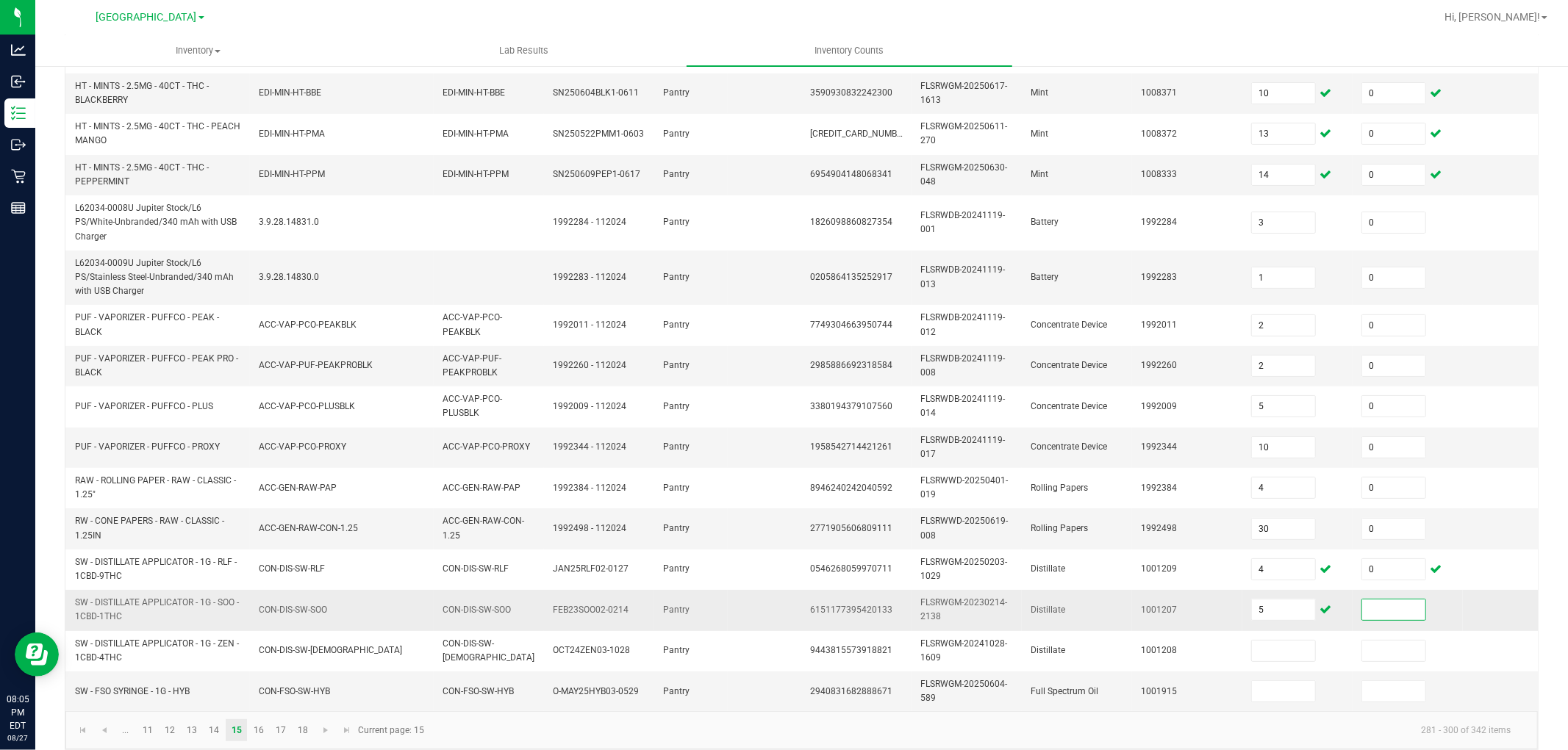
click at [1383, 603] on input at bounding box center [1394, 610] width 64 height 21
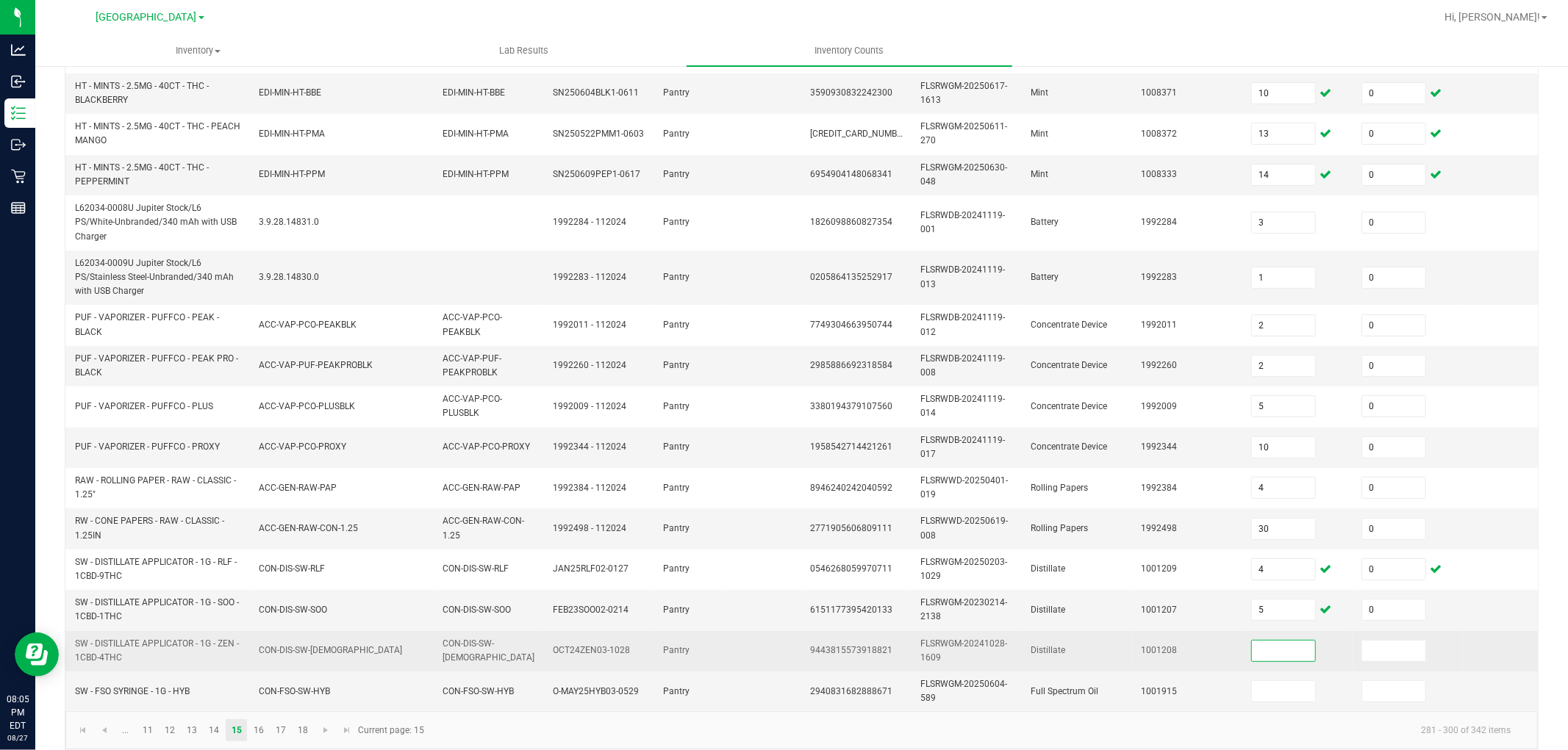
click at [1266, 641] on input at bounding box center [1284, 651] width 64 height 21
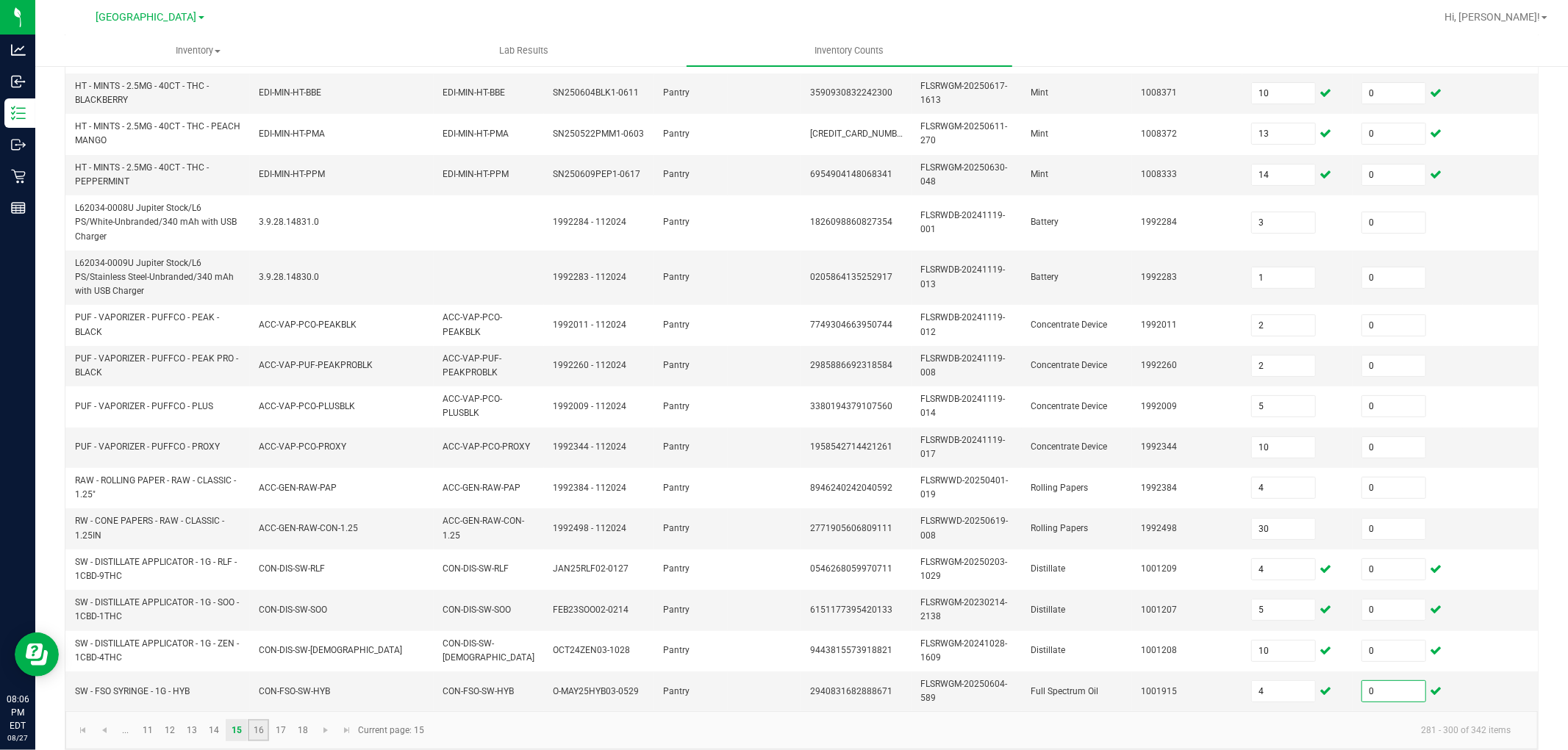
click at [260, 725] on link "16" at bounding box center [258, 731] width 21 height 22
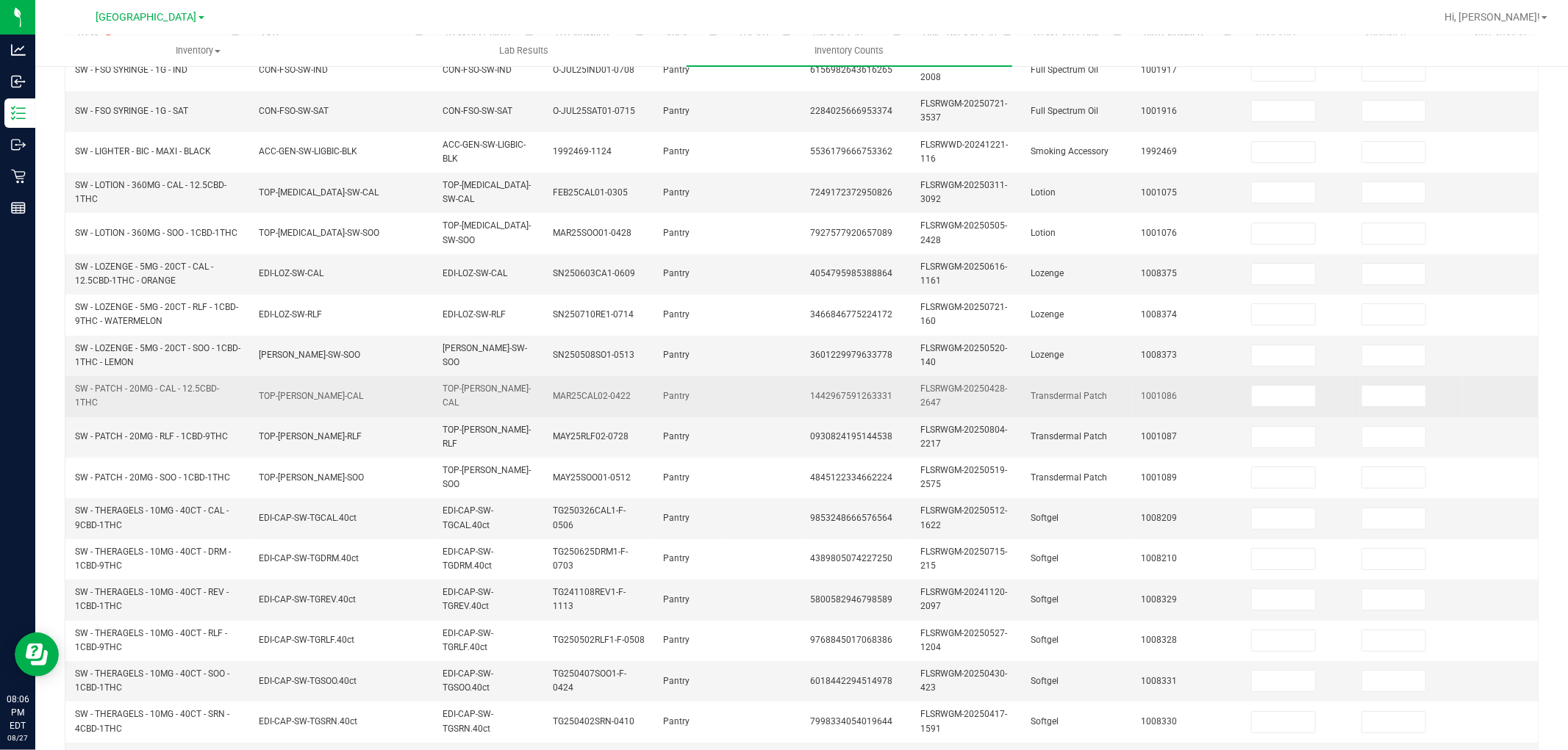
scroll to position [0, 0]
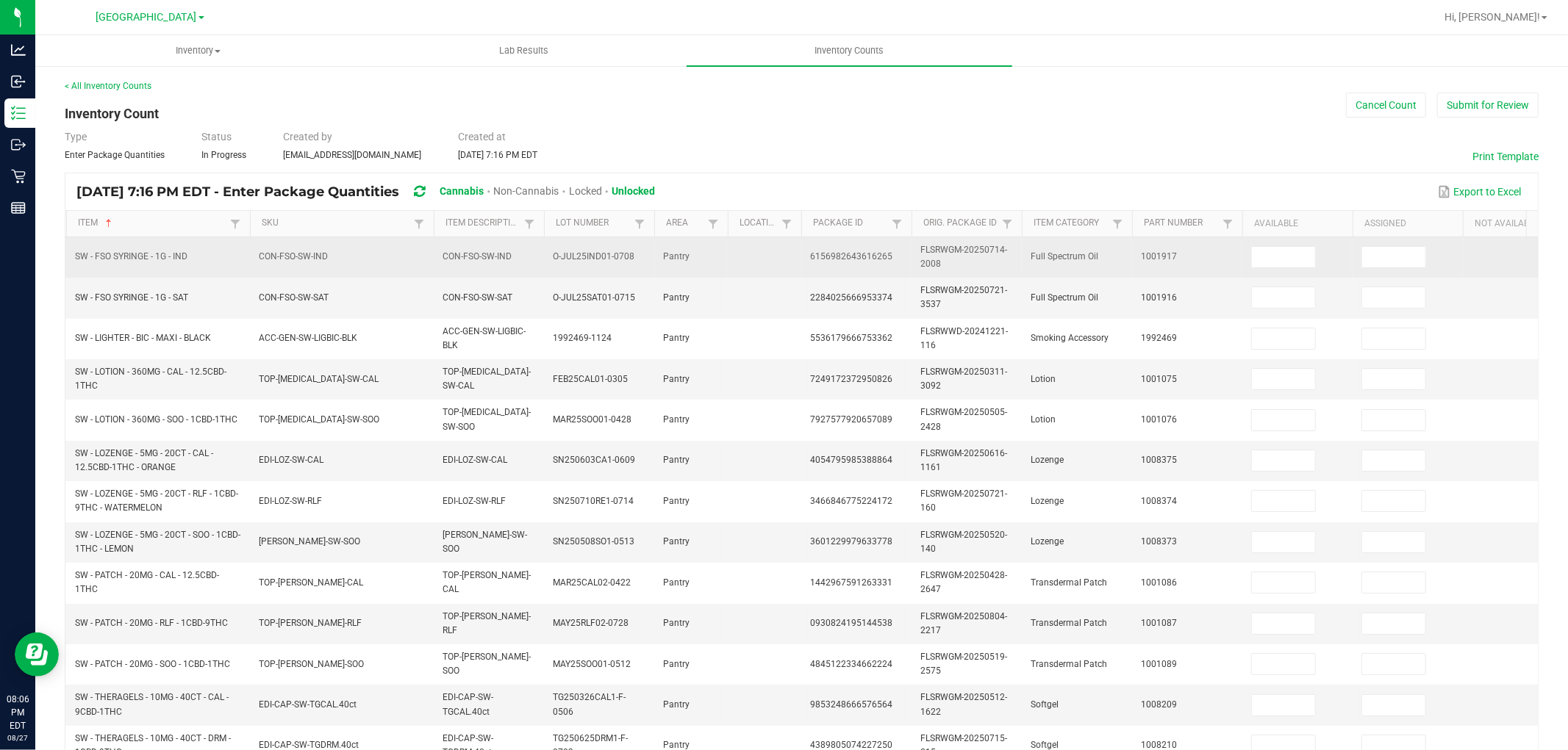
click at [1274, 242] on td at bounding box center [1297, 258] width 110 height 41
click at [1276, 247] on input at bounding box center [1284, 257] width 64 height 21
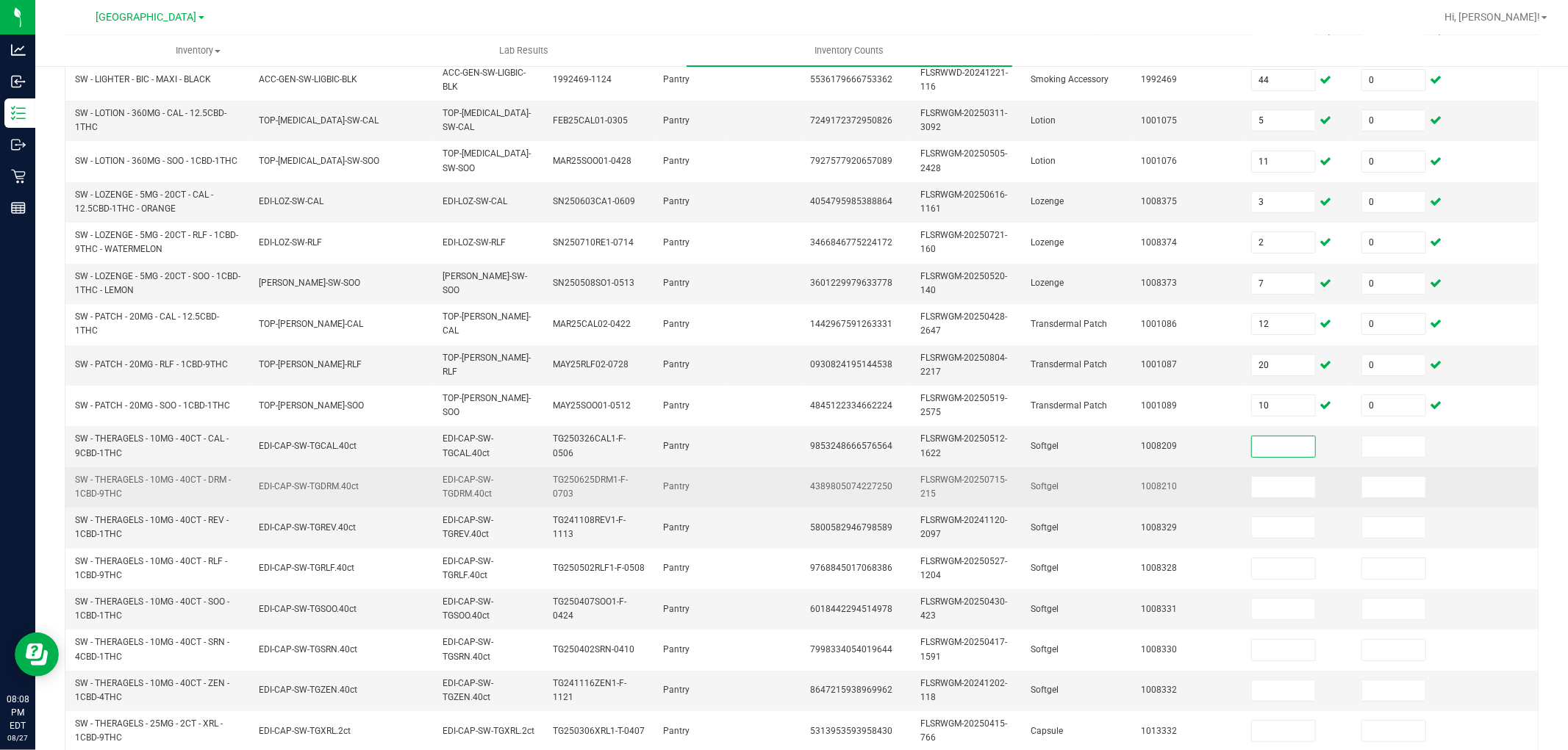
scroll to position [368, 0]
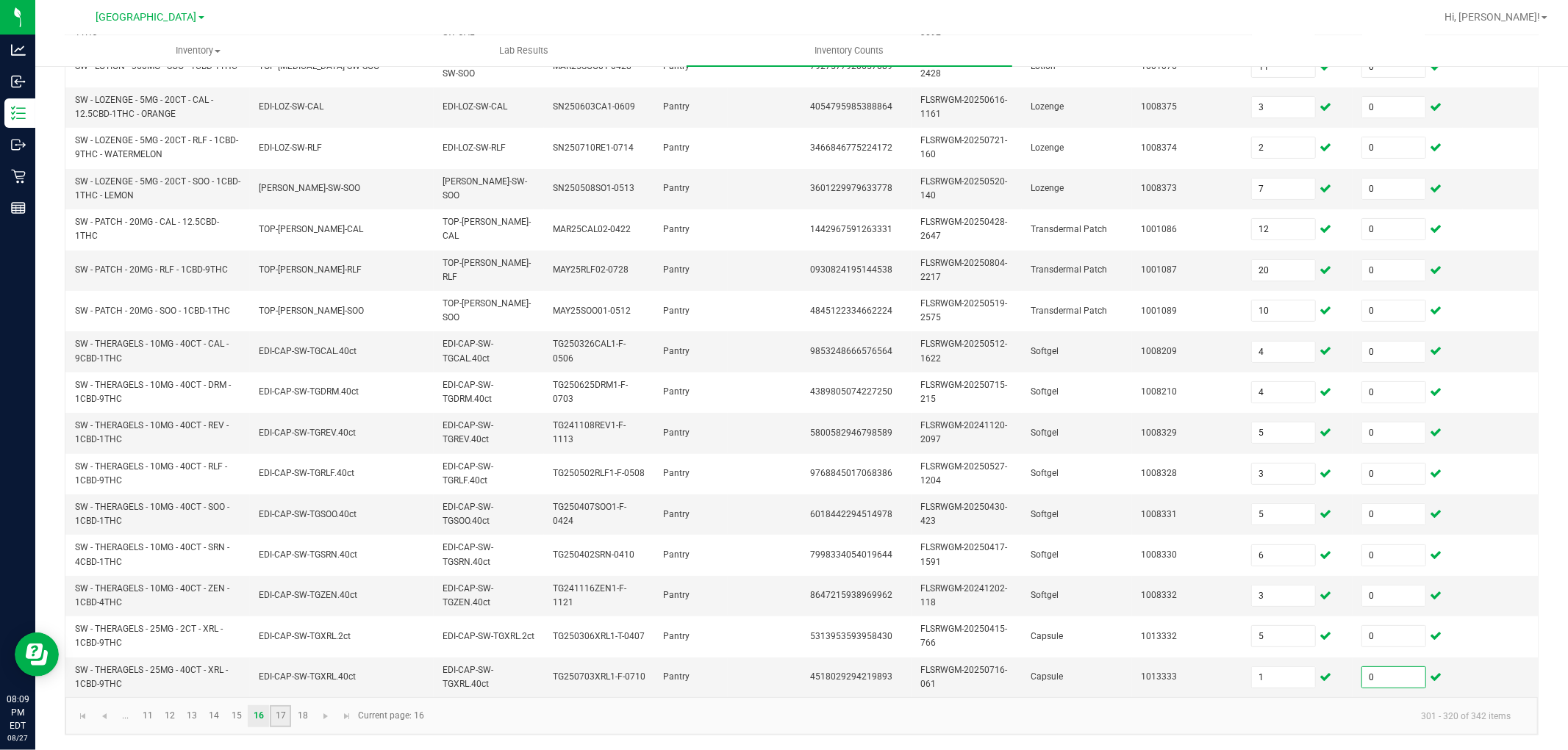
click at [273, 721] on link "17" at bounding box center [280, 717] width 21 height 22
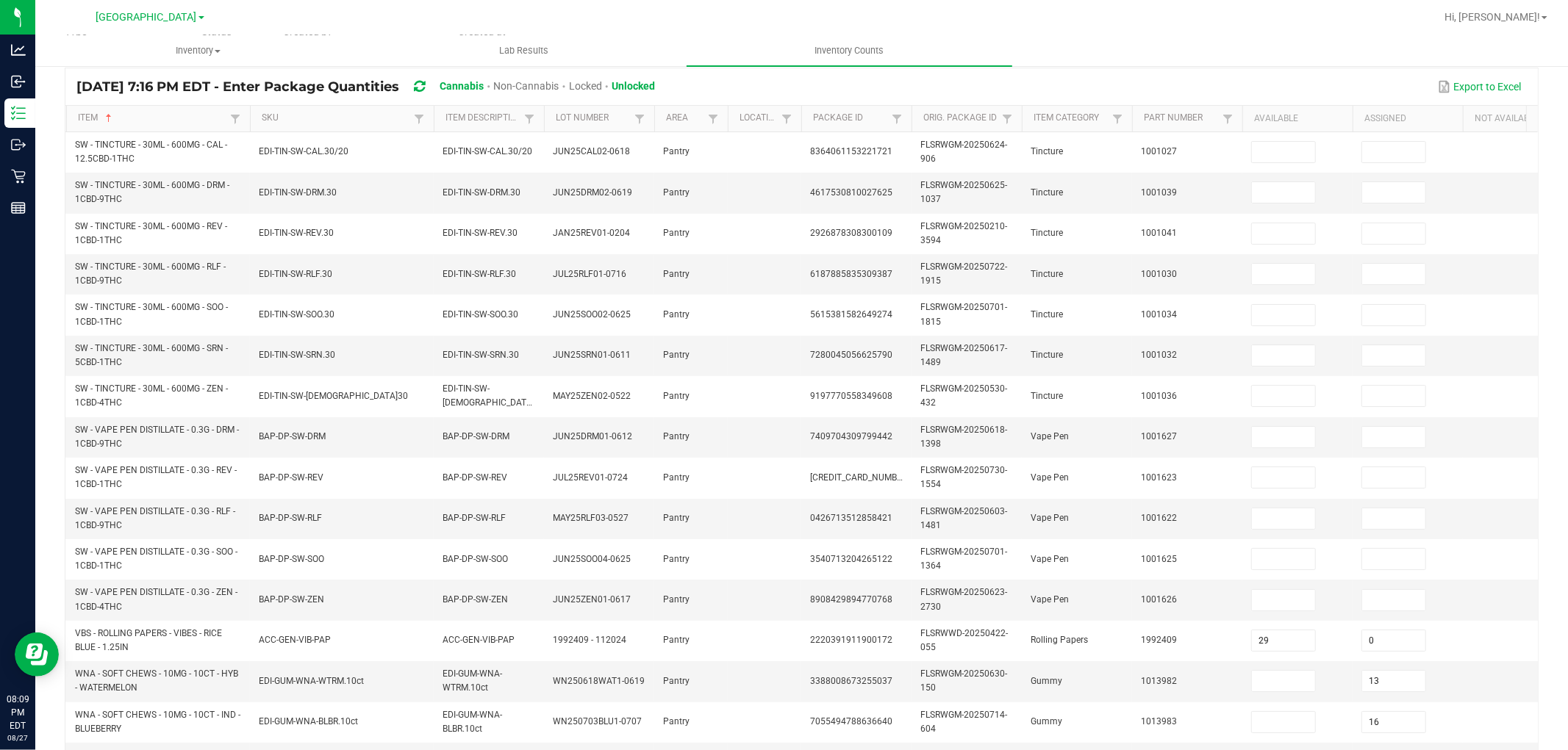
scroll to position [0, 0]
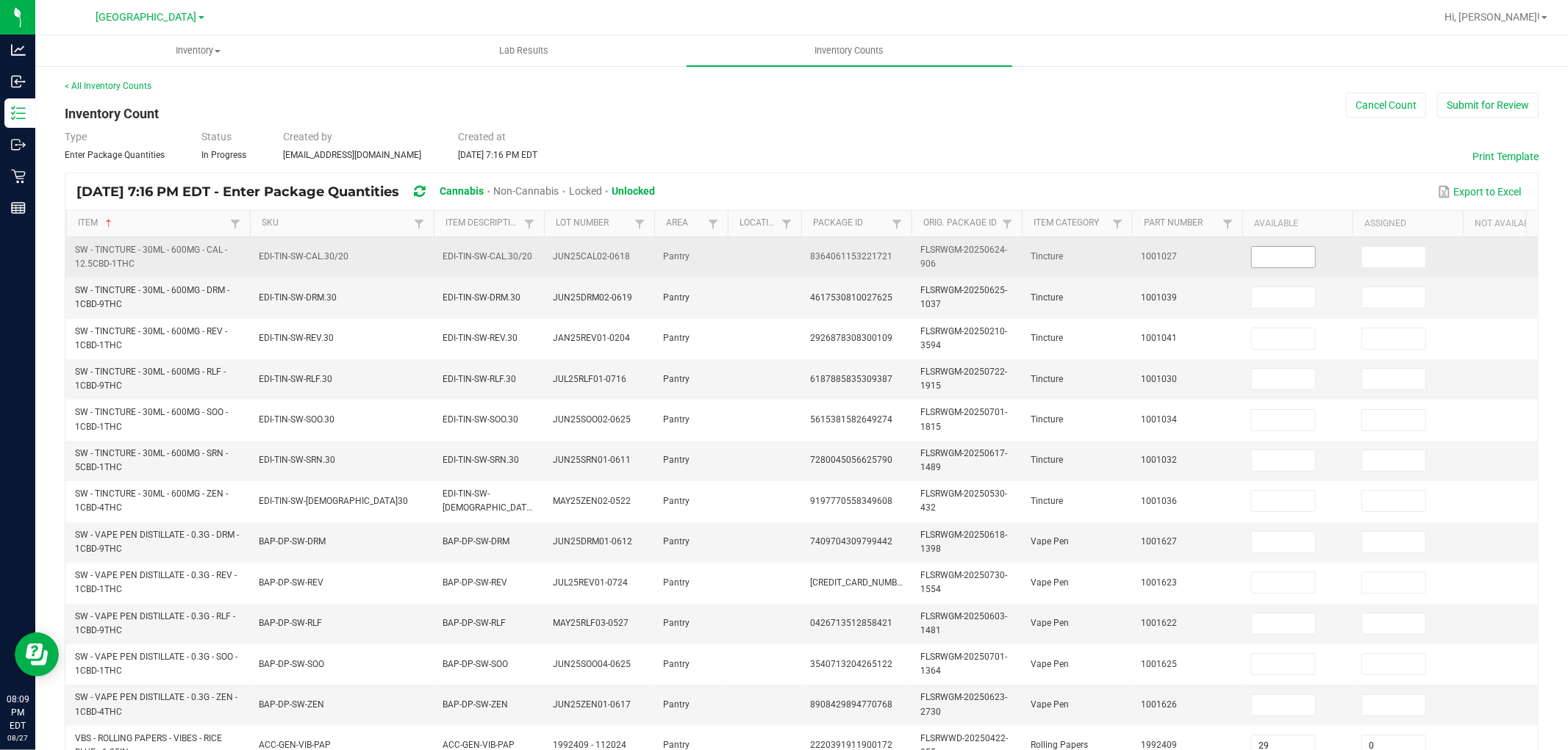
click at [1273, 260] on input at bounding box center [1284, 257] width 64 height 21
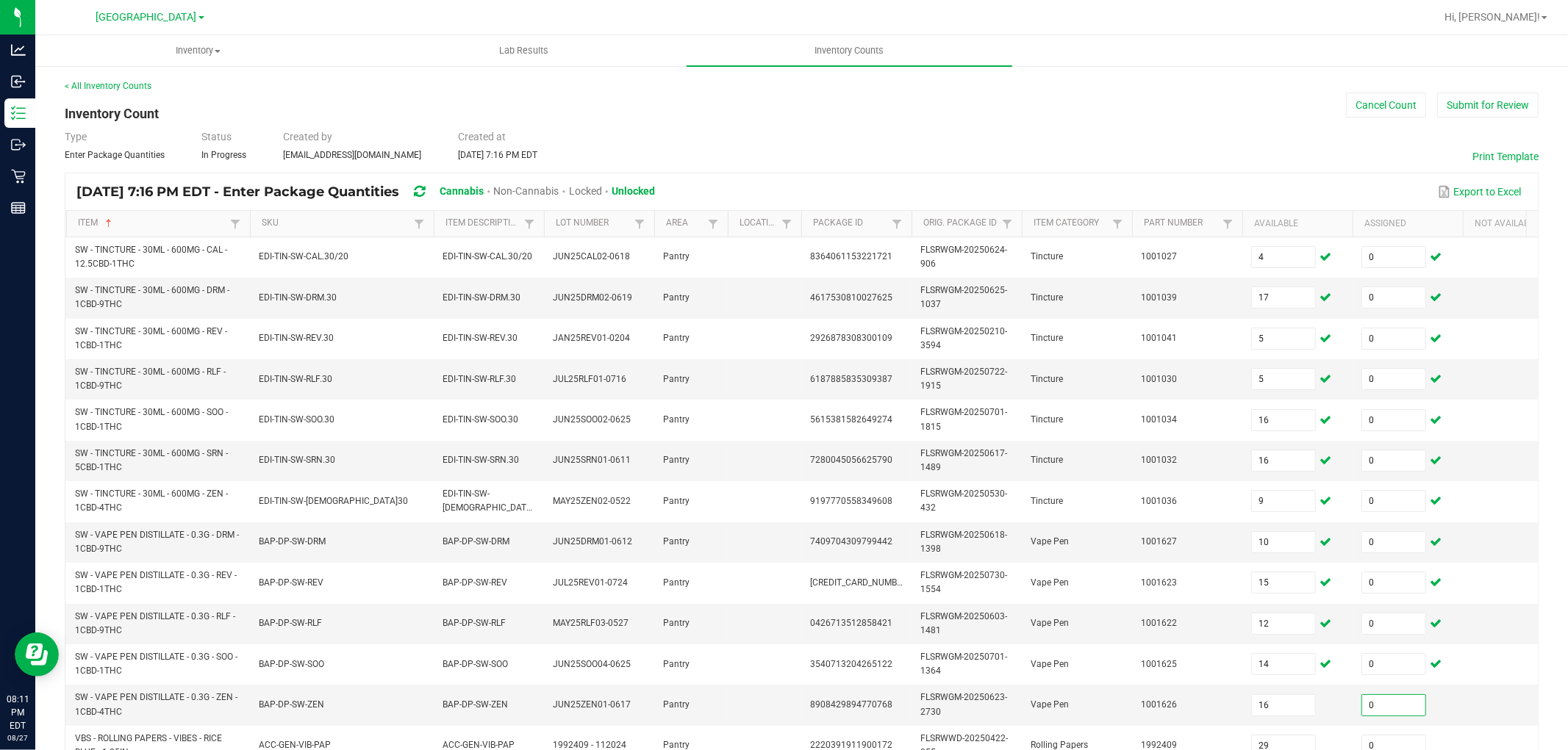
scroll to position [6, 0]
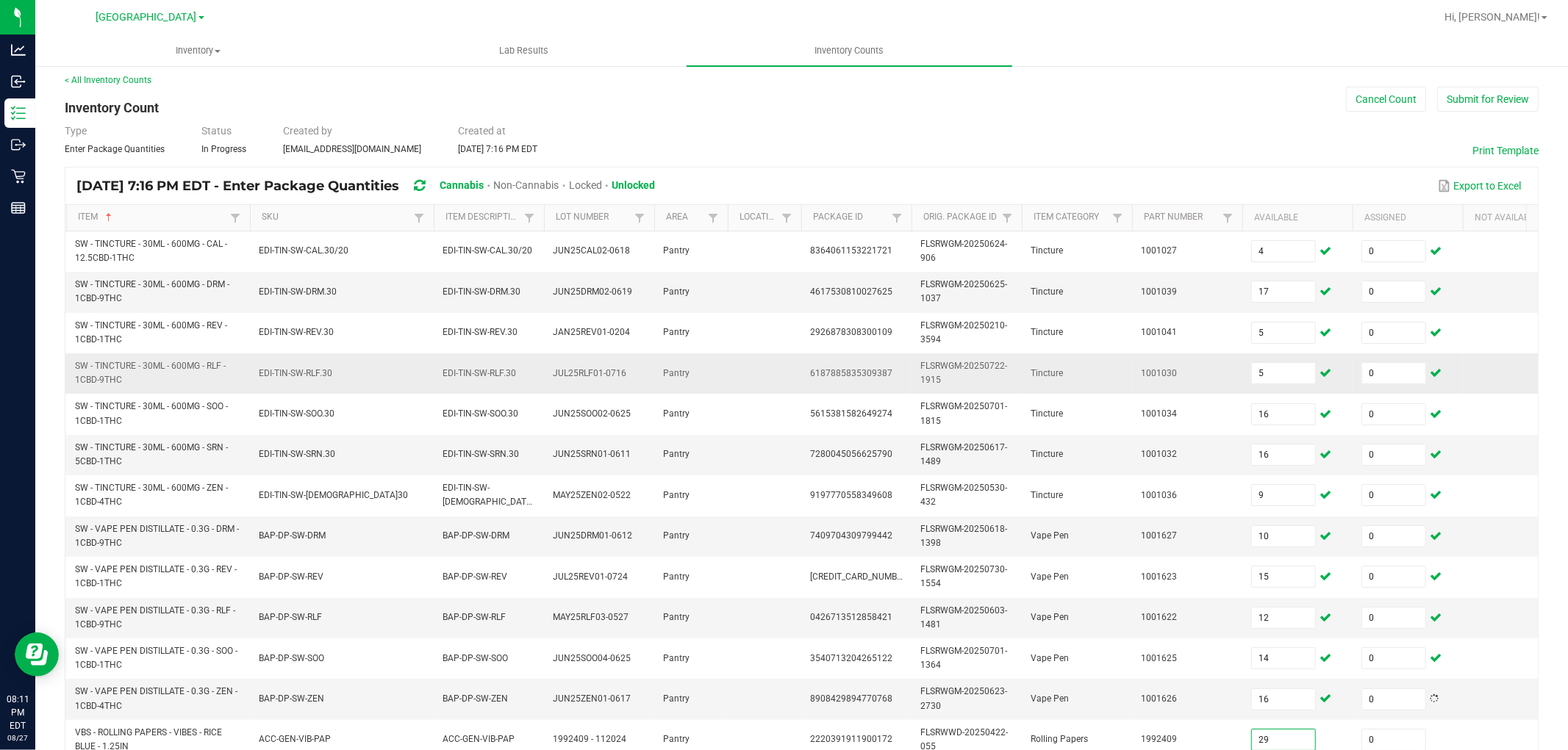
click at [1496, 378] on td at bounding box center [1518, 374] width 110 height 41
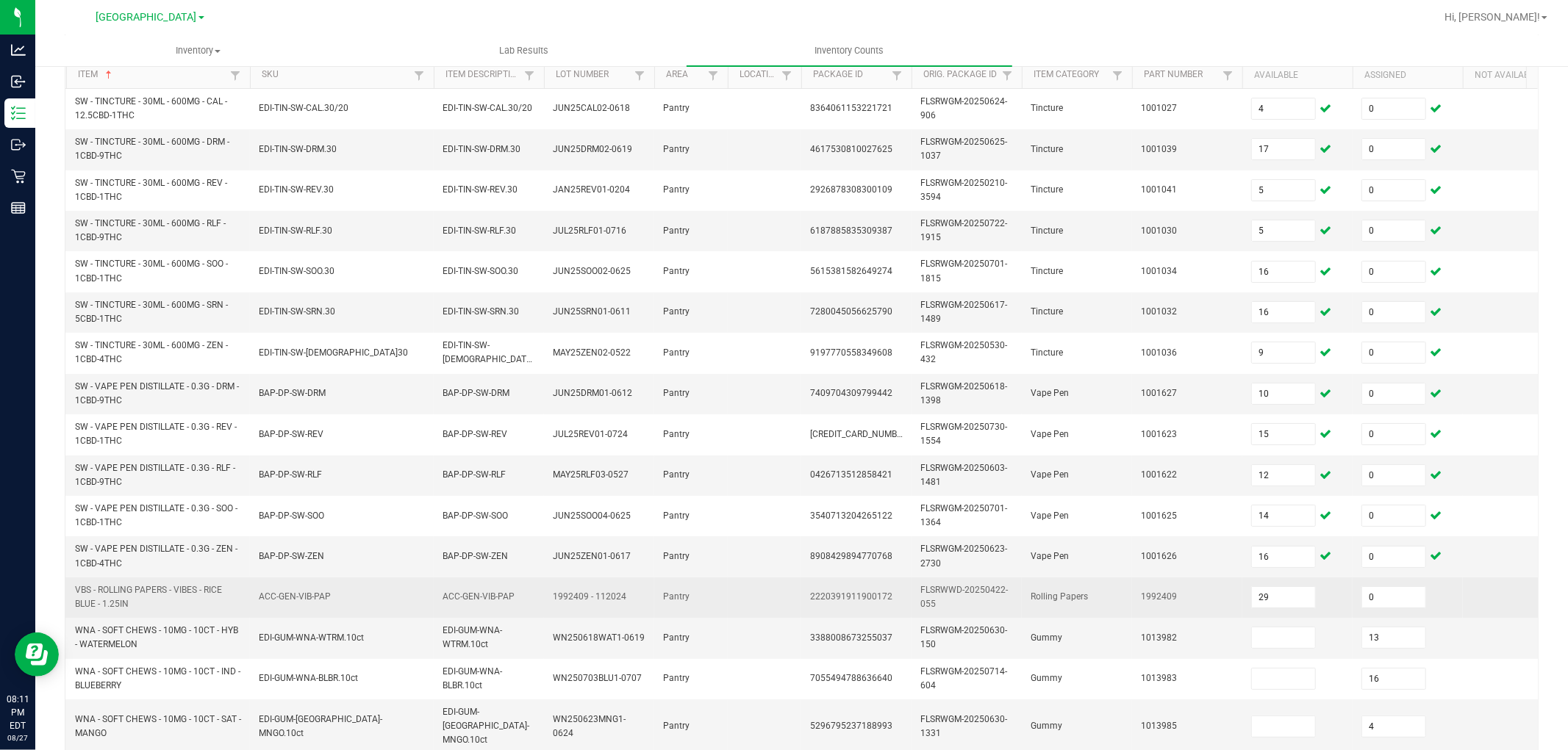
scroll to position [381, 0]
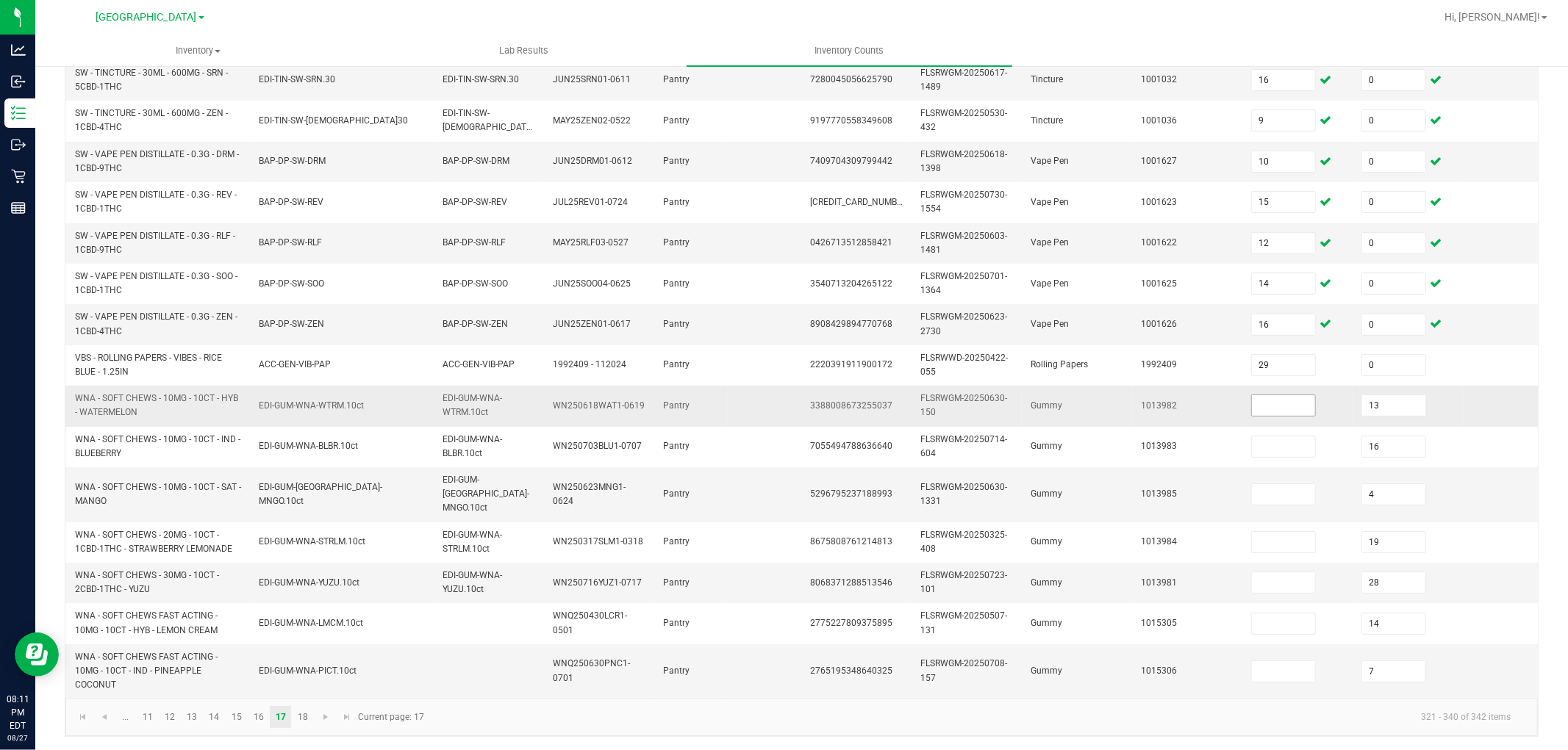
click at [1279, 399] on input at bounding box center [1284, 406] width 64 height 21
click at [305, 709] on link "18" at bounding box center [302, 718] width 21 height 22
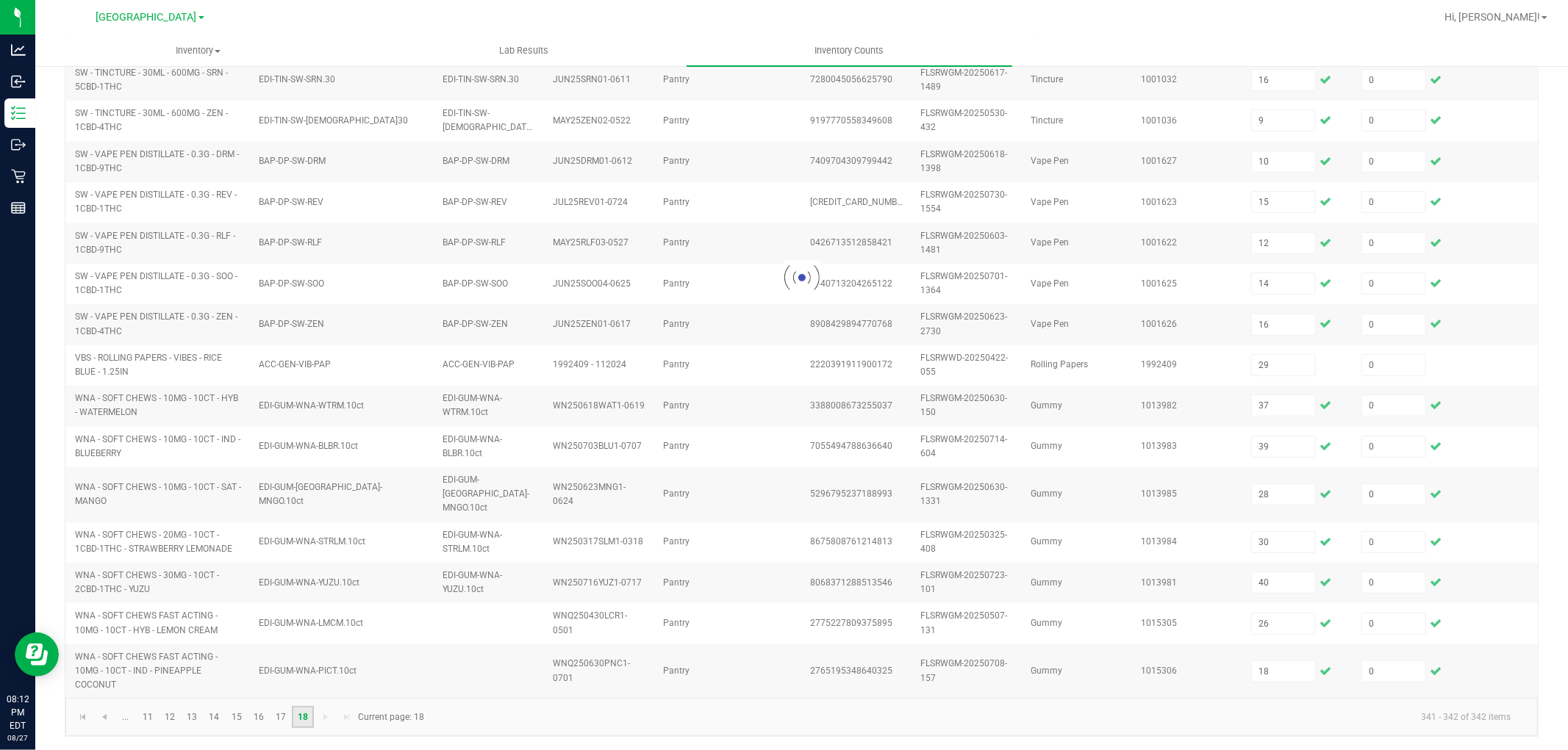
scroll to position [0, 0]
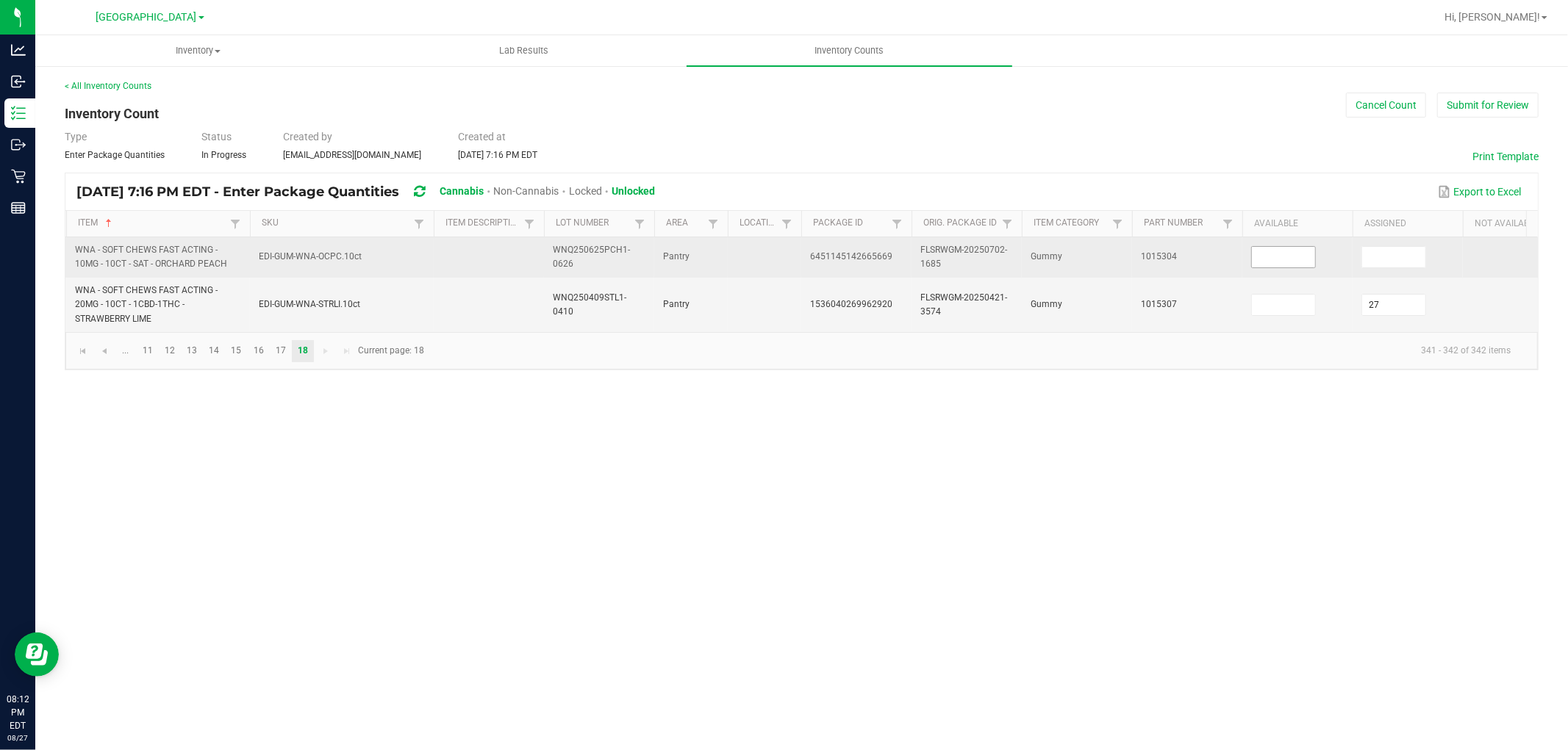
click at [1289, 259] on input at bounding box center [1284, 257] width 64 height 21
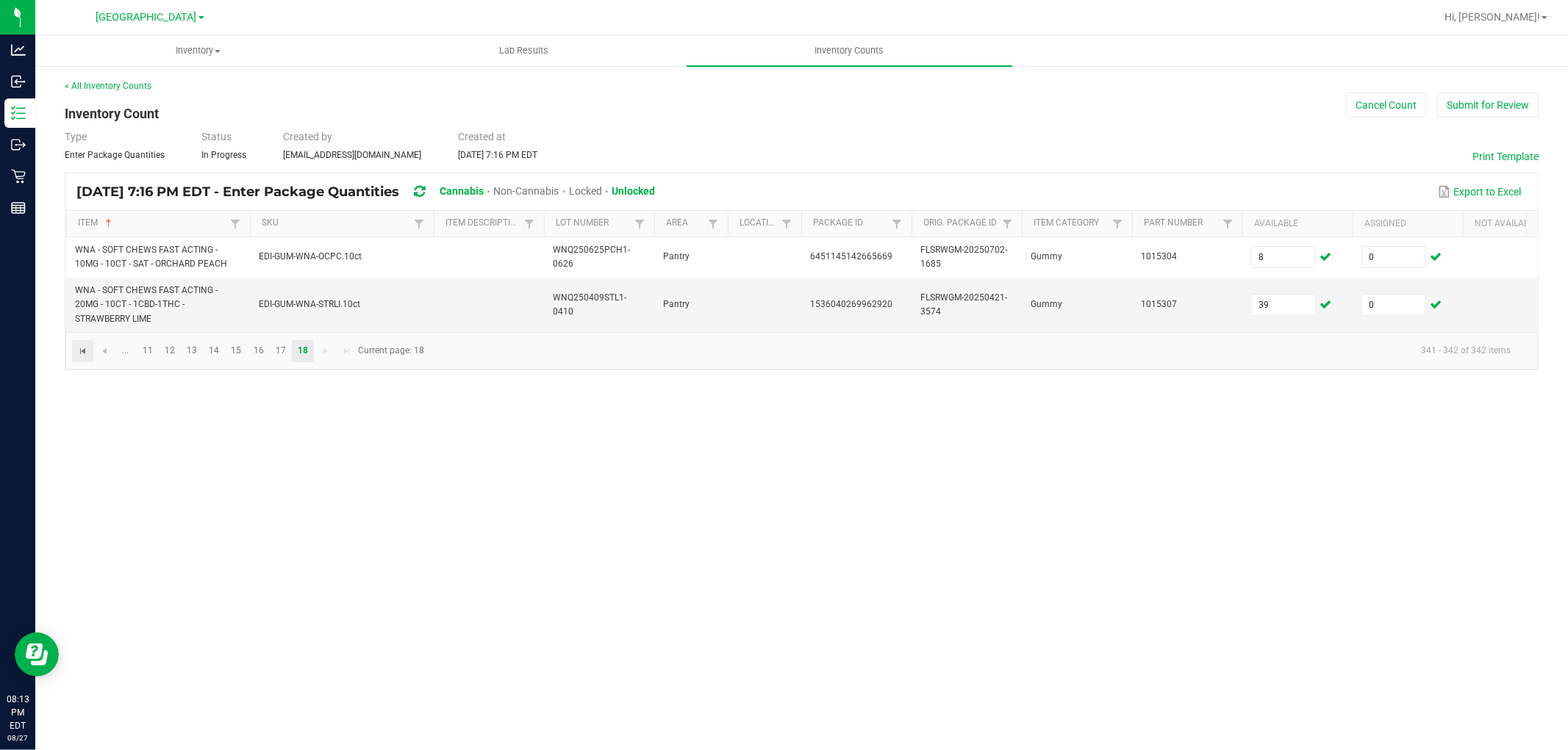
click at [85, 357] on span "Go to the first page" at bounding box center [83, 351] width 12 height 12
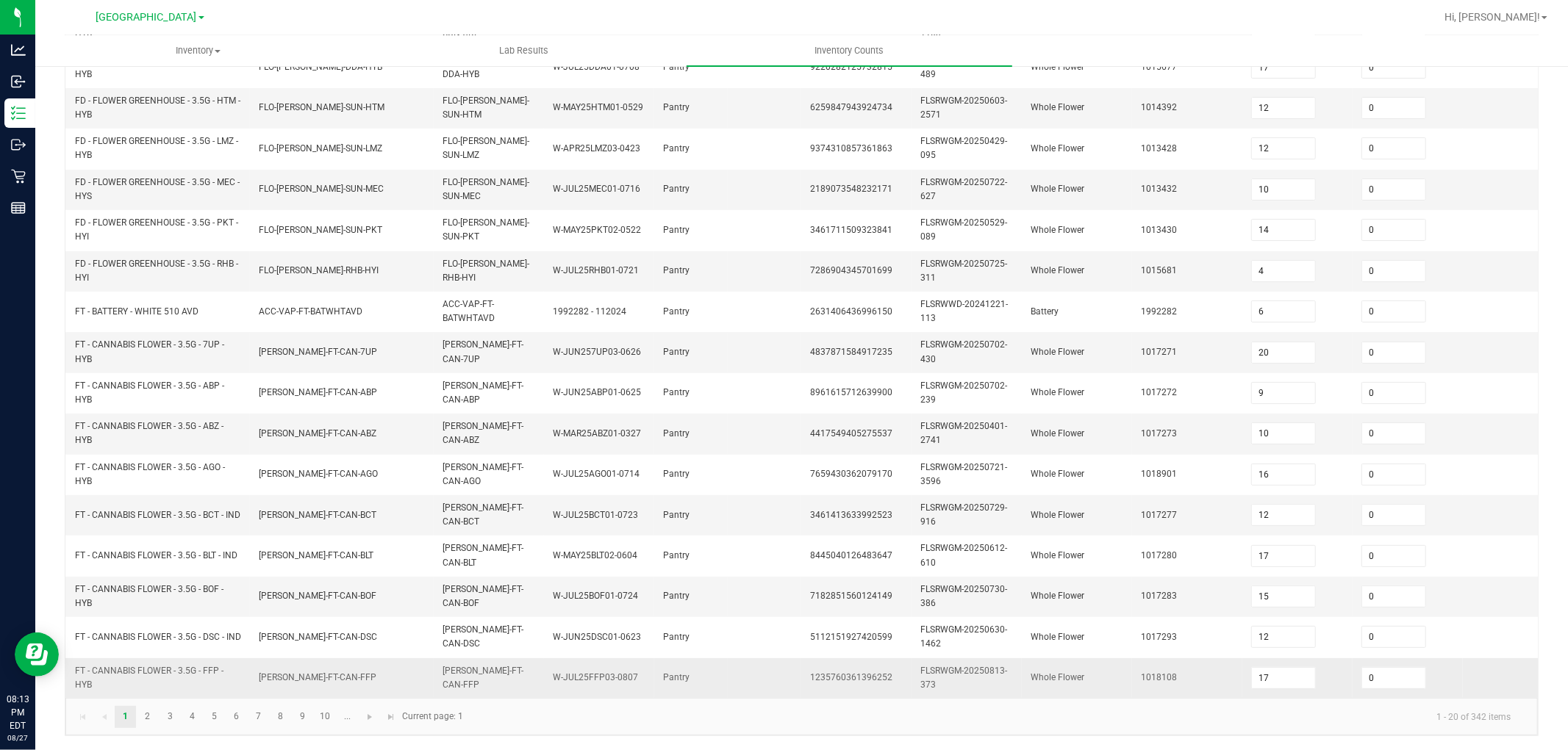
scroll to position [368, 0]
click at [143, 718] on link "2" at bounding box center [147, 717] width 21 height 22
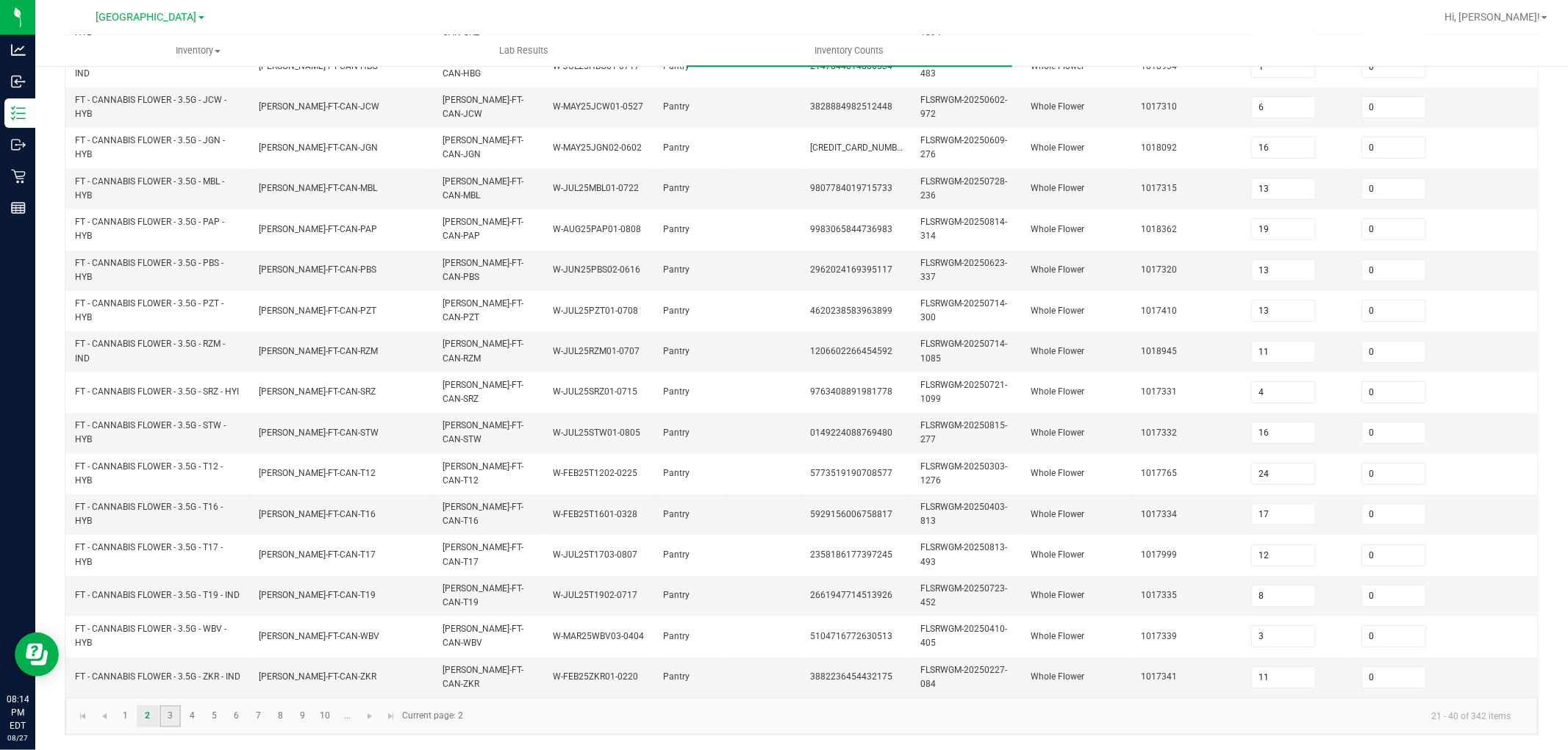
click at [172, 715] on link "3" at bounding box center [170, 717] width 21 height 22
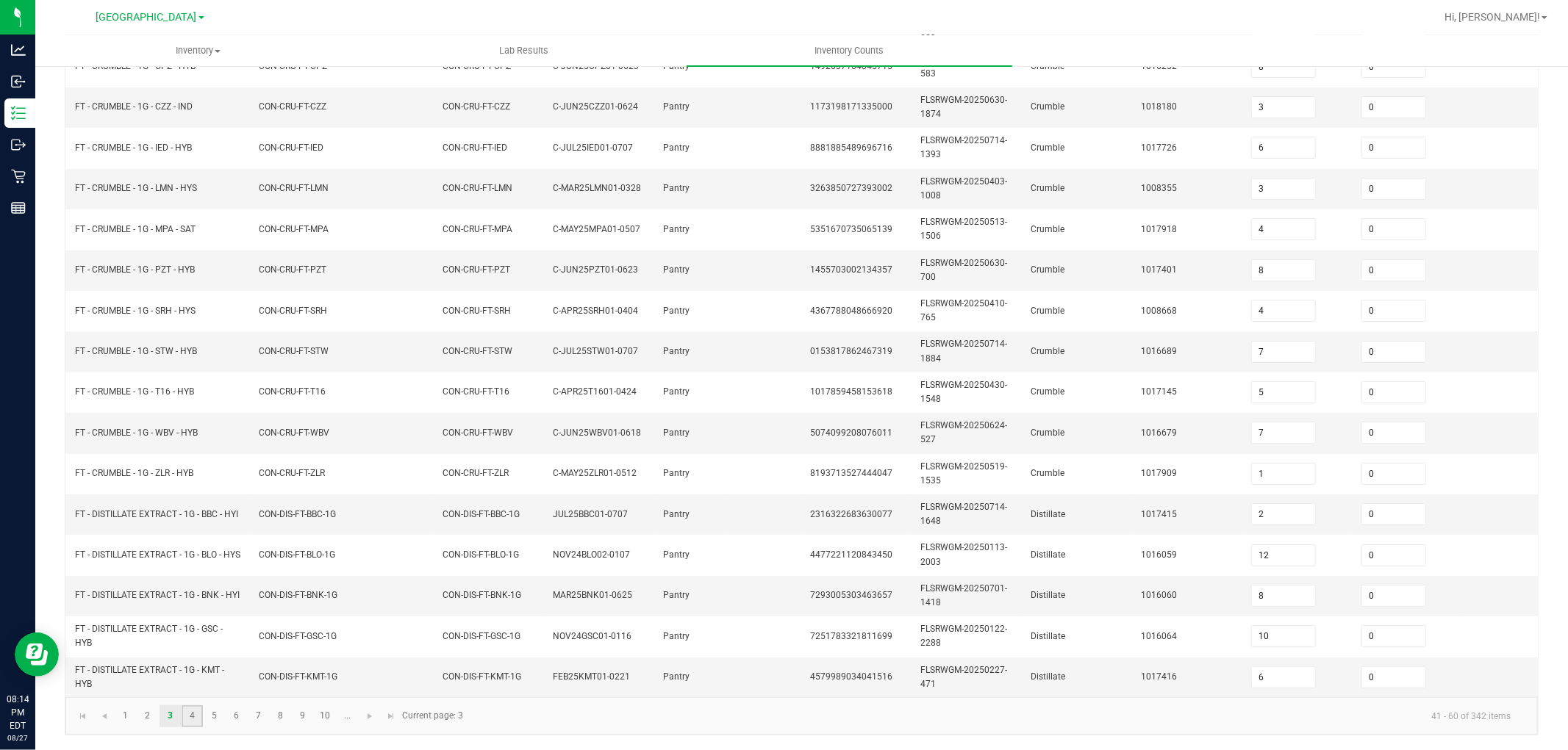
click at [193, 718] on link "4" at bounding box center [192, 717] width 21 height 22
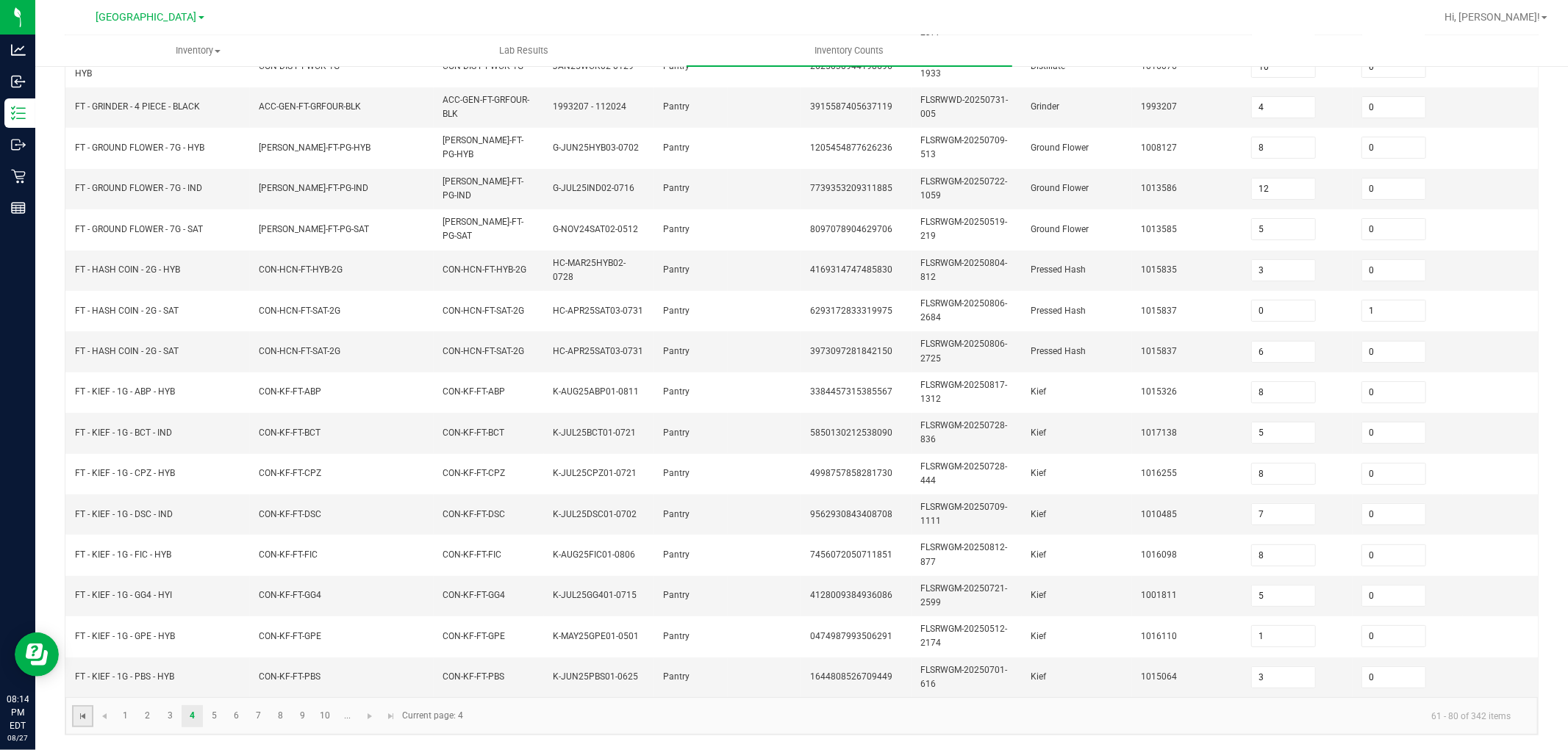
click at [79, 715] on span "Go to the first page" at bounding box center [83, 717] width 12 height 12
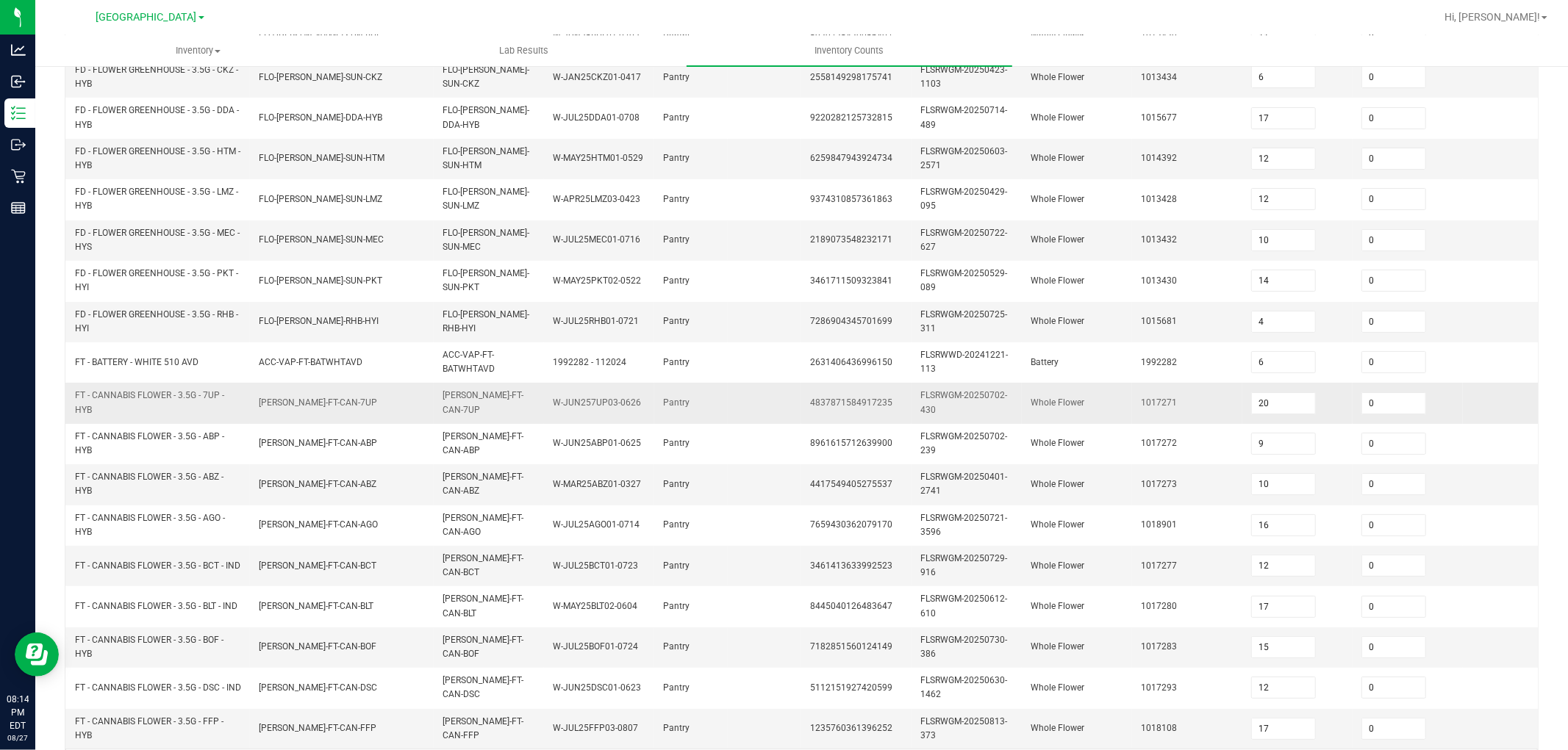
scroll to position [204, 0]
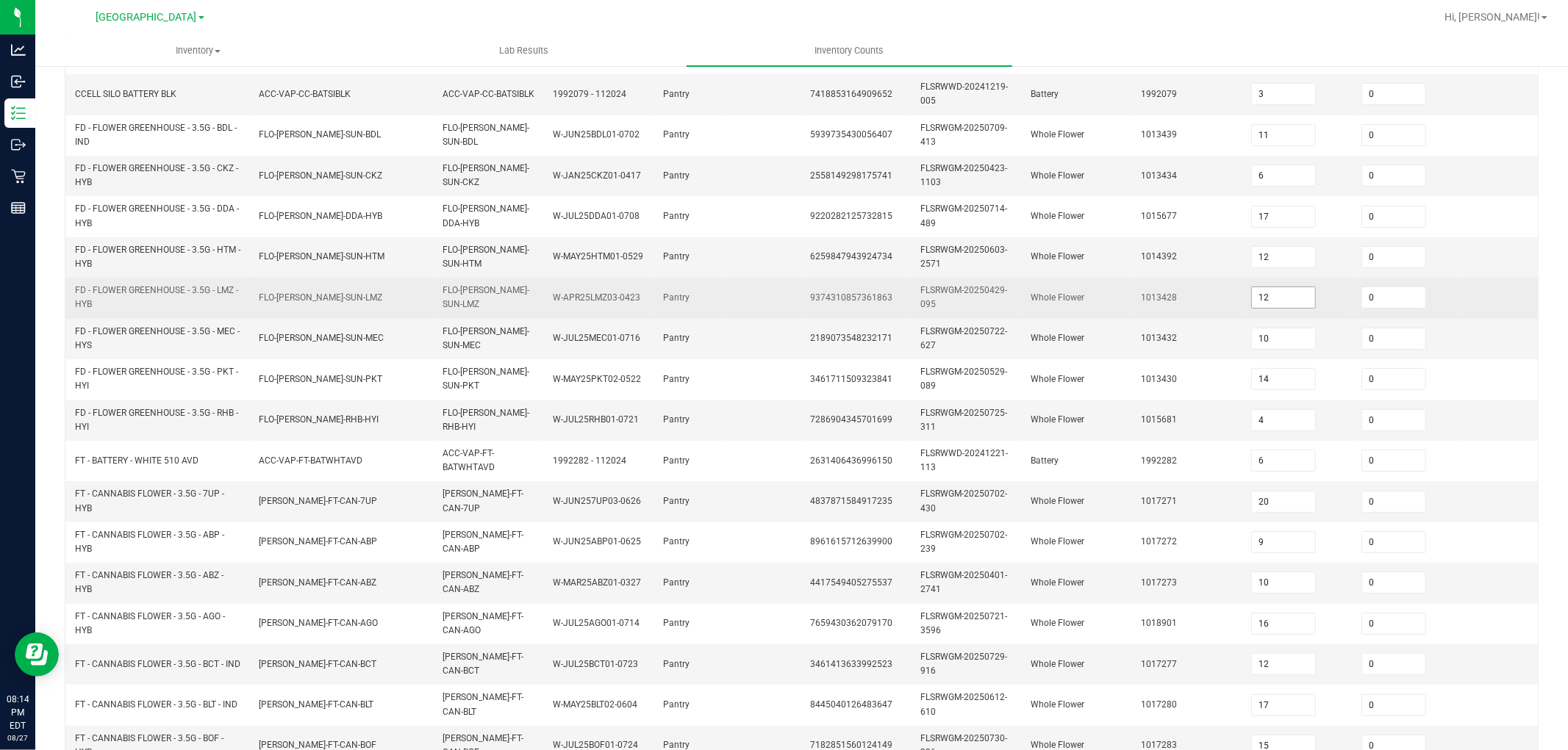
click at [1294, 294] on input "12" at bounding box center [1284, 297] width 64 height 21
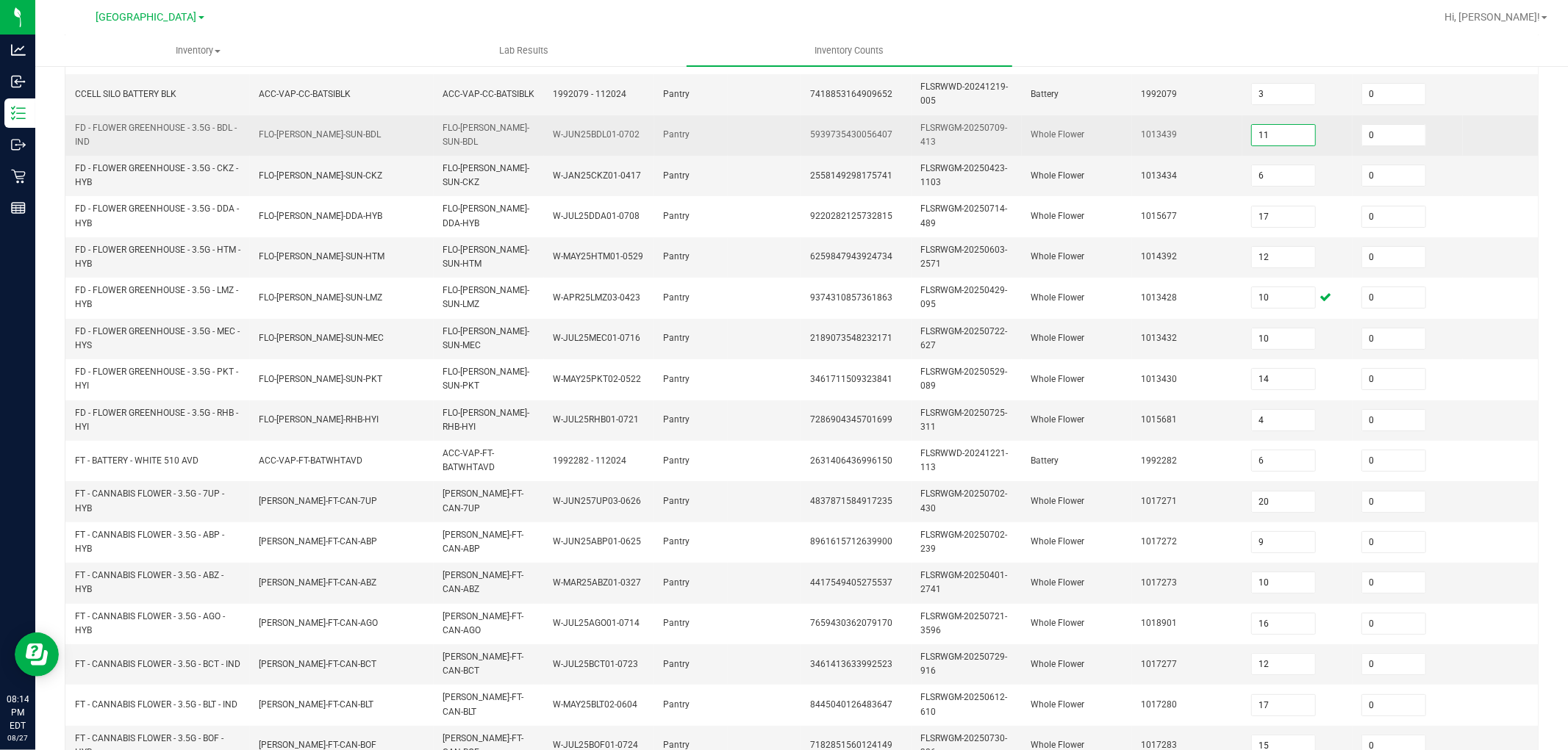
click at [1299, 140] on input "11" at bounding box center [1284, 135] width 64 height 21
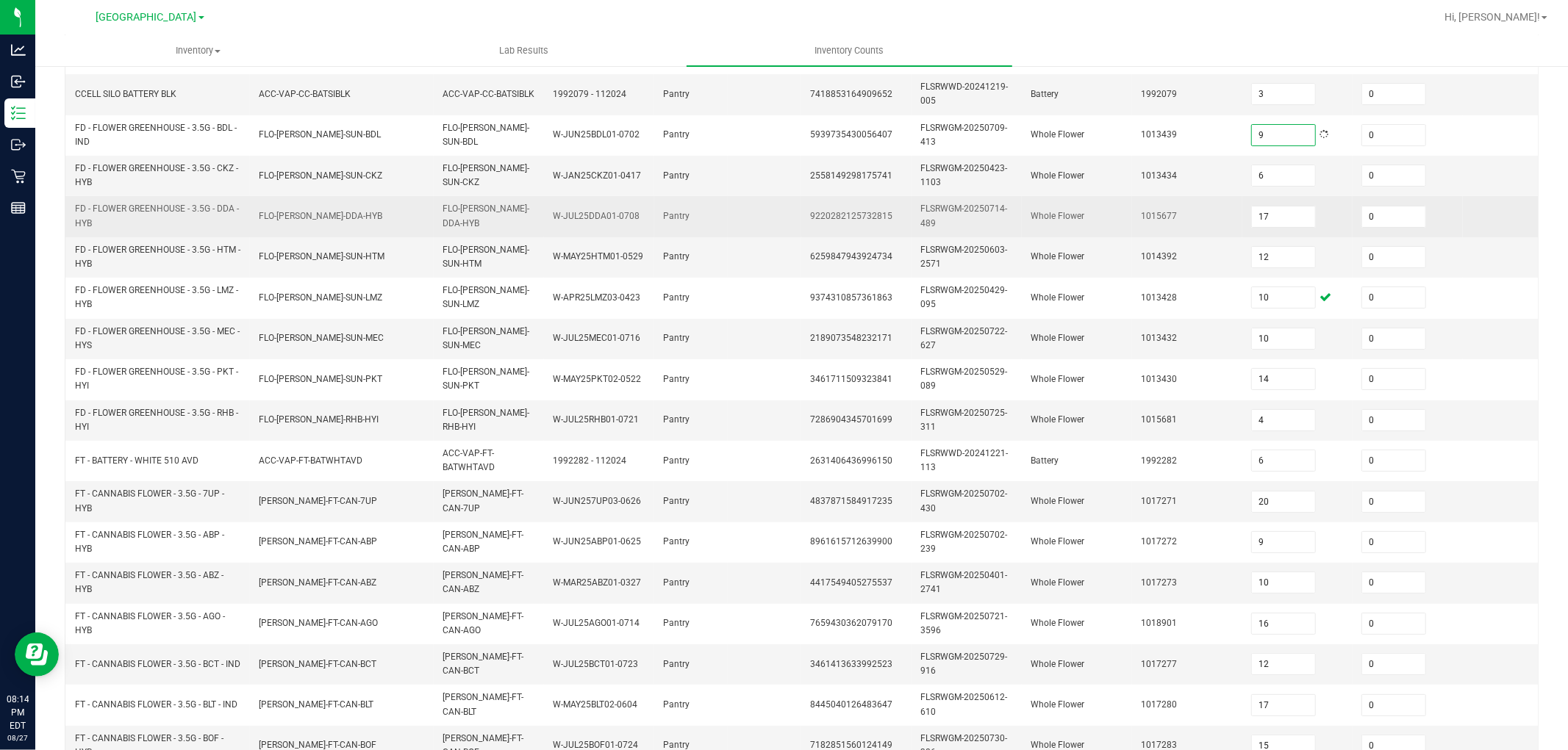
click at [1448, 210] on td "0" at bounding box center [1408, 216] width 110 height 41
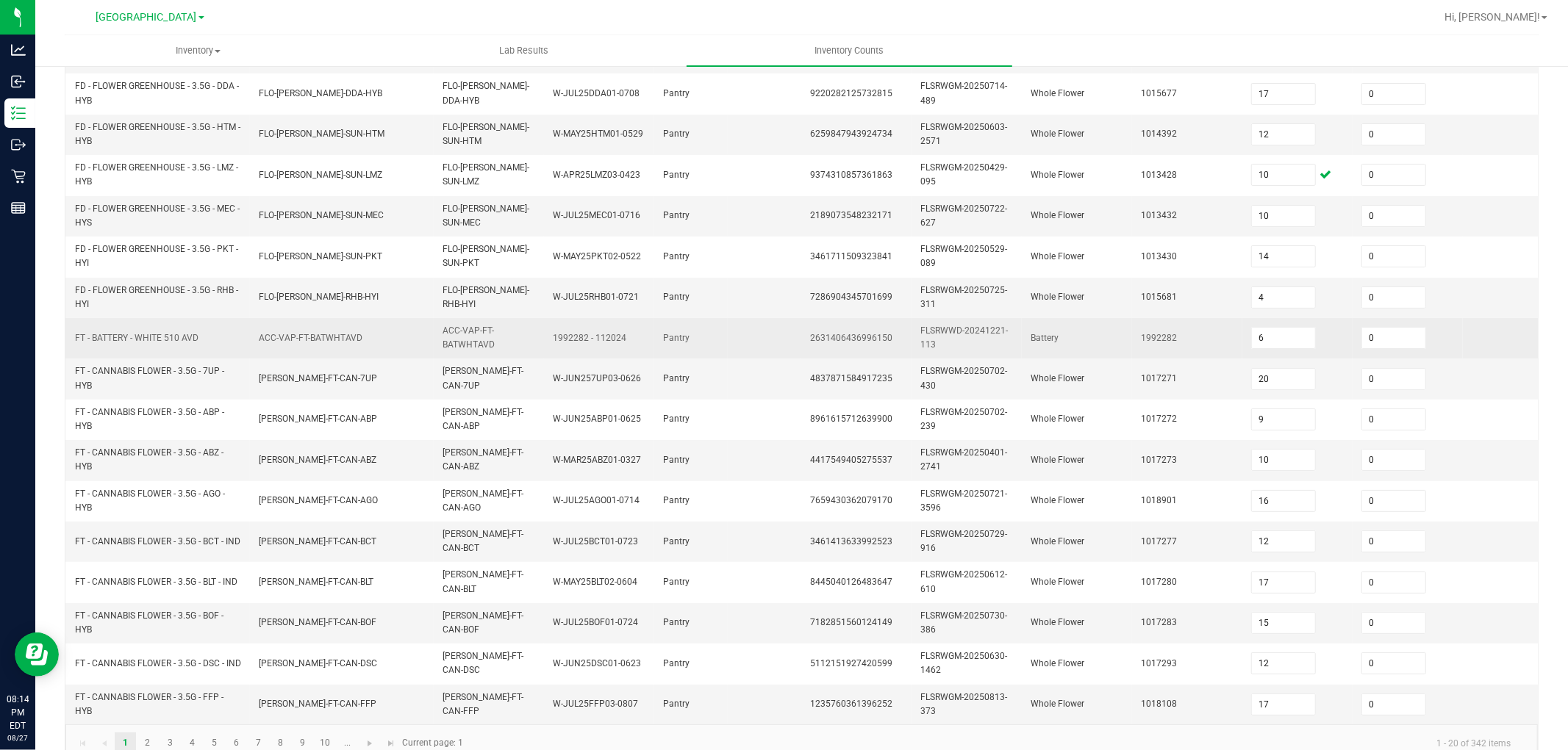
scroll to position [368, 0]
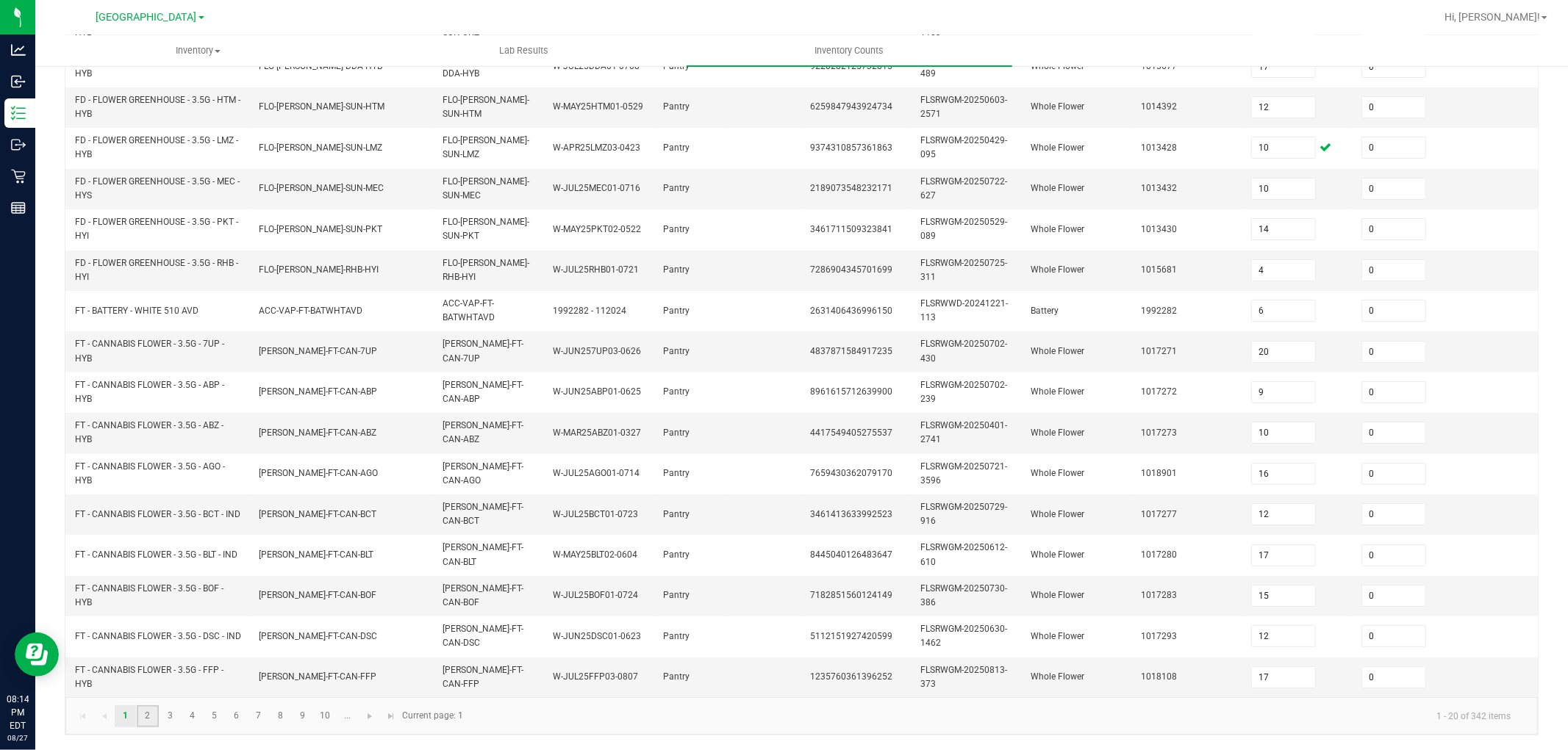
click at [145, 716] on link "2" at bounding box center [147, 717] width 21 height 22
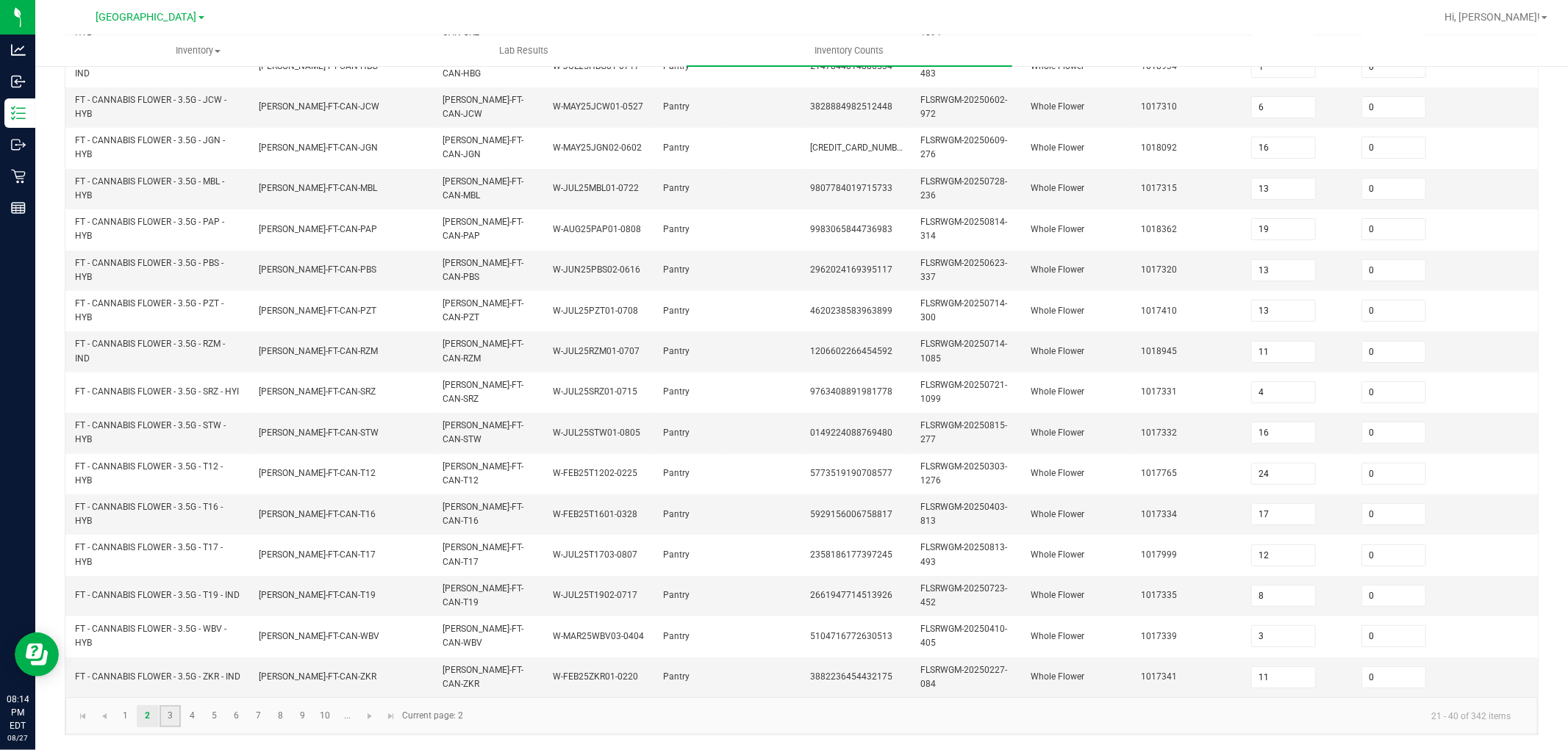
click at [177, 721] on link "3" at bounding box center [170, 717] width 21 height 22
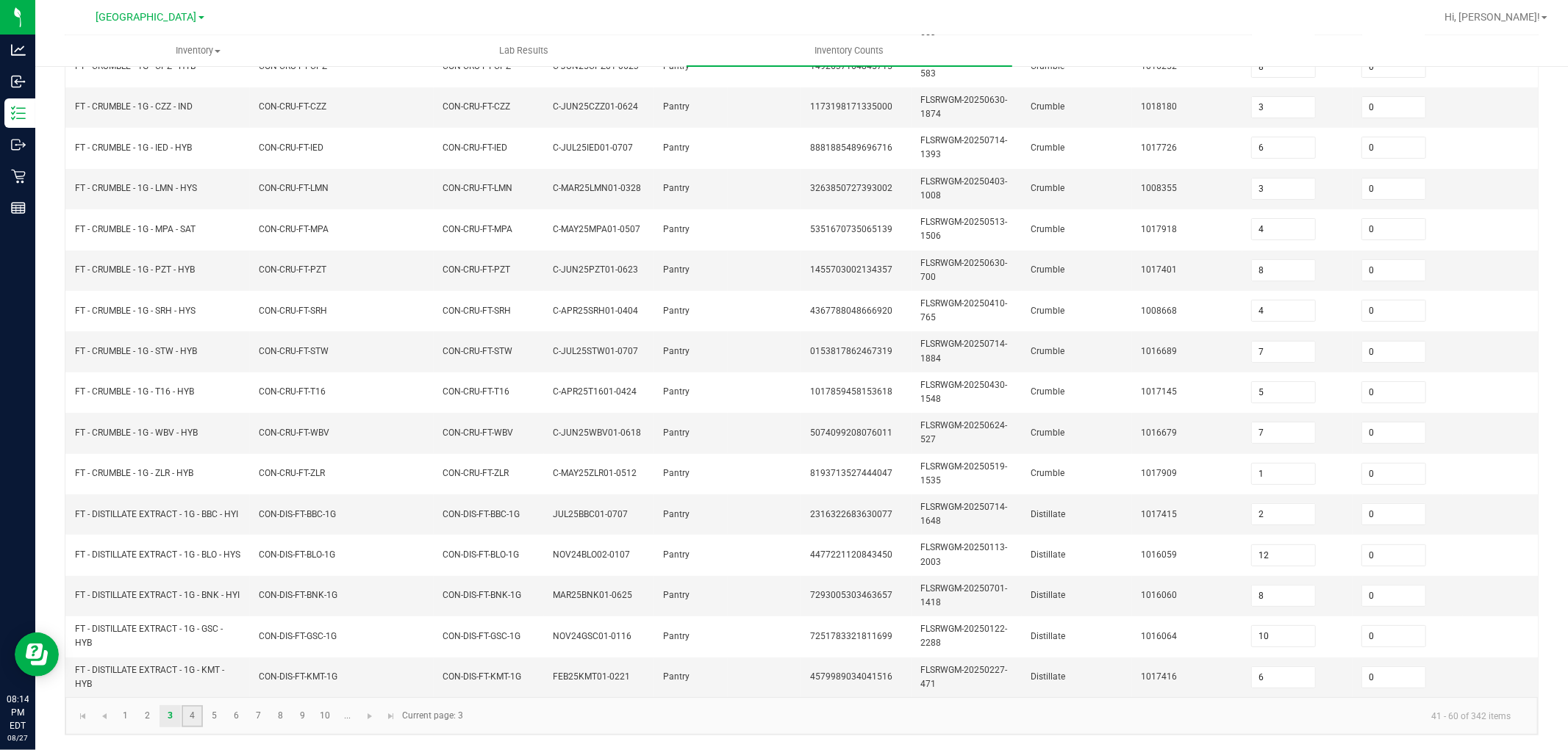
click at [196, 715] on link "4" at bounding box center [192, 717] width 21 height 22
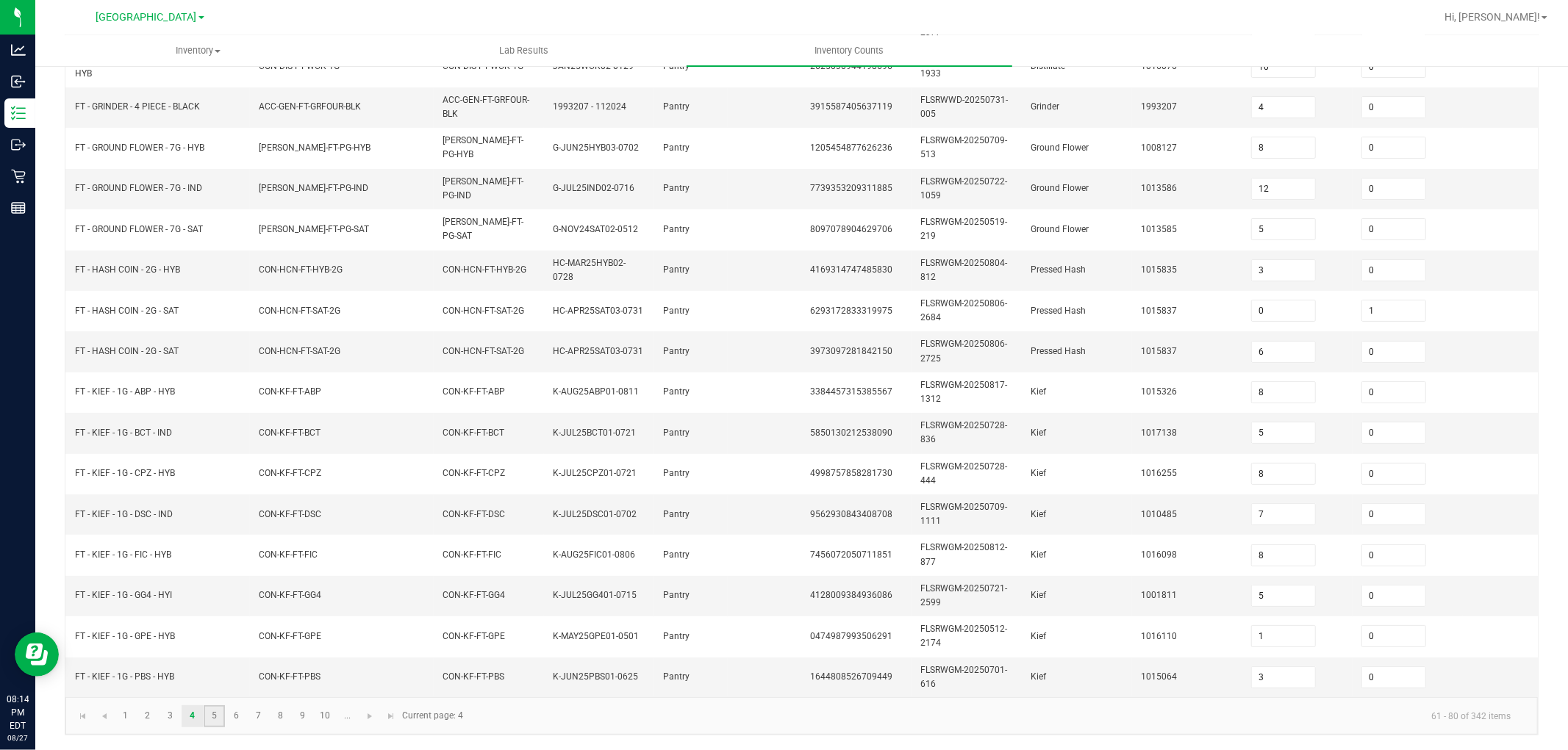
click at [208, 716] on link "5" at bounding box center [214, 717] width 21 height 22
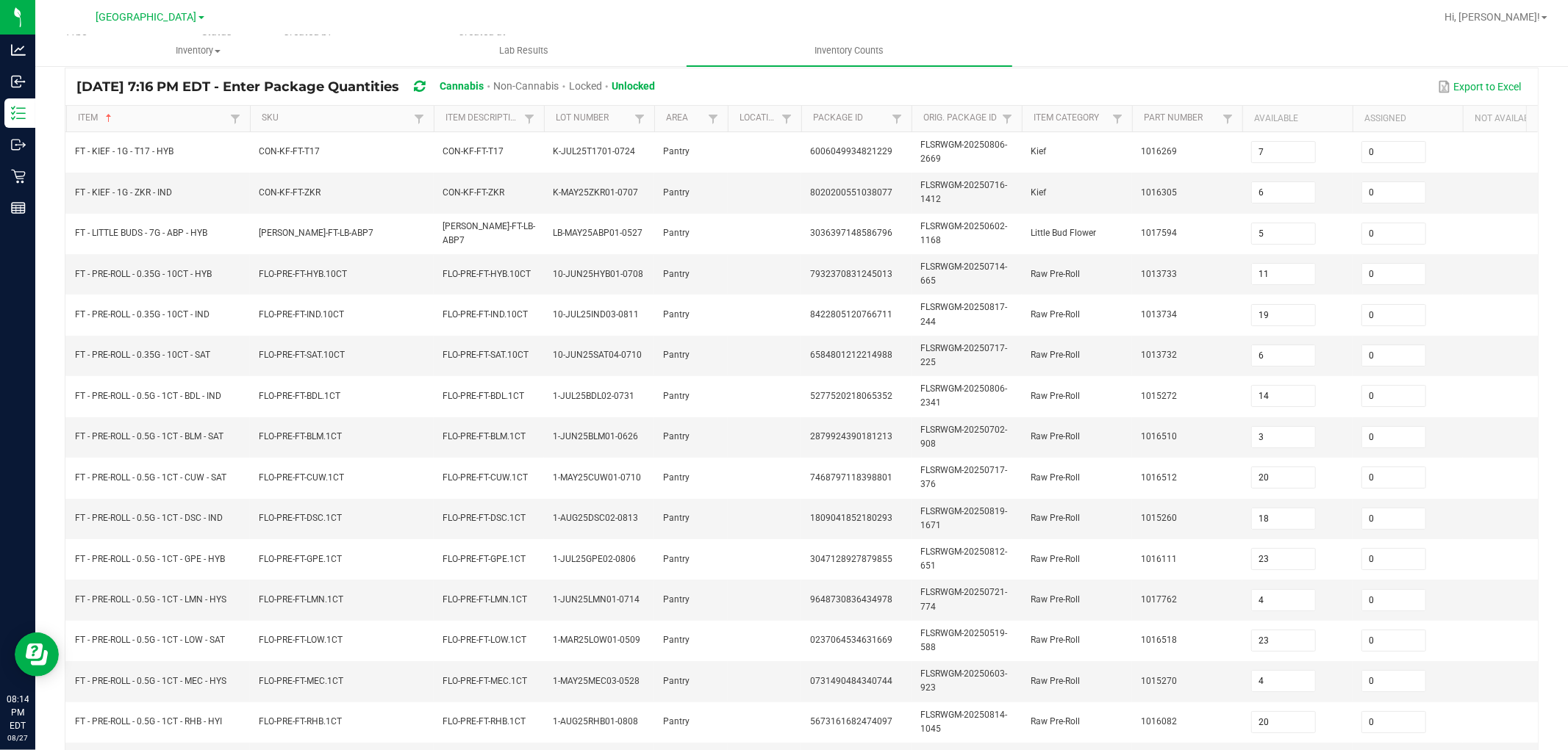
scroll to position [41, 0]
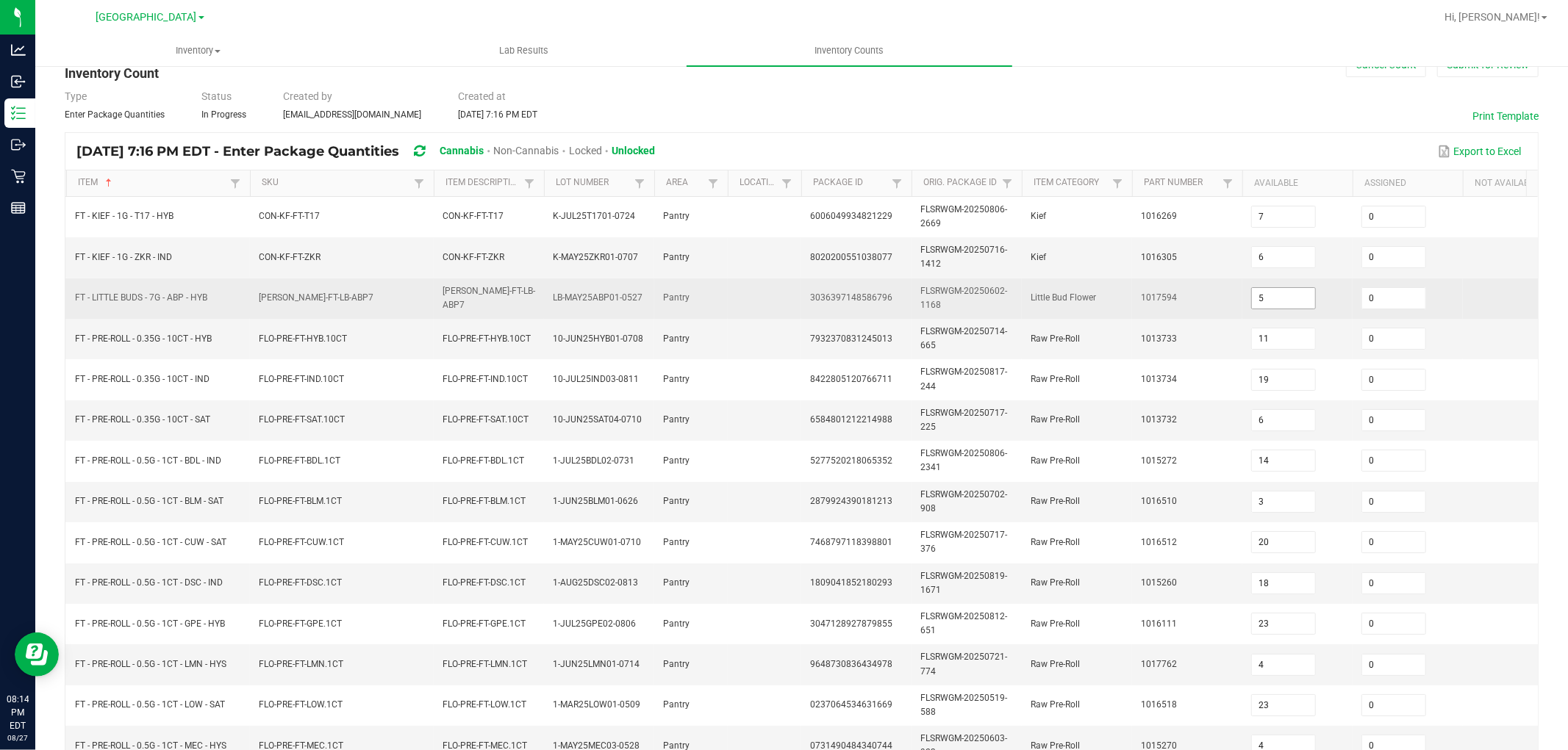
click at [1293, 300] on input "5" at bounding box center [1284, 298] width 64 height 21
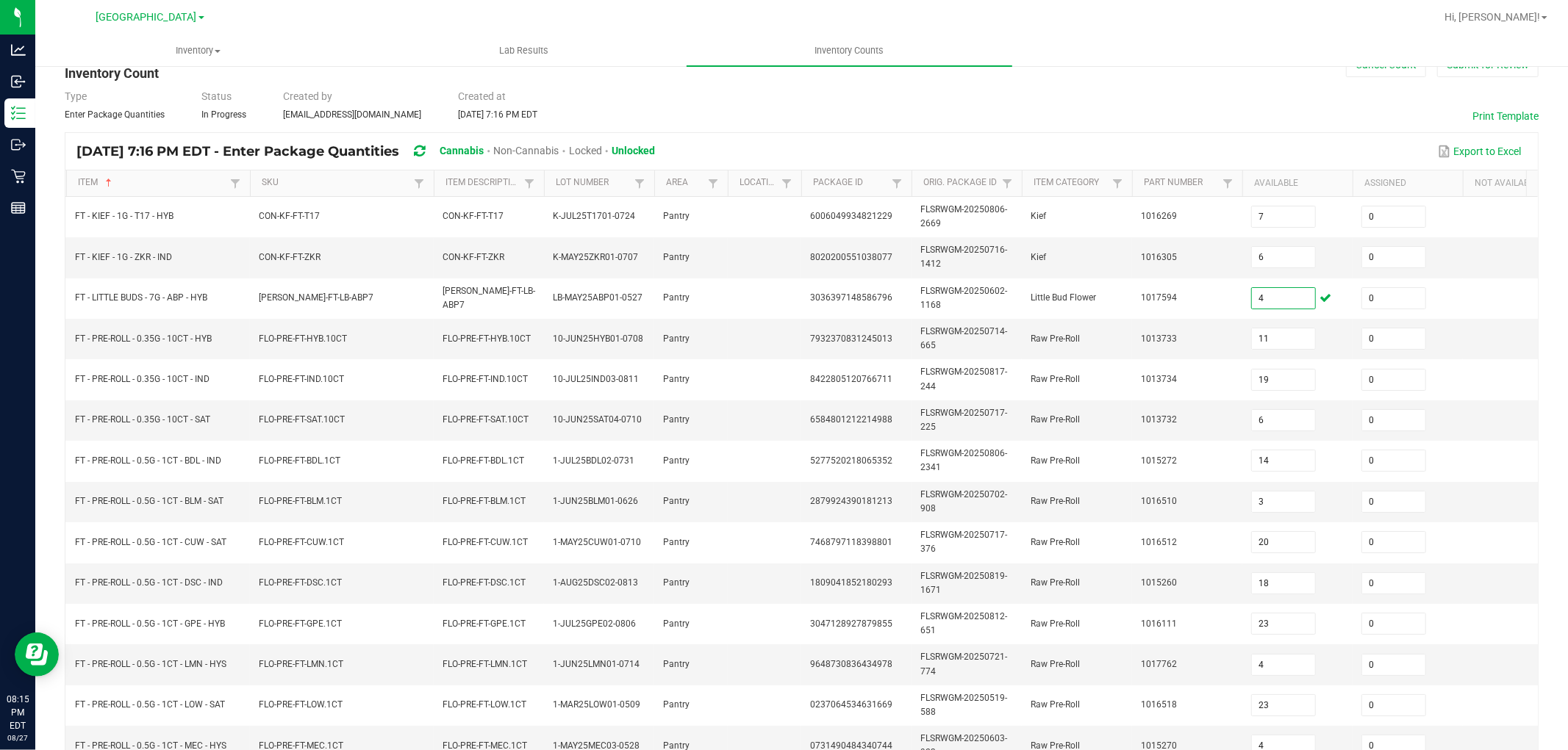
click at [1208, 53] on ul "Inventory All packages All inventory Waste log Create inventory Lab Results Inv…" at bounding box center [819, 51] width 1568 height 32
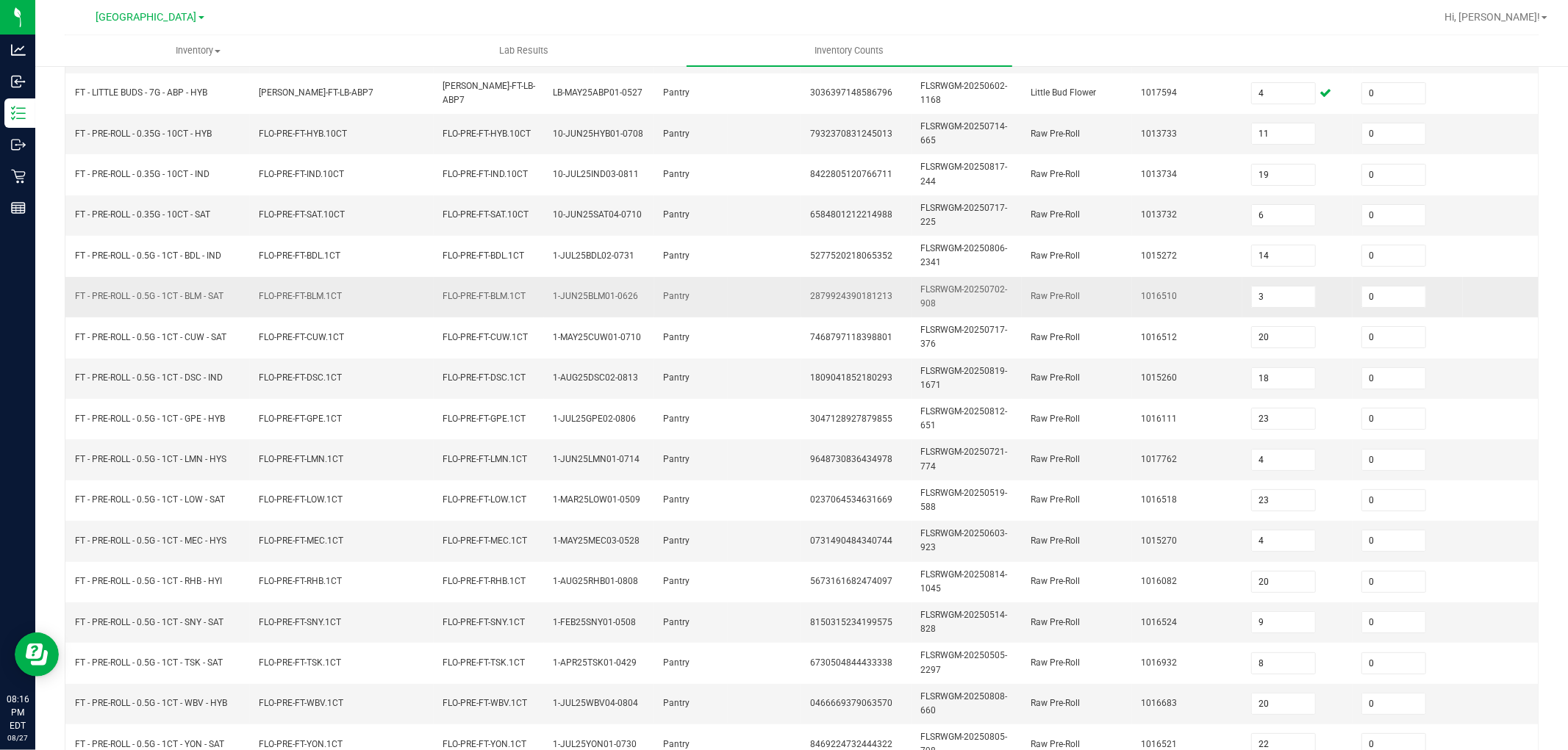
scroll to position [368, 0]
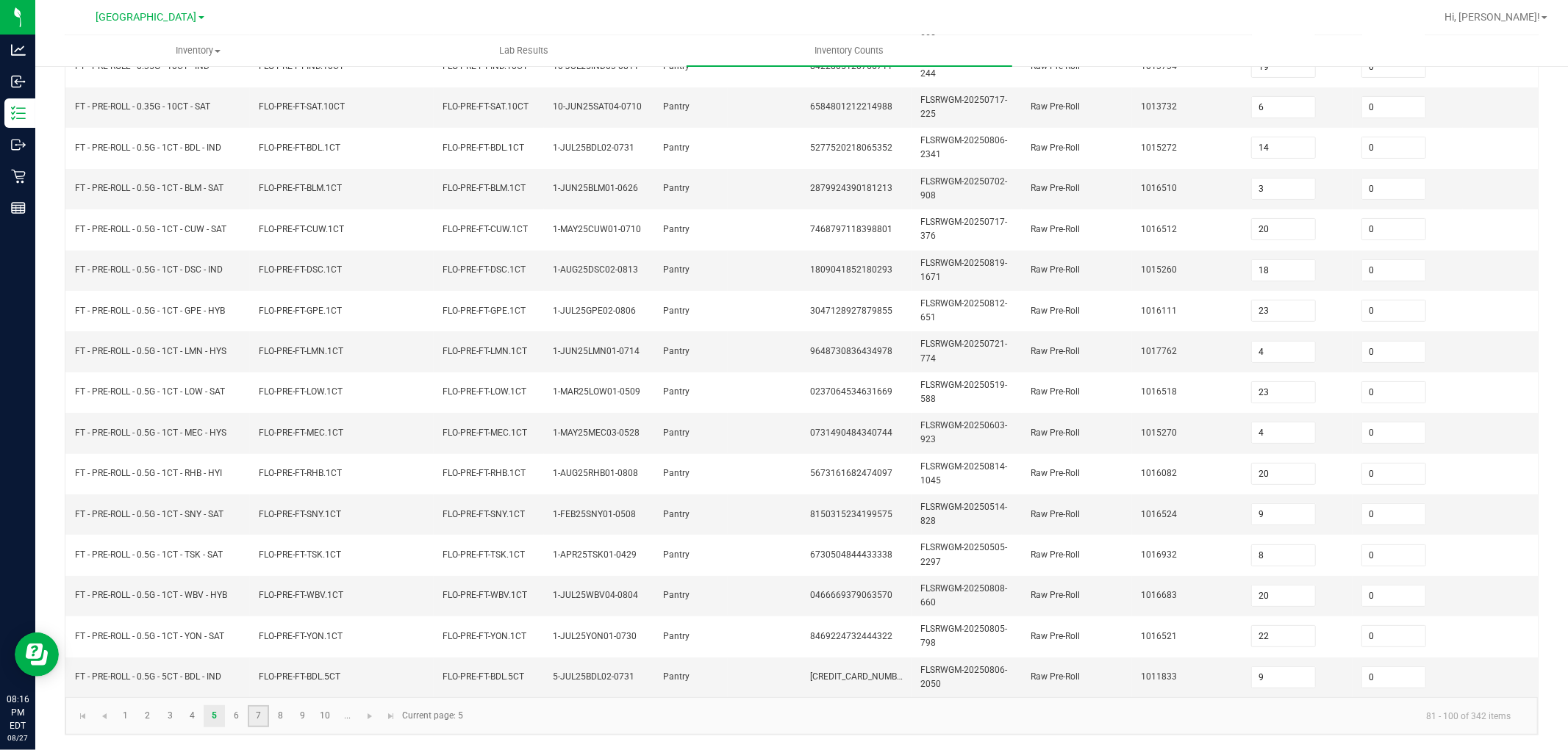
click at [255, 721] on link "7" at bounding box center [258, 717] width 21 height 22
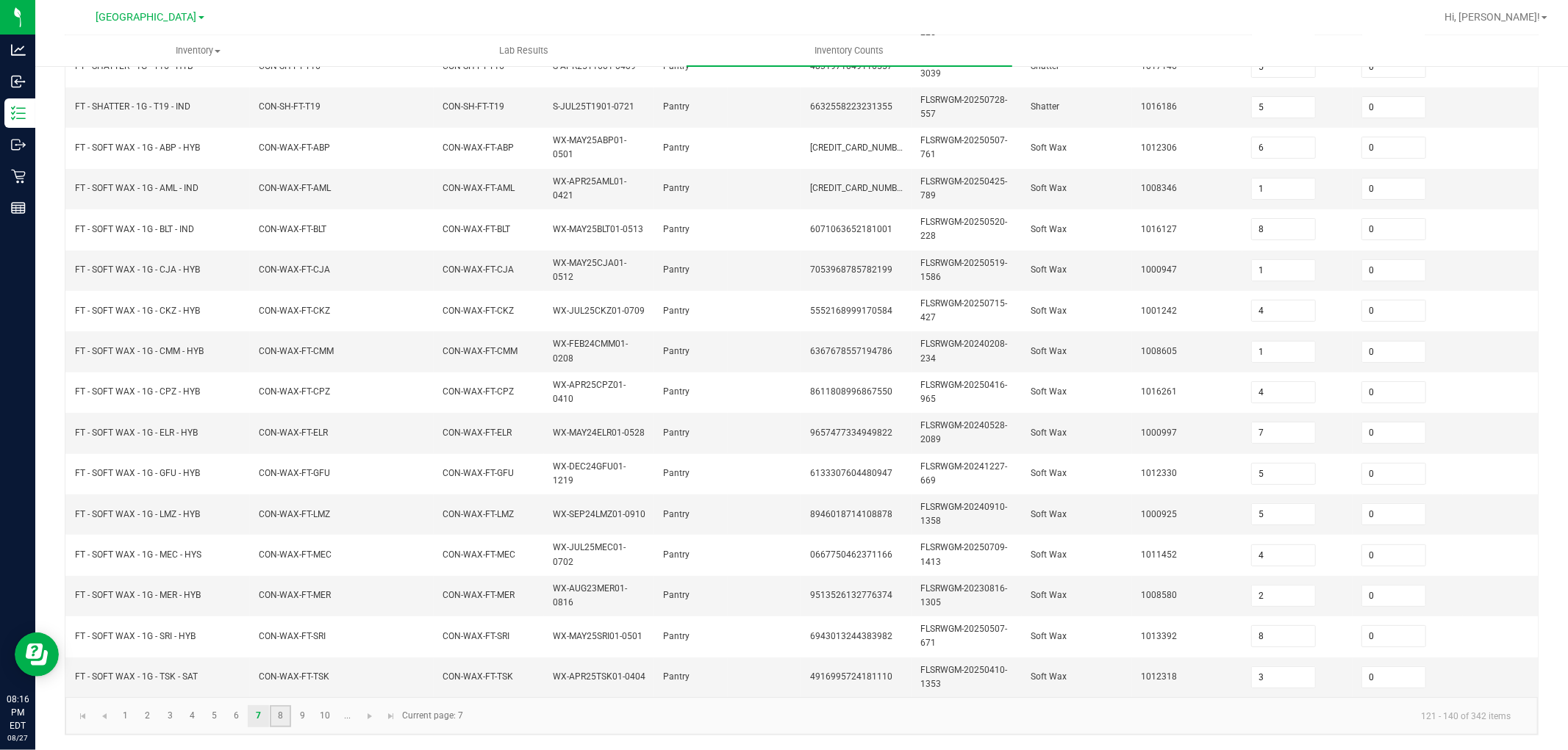
click at [290, 720] on link "8" at bounding box center [280, 717] width 21 height 22
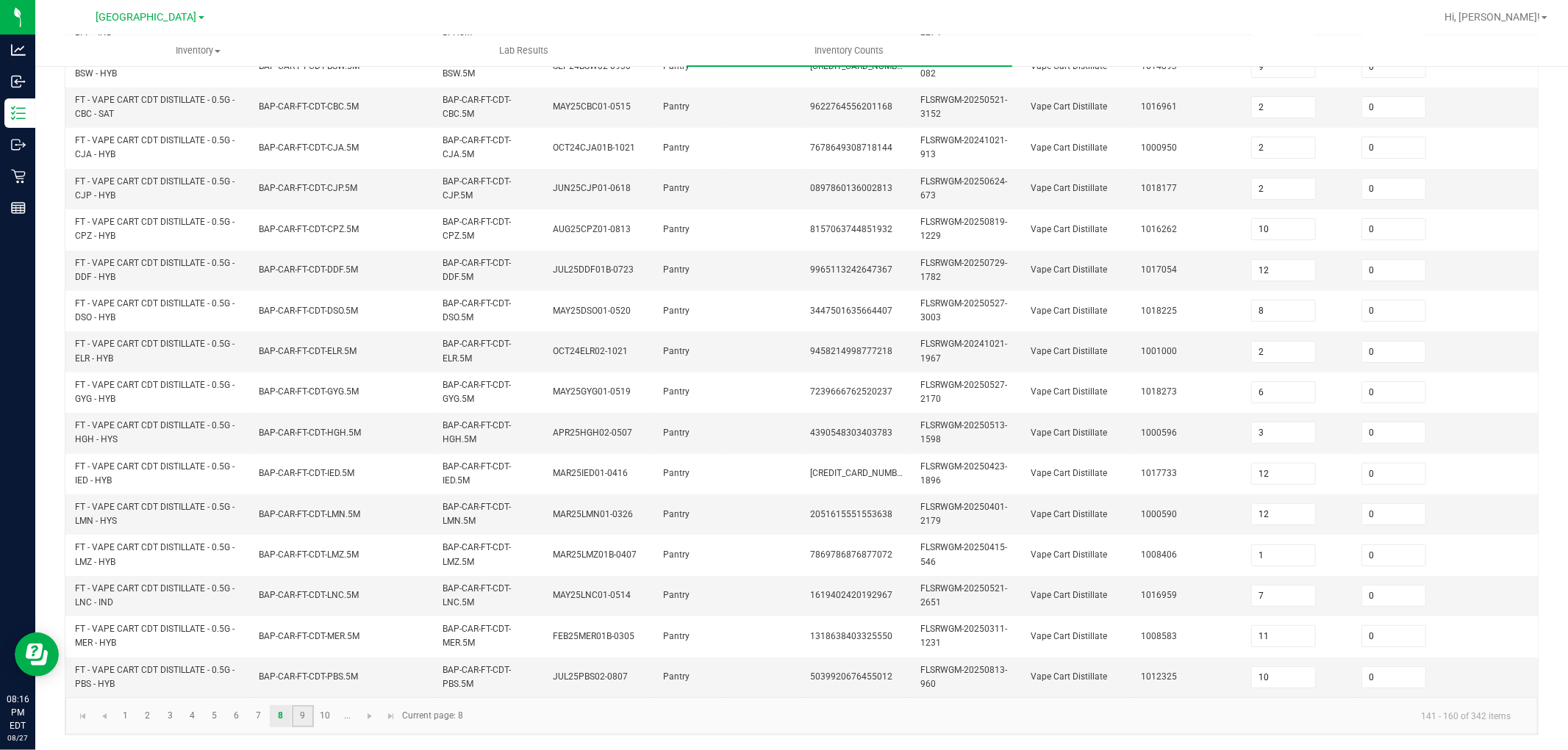
click at [311, 723] on link "9" at bounding box center [302, 717] width 21 height 22
click at [323, 721] on link "10" at bounding box center [325, 717] width 21 height 22
click at [371, 716] on span "Go to the next page" at bounding box center [370, 717] width 12 height 12
click at [106, 713] on span "Go to the previous page" at bounding box center [104, 717] width 12 height 12
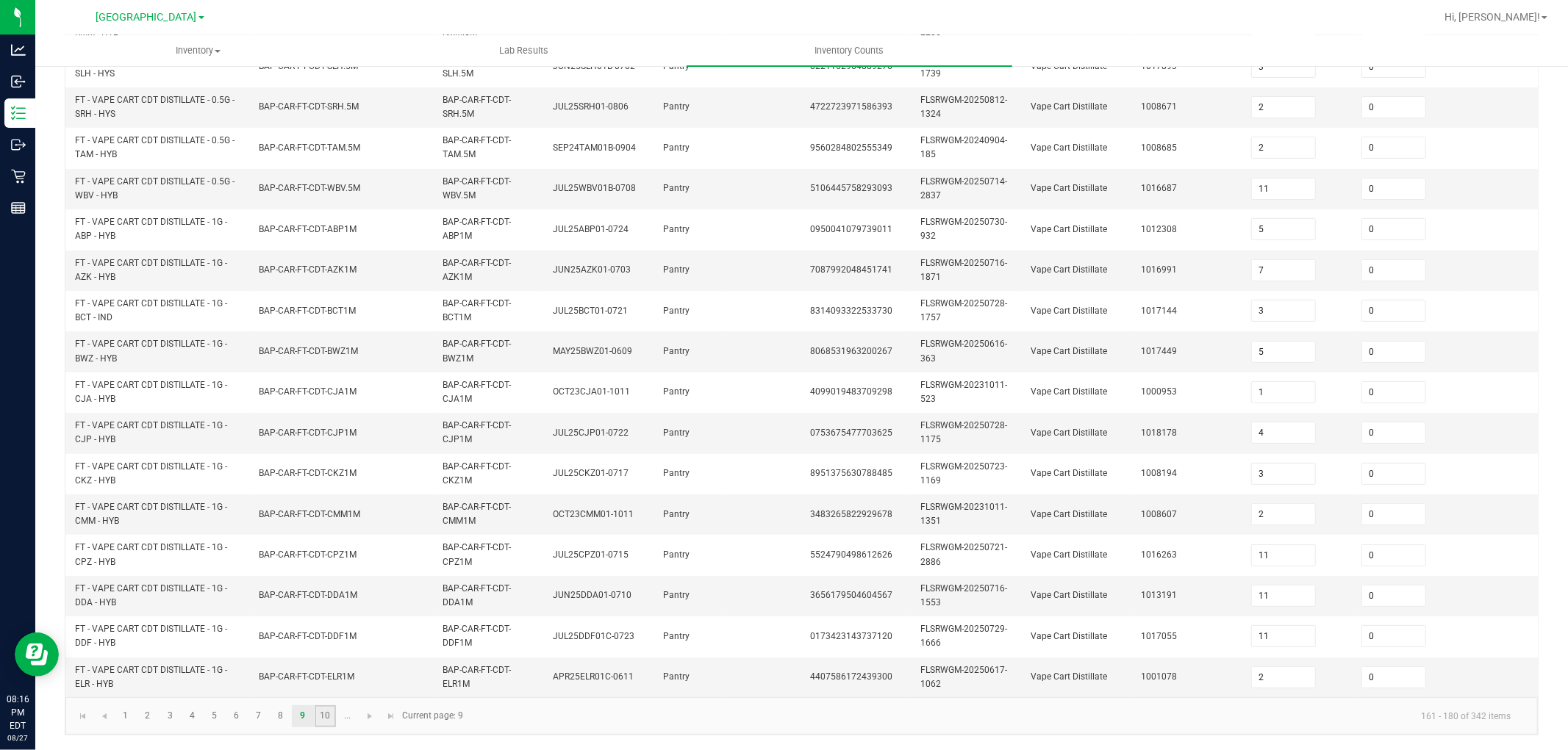
click at [326, 721] on link "10" at bounding box center [325, 717] width 21 height 22
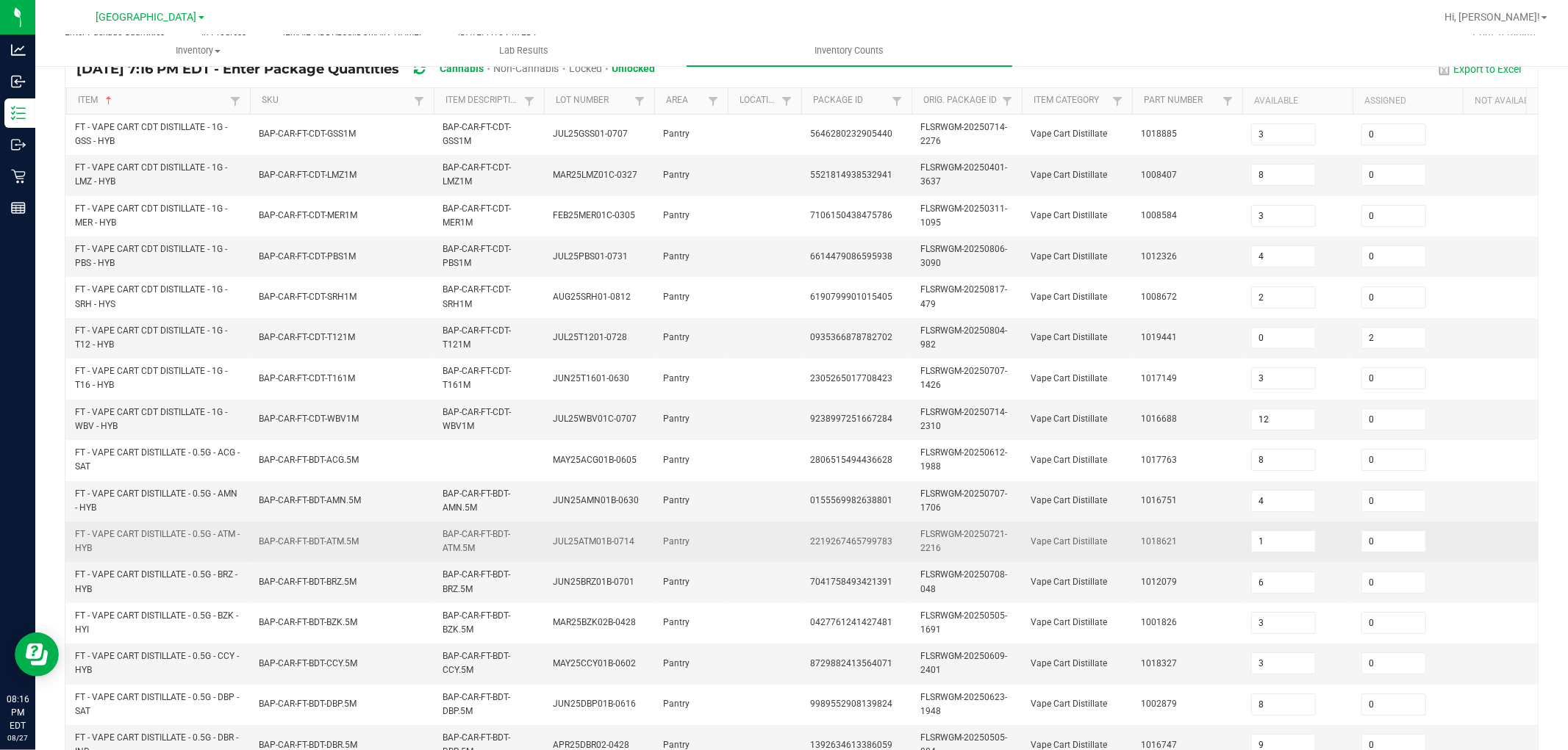
scroll to position [122, 0]
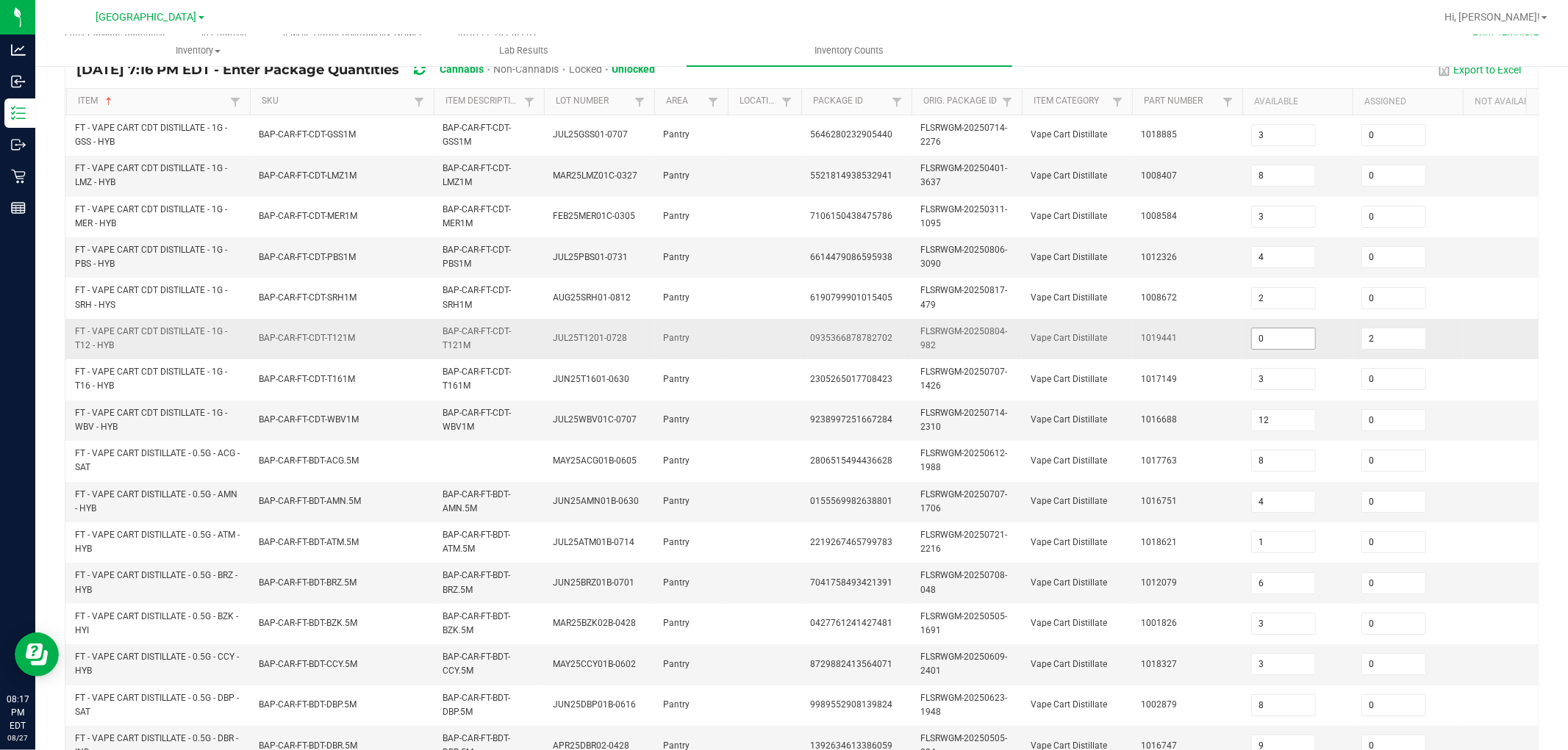
click at [1289, 331] on input "0" at bounding box center [1284, 339] width 64 height 21
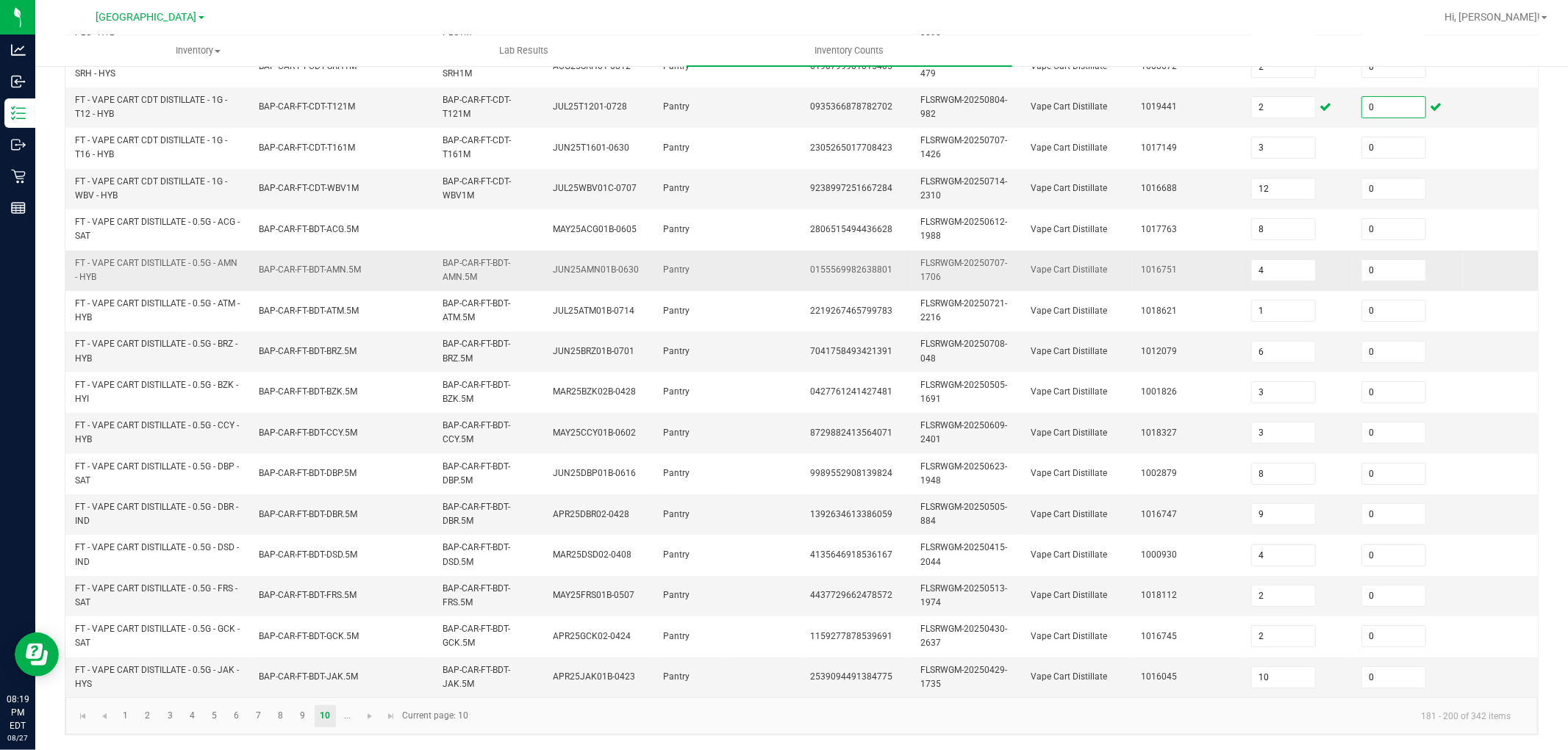
scroll to position [368, 0]
click at [372, 723] on link at bounding box center [370, 717] width 21 height 22
click at [372, 723] on kendo-pager "... 11 12 13 14 15 16 17 18 201 - 220 of 342 items Current page: 11" at bounding box center [802, 716] width 1473 height 38
click at [177, 712] on link "12" at bounding box center [170, 717] width 21 height 22
click at [195, 719] on link "13" at bounding box center [192, 717] width 21 height 22
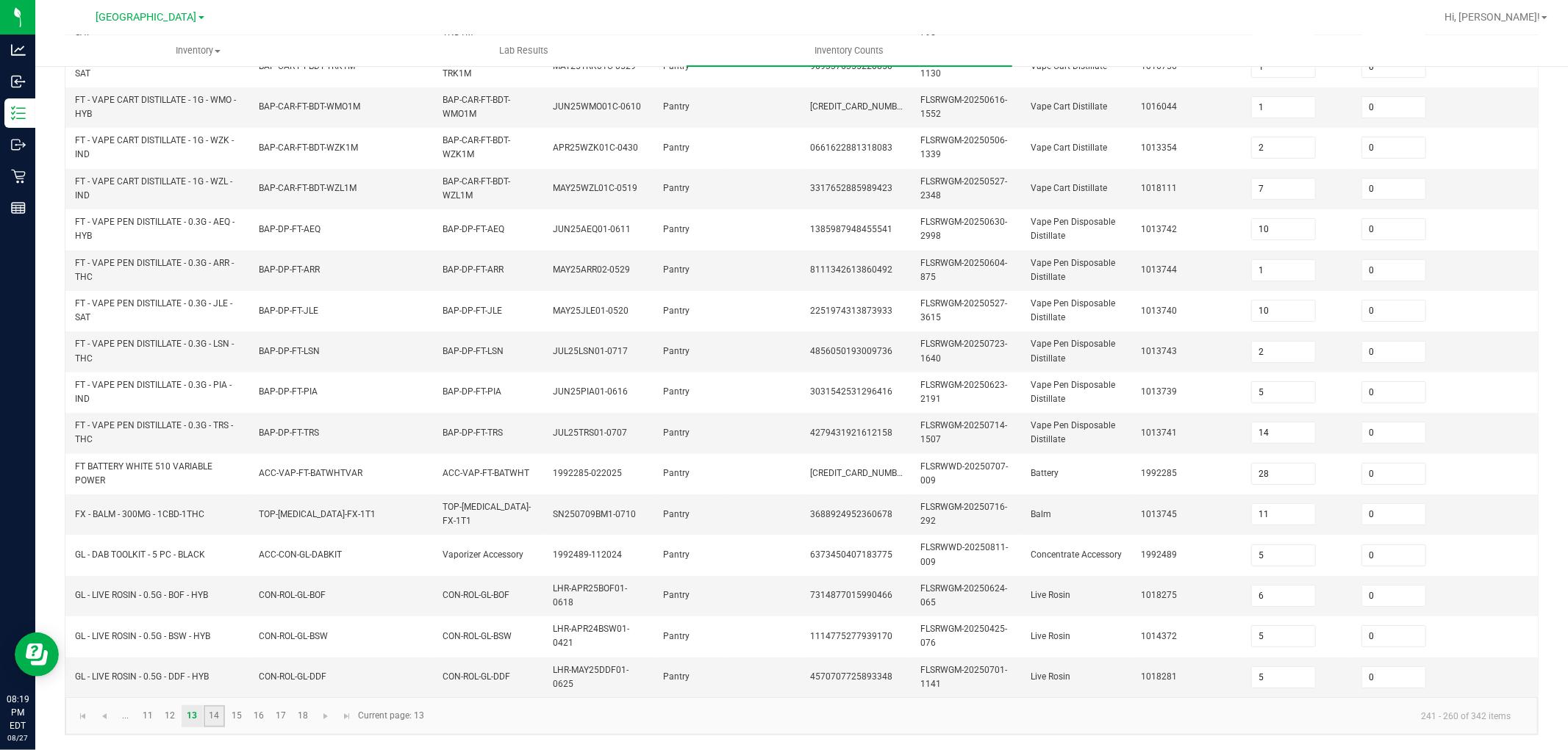
click at [215, 722] on link "14" at bounding box center [214, 717] width 21 height 22
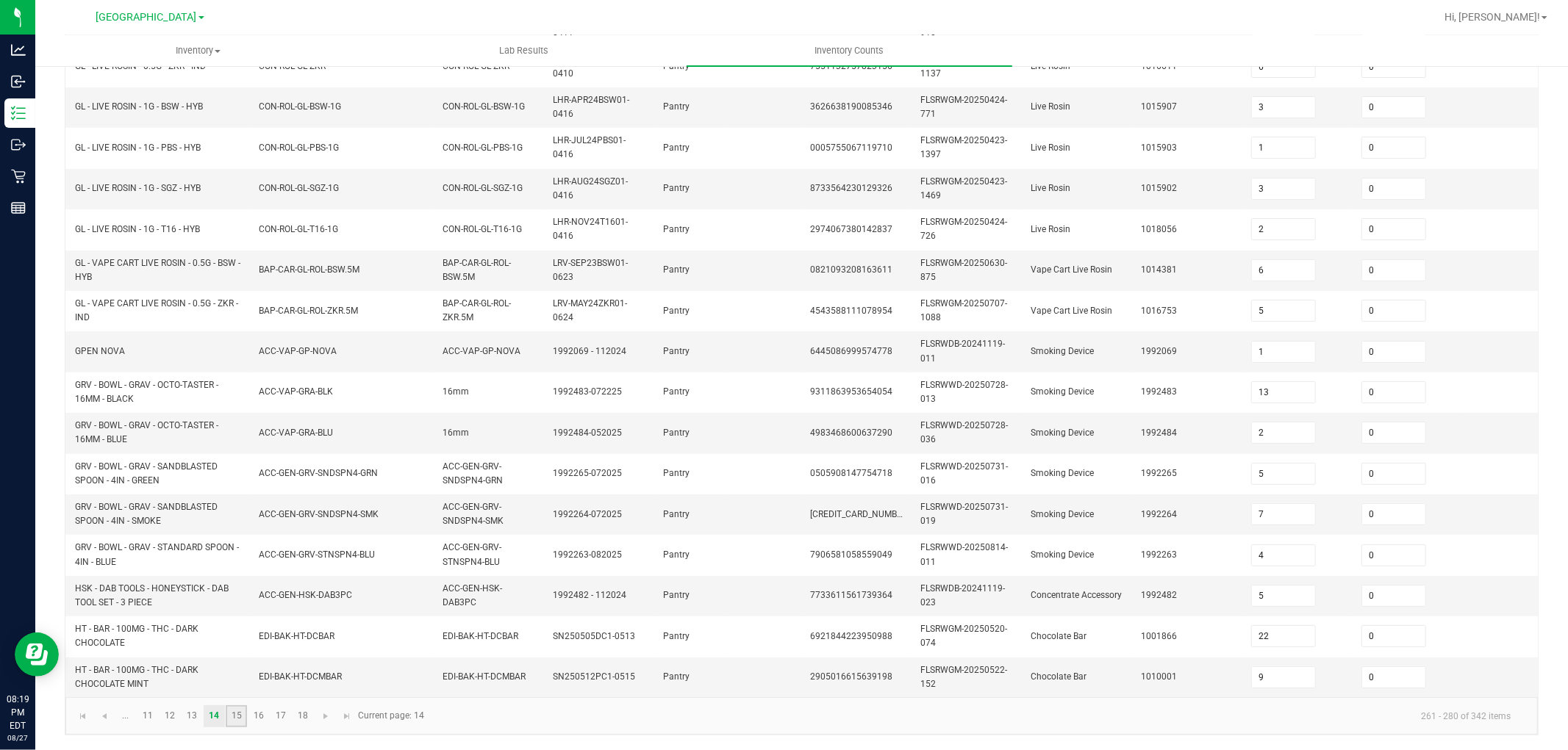
click at [243, 712] on link "15" at bounding box center [236, 717] width 21 height 22
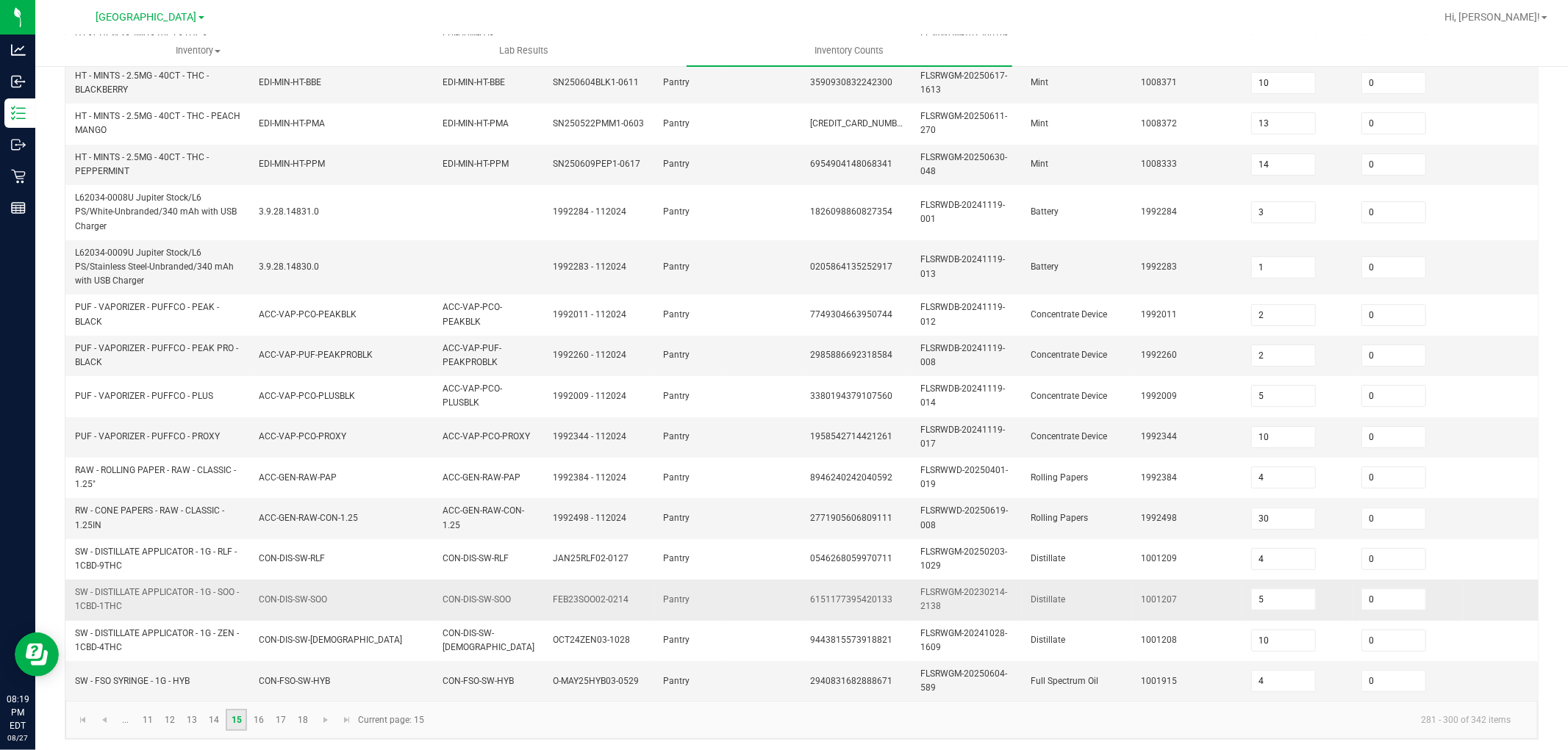
scroll to position [381, 0]
click at [259, 720] on link "16" at bounding box center [258, 718] width 21 height 22
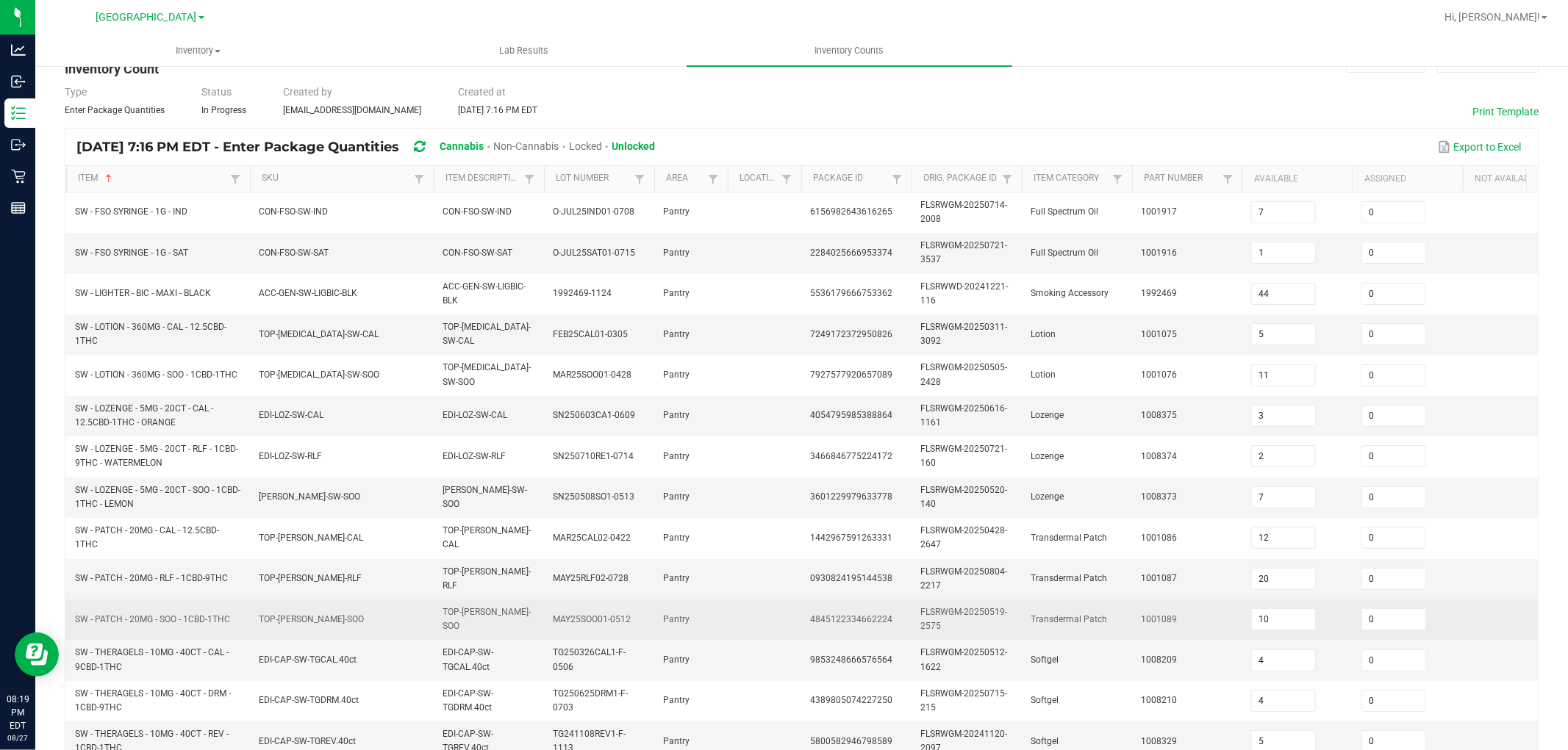
scroll to position [41, 0]
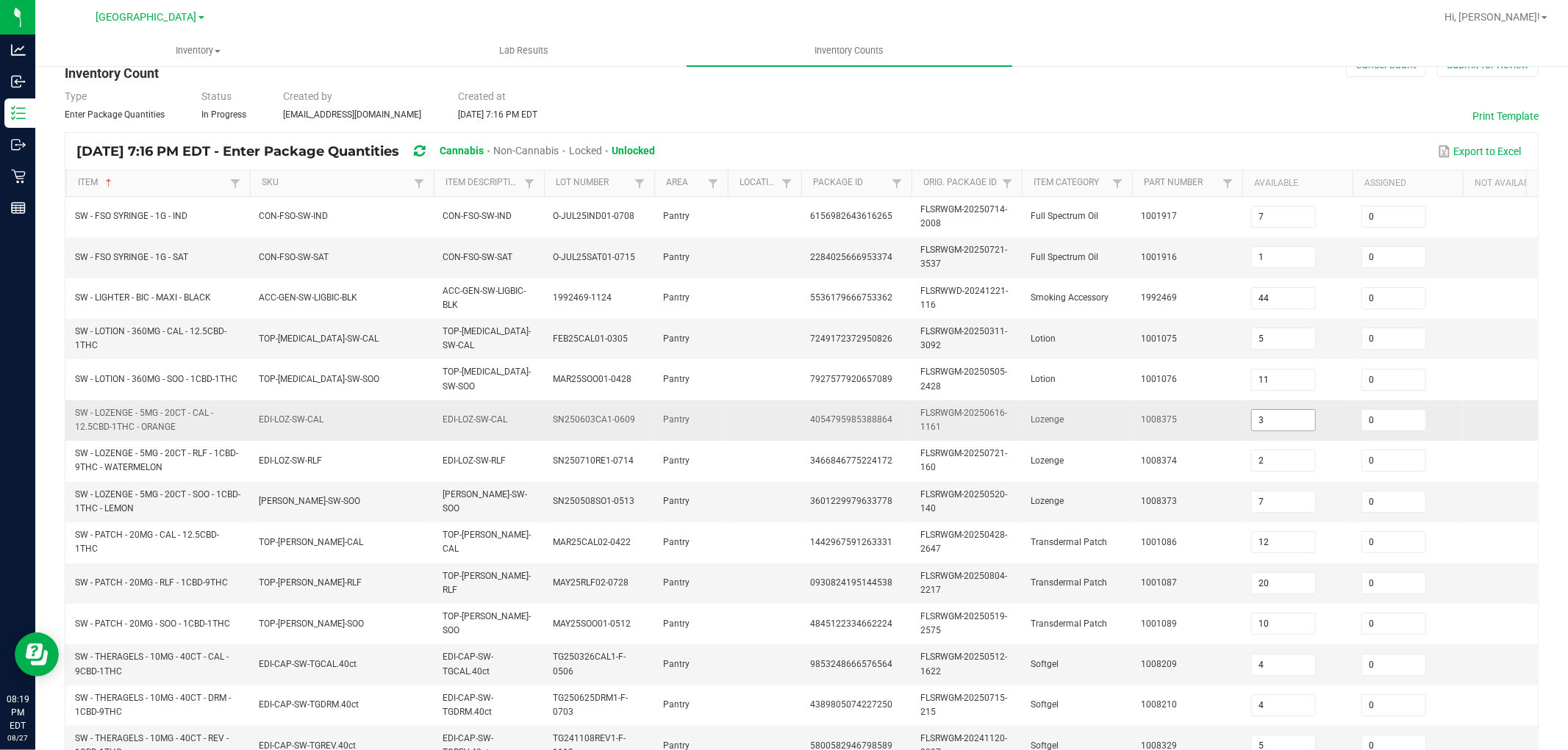
click at [1282, 415] on input "3" at bounding box center [1284, 420] width 64 height 21
click at [1287, 497] on input "7" at bounding box center [1284, 502] width 64 height 21
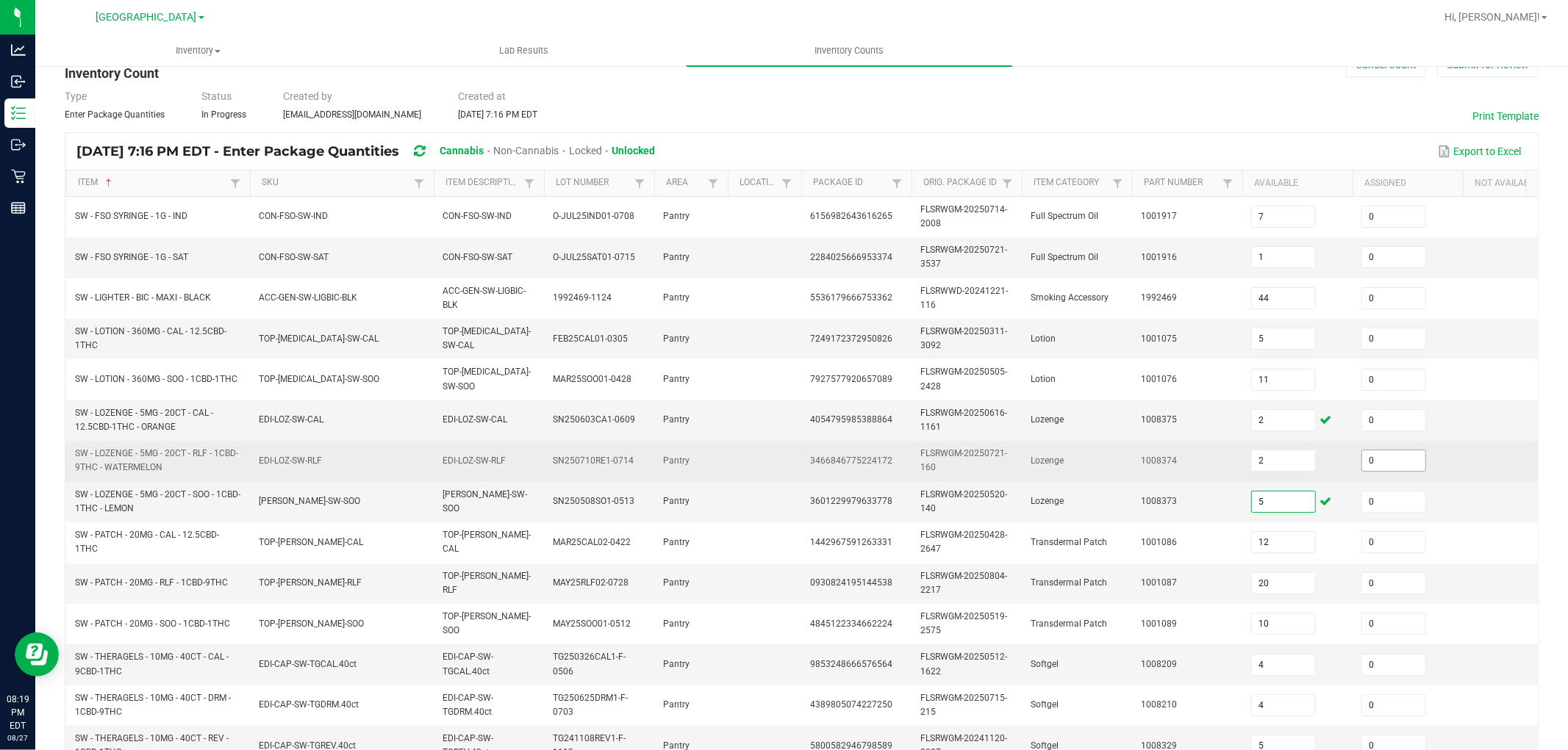
click at [1426, 458] on span "0" at bounding box center [1394, 461] width 65 height 22
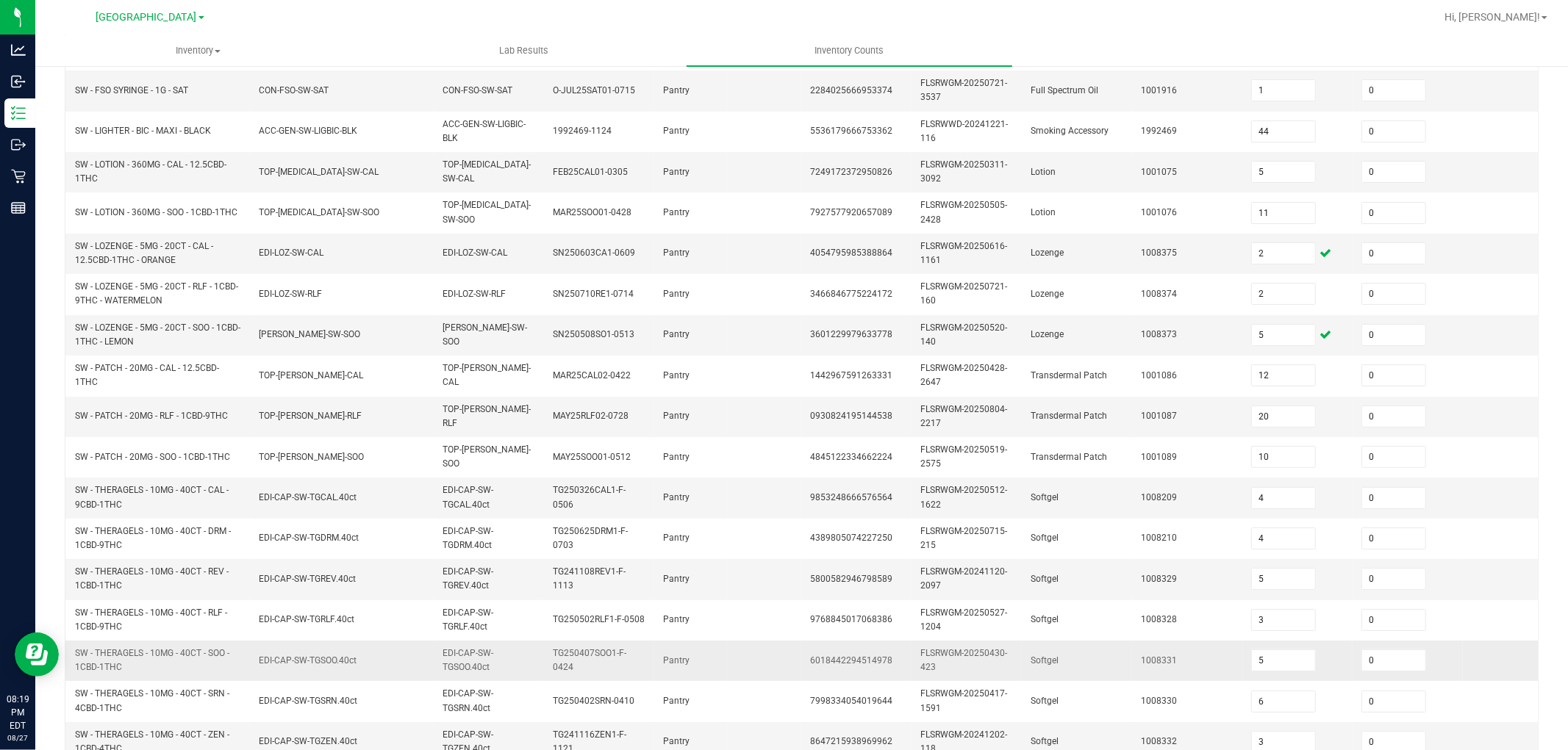
scroll to position [368, 0]
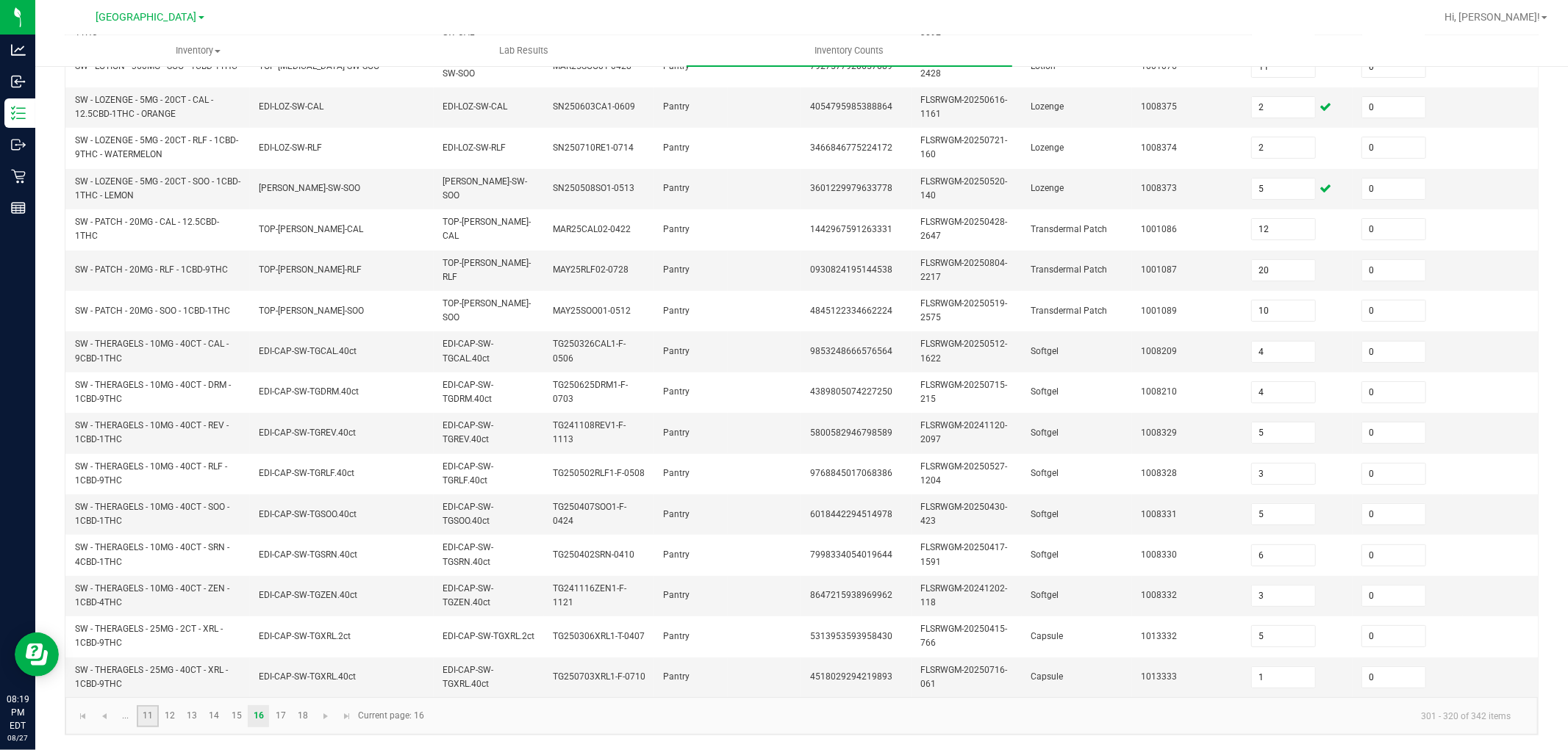
click at [148, 710] on link "11" at bounding box center [147, 717] width 21 height 22
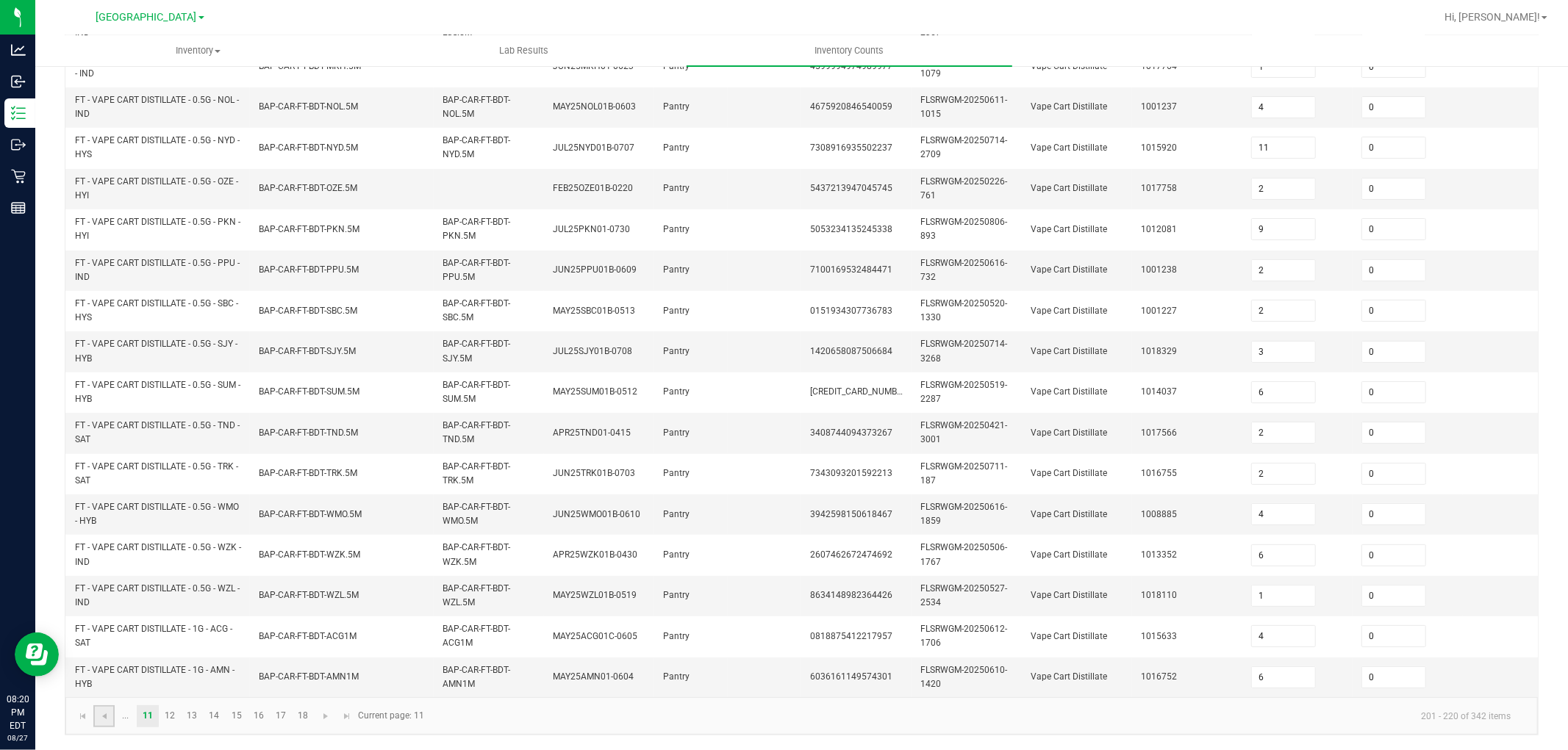
click at [97, 718] on link at bounding box center [103, 717] width 21 height 22
click at [292, 723] on link "9" at bounding box center [302, 717] width 21 height 22
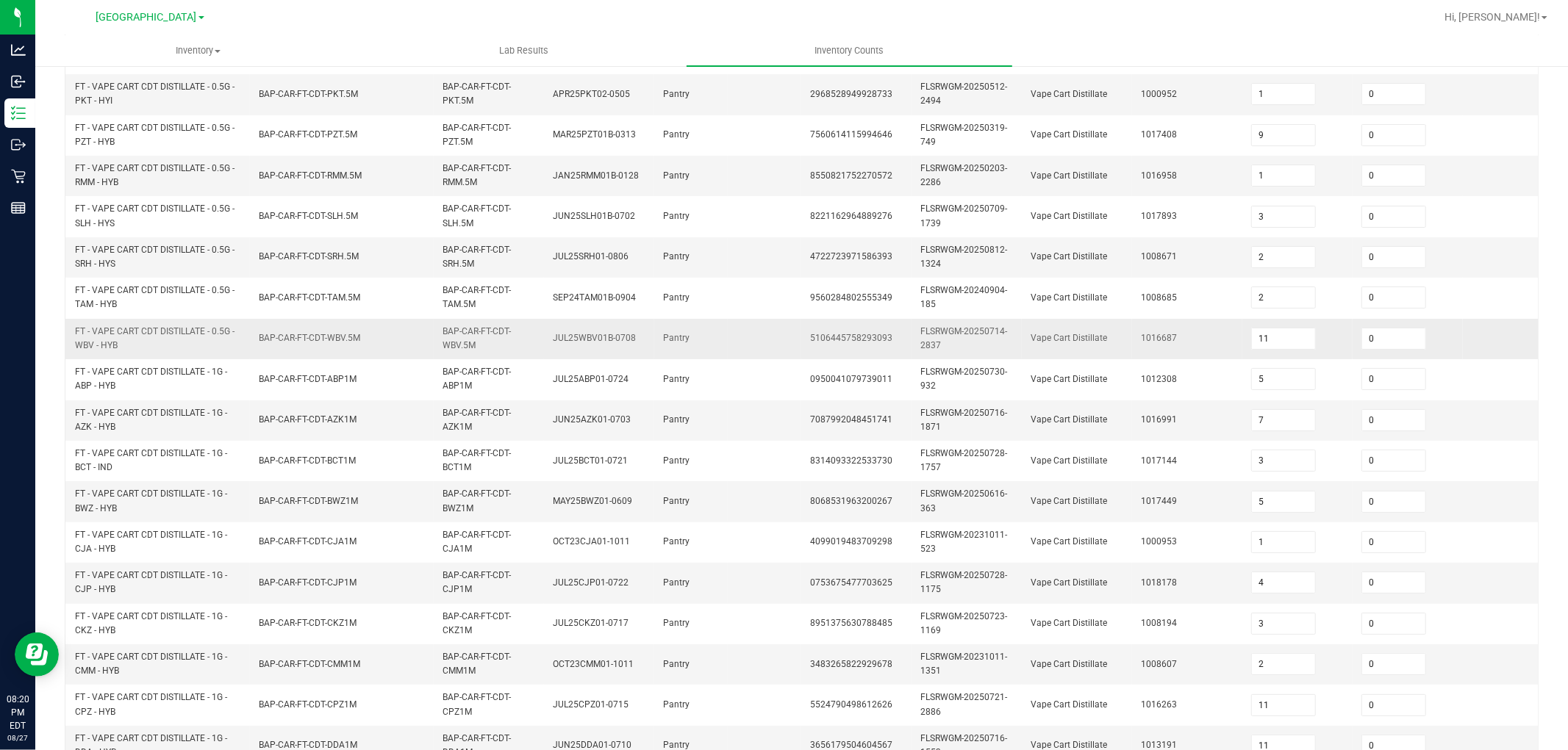
scroll to position [122, 0]
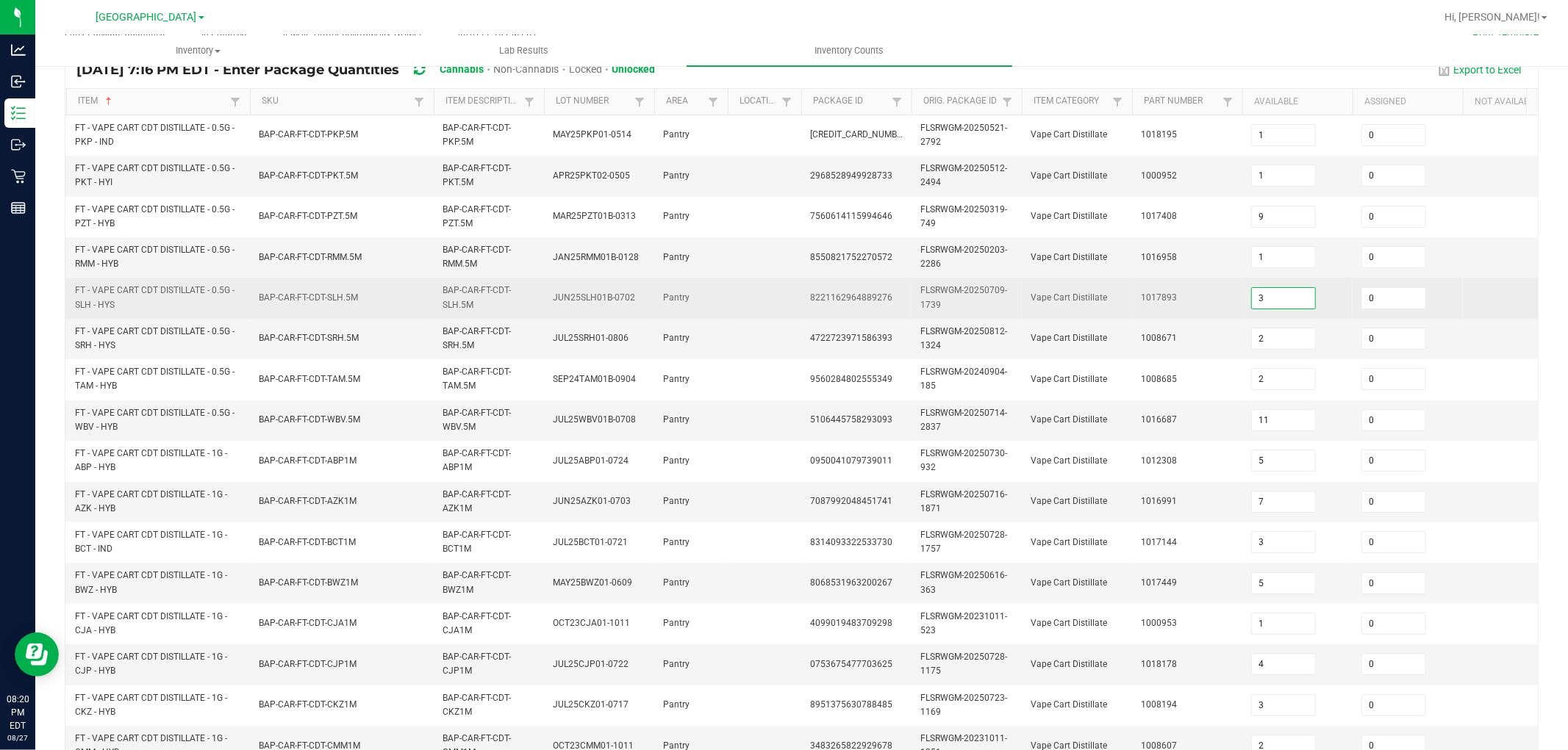
click at [1287, 294] on input "3" at bounding box center [1284, 298] width 64 height 21
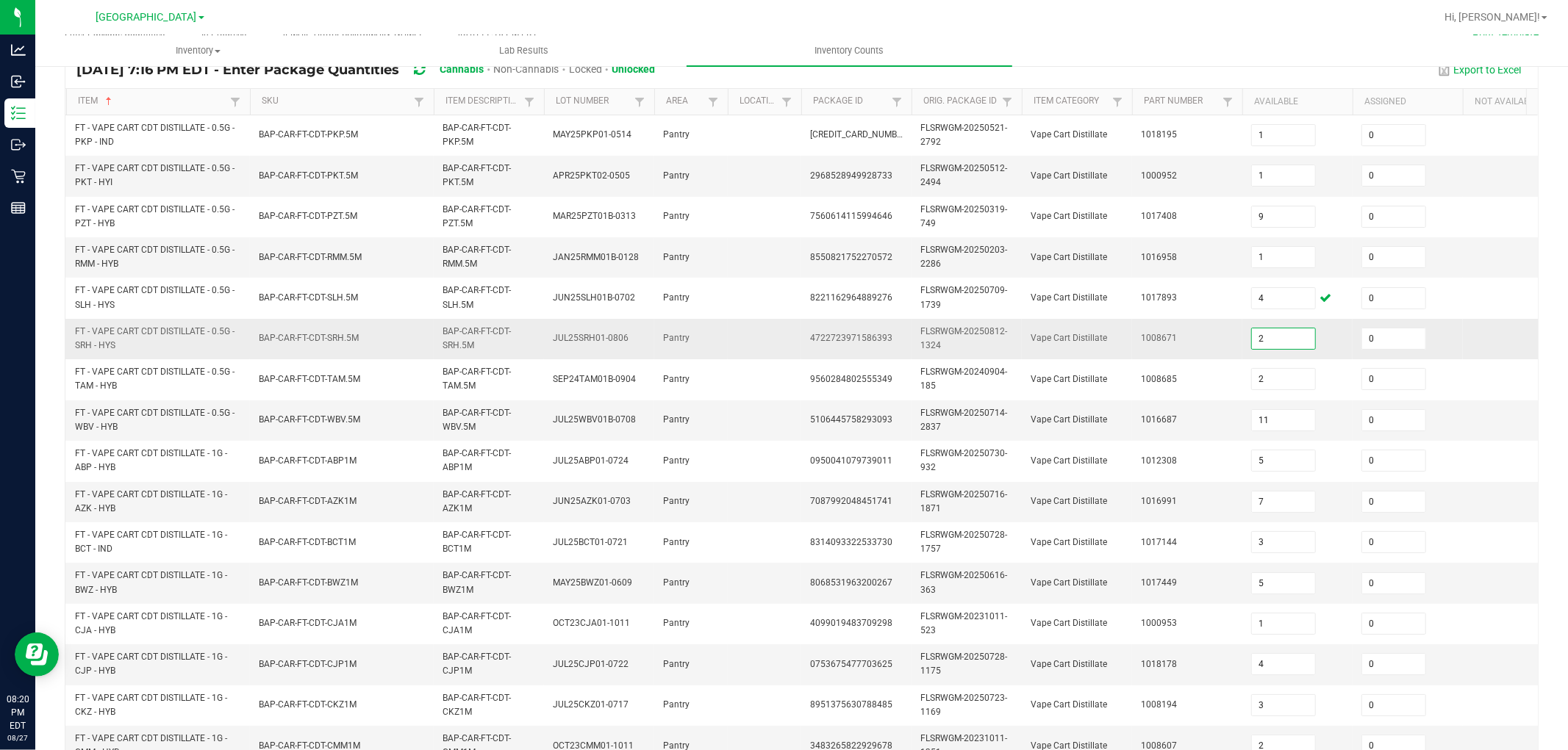
click at [1267, 338] on input "2" at bounding box center [1284, 339] width 64 height 21
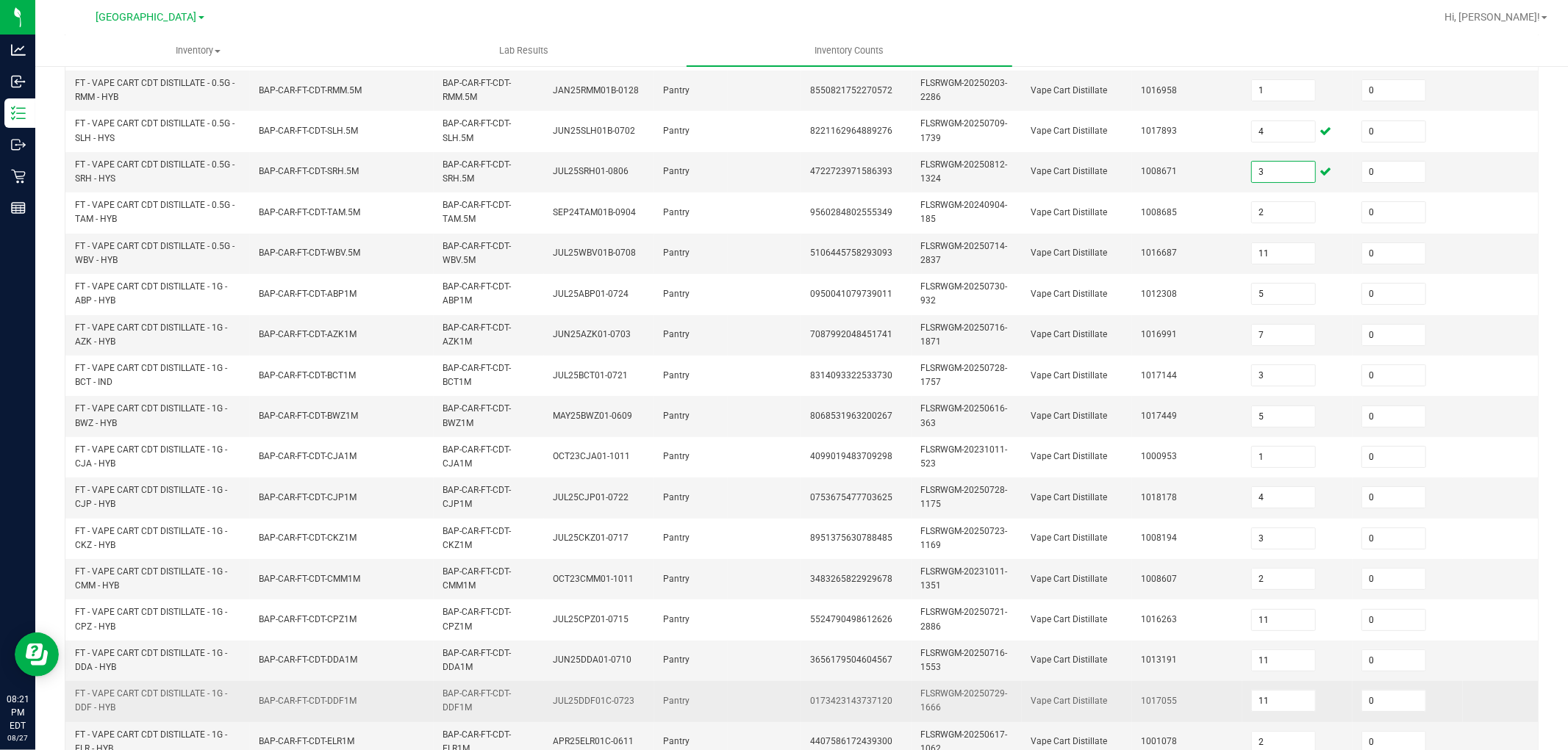
scroll to position [368, 0]
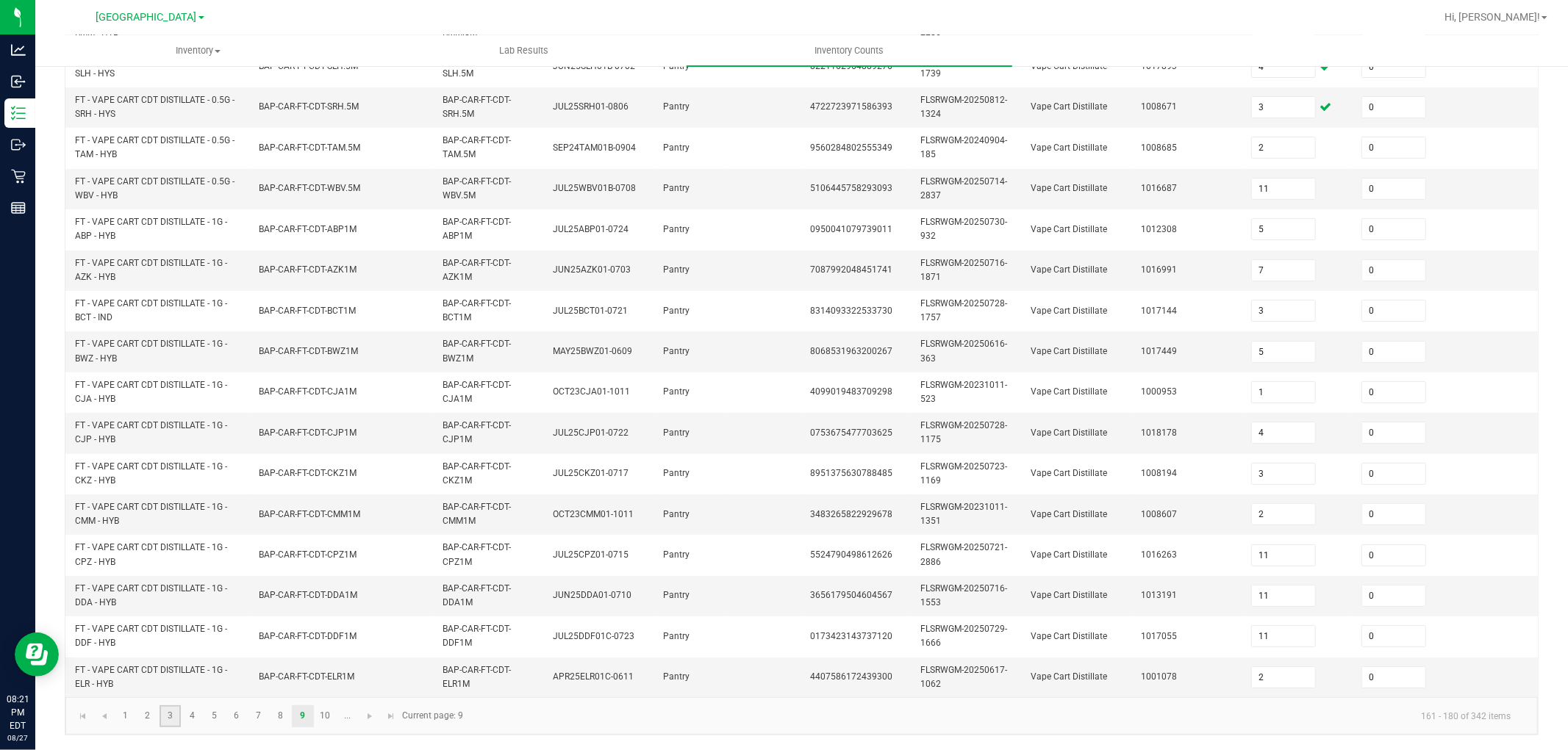
click at [165, 723] on link "3" at bounding box center [170, 717] width 21 height 22
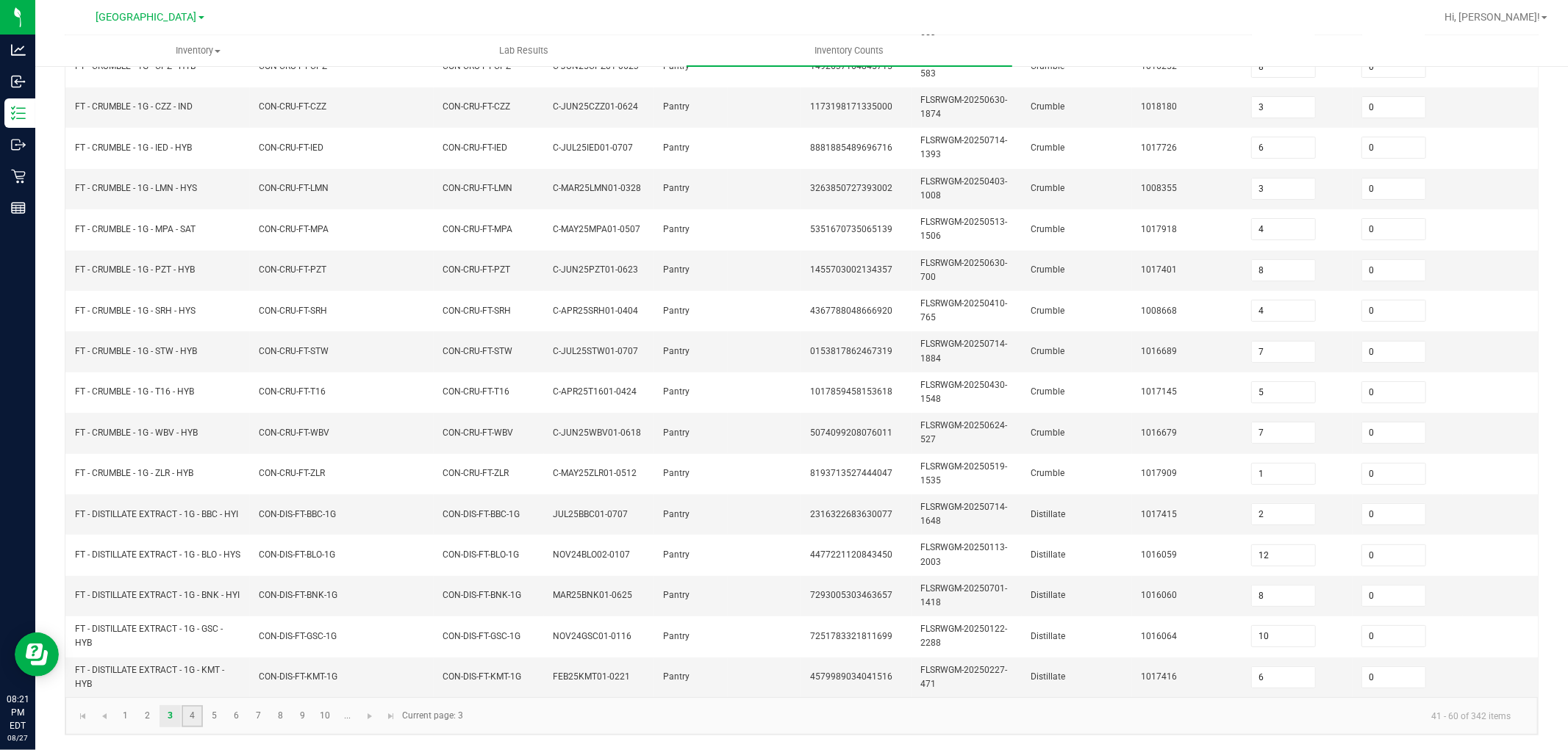
click at [192, 719] on link "4" at bounding box center [192, 717] width 21 height 22
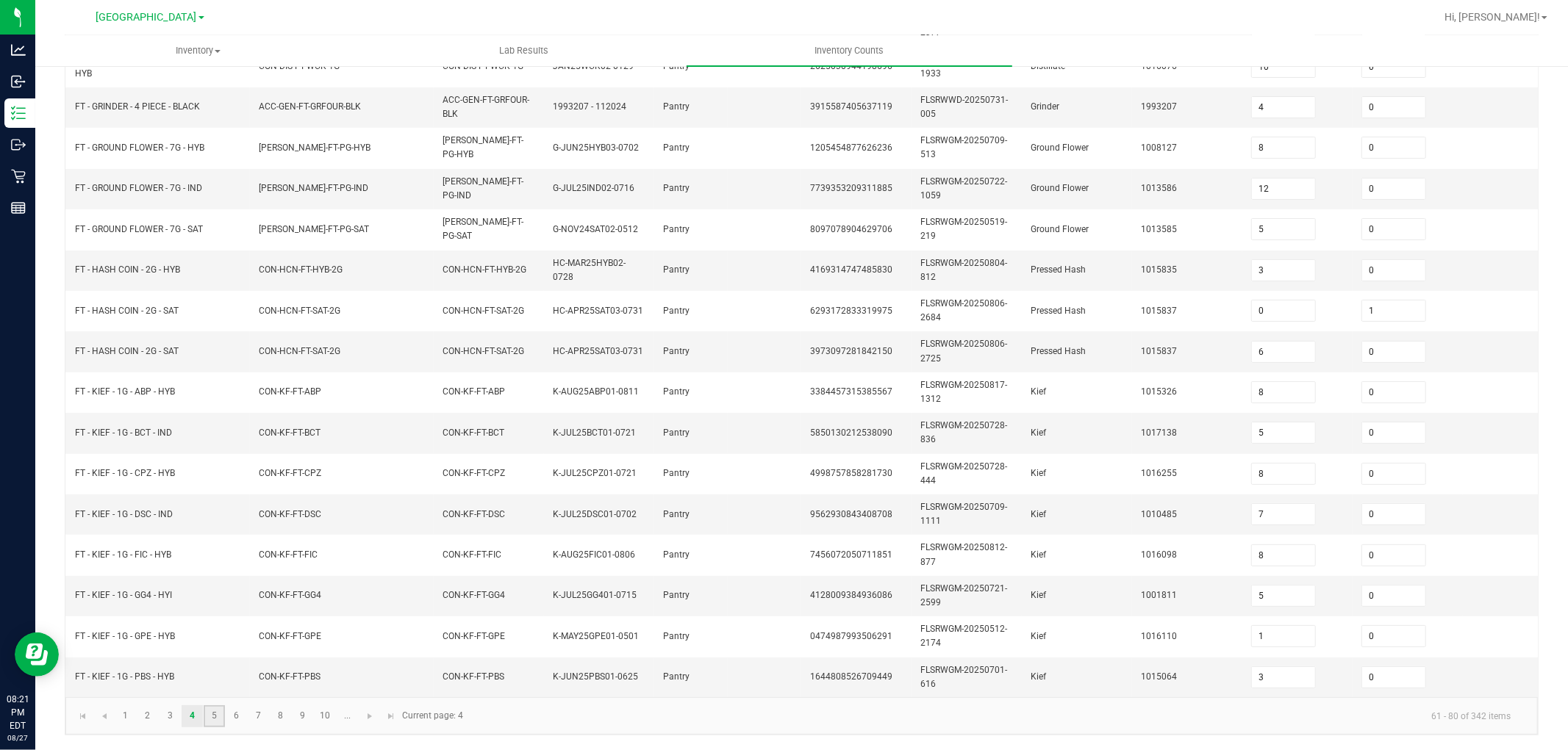
click at [205, 716] on link "5" at bounding box center [214, 717] width 21 height 22
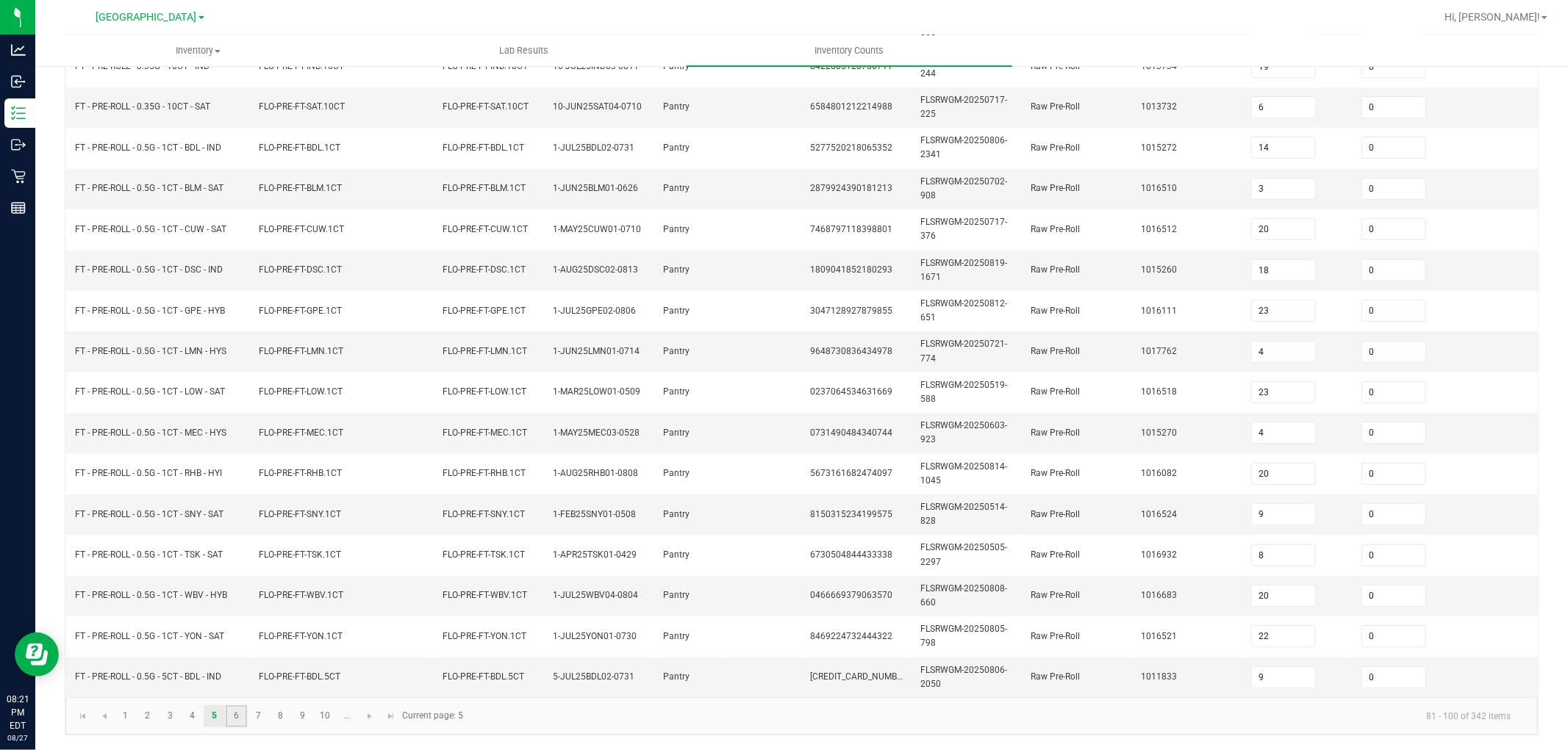
click at [236, 725] on link "6" at bounding box center [236, 717] width 21 height 22
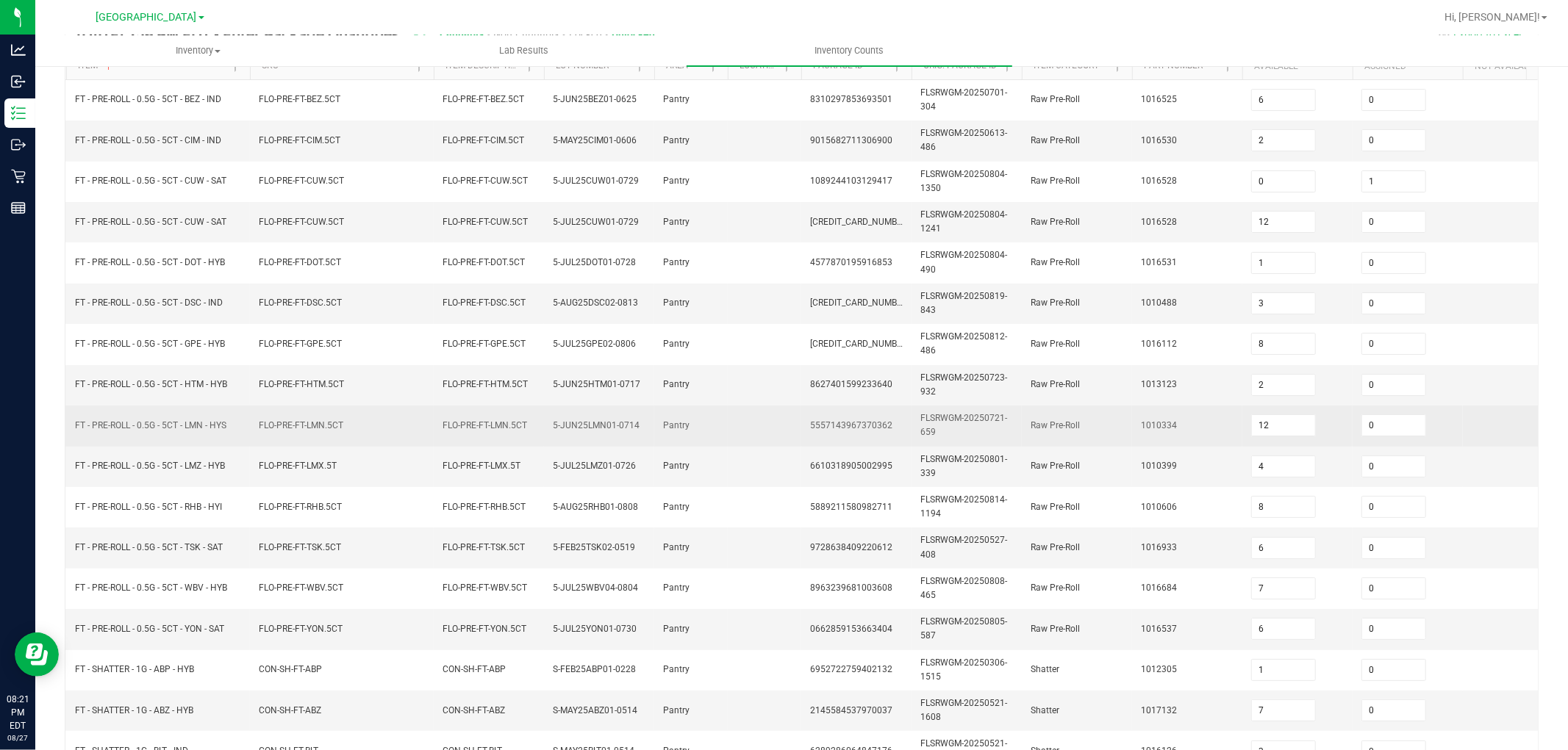
scroll to position [0, 0]
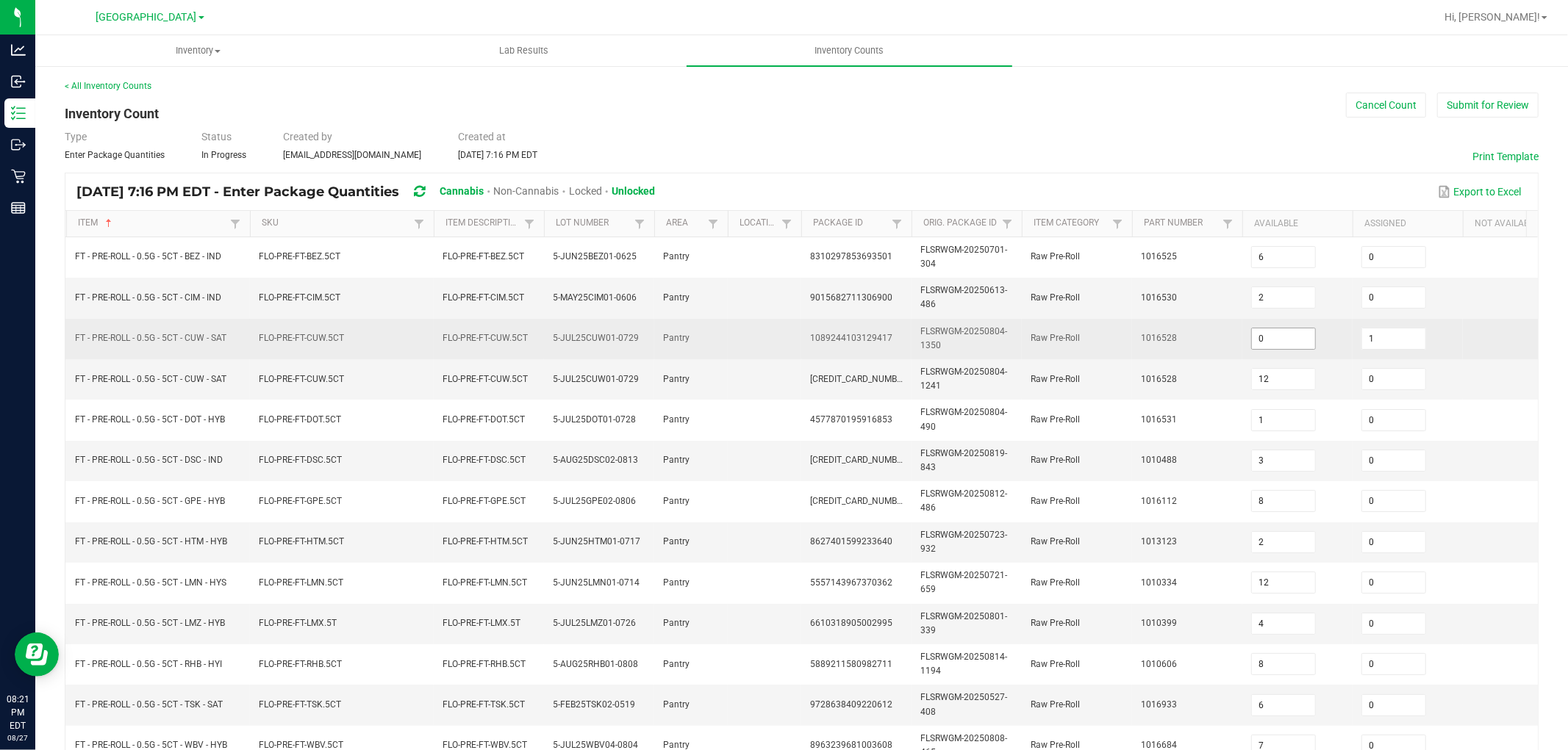
click at [1267, 337] on input "0" at bounding box center [1284, 339] width 64 height 21
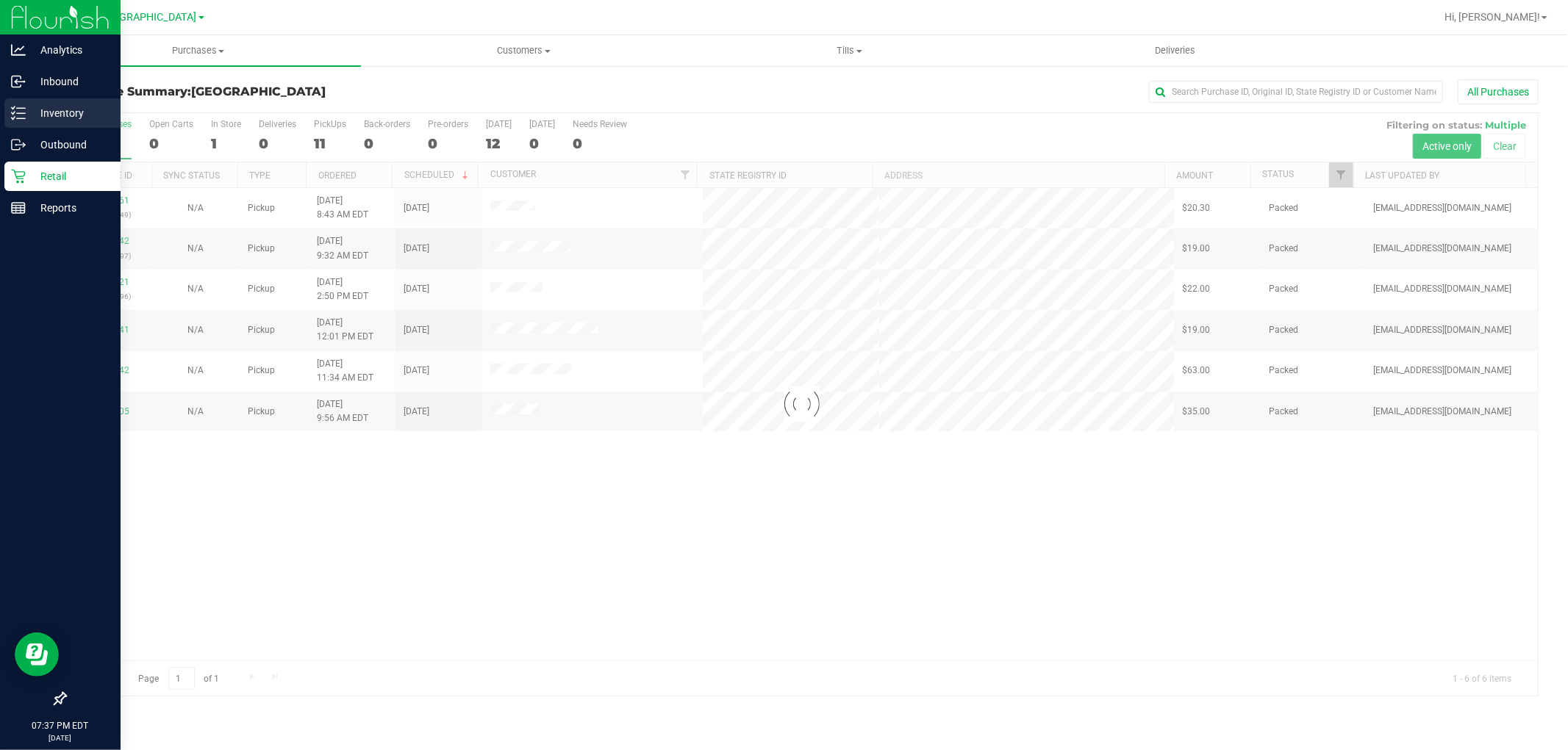
click at [27, 115] on p "Inventory" at bounding box center [69, 113] width 88 height 18
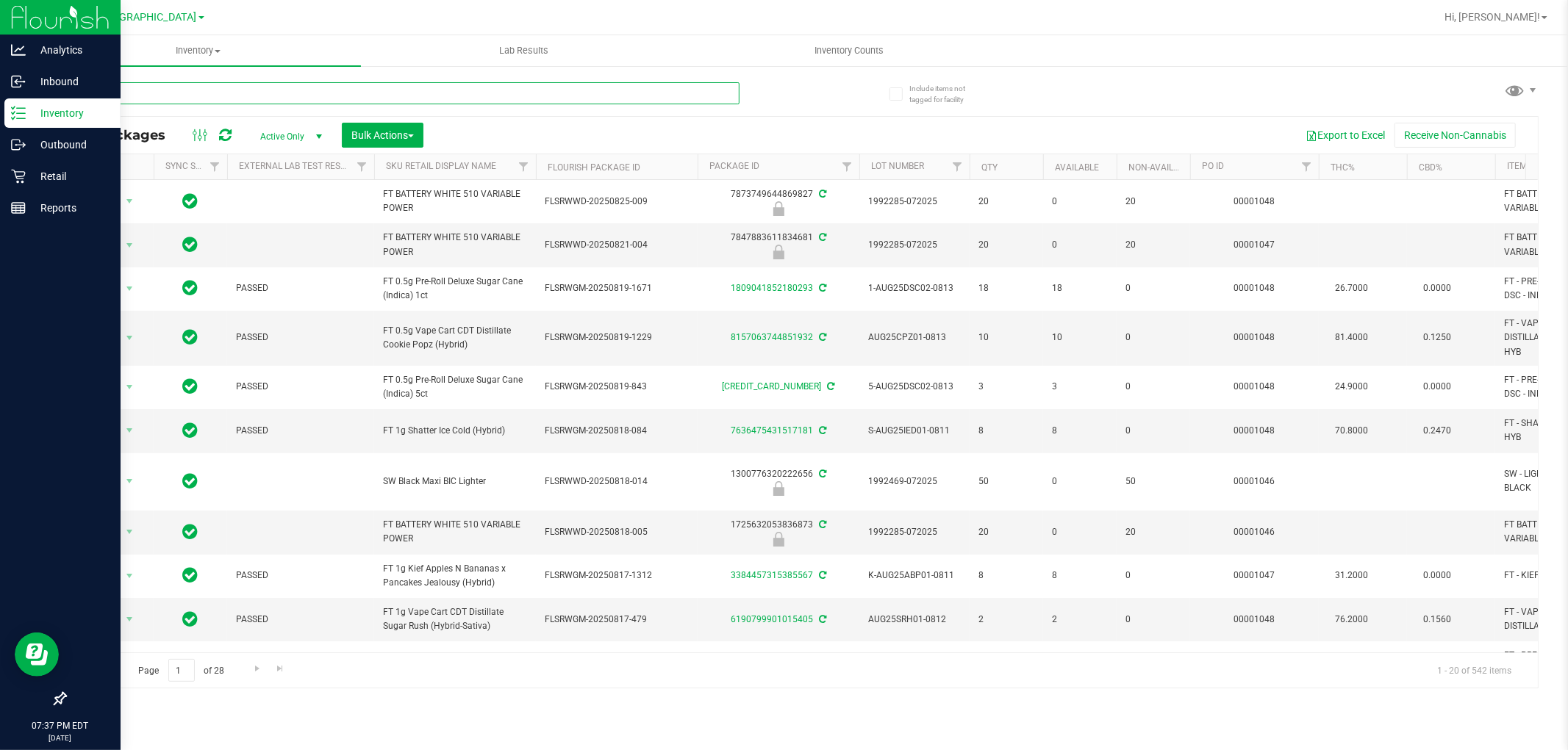
click at [185, 98] on input "text" at bounding box center [403, 93] width 675 height 22
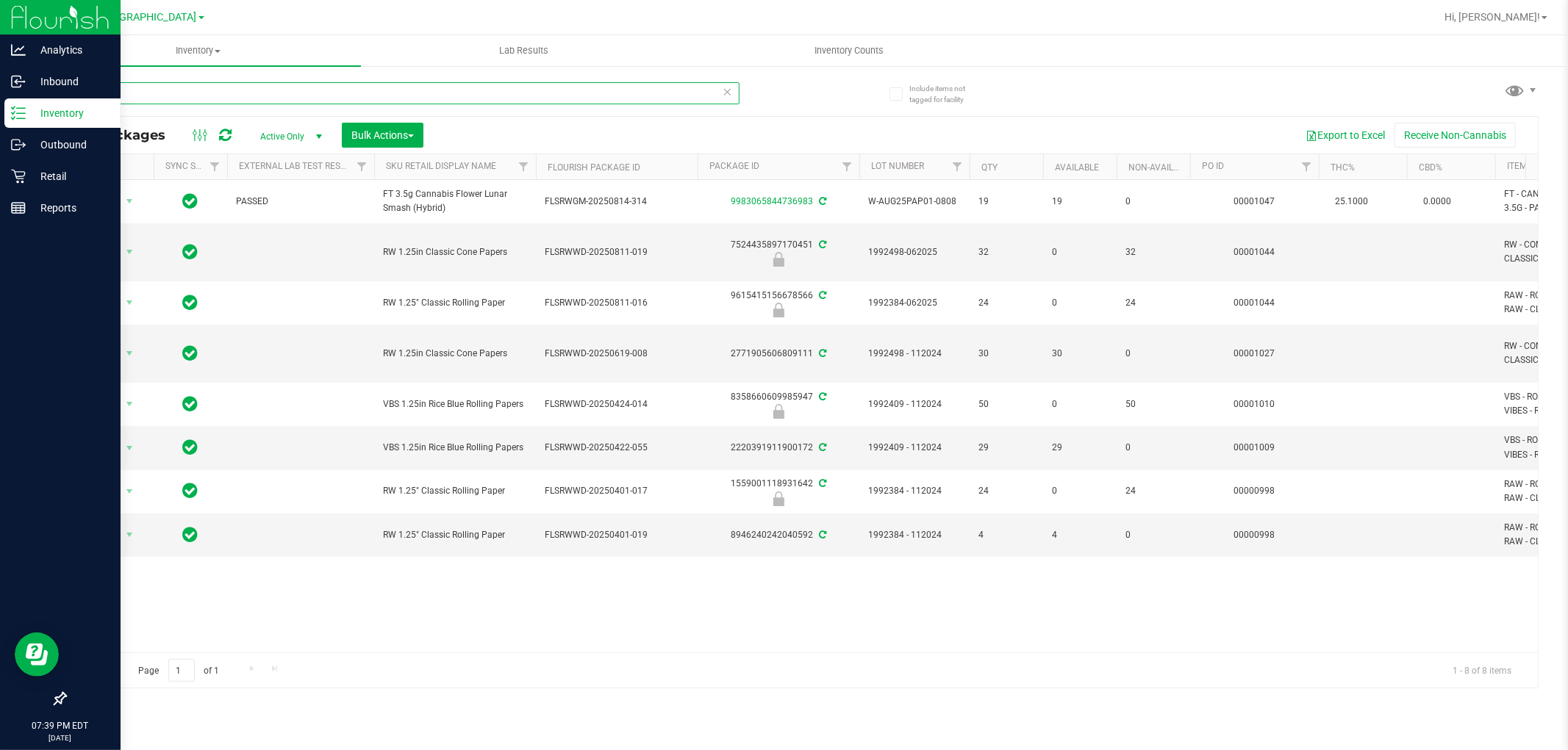
drag, startPoint x: 131, startPoint y: 100, endPoint x: 0, endPoint y: 30, distance: 148.5
click at [0, 30] on div "Analytics Inbound Inventory Outbound Retail Reports 07:39 PM EDT 08/27/2025 08/…" at bounding box center [784, 375] width 1568 height 750
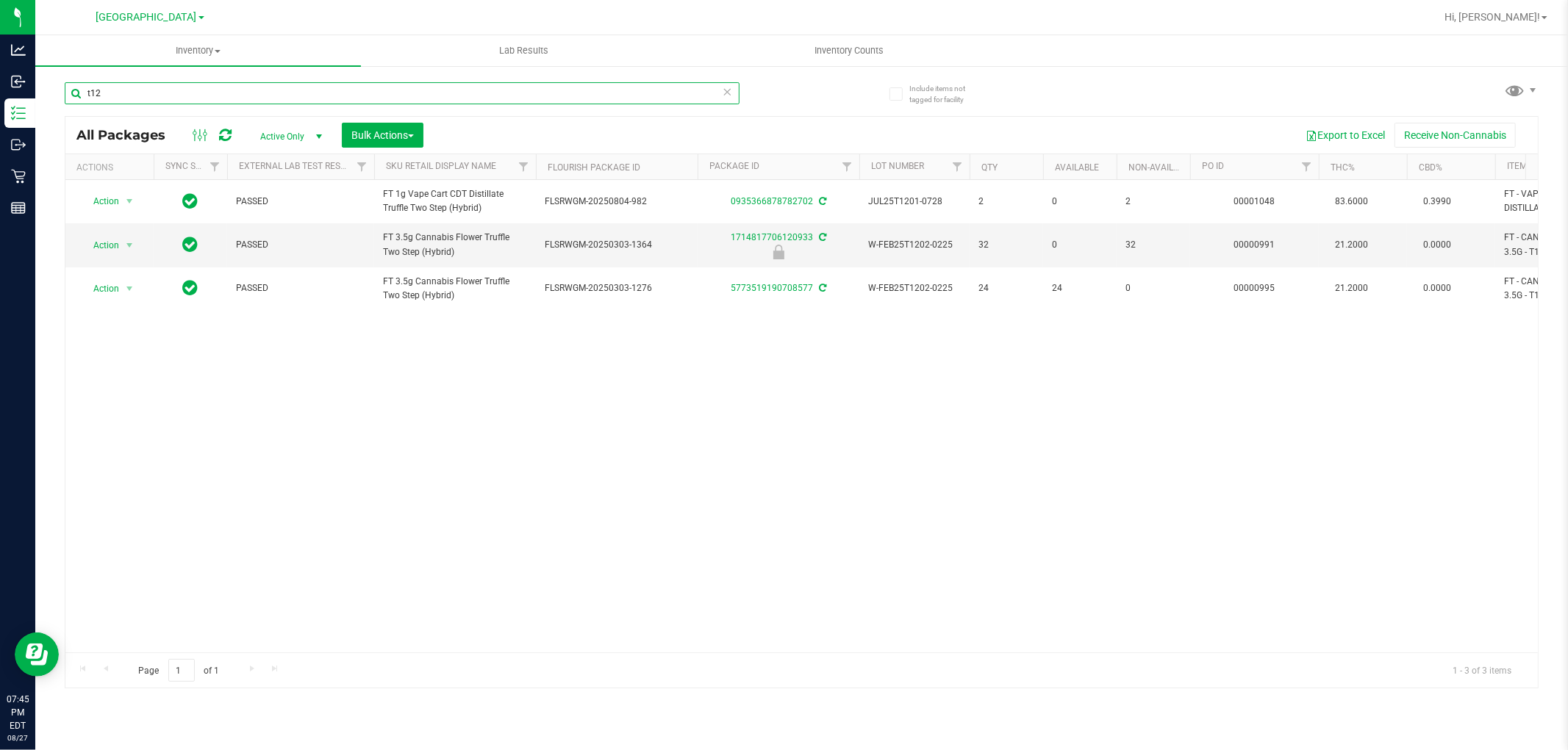
drag, startPoint x: 121, startPoint y: 97, endPoint x: 0, endPoint y: -1, distance: 155.7
click at [0, 0] on html "Analytics Inbound Inventory Outbound Retail Reports 07:45 PM EDT 08/27/2025 08/…" at bounding box center [784, 375] width 1568 height 750
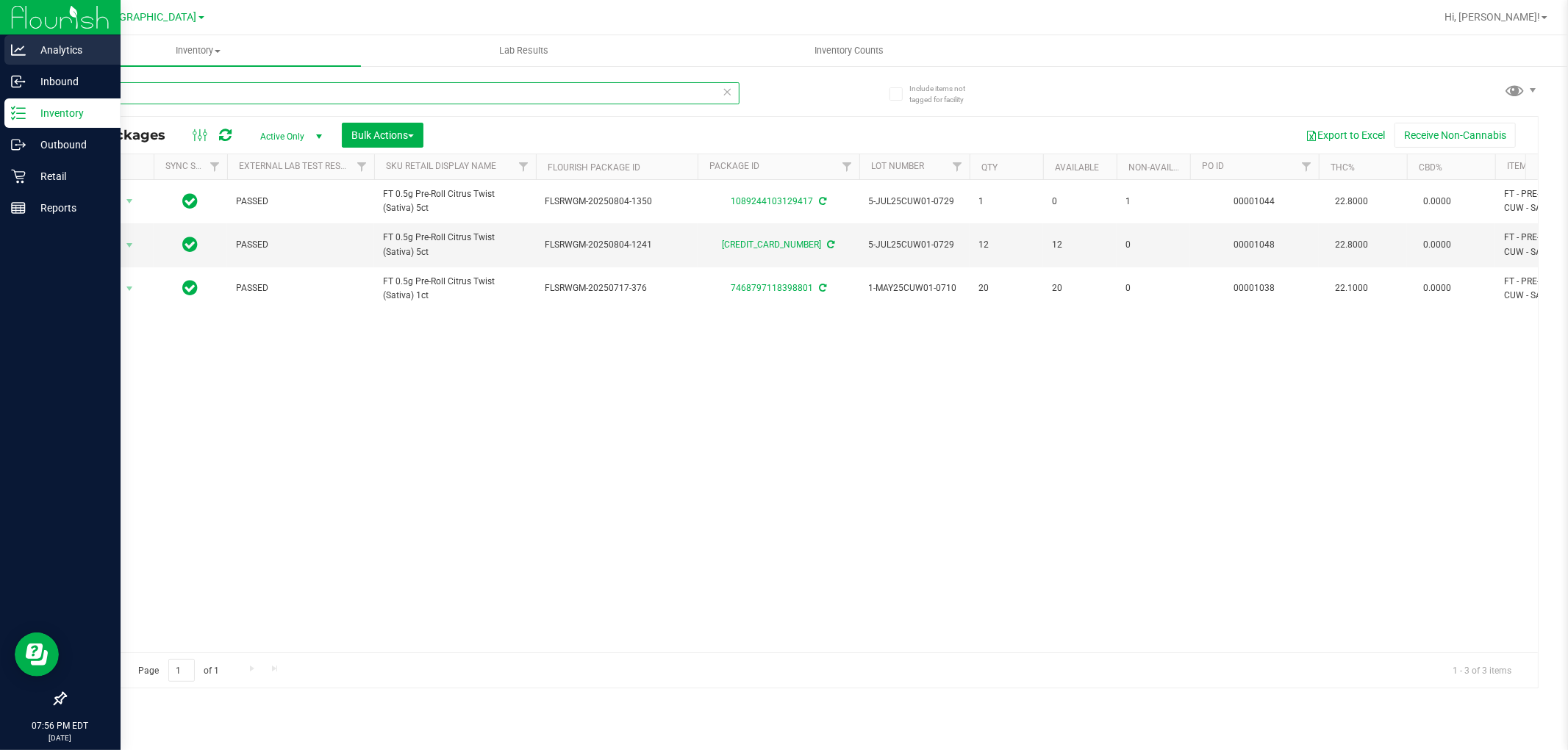
drag, startPoint x: 153, startPoint y: 101, endPoint x: 0, endPoint y: 61, distance: 158.1
click at [0, 63] on div "Analytics Inbound Inventory Outbound Retail Reports 07:56 PM EDT 08/27/2025 08/…" at bounding box center [784, 375] width 1568 height 750
drag, startPoint x: 182, startPoint y: 83, endPoint x: 0, endPoint y: 47, distance: 185.5
click at [0, 48] on div "Analytics Inbound Inventory Outbound Retail Reports 08:02 PM EDT 08/27/2025 08/…" at bounding box center [784, 375] width 1568 height 750
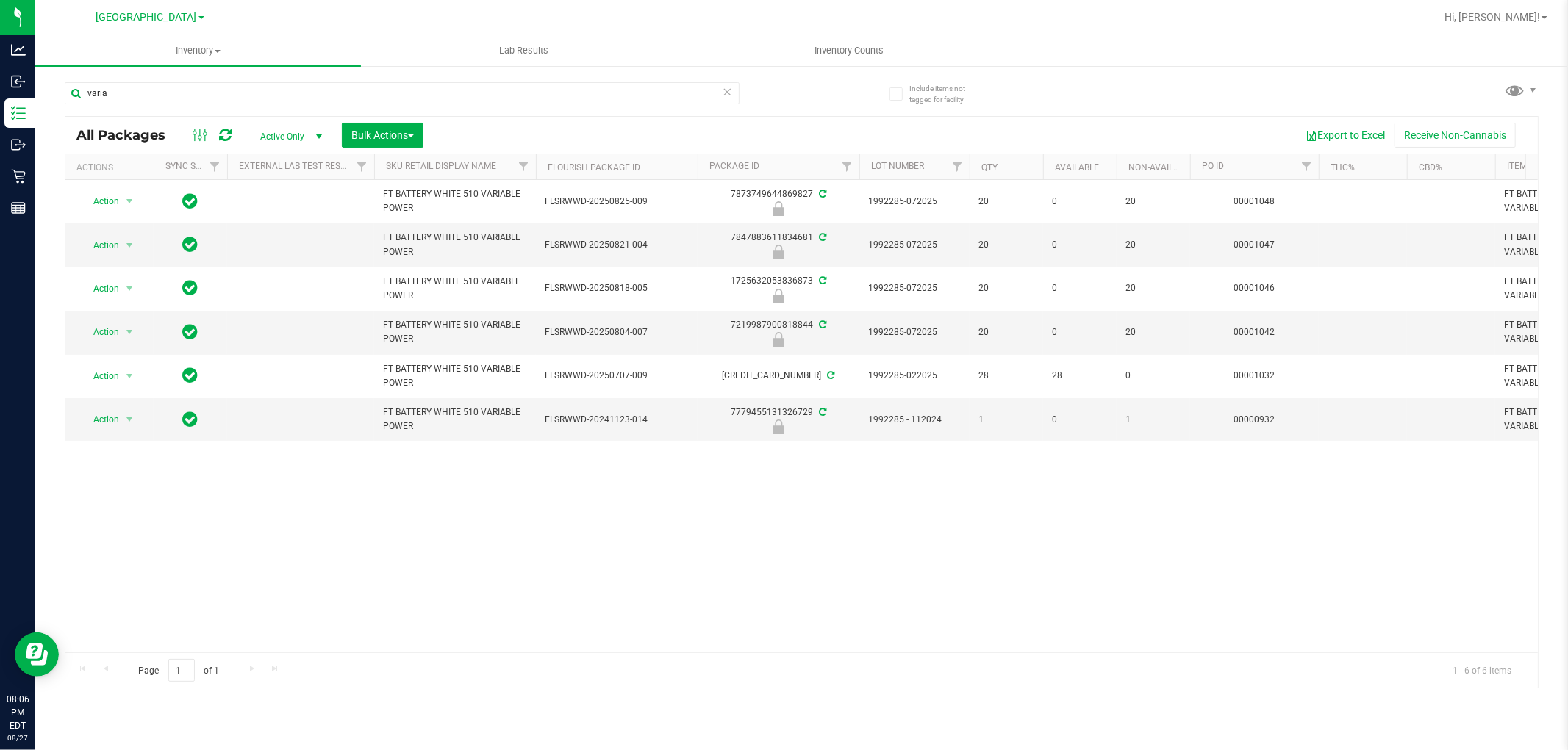
click at [175, 106] on div "varia" at bounding box center [403, 99] width 675 height 34
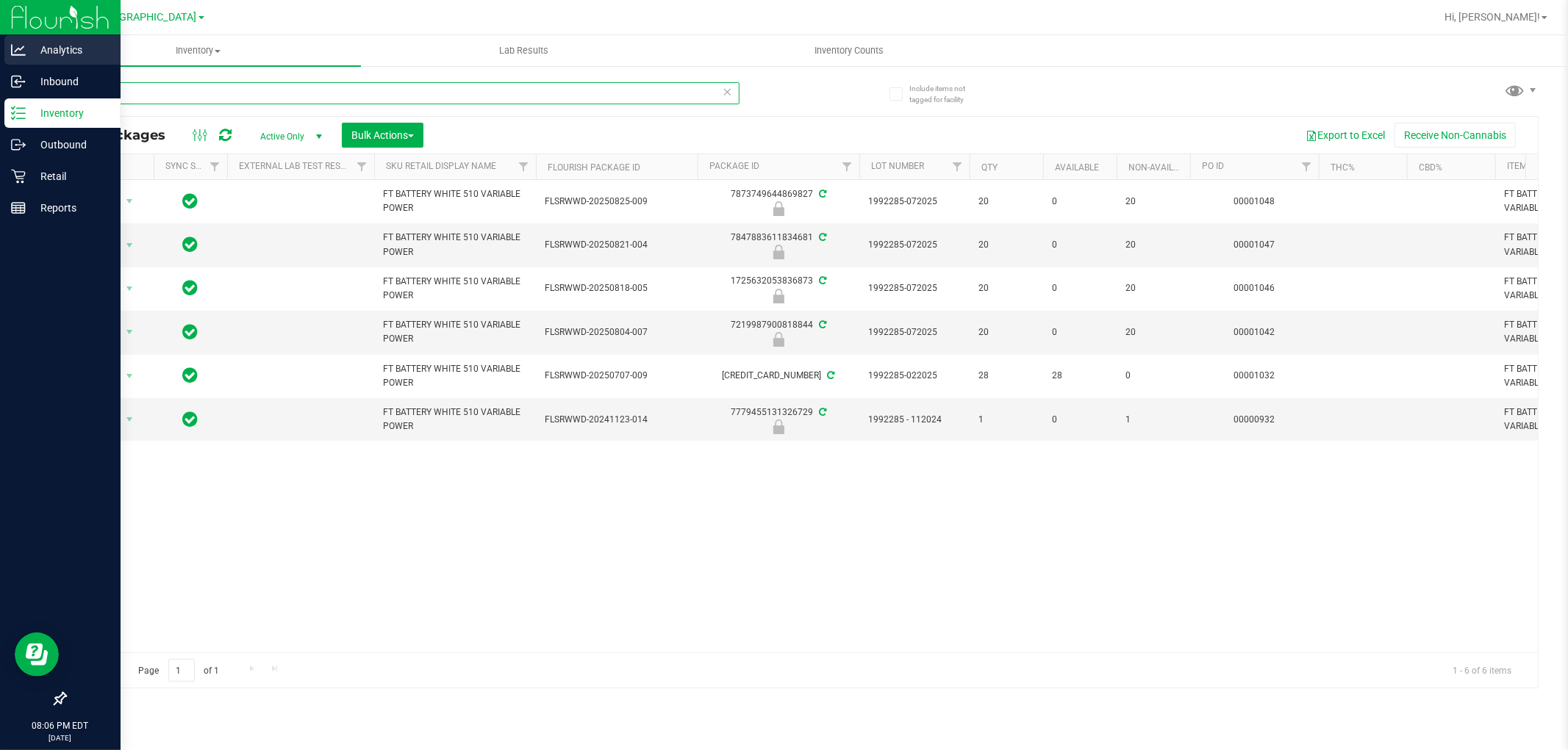
drag, startPoint x: 171, startPoint y: 92, endPoint x: 4, endPoint y: 57, distance: 170.6
click at [4, 57] on div "Analytics Inbound Inventory Outbound Retail Reports 08:06 PM EDT 08/27/2025 08/…" at bounding box center [784, 375] width 1568 height 750
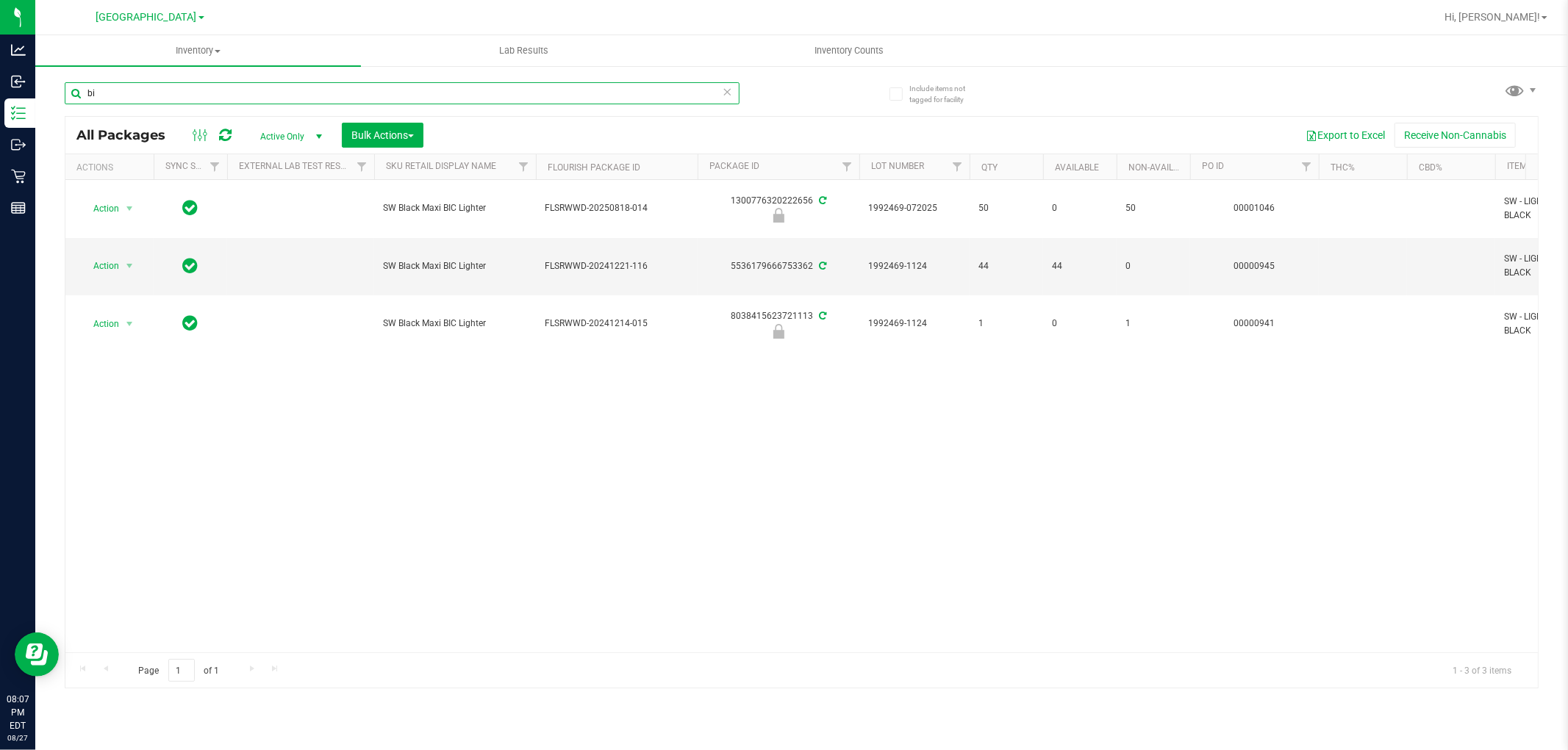
type input "b"
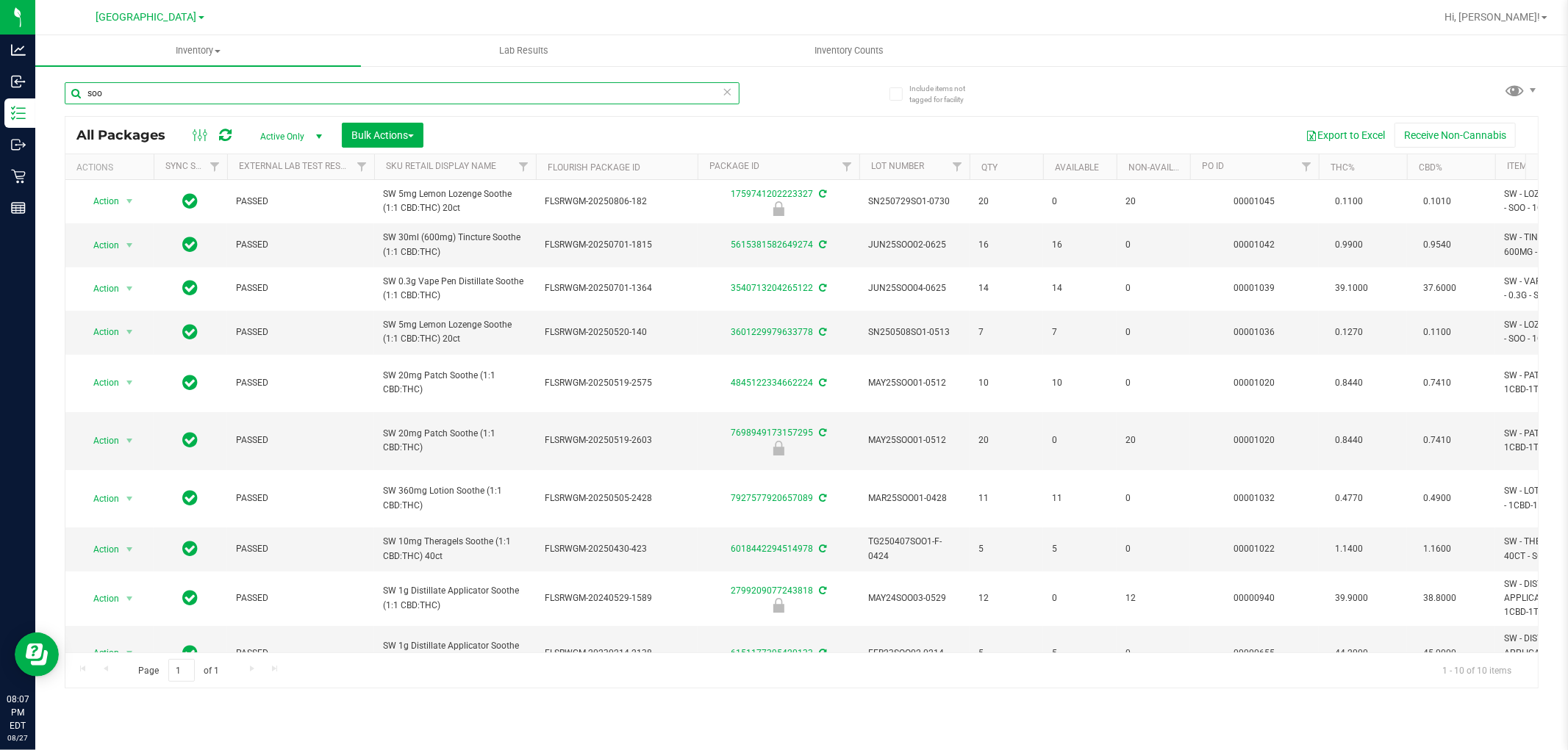
type input "soo"
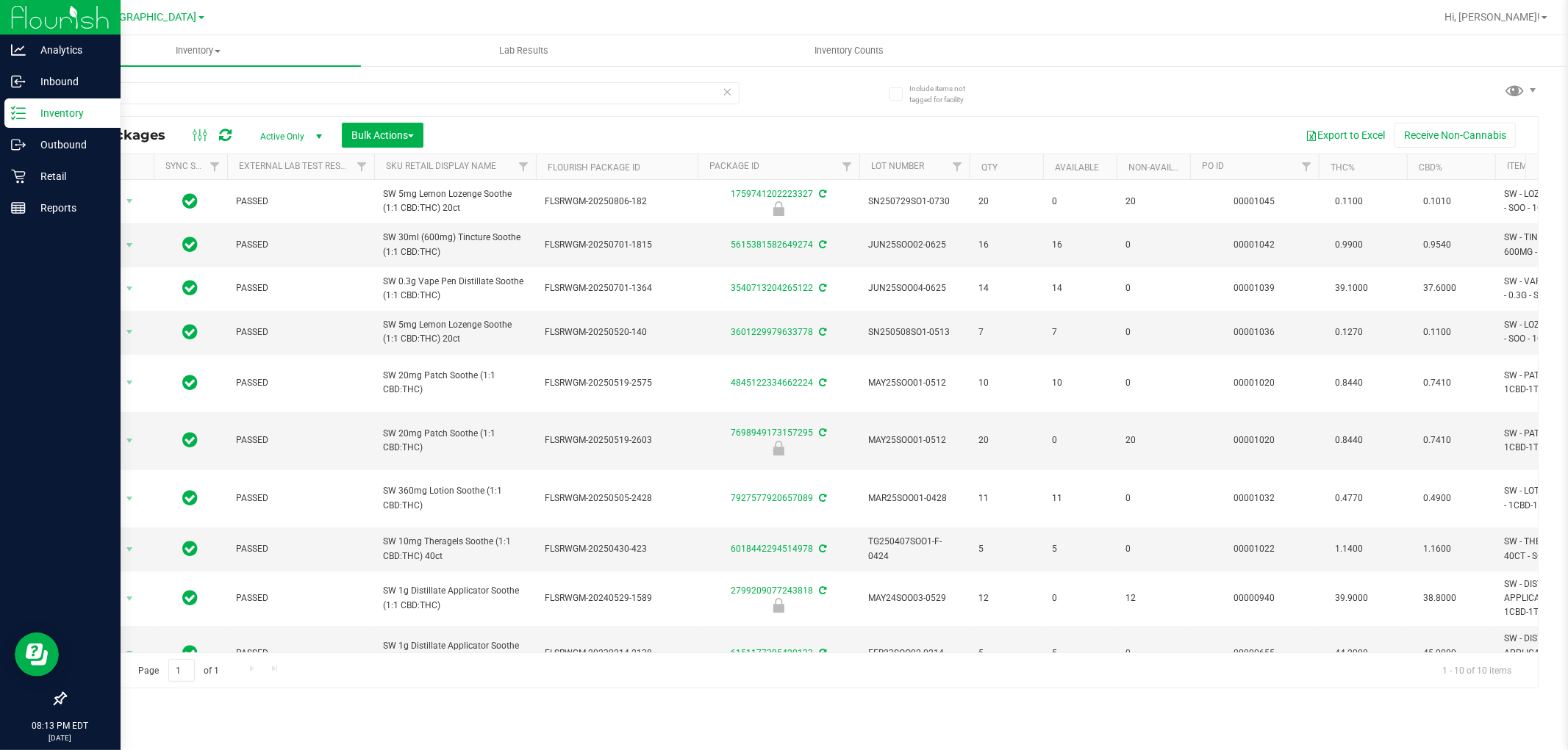
click at [54, 121] on p "Inventory" at bounding box center [69, 113] width 88 height 18
click at [72, 179] on p "Retail" at bounding box center [69, 176] width 88 height 18
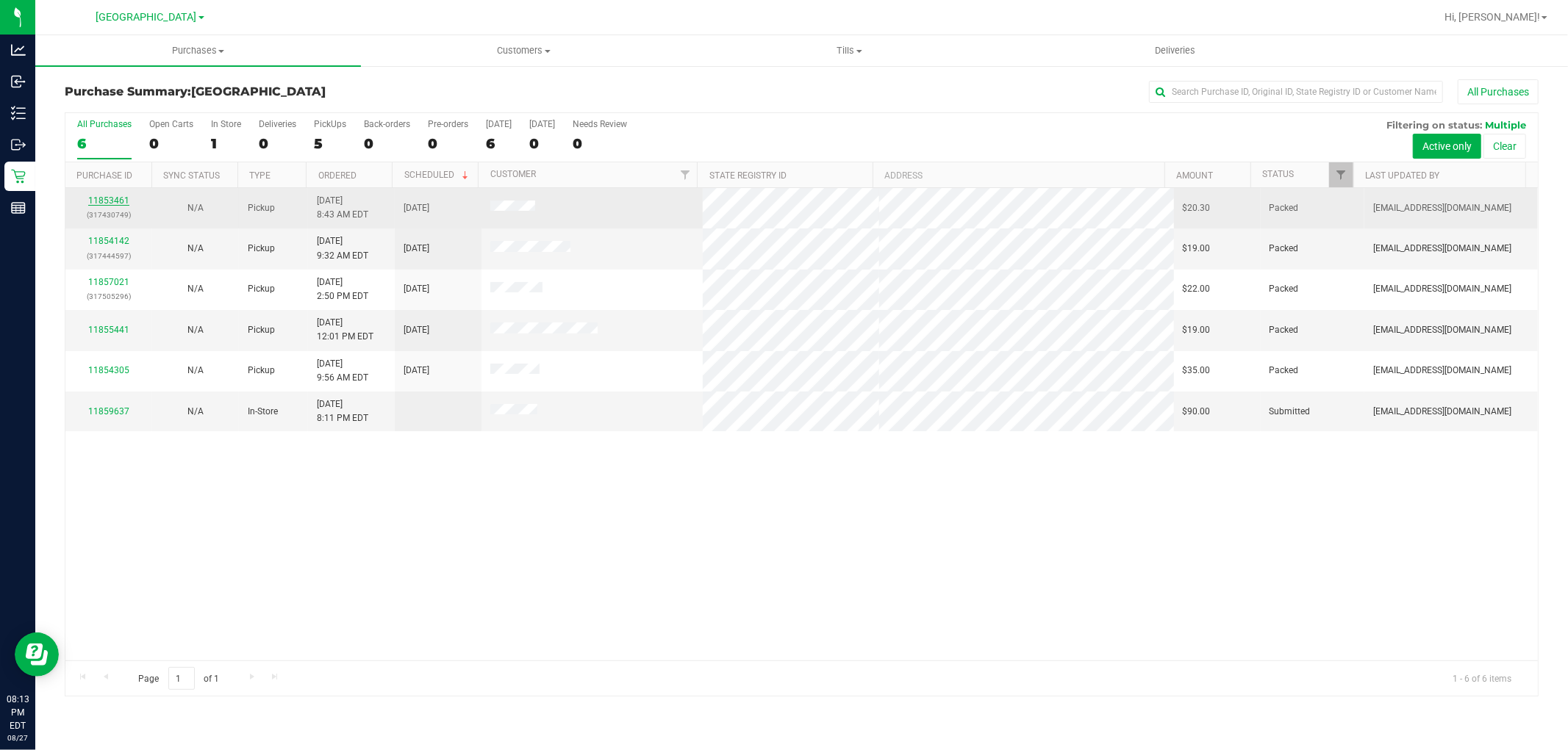
click at [123, 199] on link "11853461" at bounding box center [109, 201] width 41 height 10
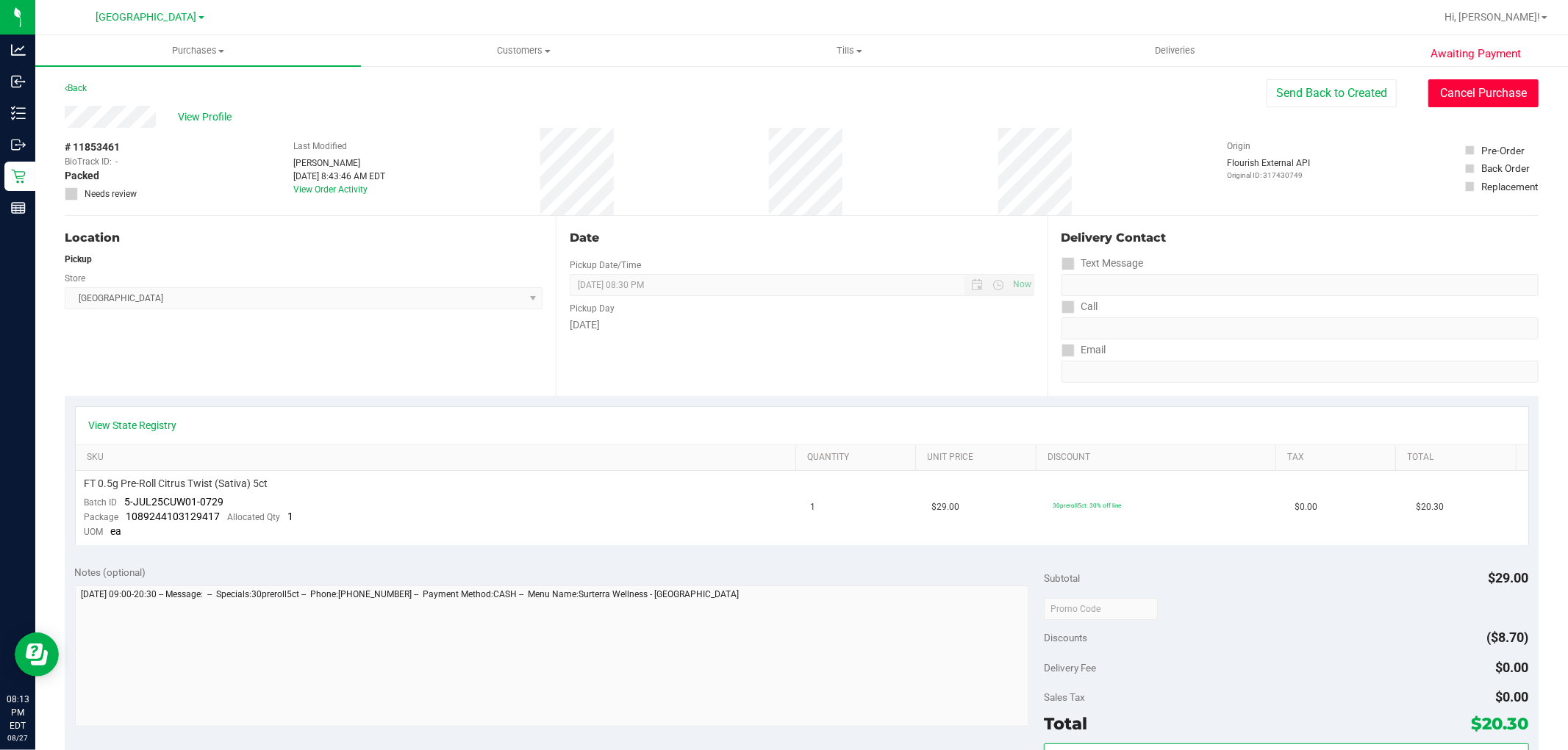
click at [1480, 91] on button "Cancel Purchase" at bounding box center [1483, 94] width 110 height 28
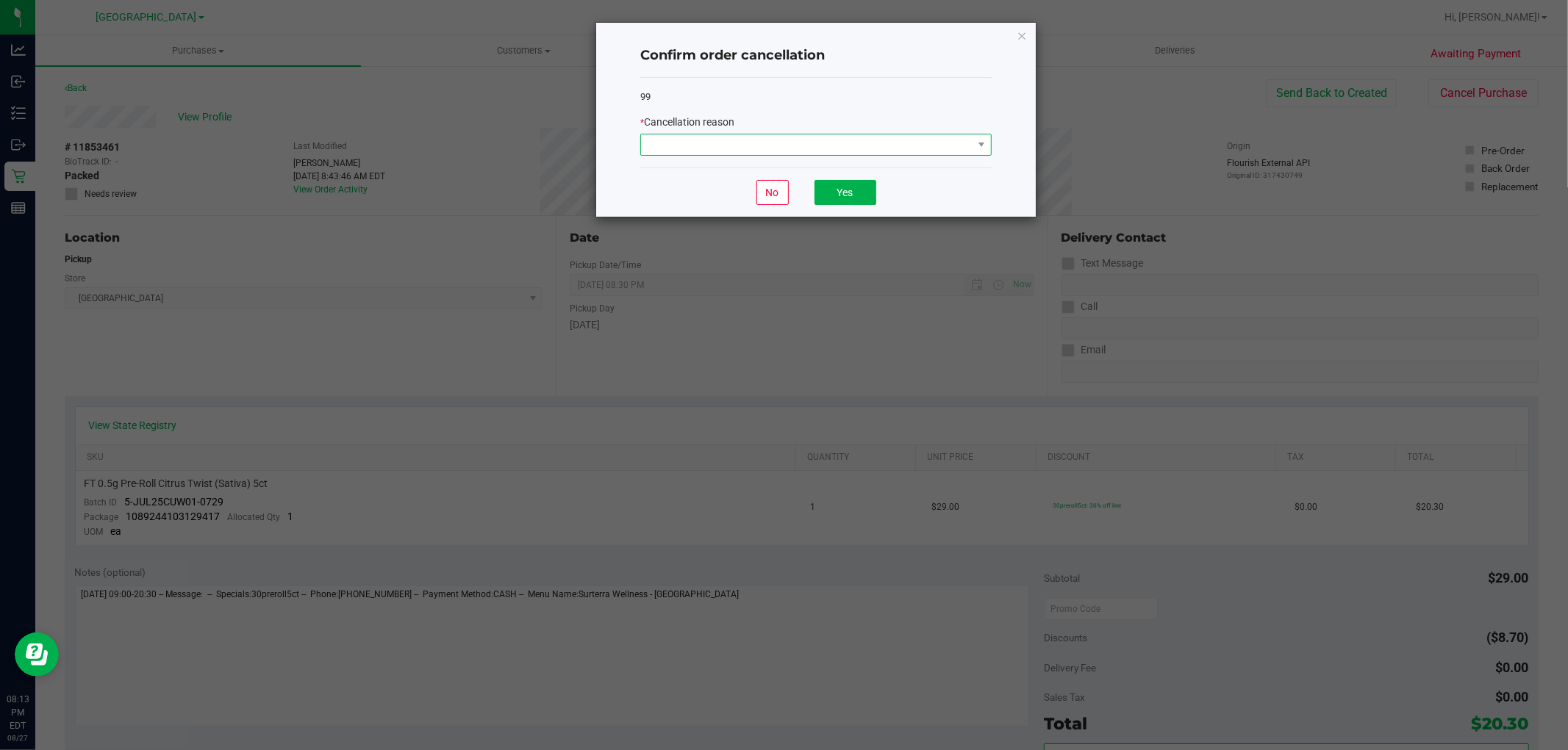
click at [903, 147] on span at bounding box center [807, 145] width 332 height 21
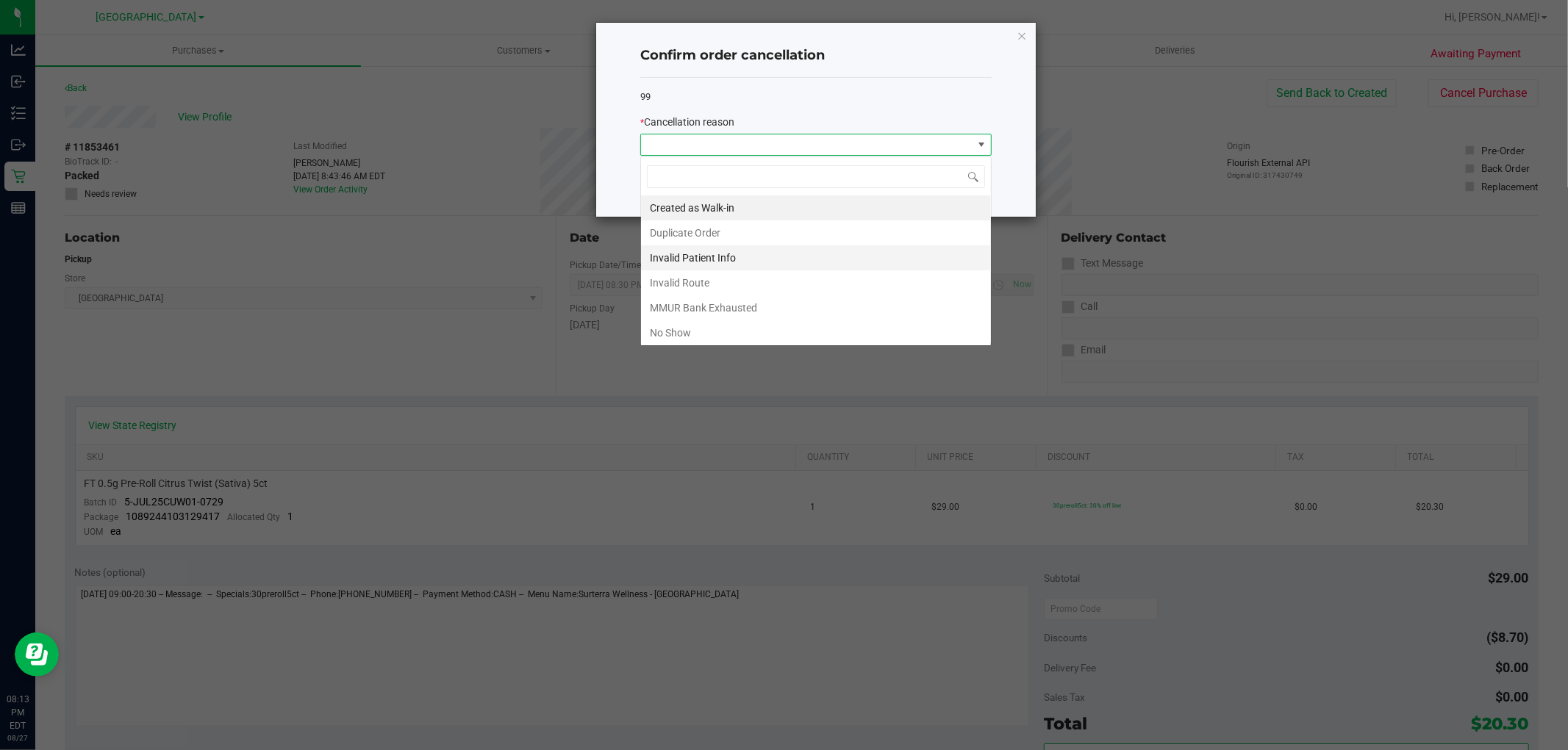
scroll to position [22, 351]
click at [722, 336] on li "No Show" at bounding box center [816, 333] width 350 height 25
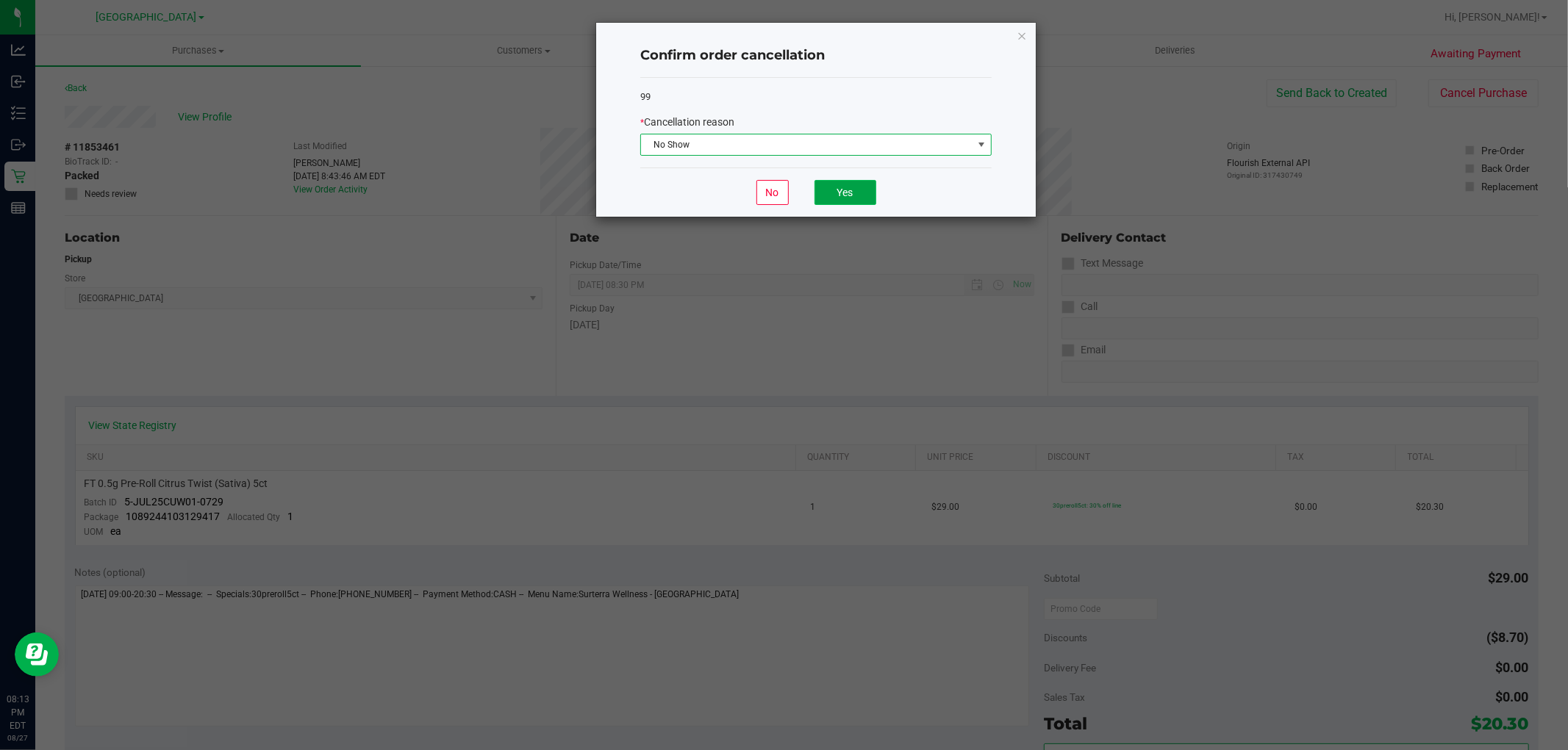
click at [828, 190] on button "Yes" at bounding box center [846, 193] width 62 height 25
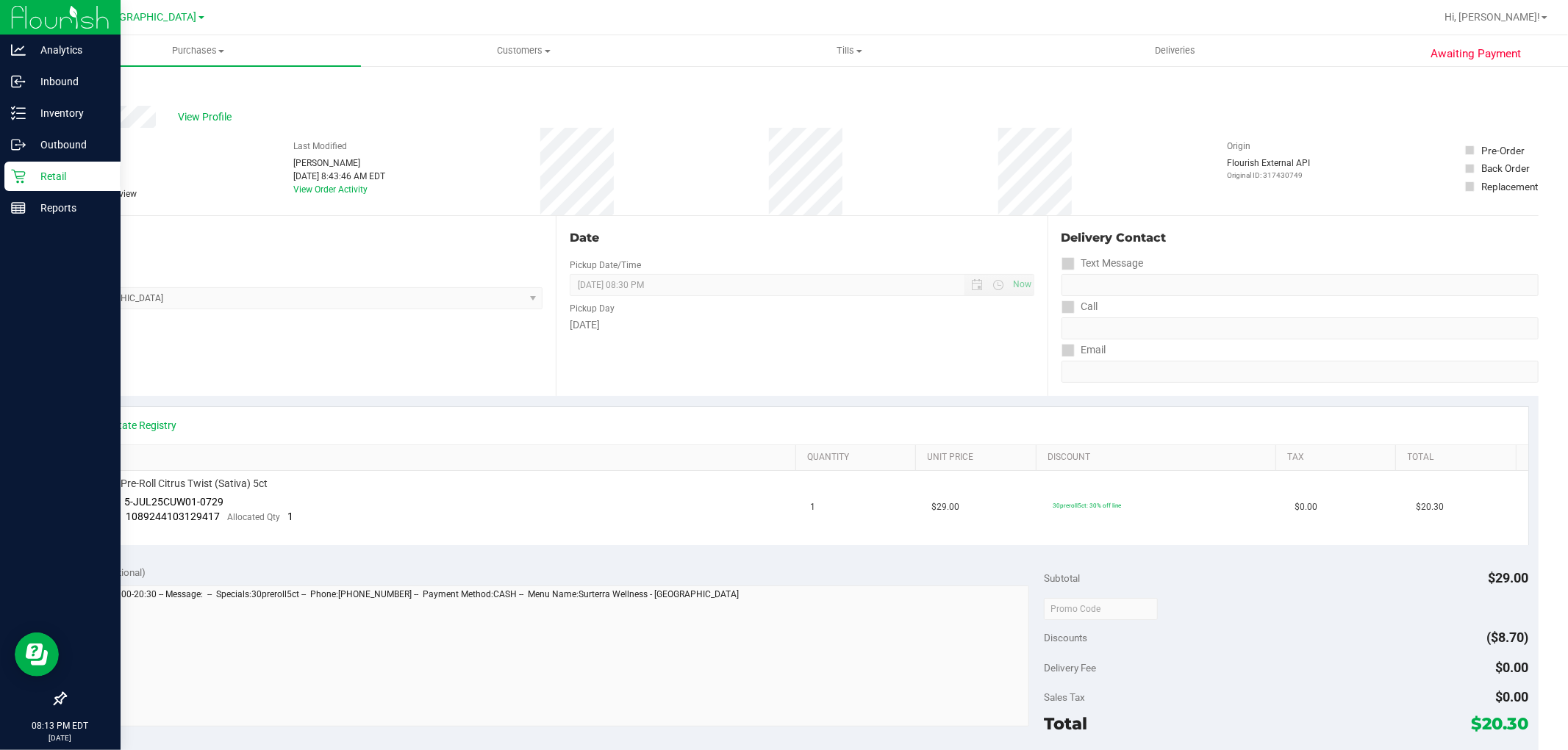
click at [15, 186] on div "Retail" at bounding box center [62, 176] width 116 height 30
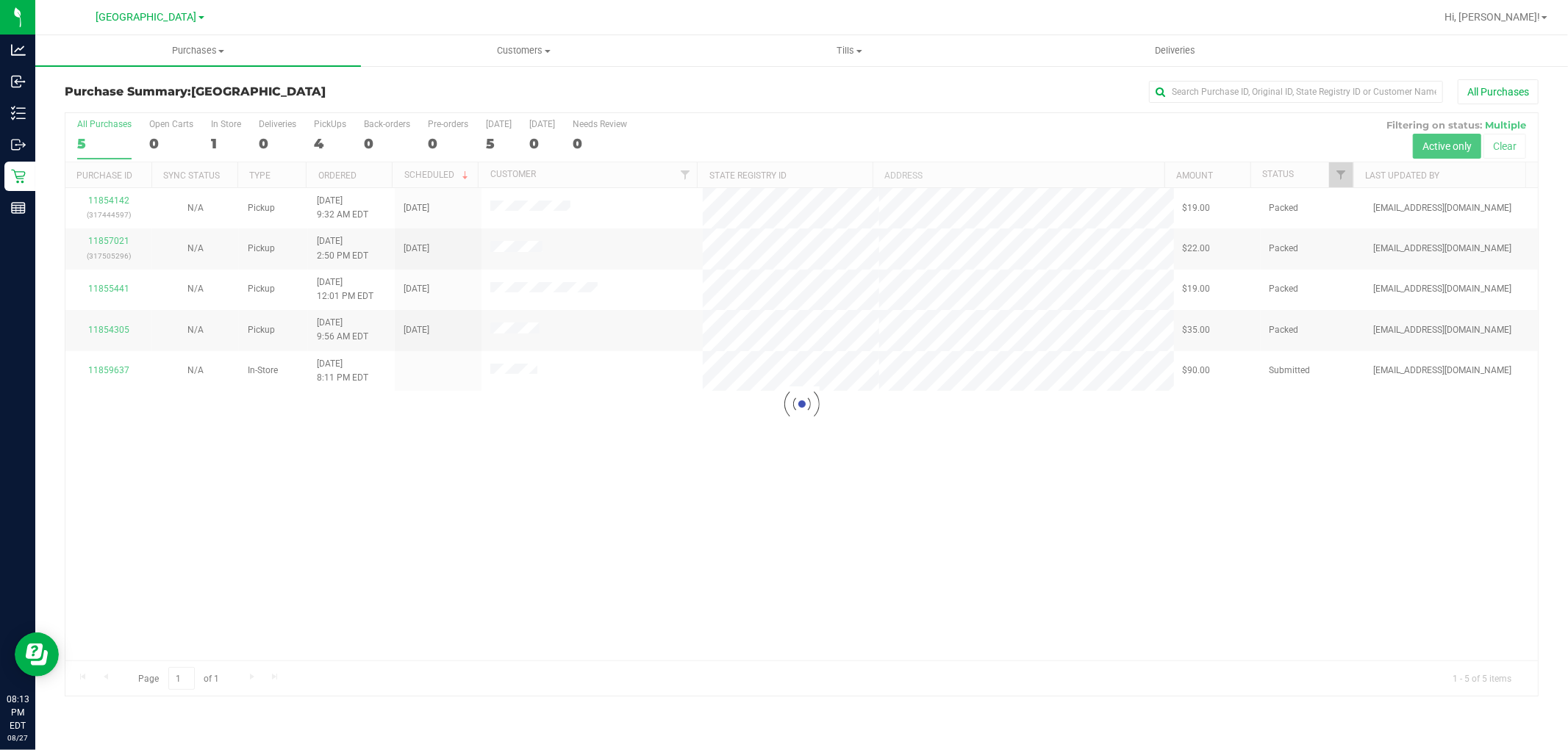
click at [115, 202] on div at bounding box center [802, 404] width 1473 height 582
click at [115, 202] on link "11854142" at bounding box center [109, 201] width 41 height 10
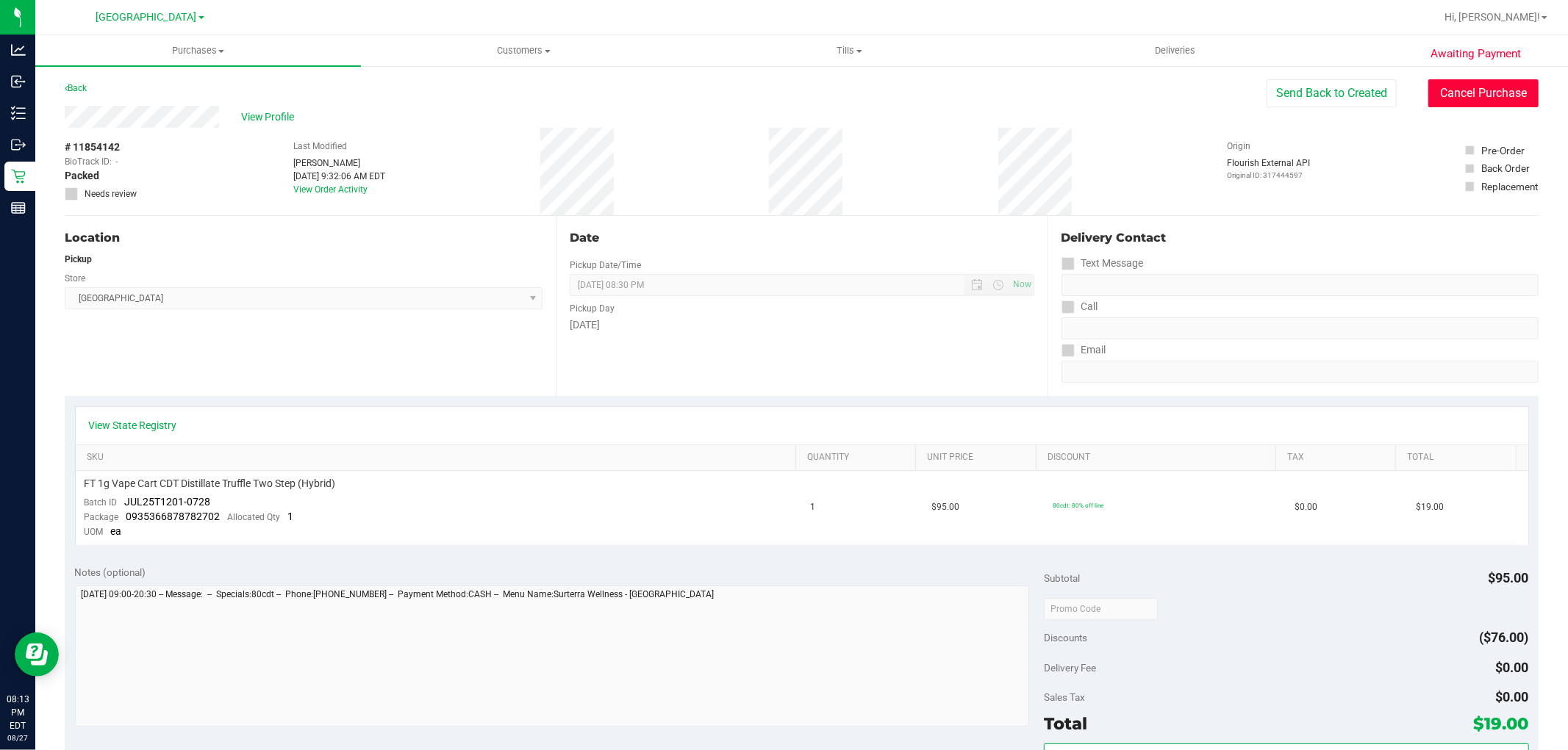
click at [1437, 93] on button "Cancel Purchase" at bounding box center [1483, 94] width 110 height 28
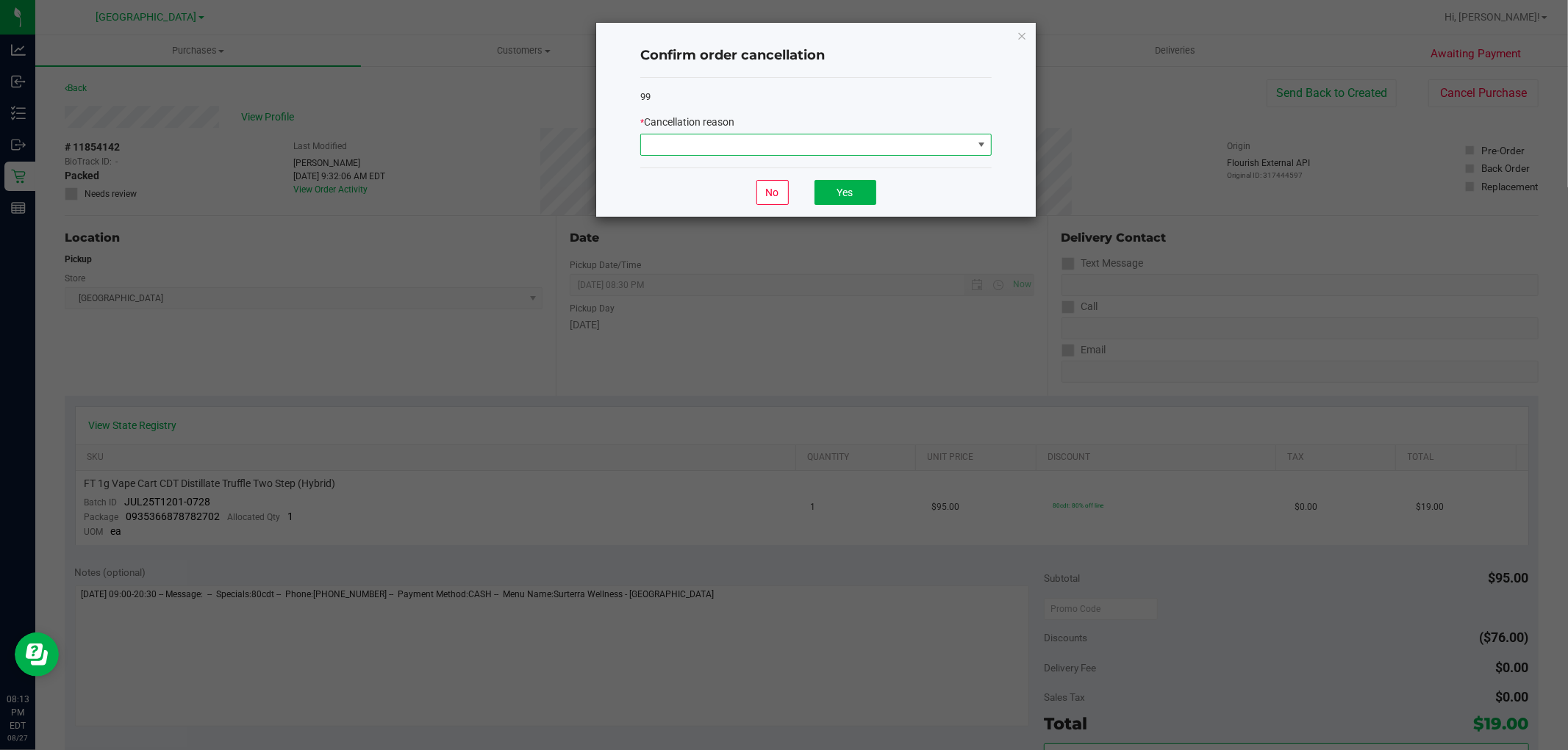
click at [841, 154] on span at bounding box center [807, 145] width 332 height 21
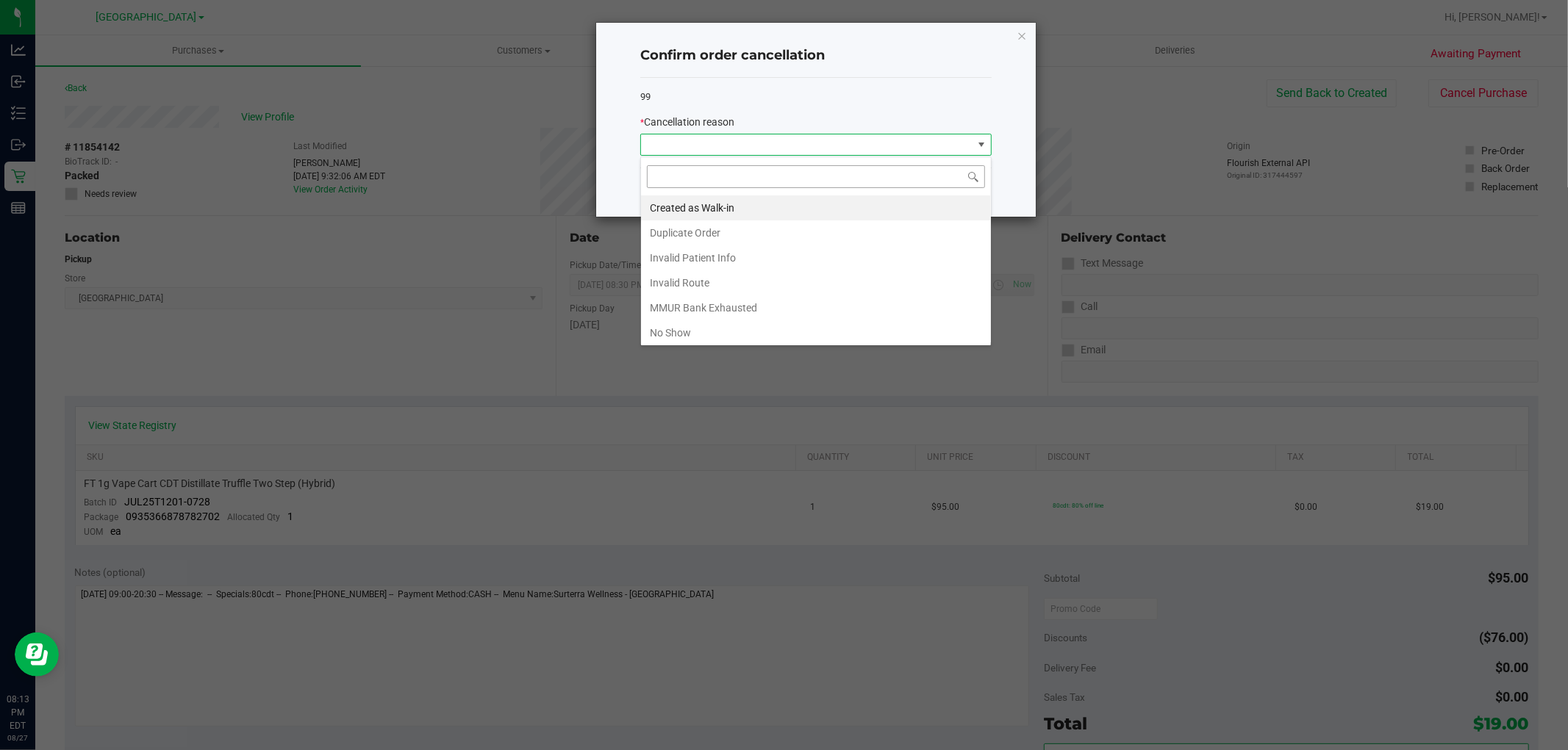
scroll to position [22, 351]
click at [660, 331] on li "No Show" at bounding box center [816, 333] width 350 height 25
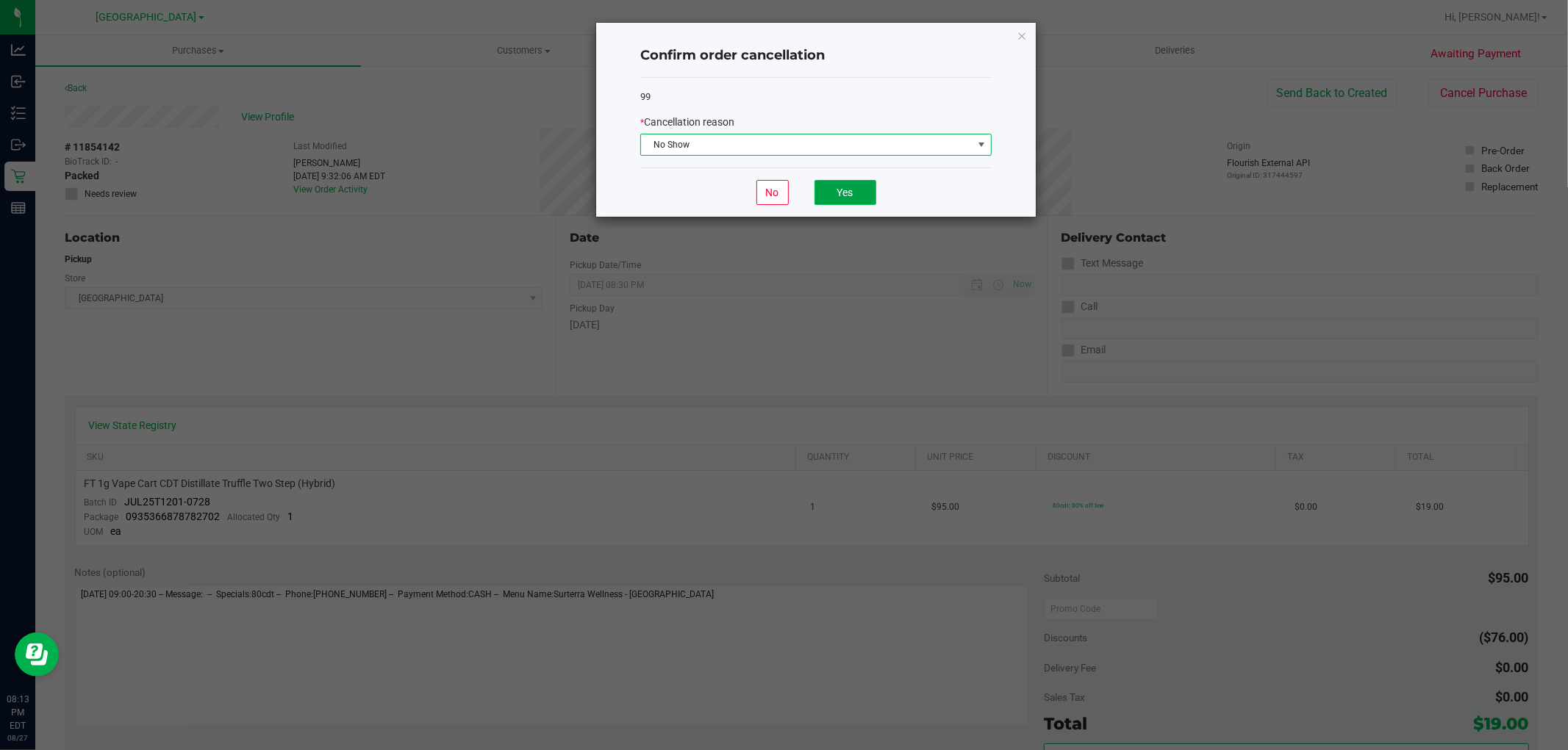
click at [846, 189] on button "Yes" at bounding box center [846, 193] width 62 height 25
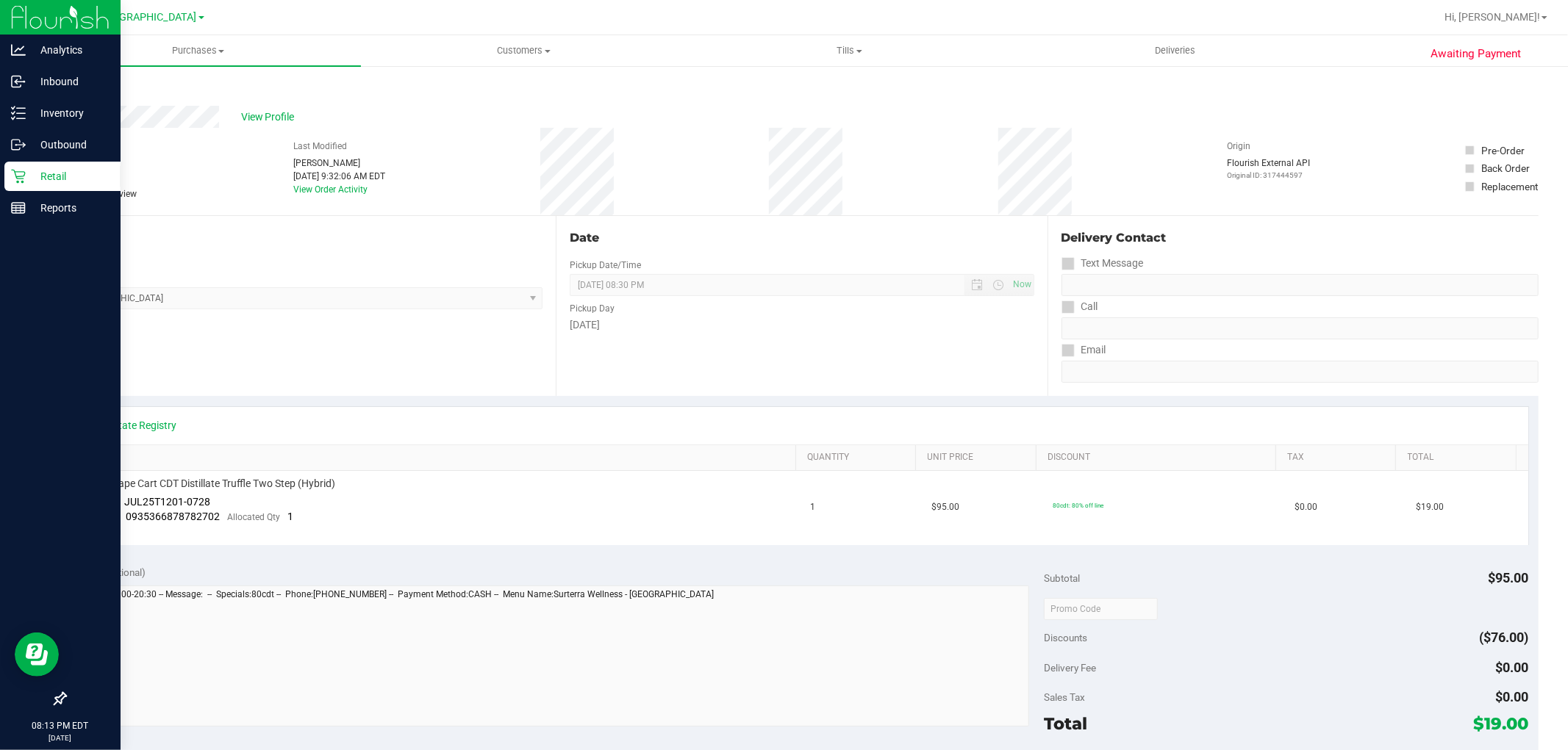
click at [34, 174] on p "Retail" at bounding box center [69, 176] width 88 height 18
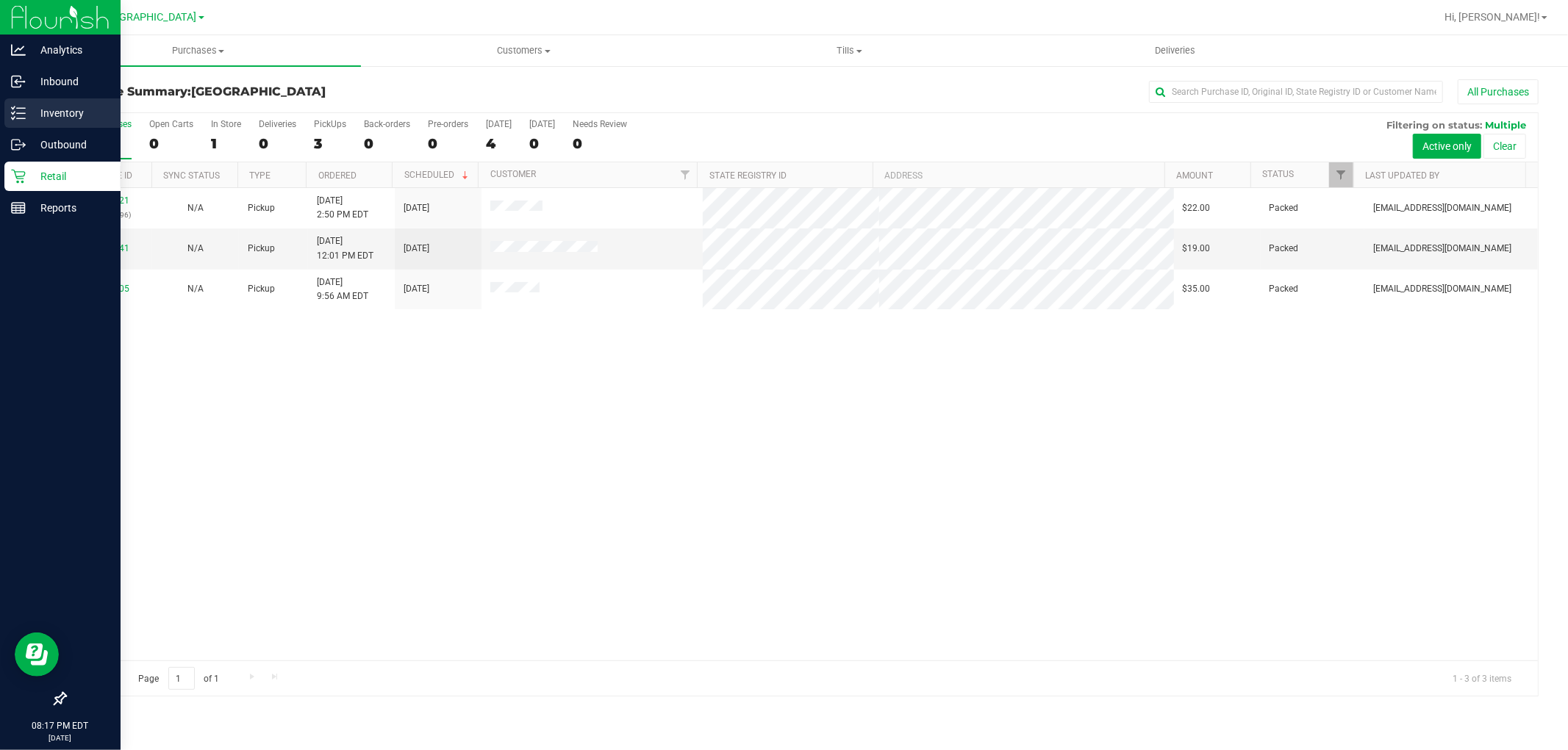
click at [59, 123] on div "Inventory" at bounding box center [62, 113] width 116 height 30
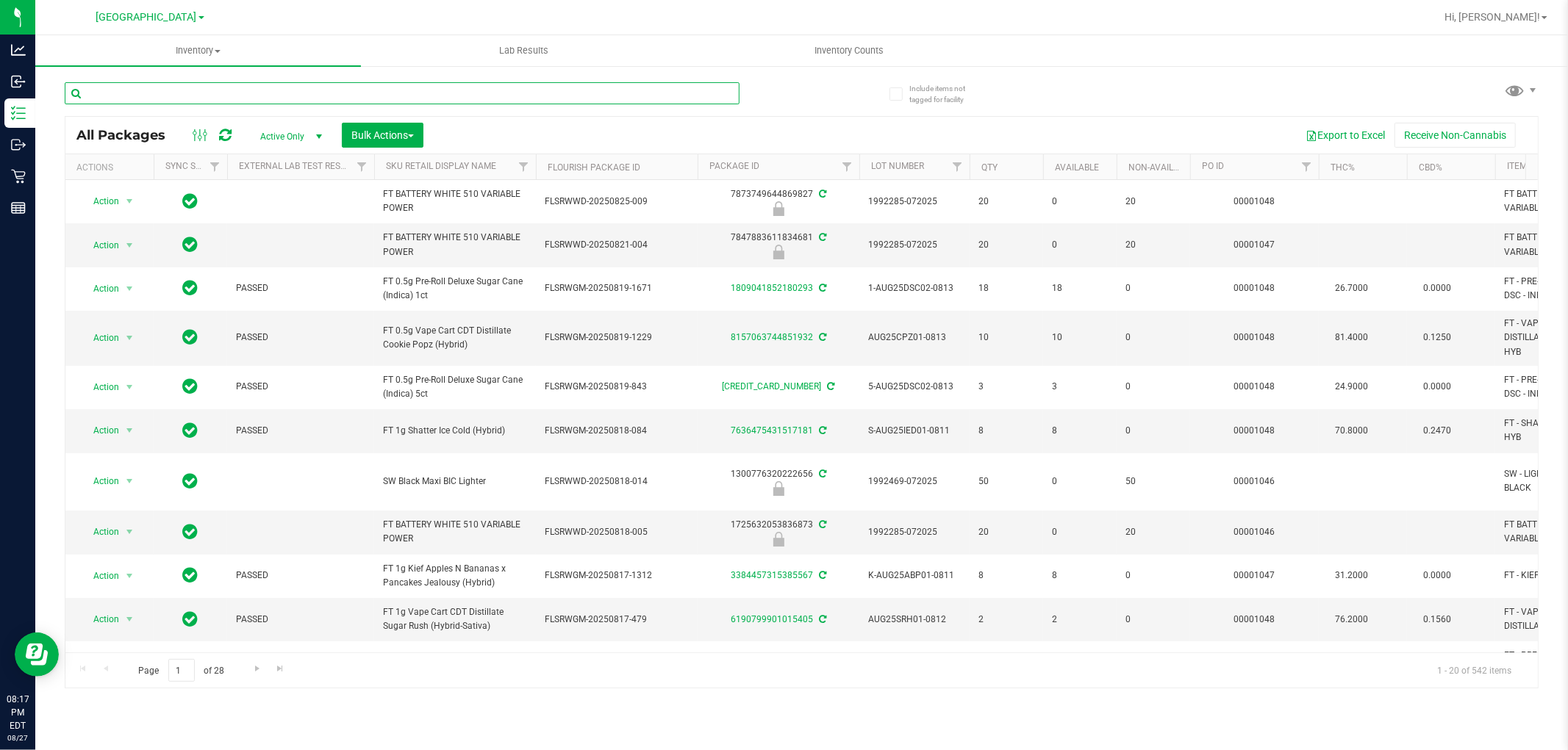
click at [279, 89] on input "text" at bounding box center [403, 93] width 675 height 22
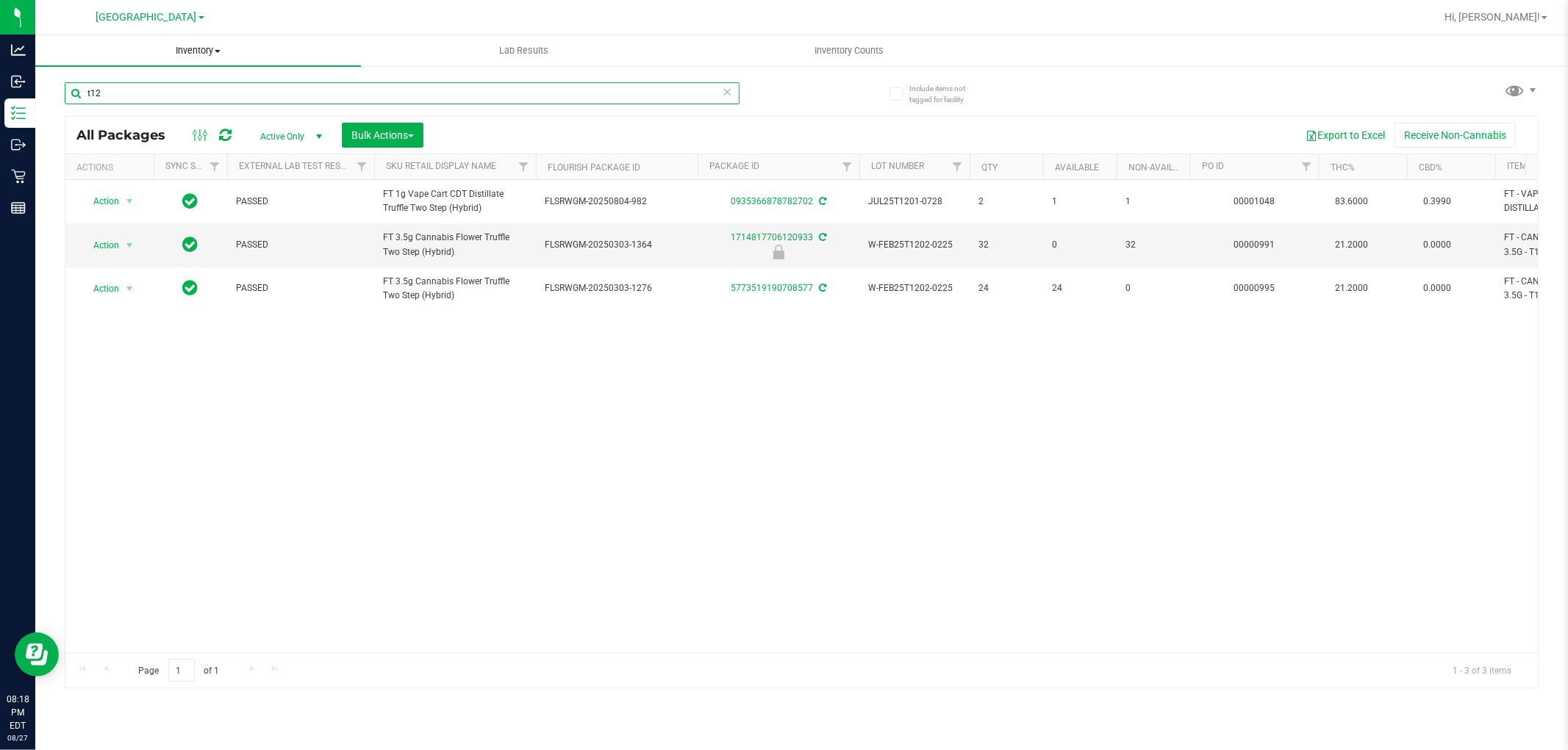
type input "t12"
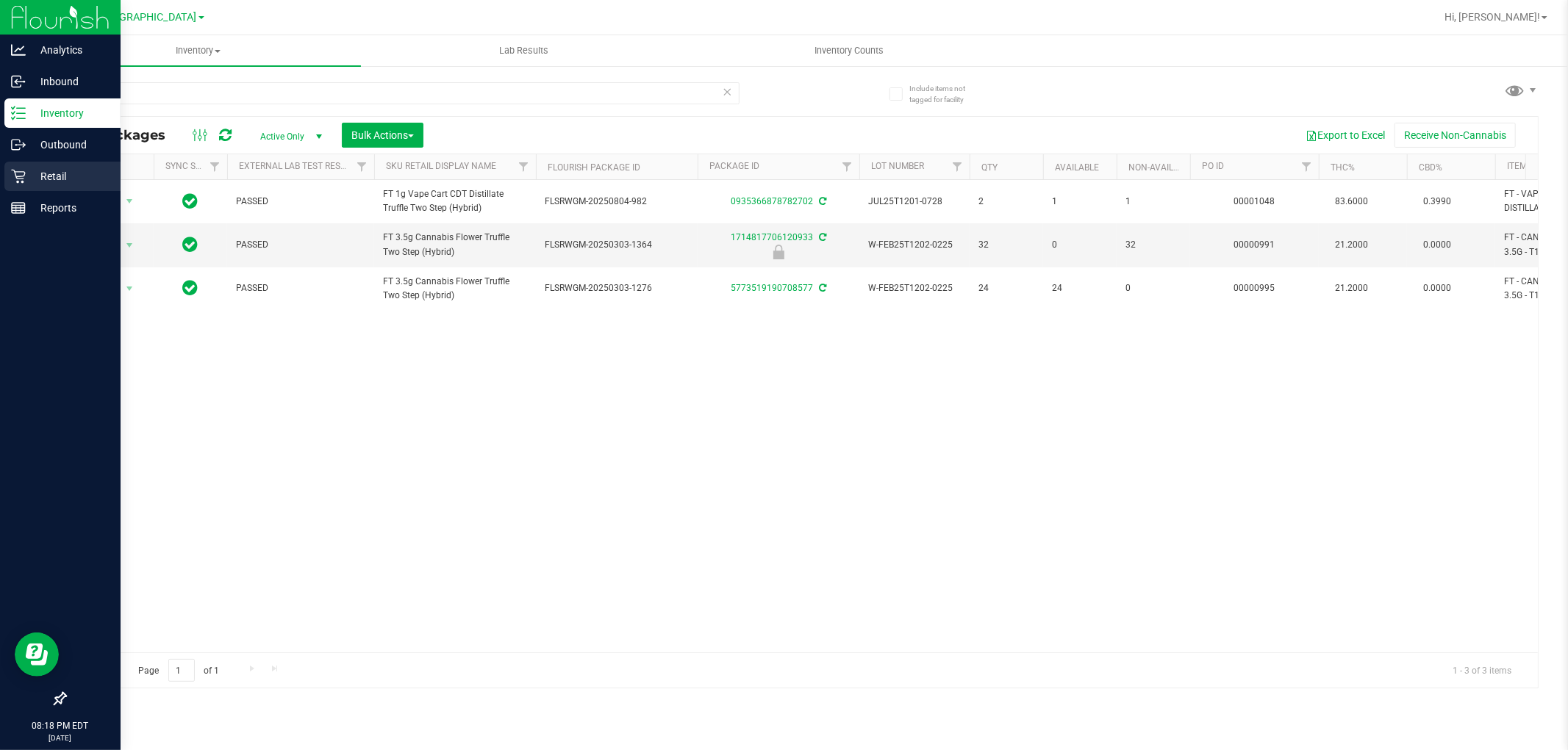
click at [22, 182] on icon at bounding box center [18, 176] width 14 height 14
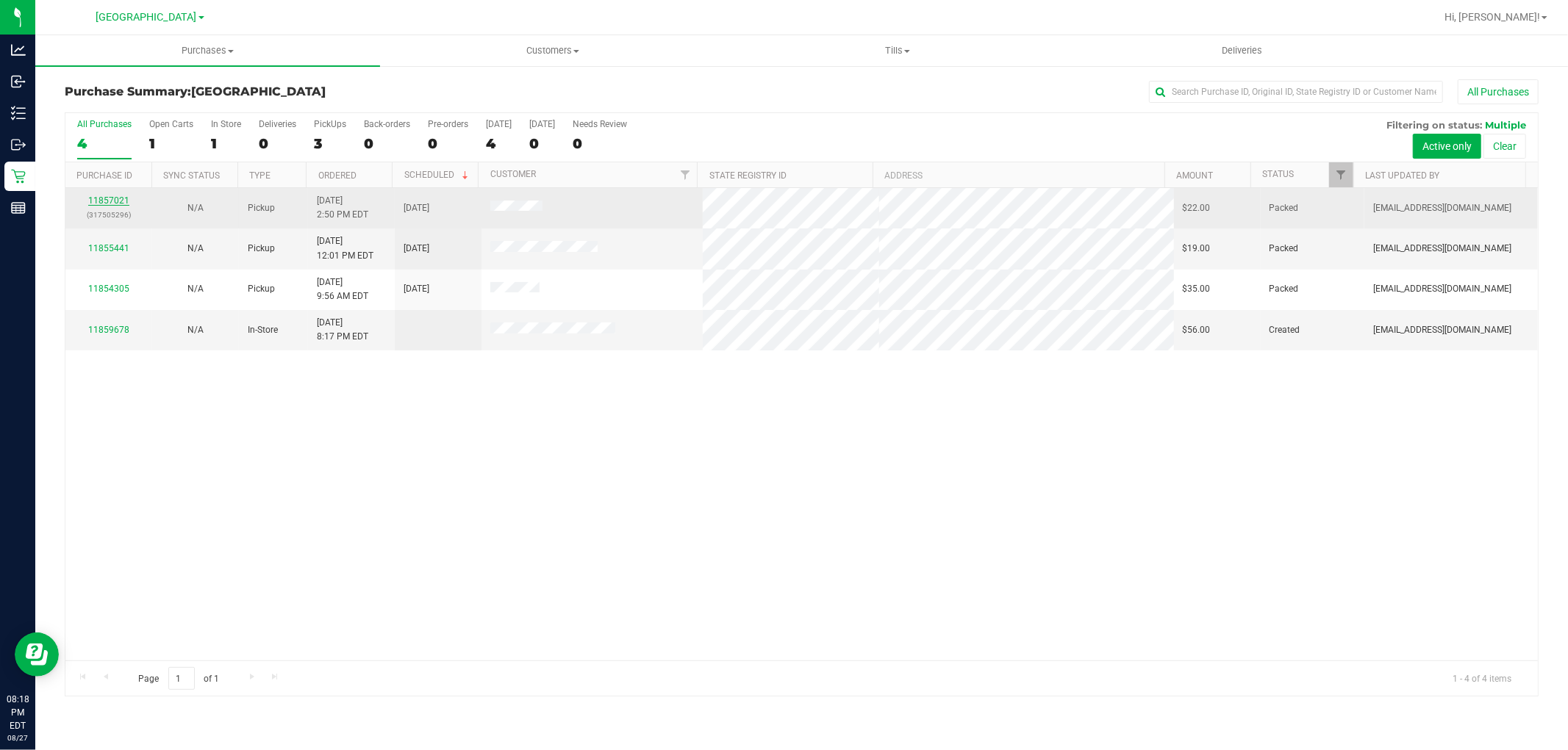
click at [107, 199] on link "11857021" at bounding box center [109, 201] width 41 height 10
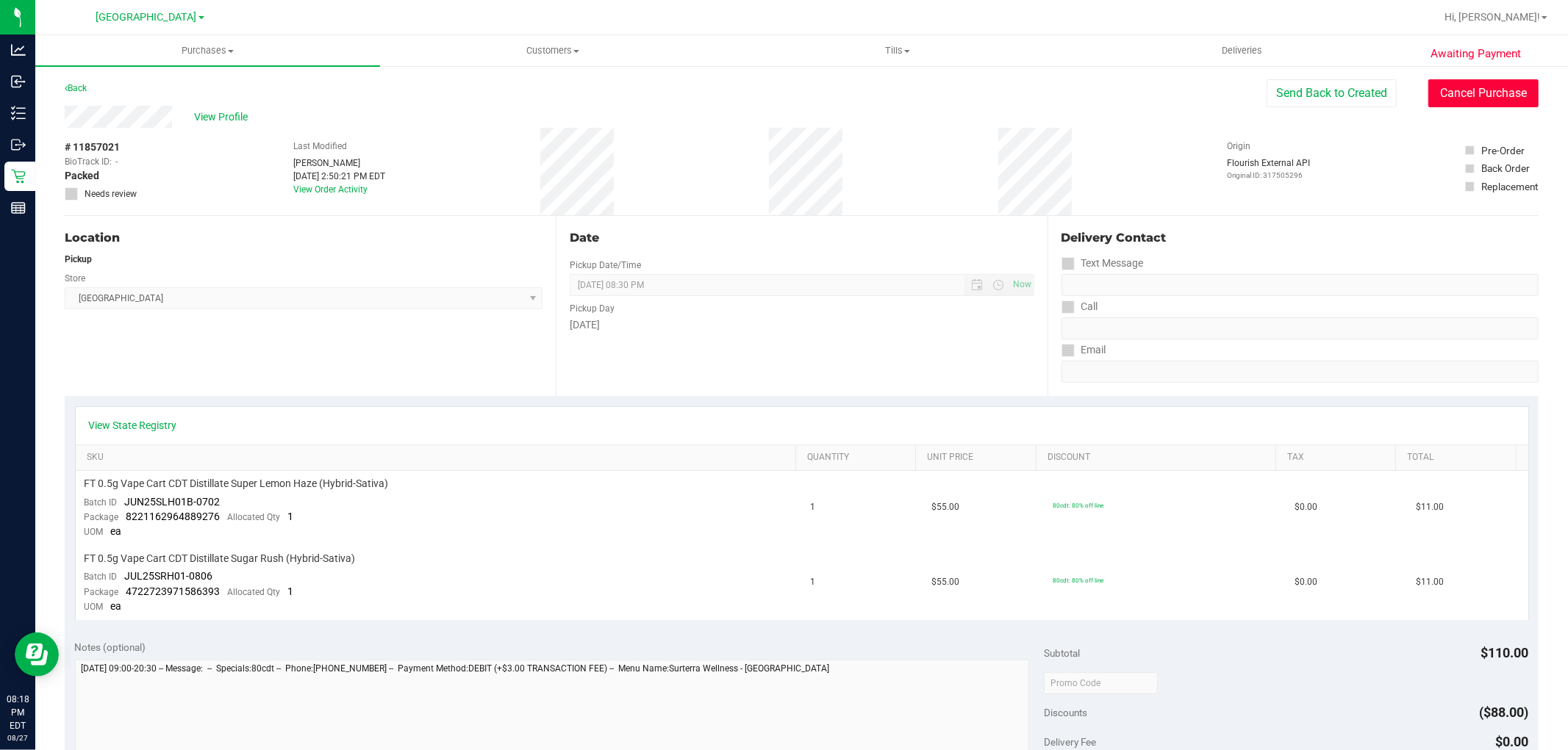
click at [1503, 100] on button "Cancel Purchase" at bounding box center [1483, 94] width 110 height 28
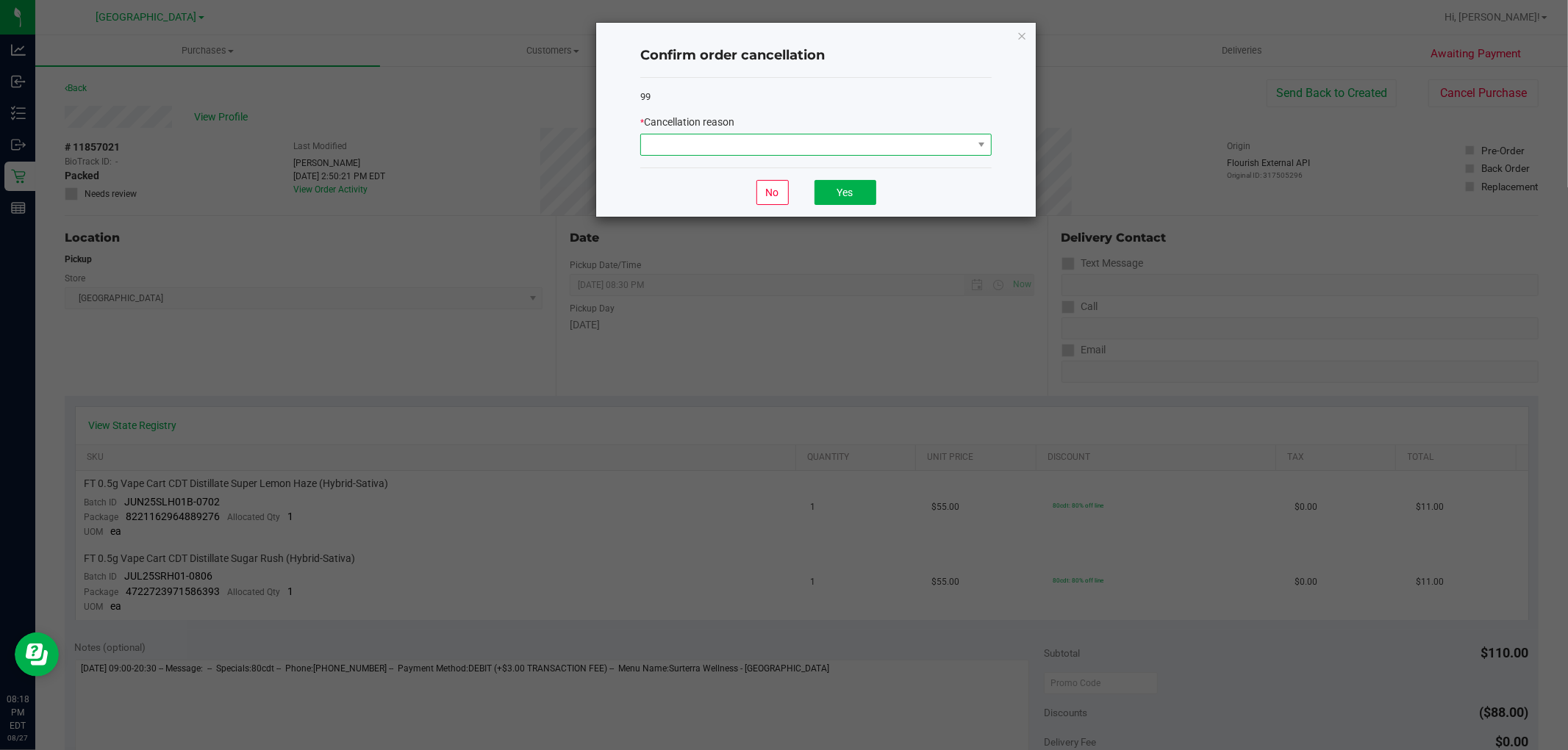
click at [910, 145] on span at bounding box center [807, 145] width 332 height 21
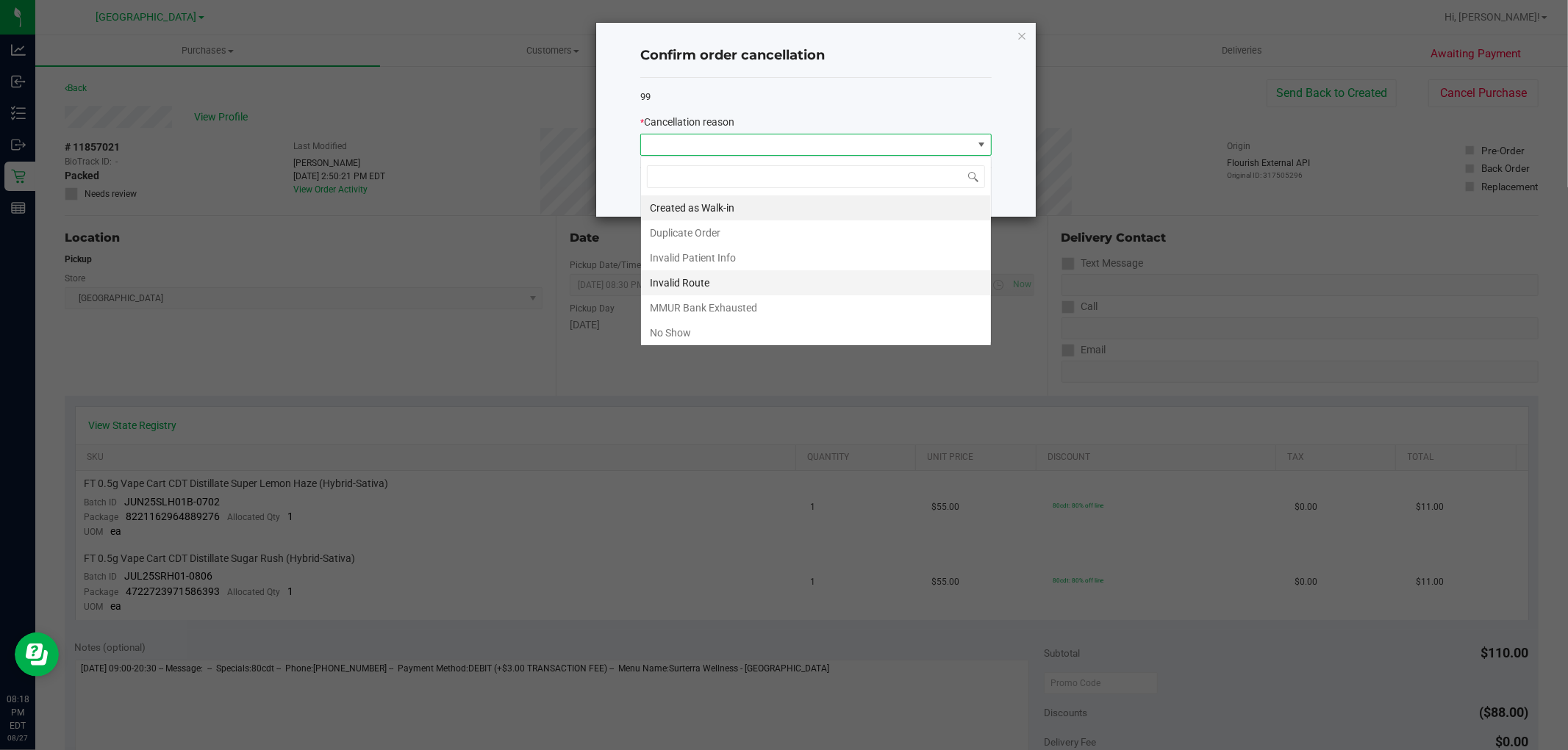
scroll to position [22, 351]
click at [746, 334] on li "No Show" at bounding box center [816, 333] width 350 height 25
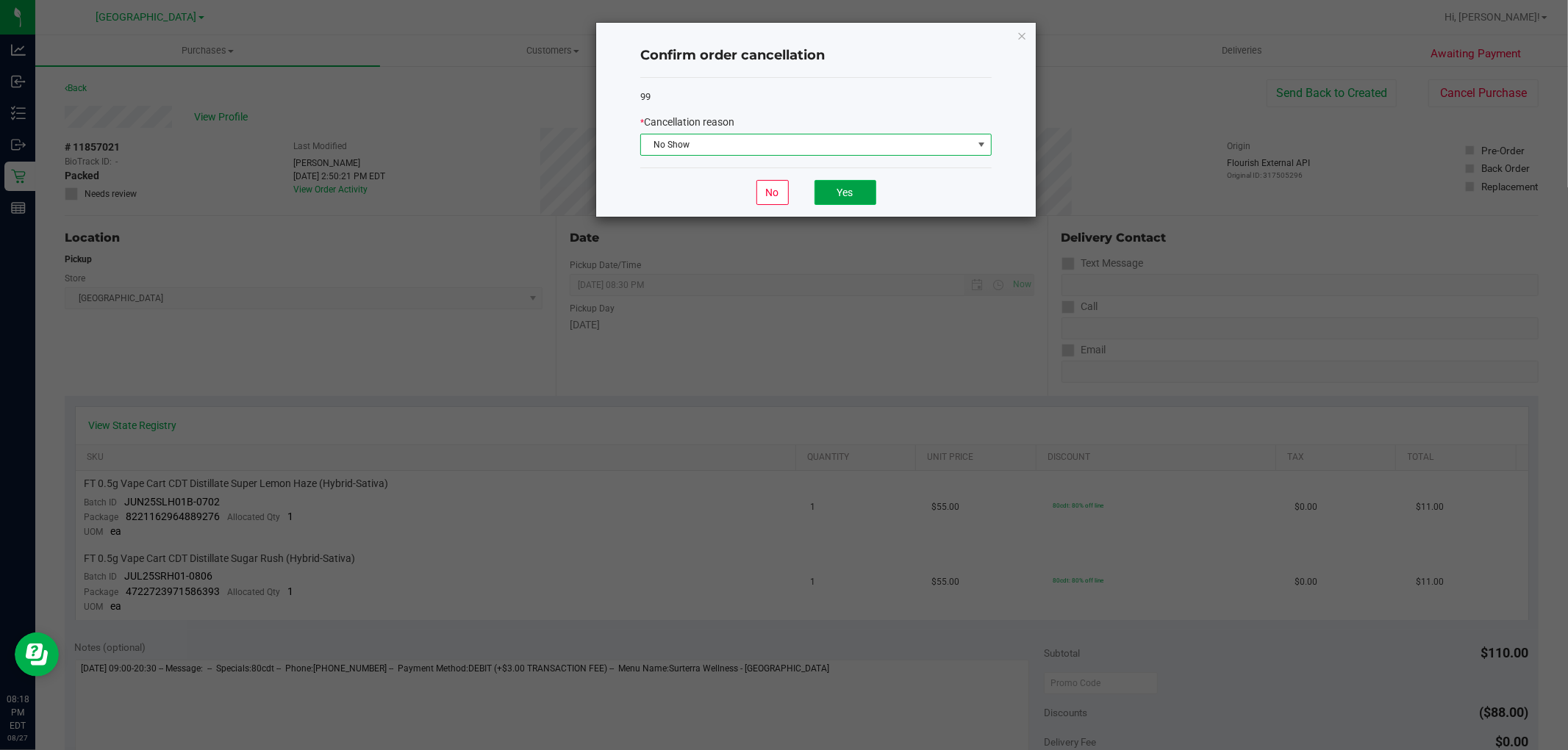
click at [832, 202] on button "Yes" at bounding box center [846, 193] width 62 height 25
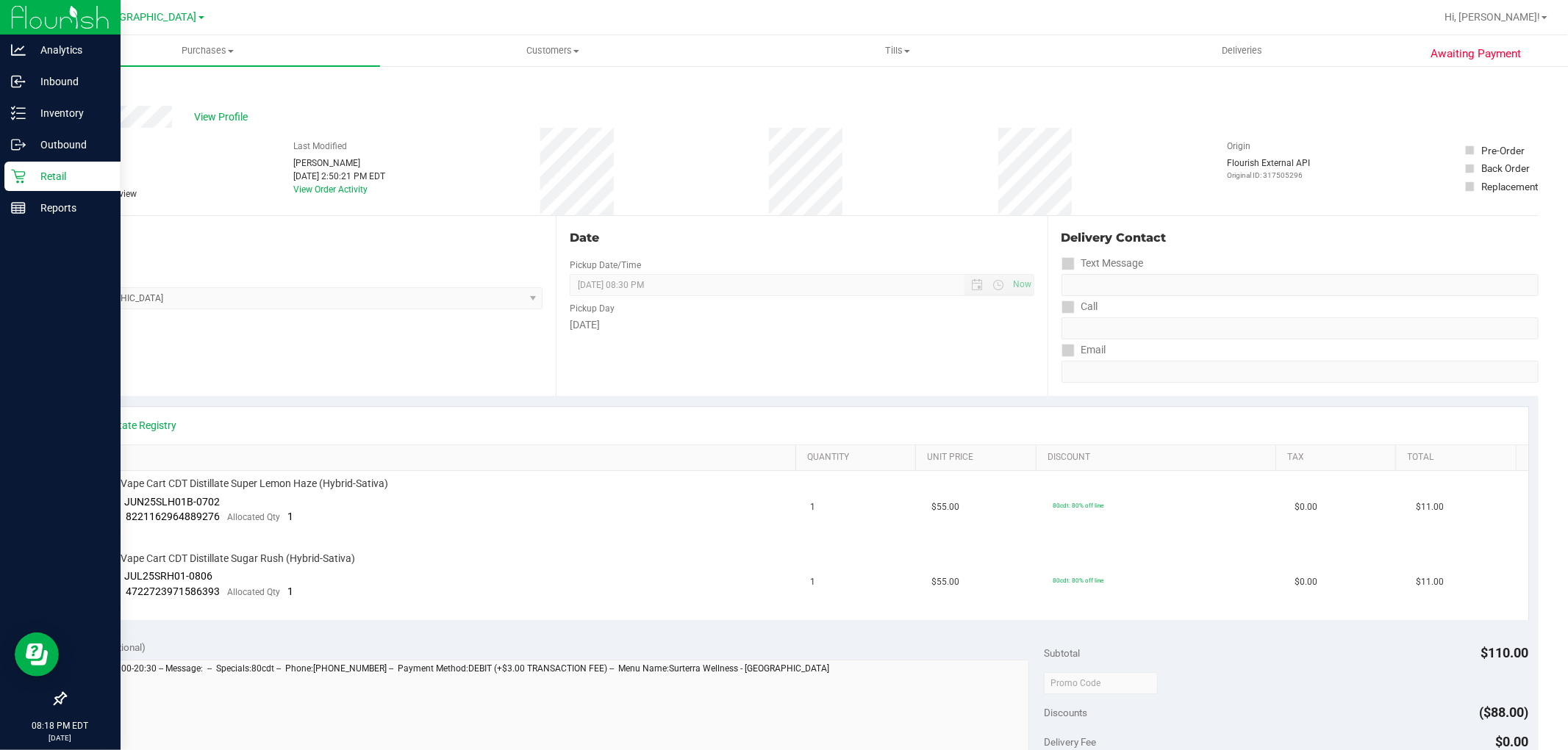
click at [31, 177] on p "Retail" at bounding box center [69, 176] width 88 height 18
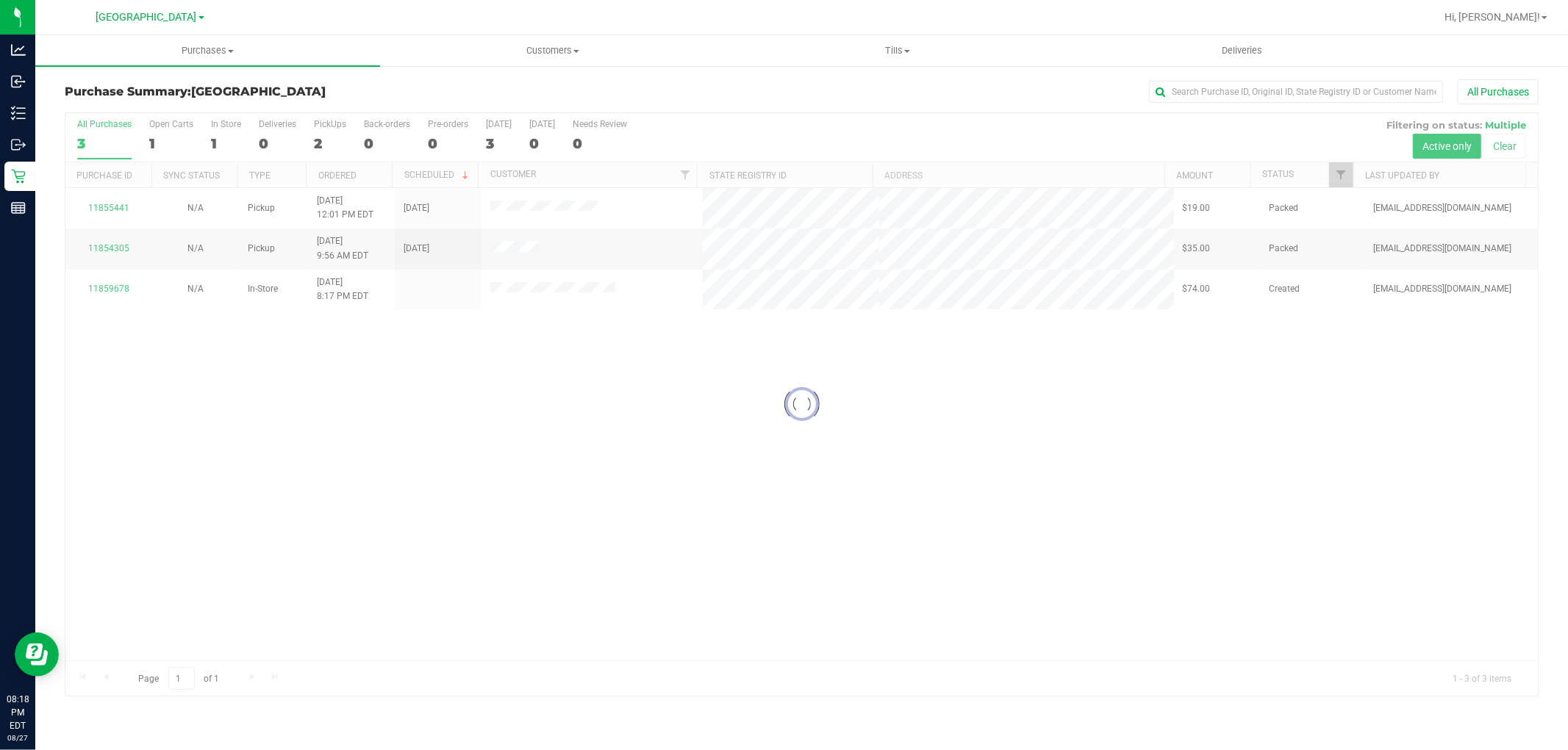
click at [114, 207] on div at bounding box center [802, 404] width 1473 height 582
click at [114, 203] on link "11855441" at bounding box center [109, 208] width 41 height 10
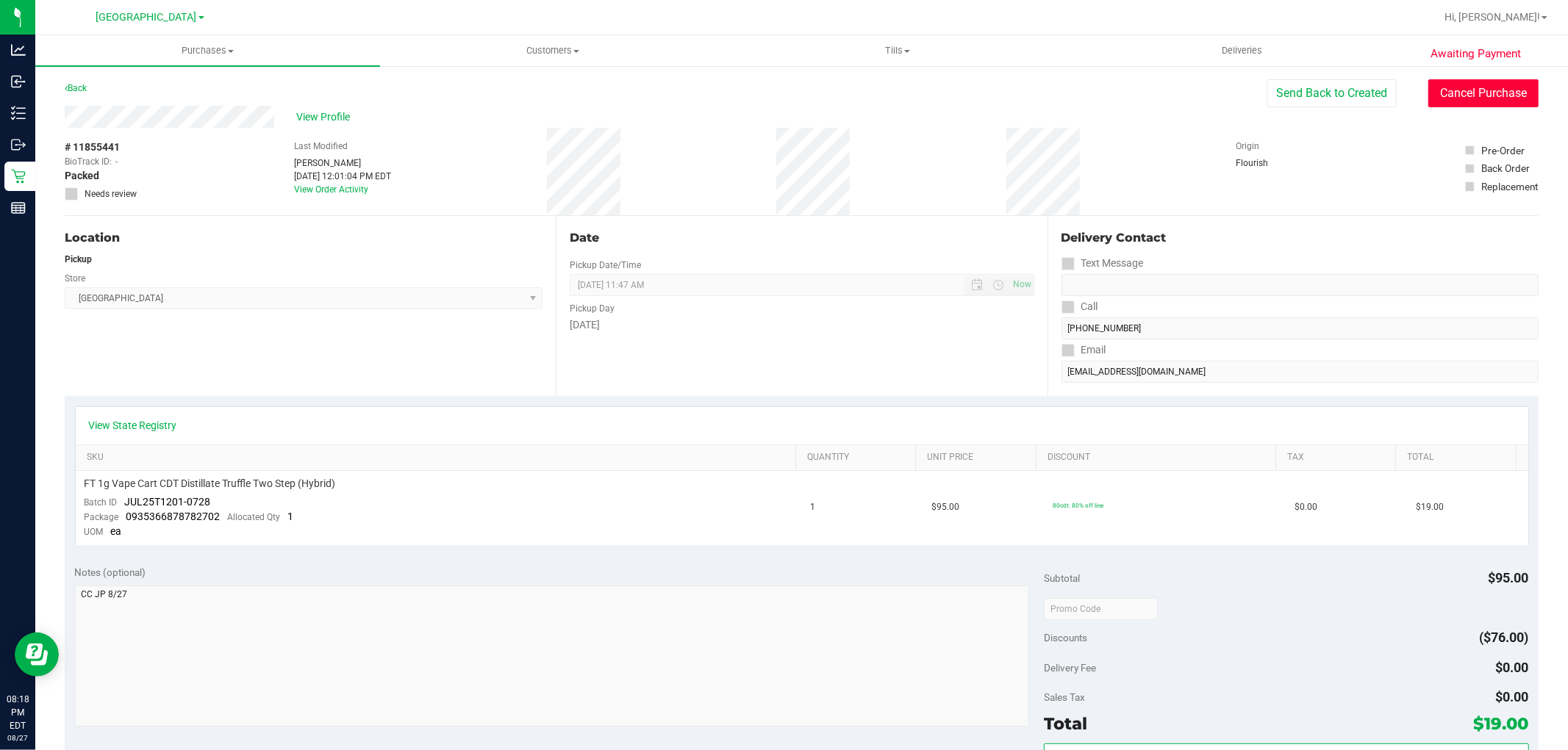
click at [1439, 103] on button "Cancel Purchase" at bounding box center [1483, 94] width 110 height 28
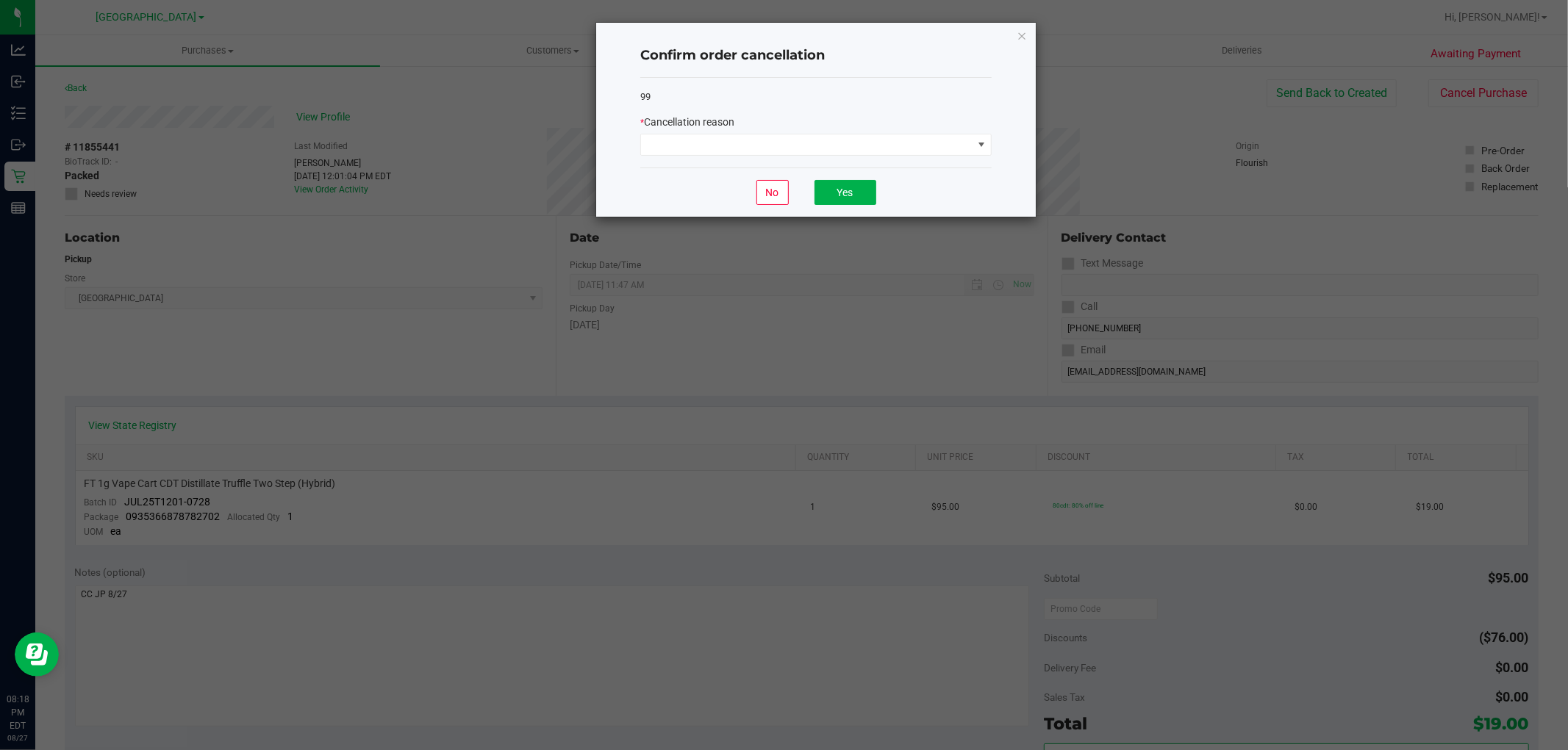
click at [750, 128] on div "* Cancellation reason" at bounding box center [816, 122] width 352 height 16
drag, startPoint x: 751, startPoint y: 137, endPoint x: 754, endPoint y: 145, distance: 8.5
click at [751, 138] on span at bounding box center [807, 145] width 332 height 21
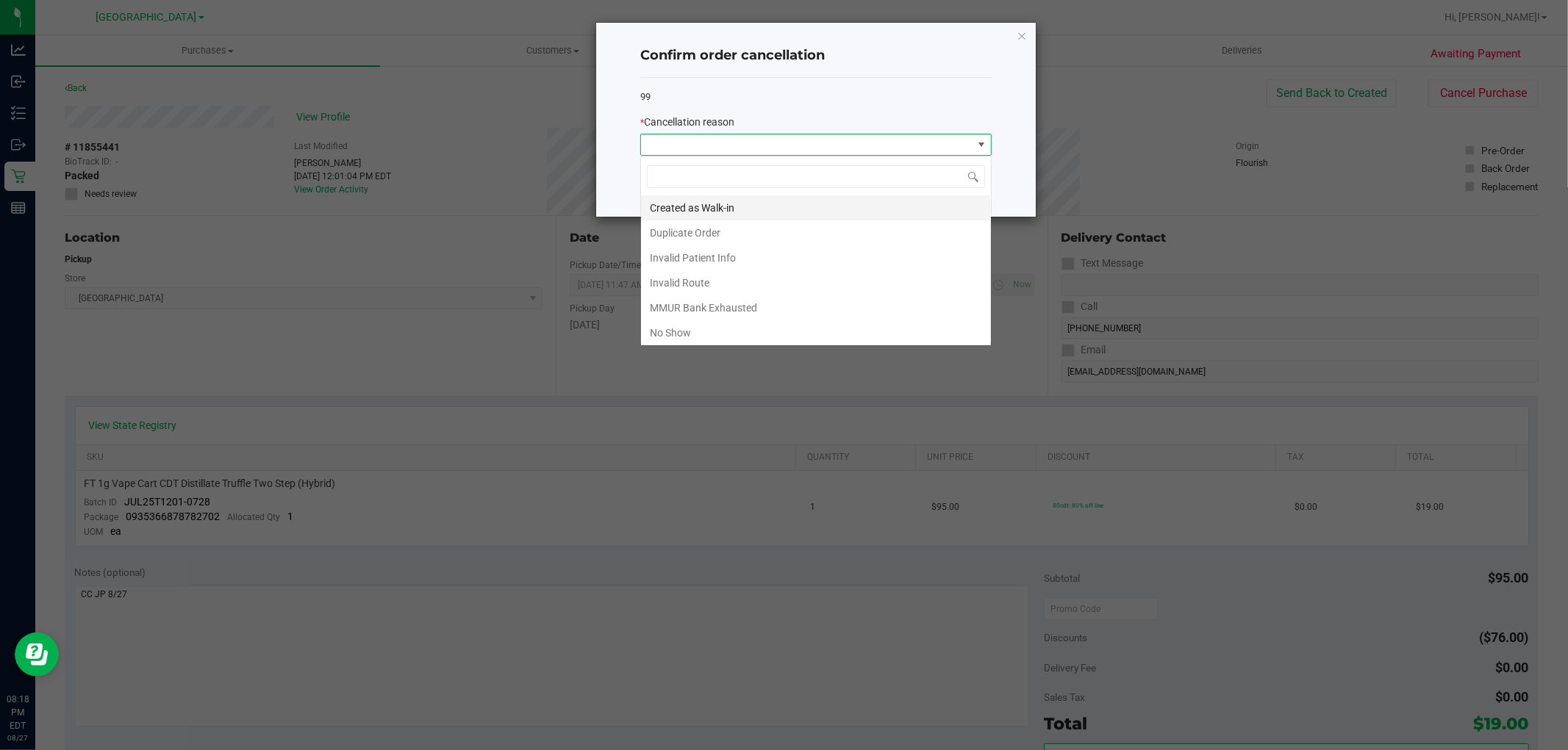
scroll to position [22, 351]
click at [702, 335] on li "No Show" at bounding box center [816, 333] width 350 height 25
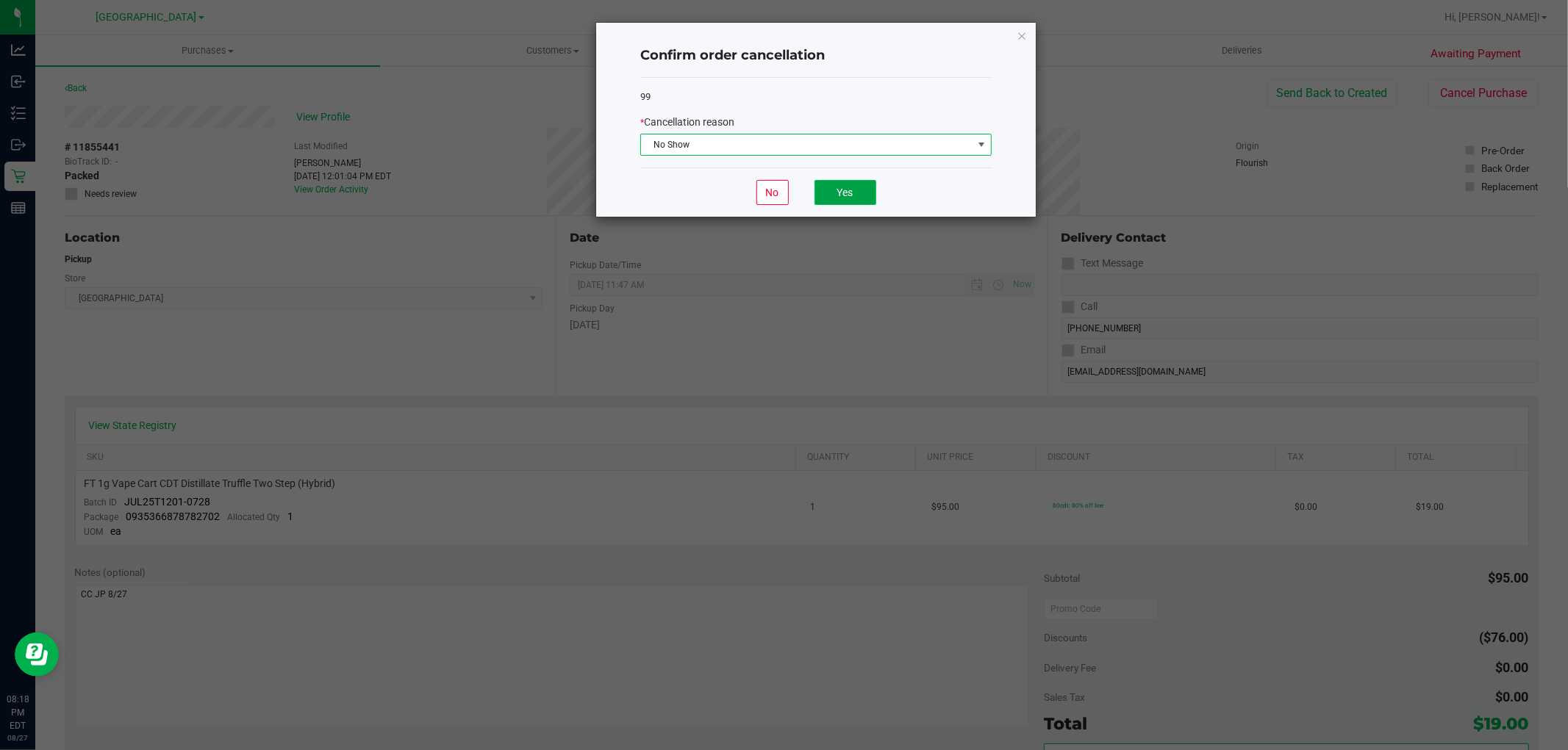
click at [839, 196] on button "Yes" at bounding box center [846, 193] width 62 height 25
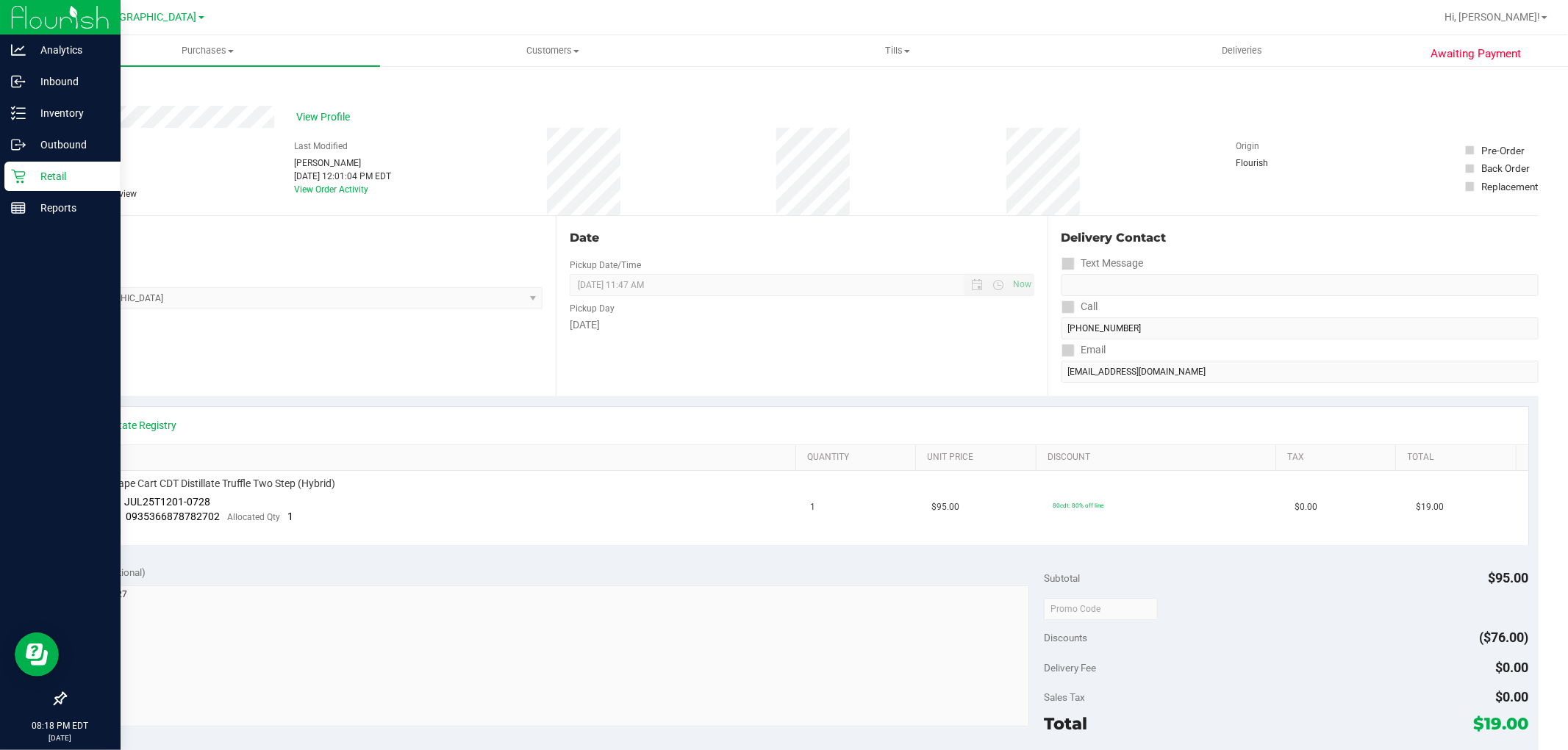
click at [43, 174] on p "Retail" at bounding box center [69, 176] width 88 height 18
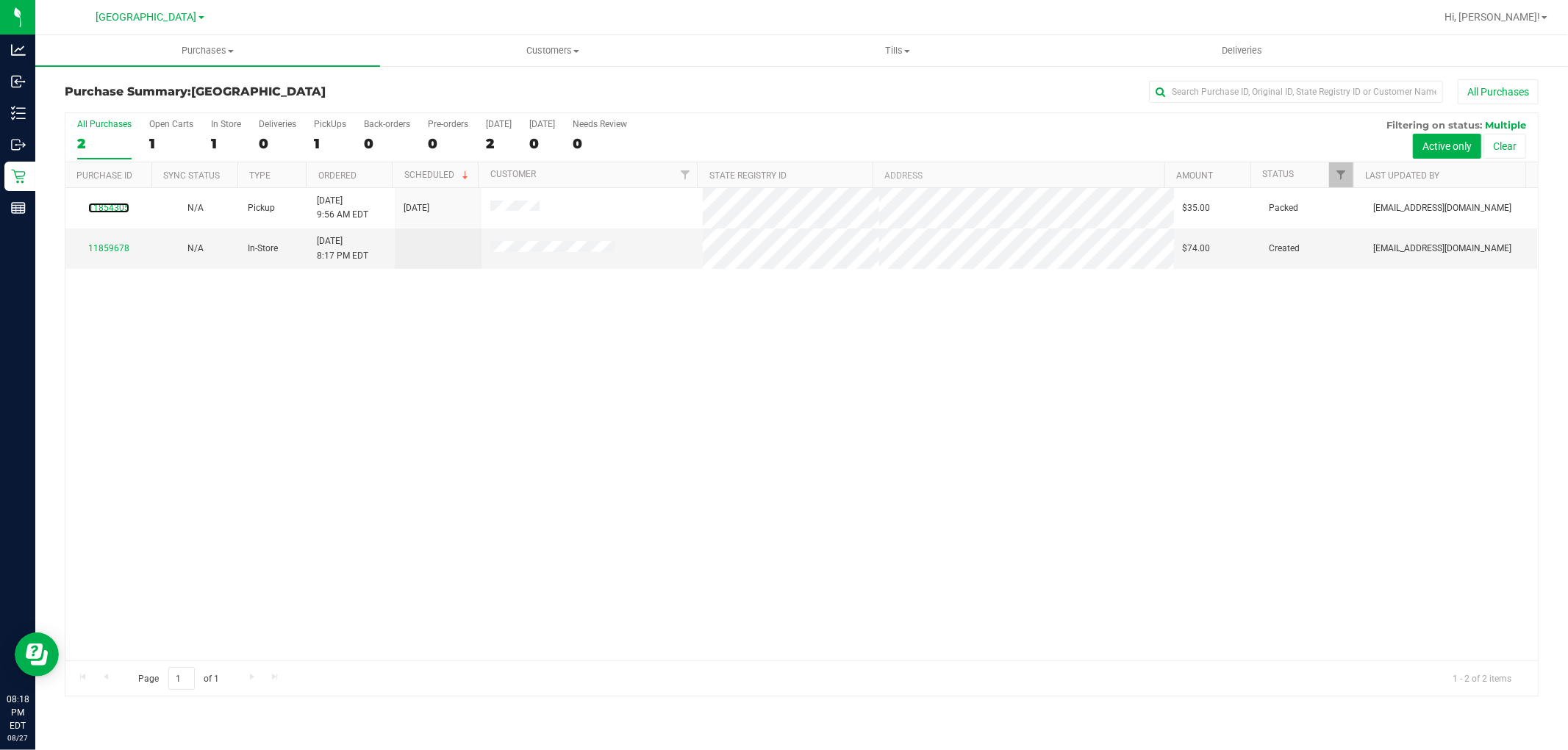
click at [100, 212] on link "11854305" at bounding box center [109, 208] width 41 height 10
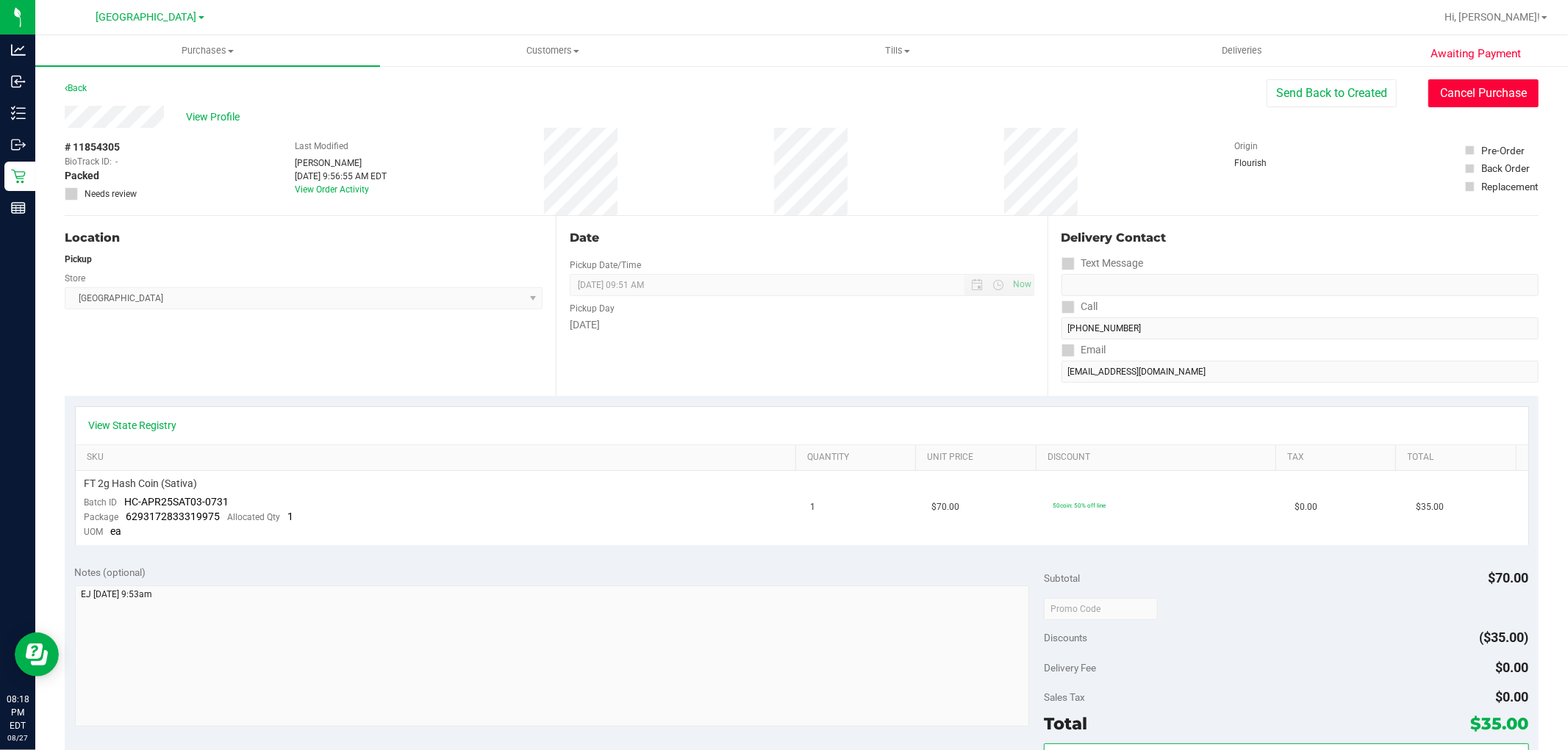
click at [1429, 100] on button "Cancel Purchase" at bounding box center [1483, 94] width 110 height 28
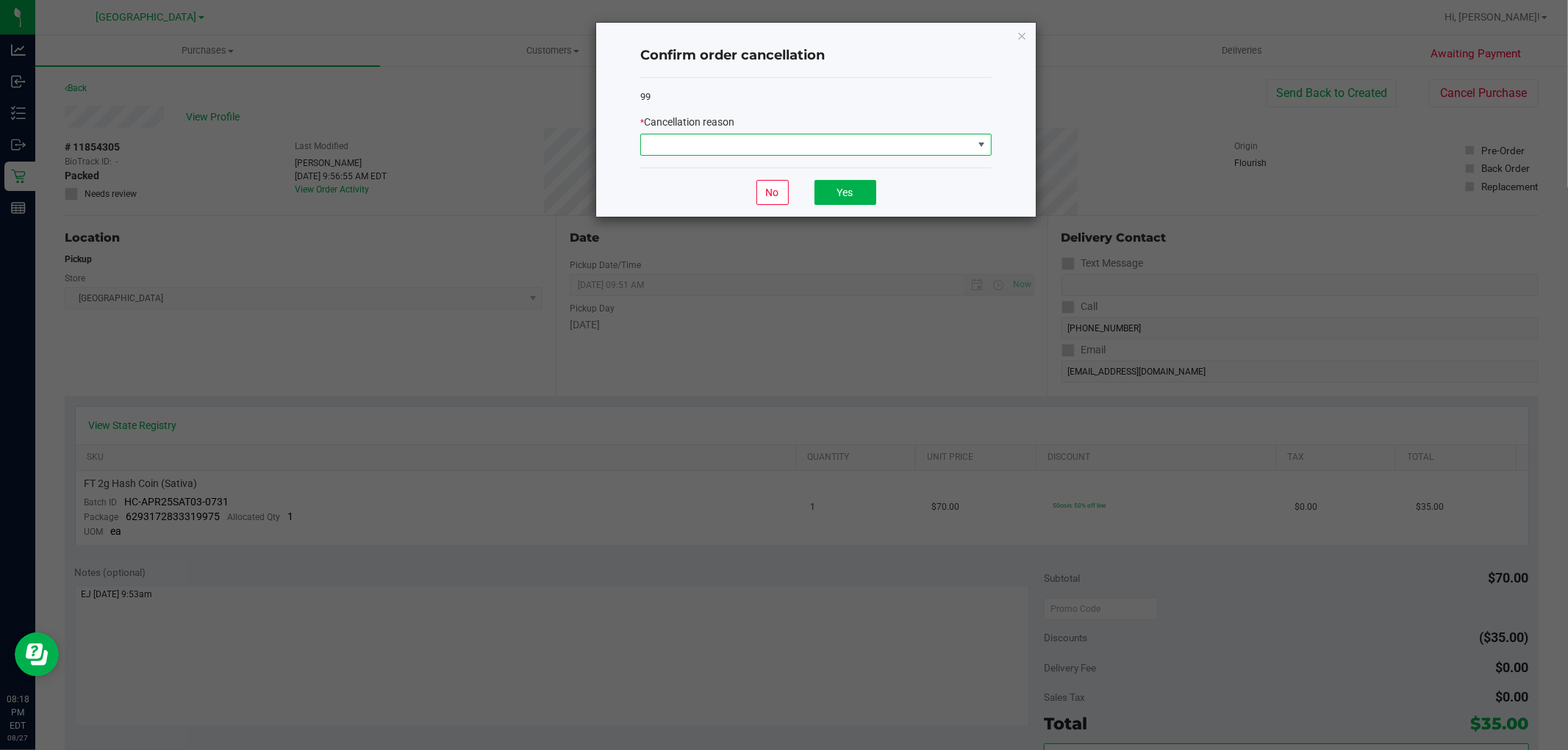
click at [861, 149] on span at bounding box center [807, 145] width 332 height 21
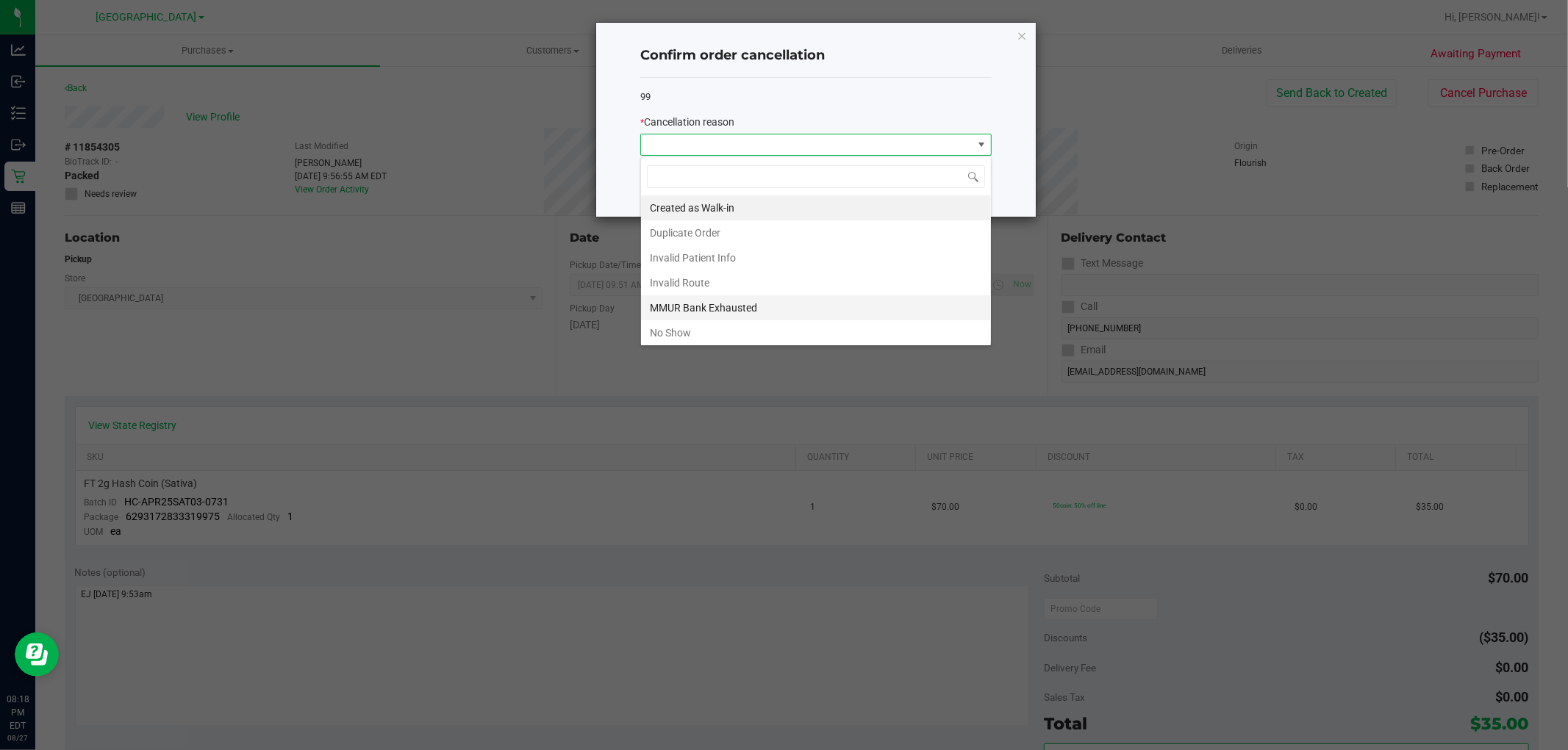
scroll to position [22, 351]
click at [747, 331] on li "No Show" at bounding box center [816, 333] width 350 height 25
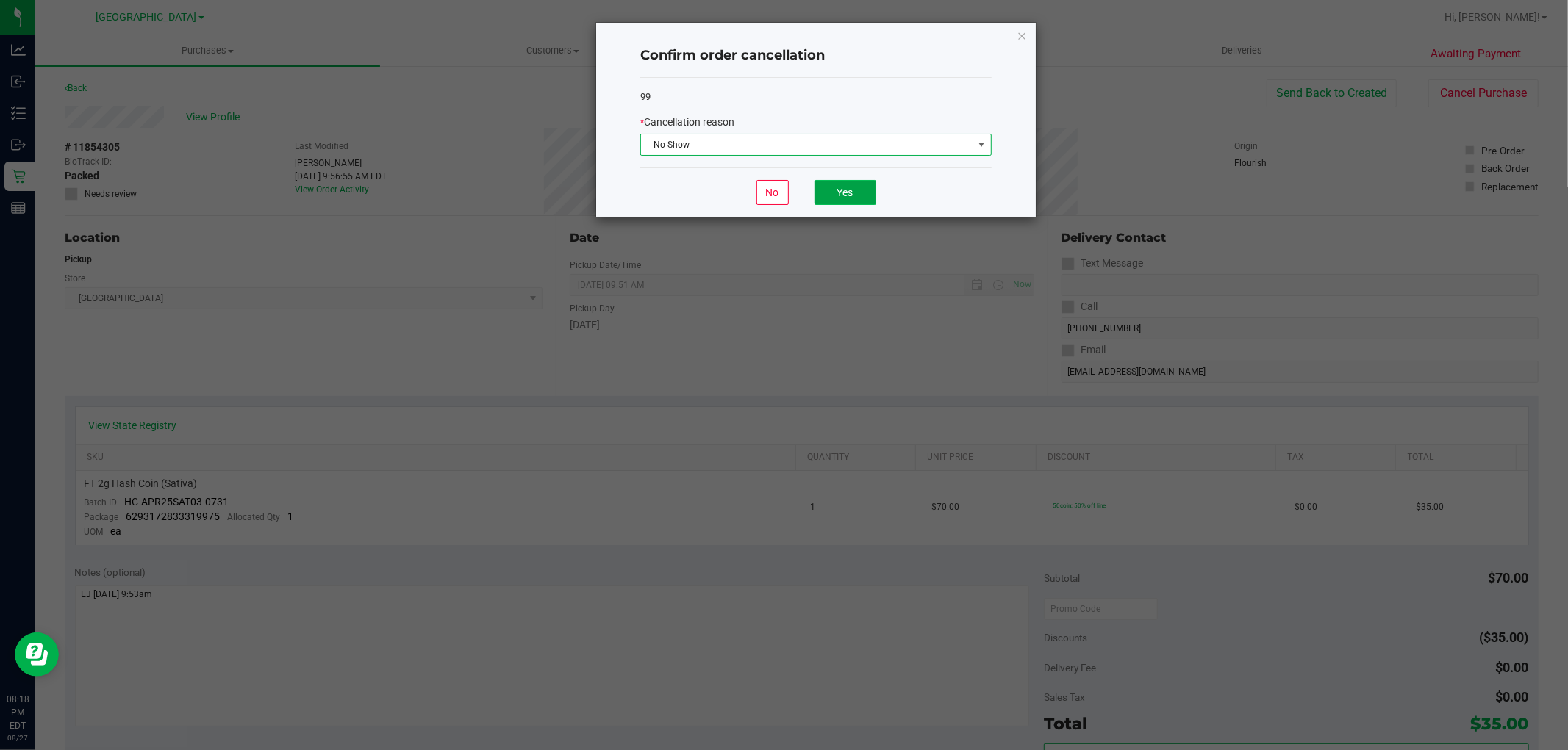
click at [869, 204] on button "Yes" at bounding box center [846, 193] width 62 height 25
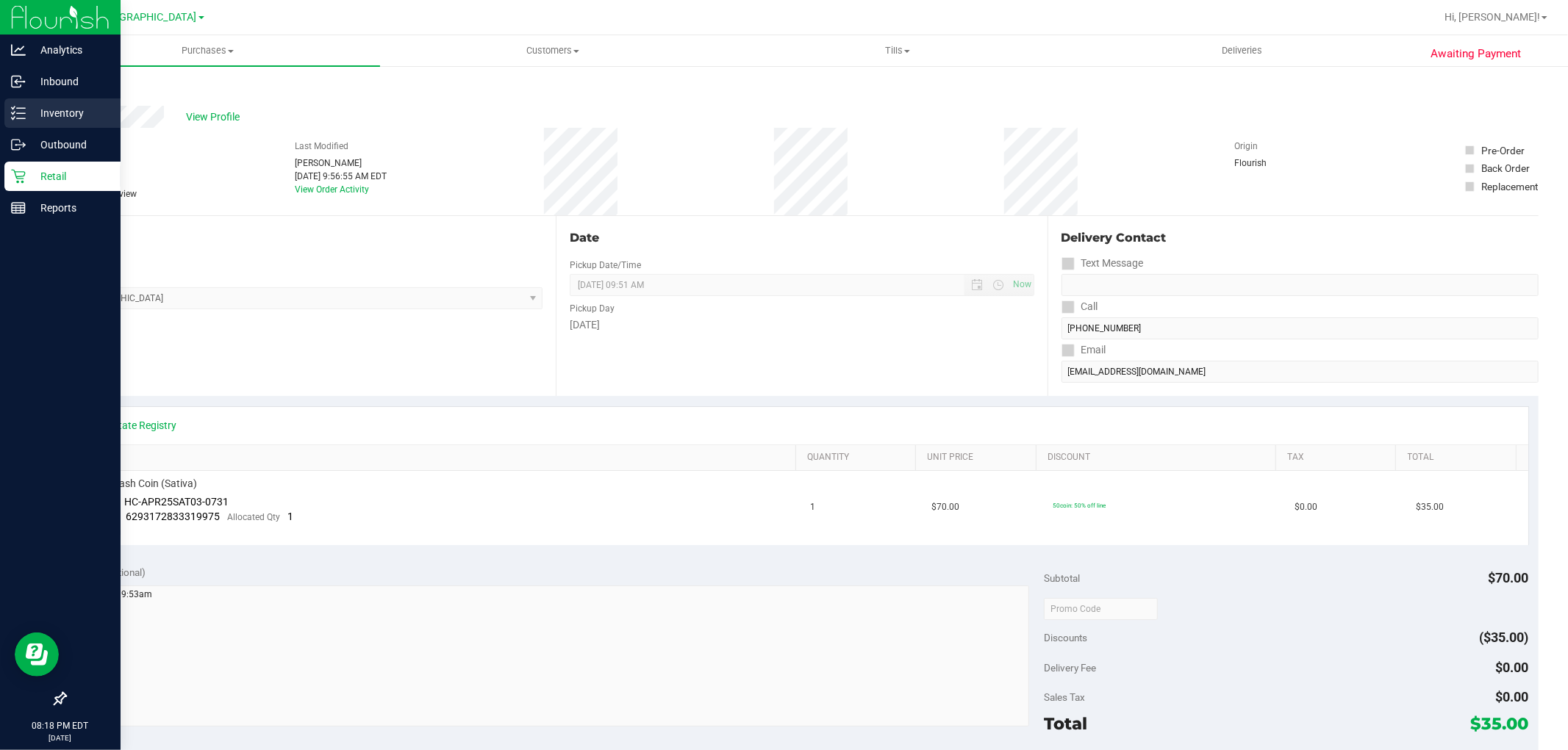
click at [49, 119] on p "Inventory" at bounding box center [69, 113] width 88 height 18
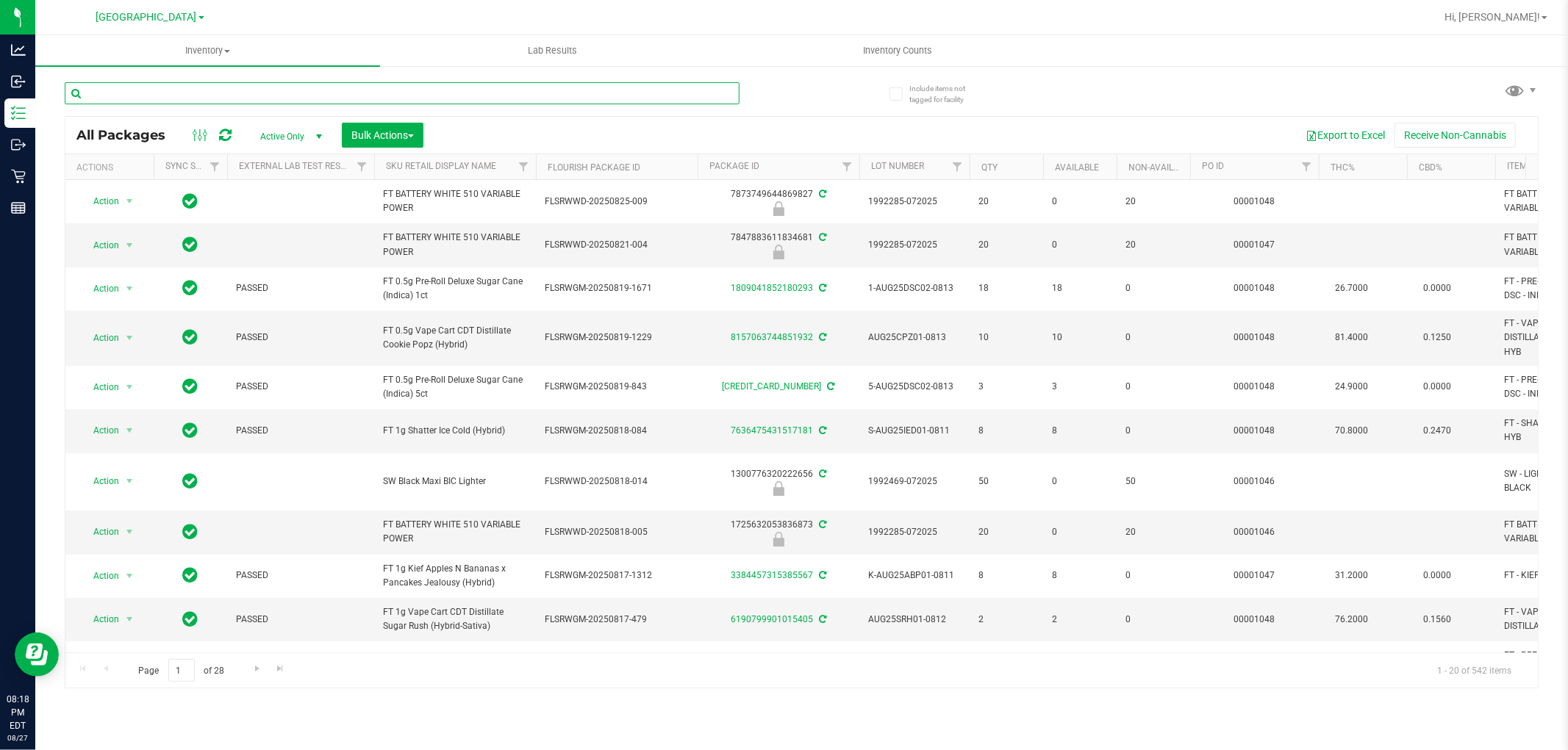
click at [187, 97] on input "text" at bounding box center [403, 93] width 675 height 22
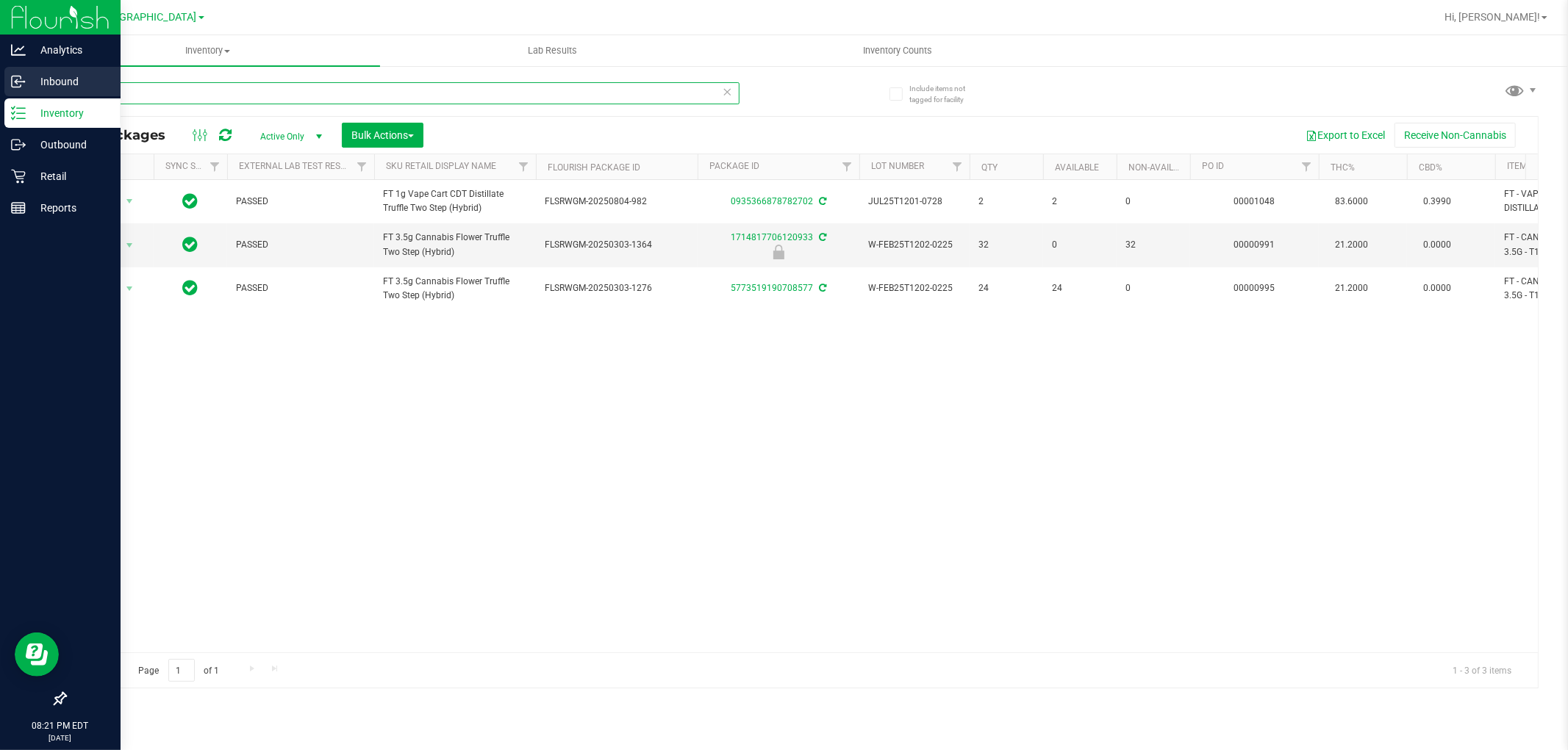
drag, startPoint x: 174, startPoint y: 83, endPoint x: 0, endPoint y: 69, distance: 174.6
click at [0, 72] on div "Analytics Inbound Inventory Outbound Retail Reports 08:21 PM EDT 08/27/2025 08/…" at bounding box center [784, 375] width 1568 height 750
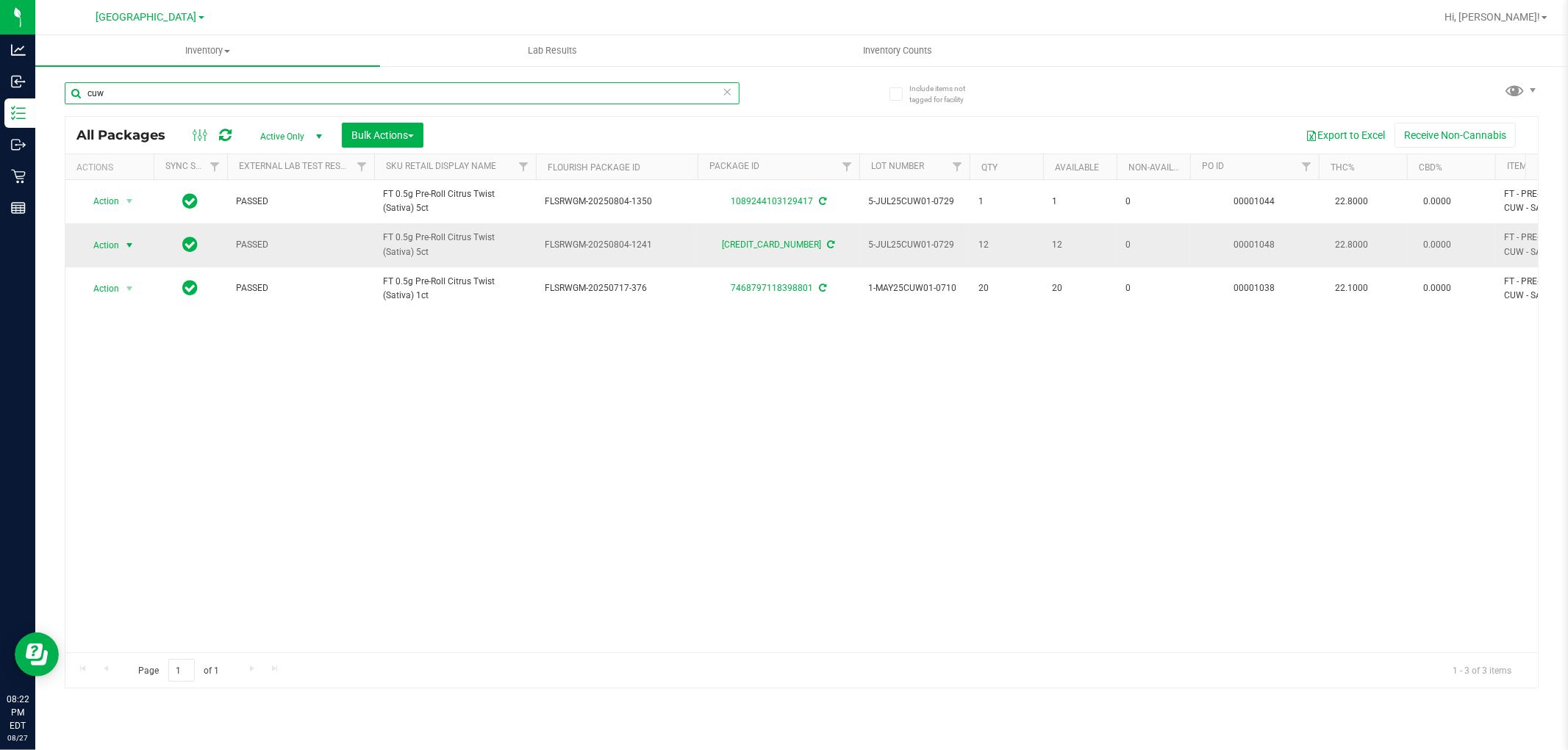
type input "cuw"
click at [126, 240] on span "select" at bounding box center [129, 246] width 12 height 12
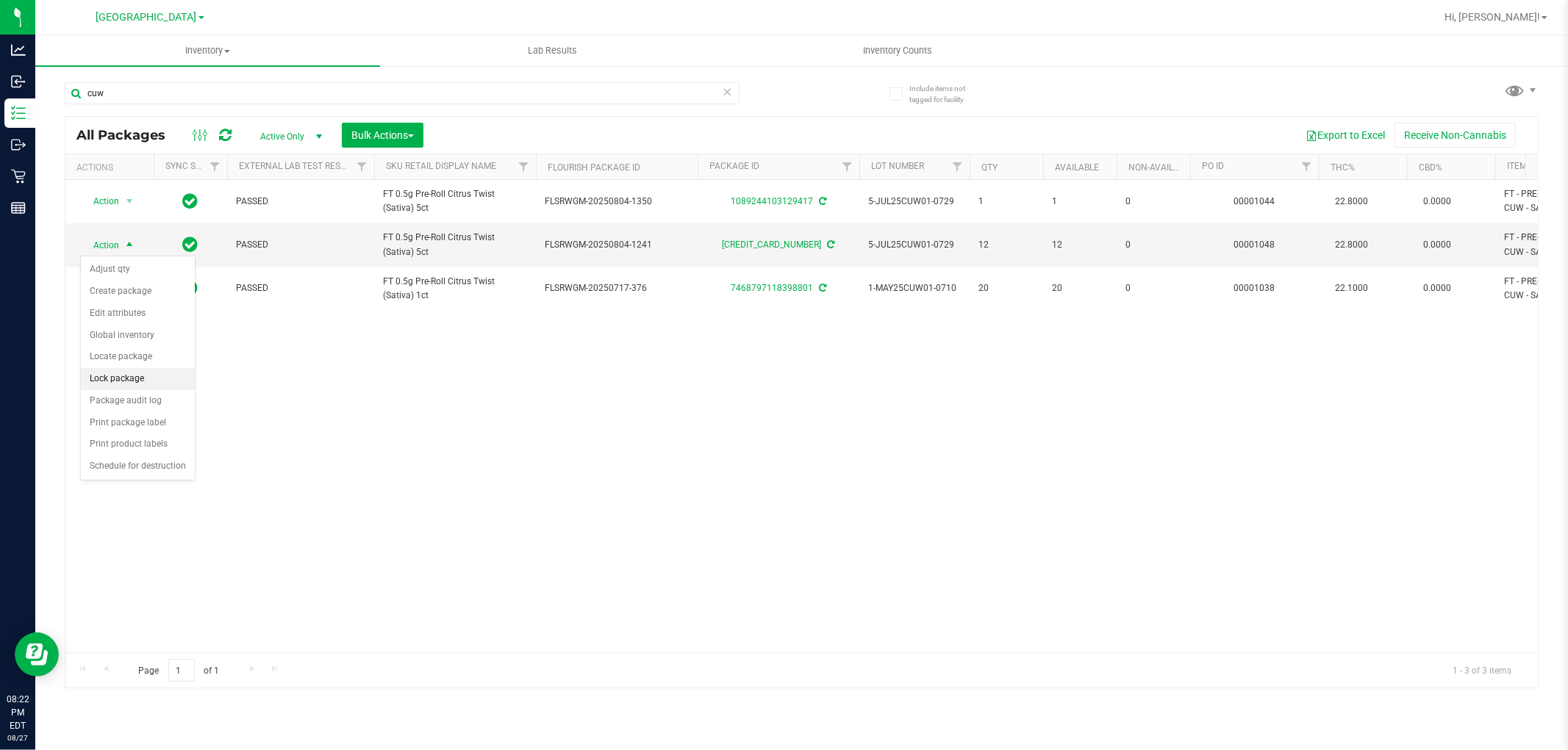
click at [123, 386] on li "Lock package" at bounding box center [137, 379] width 114 height 22
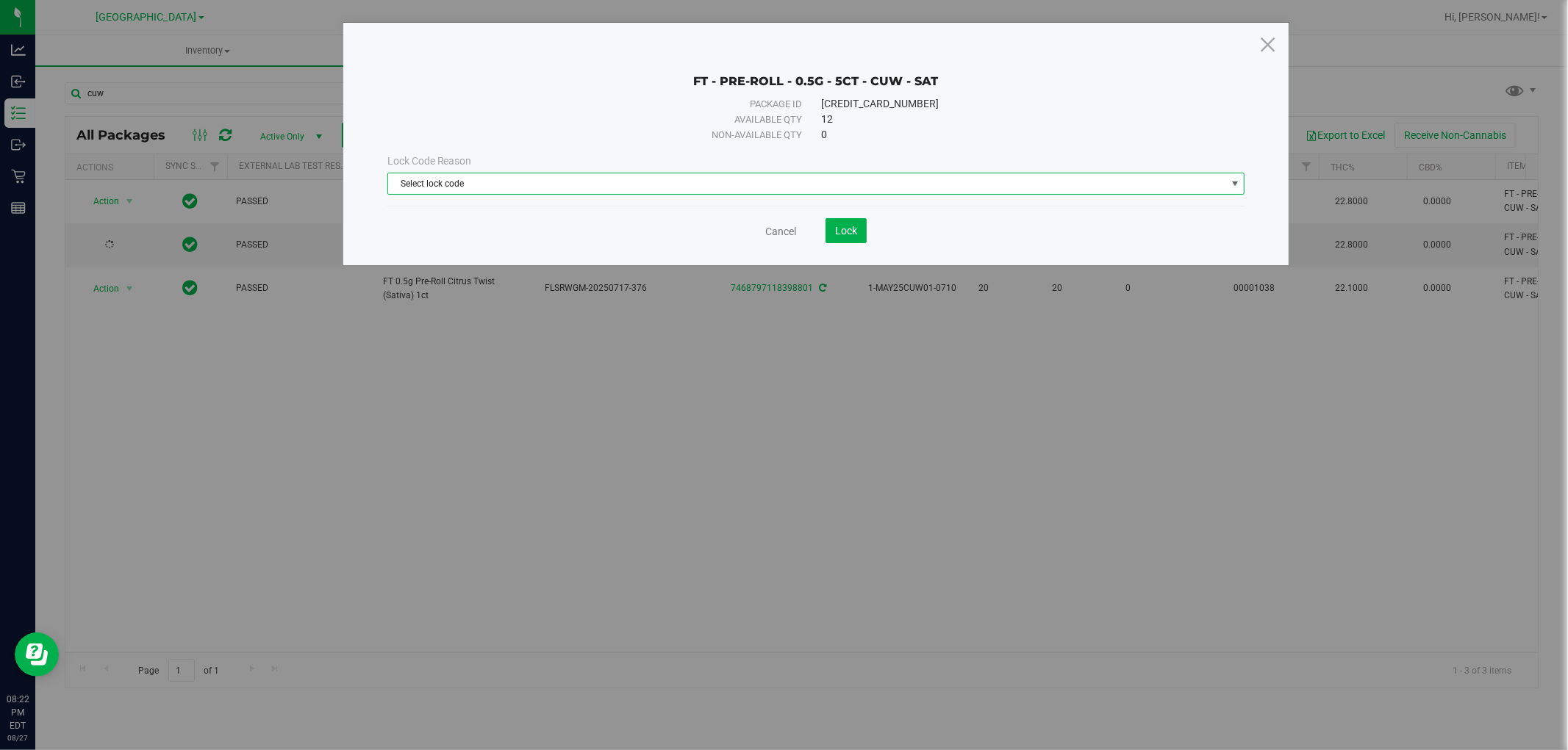
click at [548, 180] on span "Select lock code" at bounding box center [807, 184] width 838 height 21
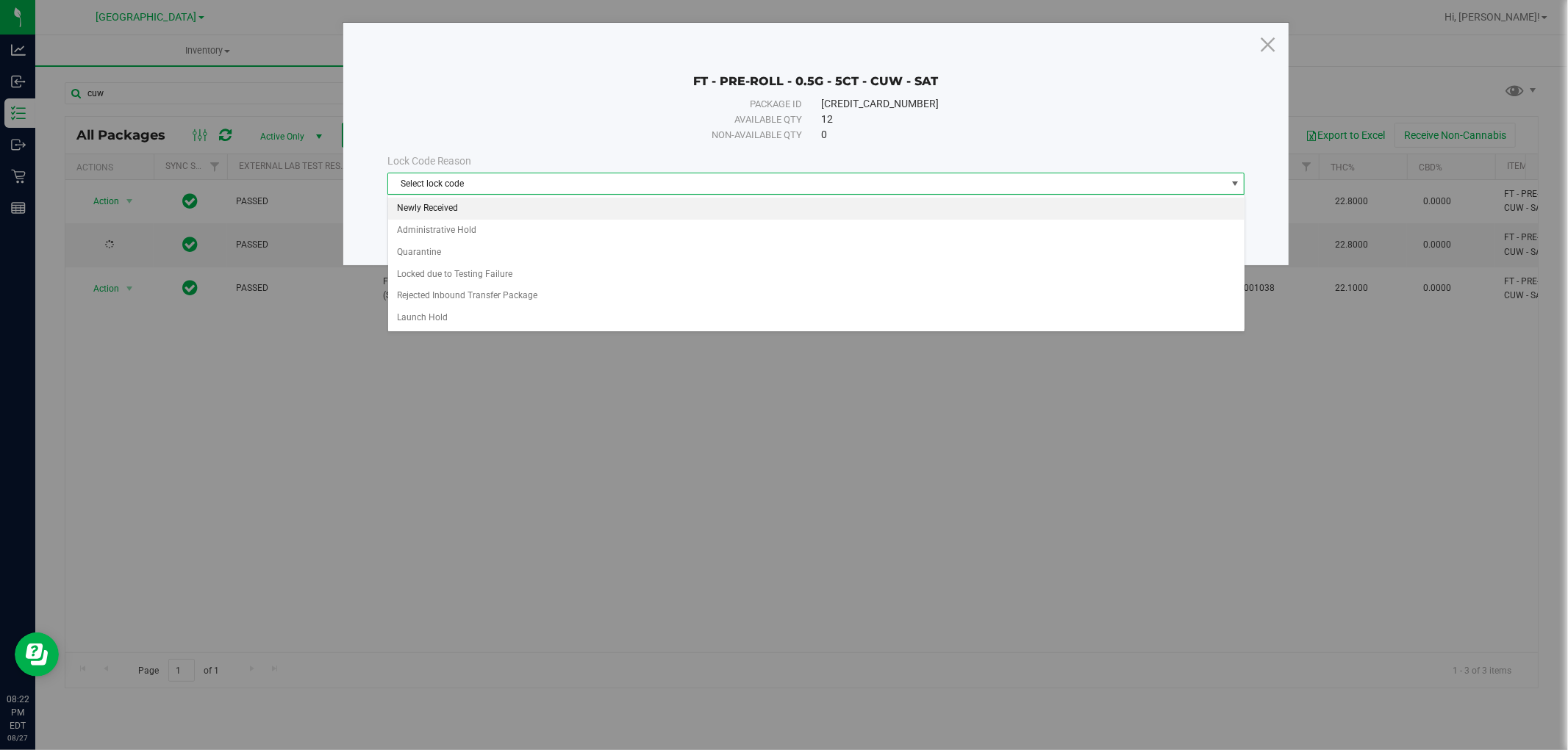
click at [513, 217] on li "Newly Received" at bounding box center [817, 209] width 857 height 22
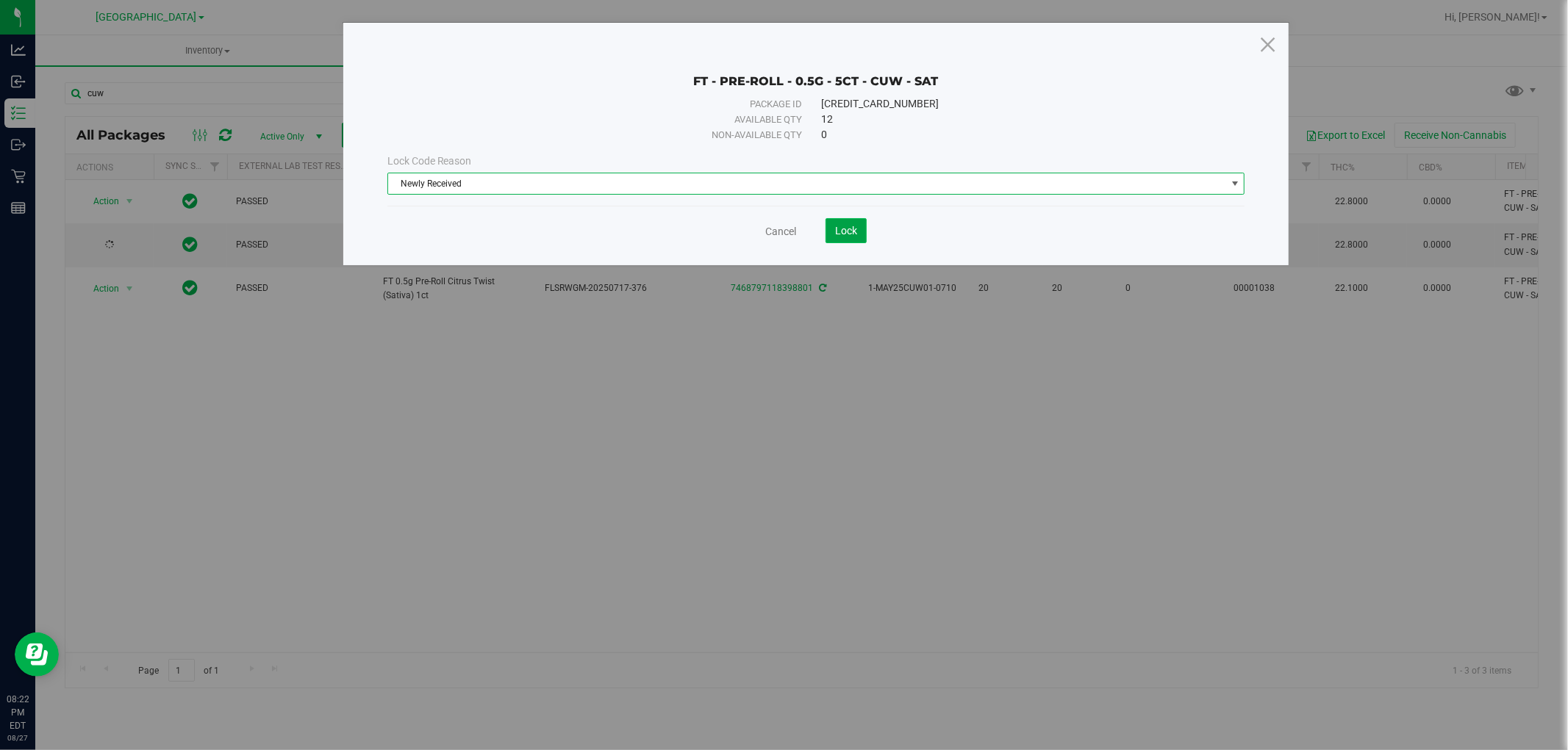
click at [855, 233] on span "Lock" at bounding box center [846, 231] width 22 height 12
